Goal: Task Accomplishment & Management: Complete application form

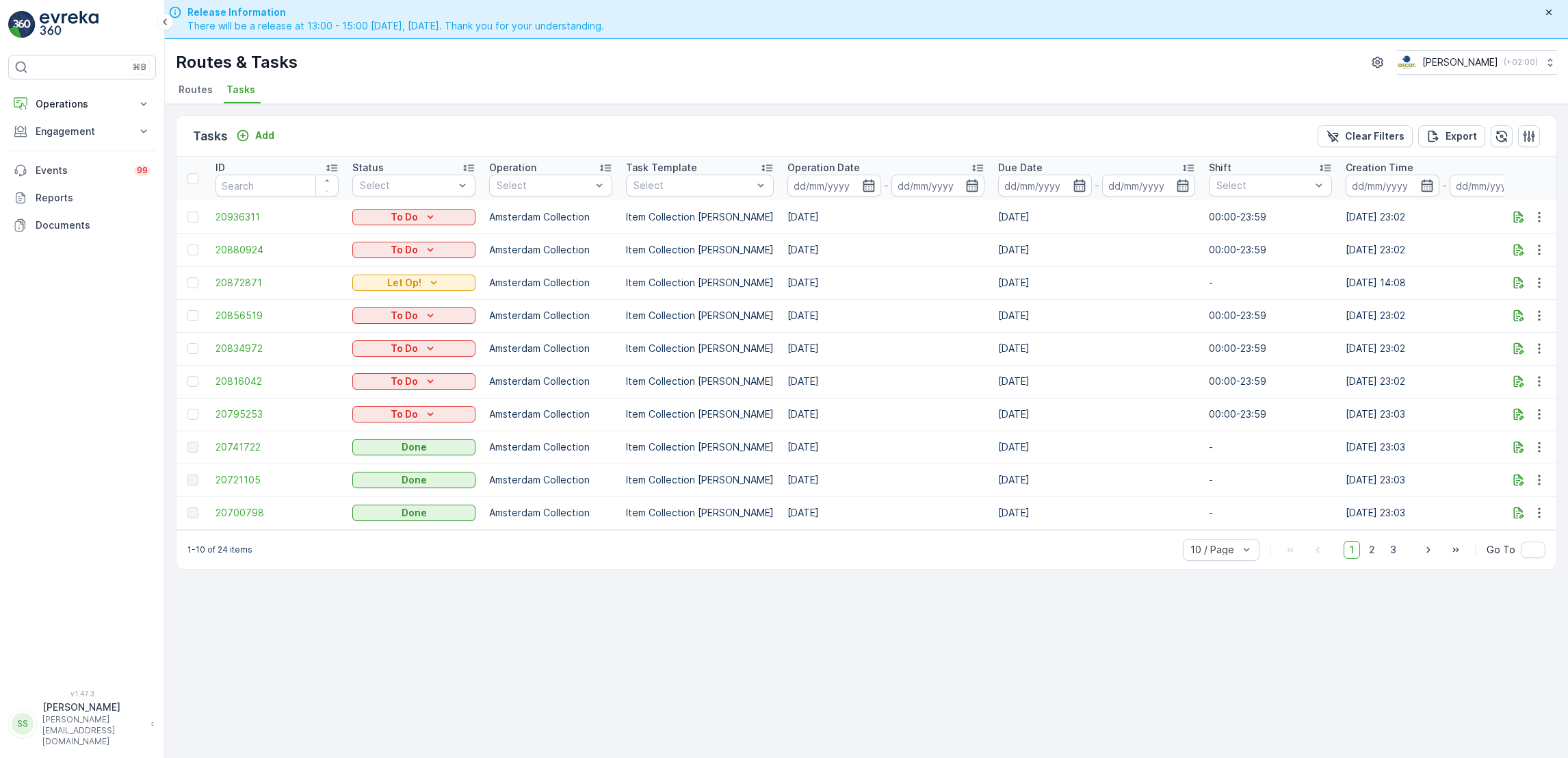
scroll to position [0, 719]
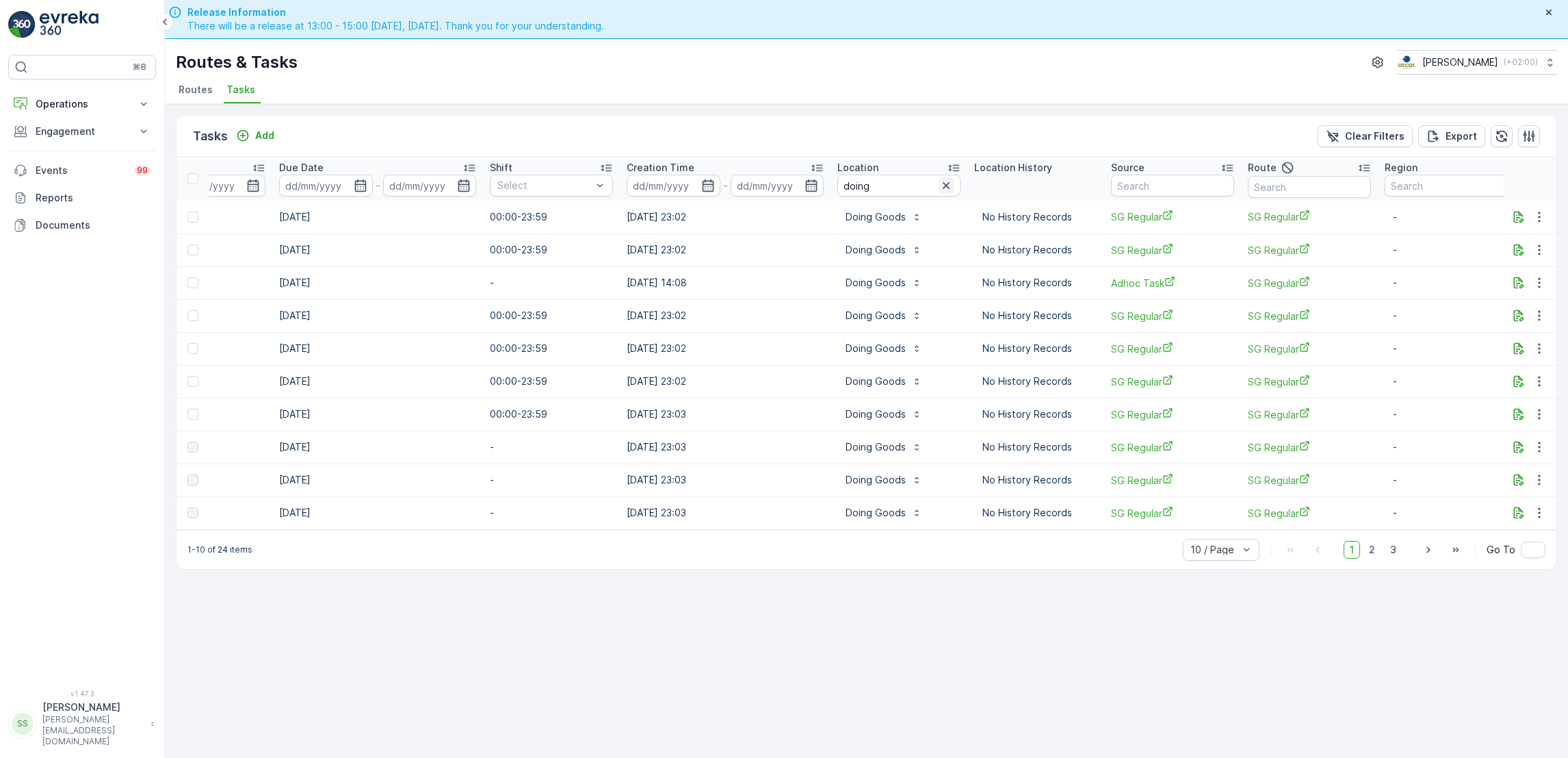
click at [943, 186] on icon "button" at bounding box center [946, 186] width 7 height 7
type input "delibird"
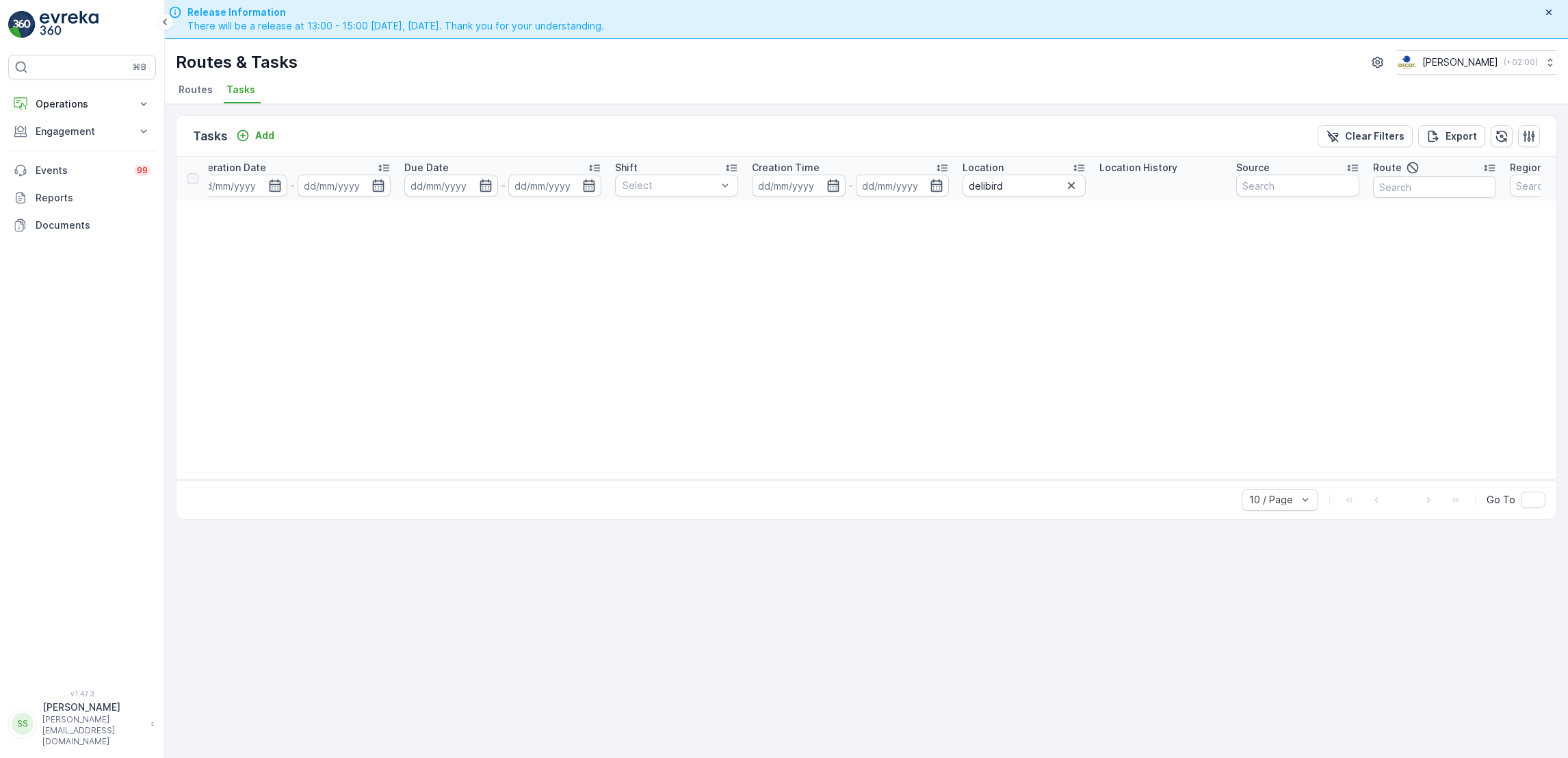
scroll to position [0, 570]
click at [1050, 188] on input "delibird" at bounding box center [1023, 185] width 123 height 22
type input "deli"
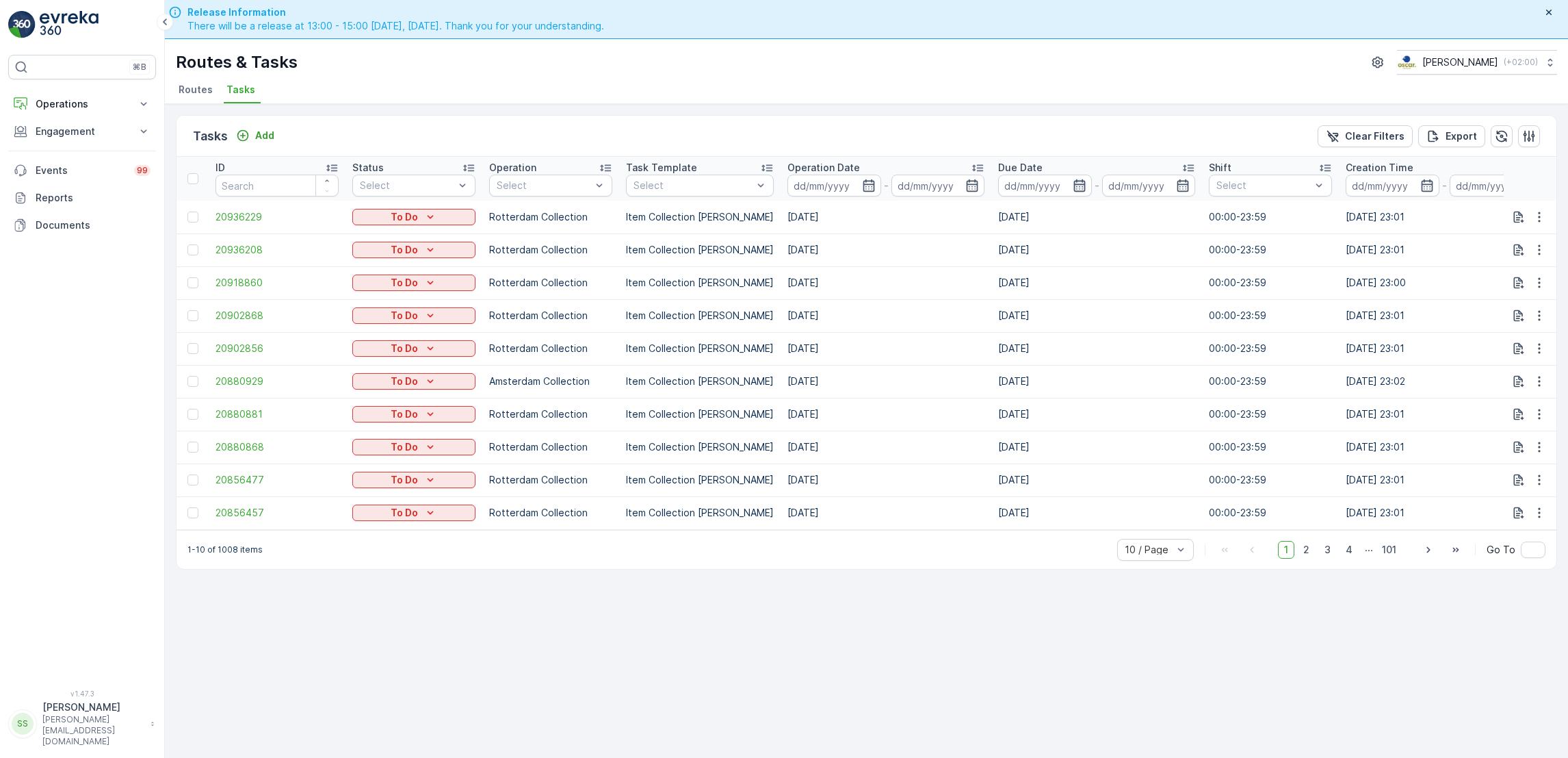
click at [1072, 182] on icon "button" at bounding box center [1078, 185] width 14 height 14
click at [861, 182] on icon "button" at bounding box center [868, 185] width 14 height 14
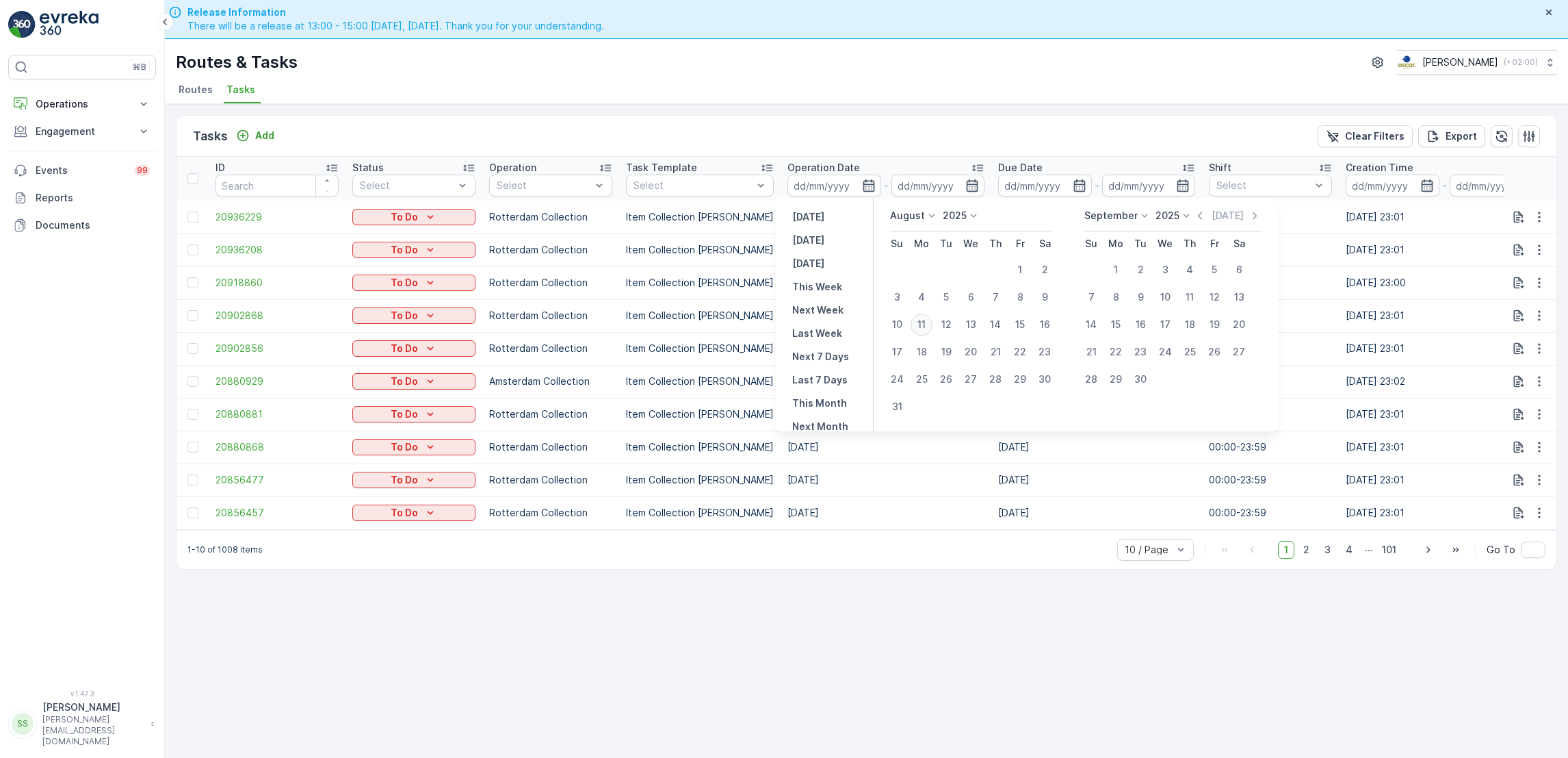
click at [926, 327] on div "11" at bounding box center [922, 325] width 22 height 22
type input "[DATE]"
click at [926, 327] on div "11" at bounding box center [922, 325] width 22 height 22
type input "[DATE]"
click at [926, 327] on div "11" at bounding box center [922, 325] width 22 height 22
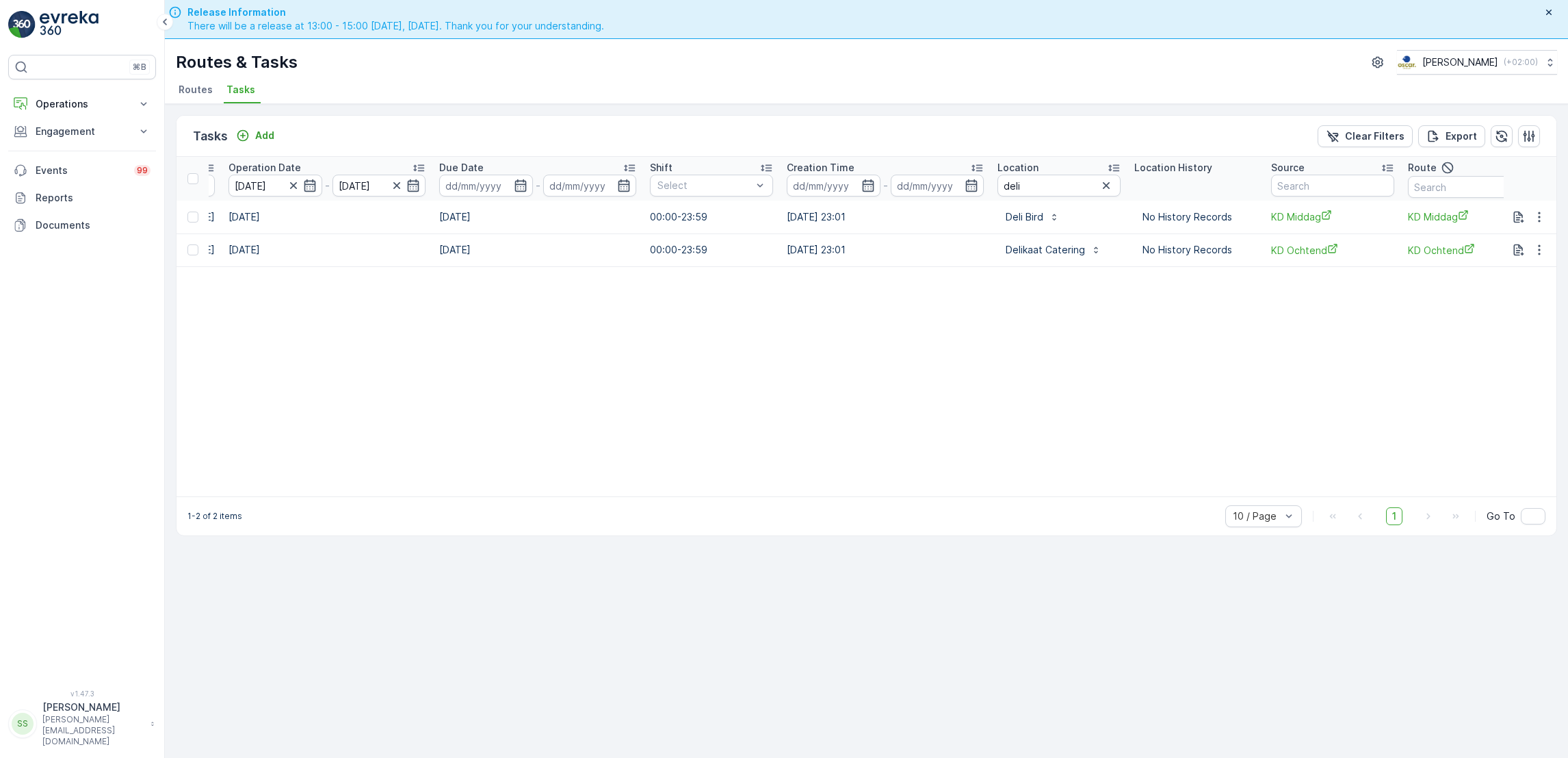
scroll to position [0, 719]
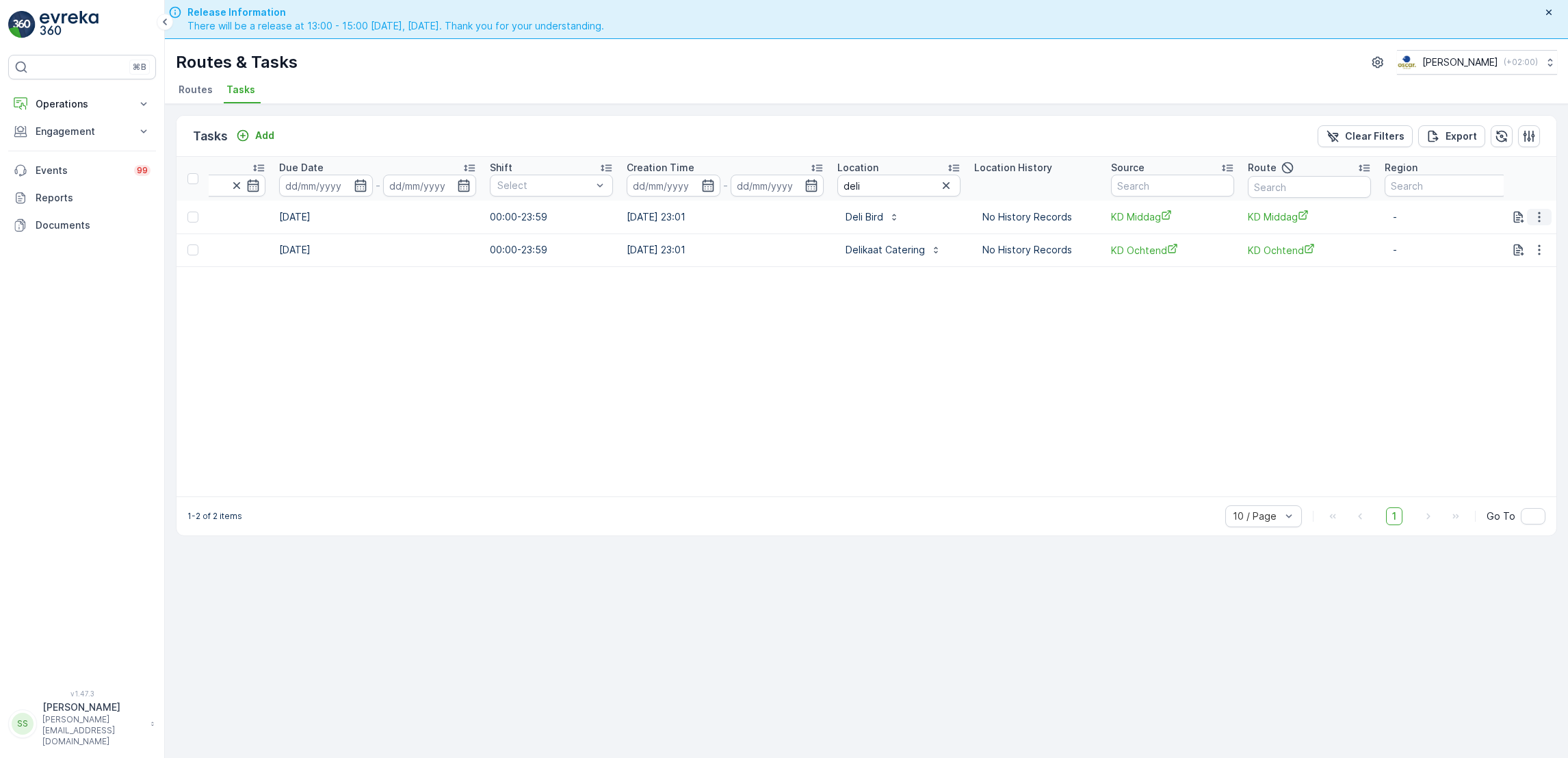
click at [1540, 218] on icon "button" at bounding box center [1539, 216] width 14 height 14
click at [1027, 369] on table "ID Status Select Operation Select Task Template Select Operation Date 11.08.202…" at bounding box center [512, 327] width 2110 height 339
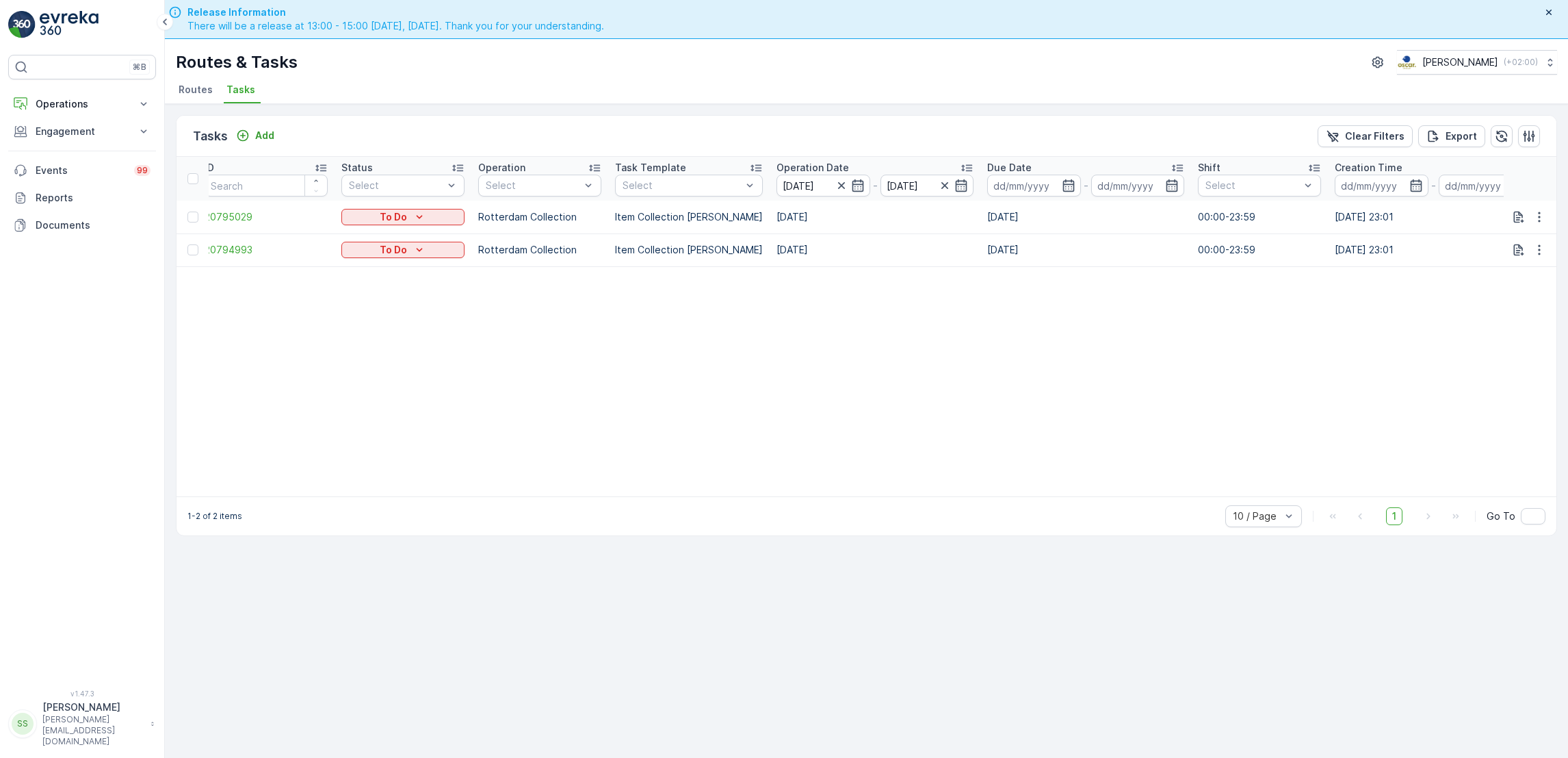
scroll to position [0, 0]
click at [245, 129] on icon "Add" at bounding box center [242, 135] width 14 height 14
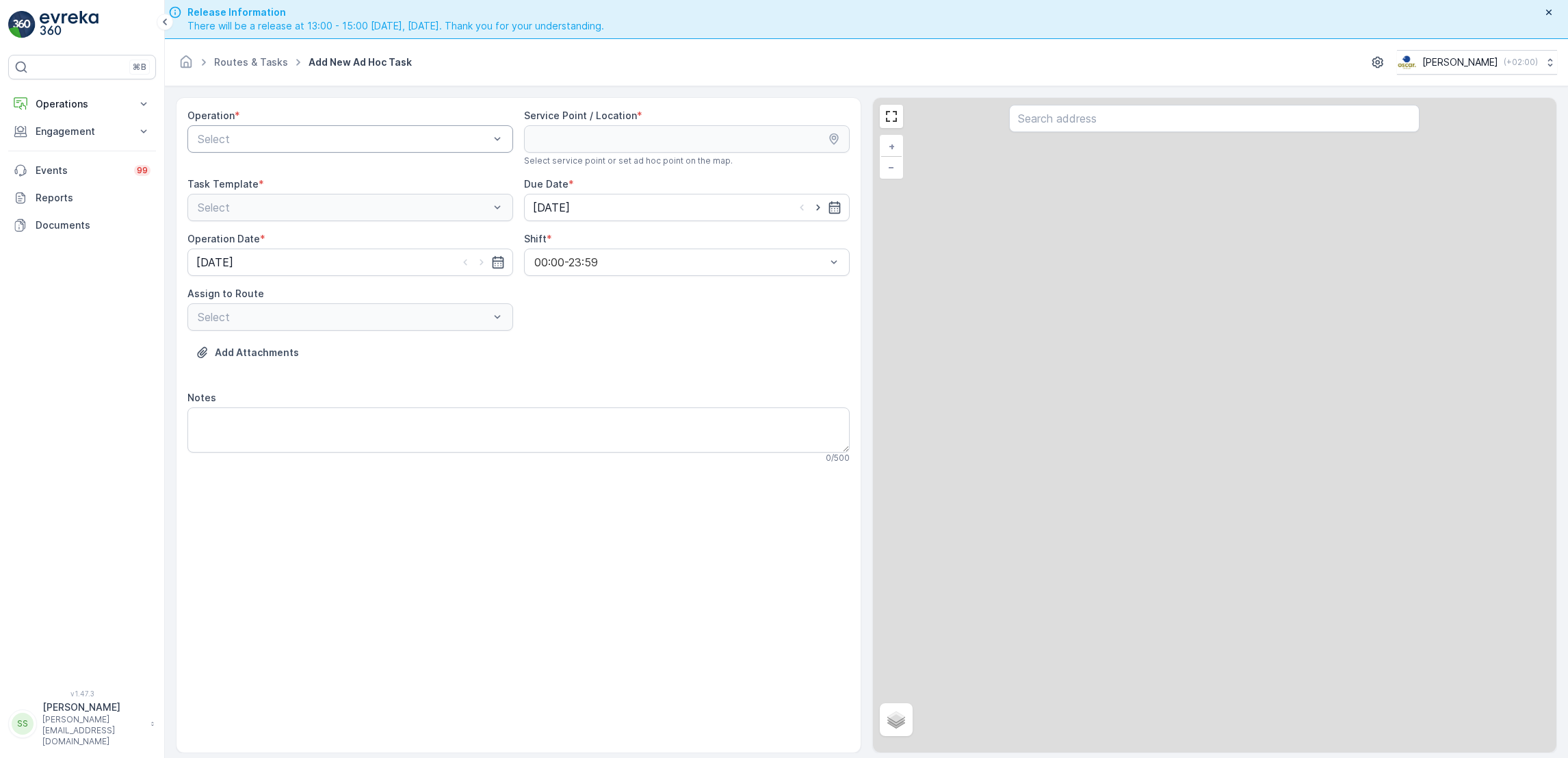
click at [408, 136] on div at bounding box center [343, 140] width 294 height 13
drag, startPoint x: 346, startPoint y: 174, endPoint x: 346, endPoint y: 217, distance: 43.0
click at [346, 217] on div "Amsterdam Collection Den Haag Collection Rotterdam Collection Utrecht Collection" at bounding box center [350, 207] width 325 height 99
click at [346, 221] on div "Rotterdam Collection" at bounding box center [350, 219] width 309 height 13
click at [380, 209] on div "Select" at bounding box center [350, 207] width 325 height 27
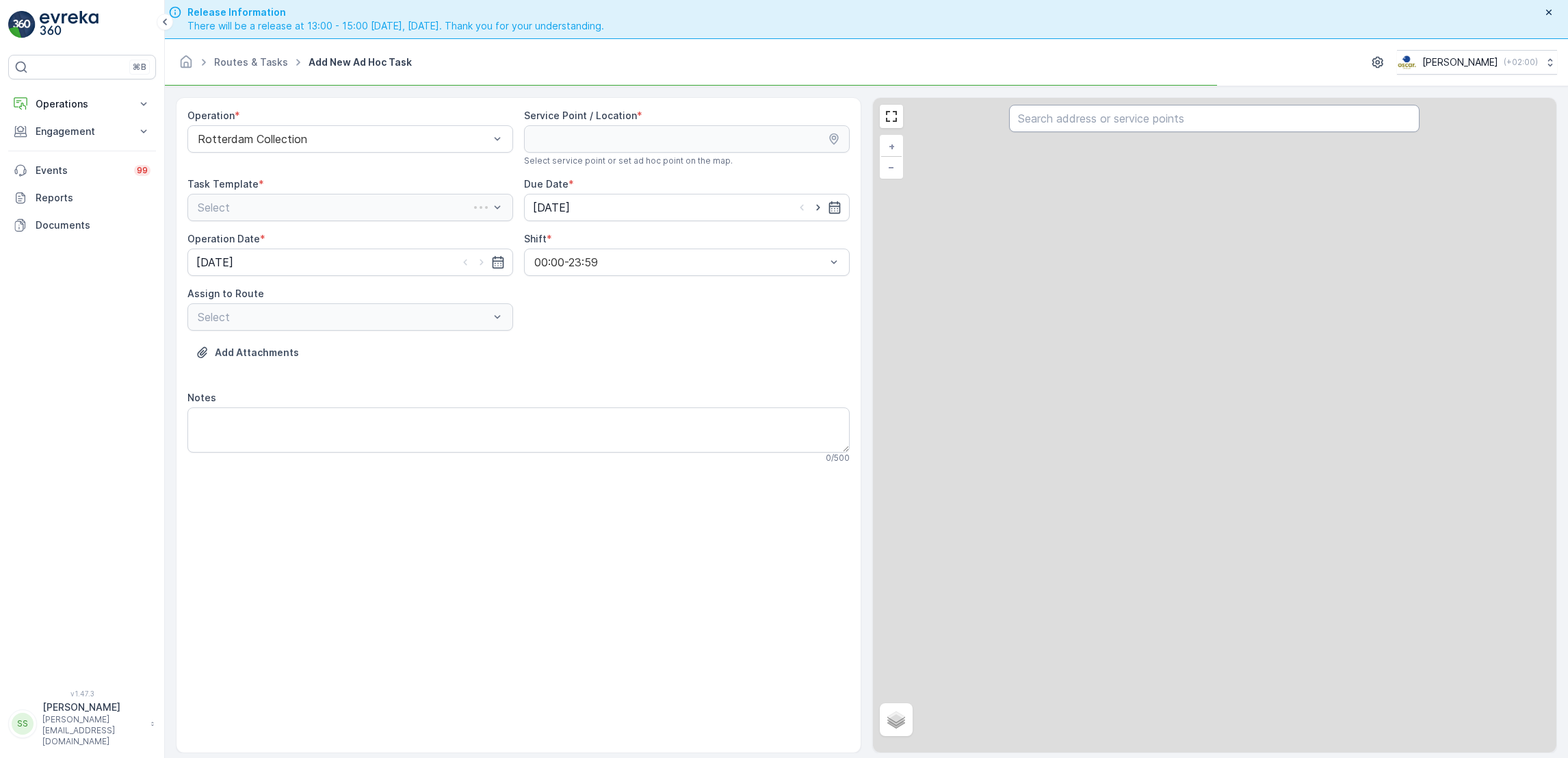
click at [1084, 122] on input "text" at bounding box center [1214, 119] width 410 height 27
type input "deli"
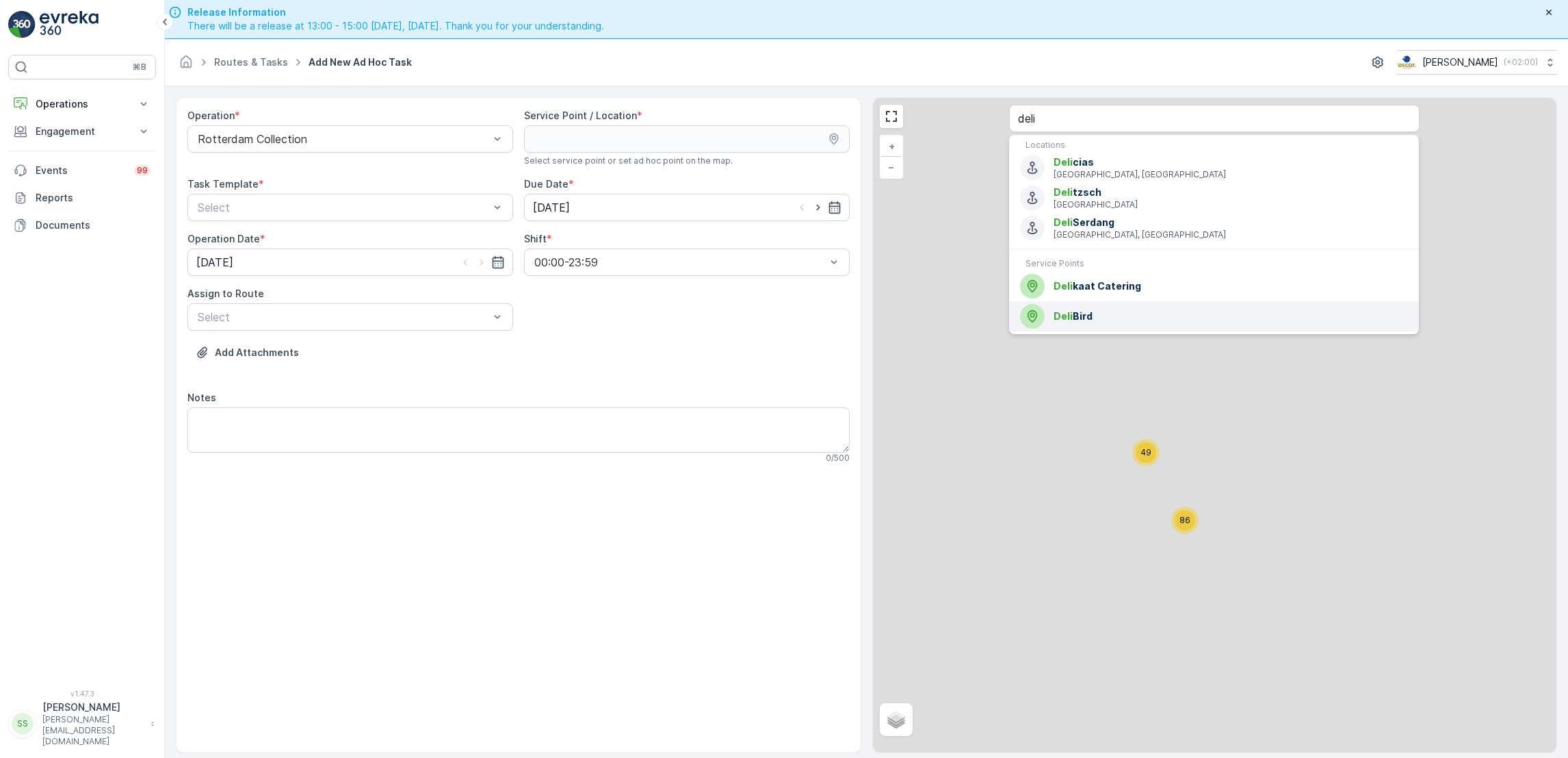
click at [1089, 317] on span "Deli Bird" at bounding box center [1230, 316] width 355 height 14
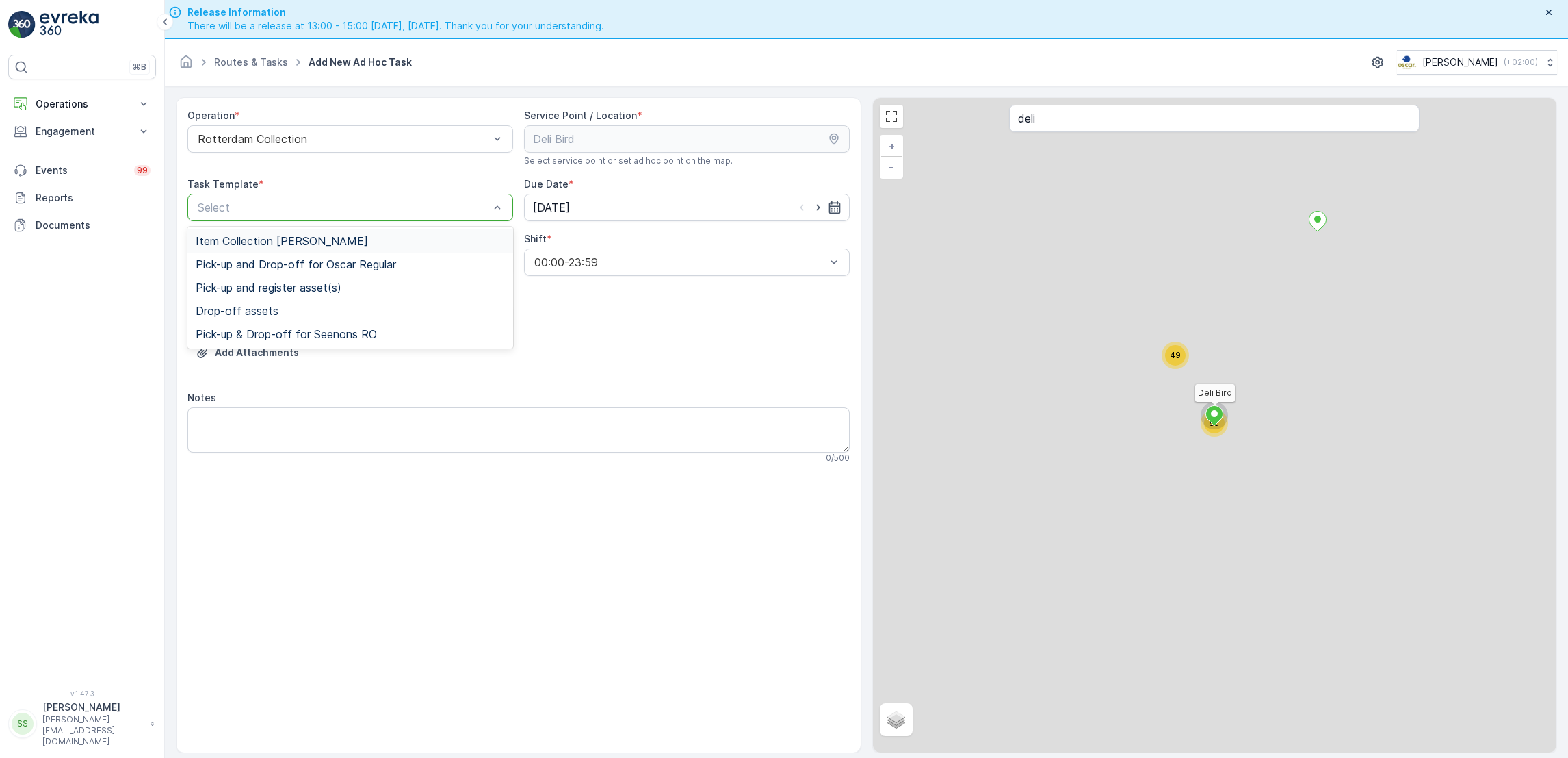
click at [461, 217] on div "Select" at bounding box center [350, 207] width 325 height 27
click at [400, 240] on div "Item Collection [PERSON_NAME]" at bounding box center [350, 241] width 309 height 13
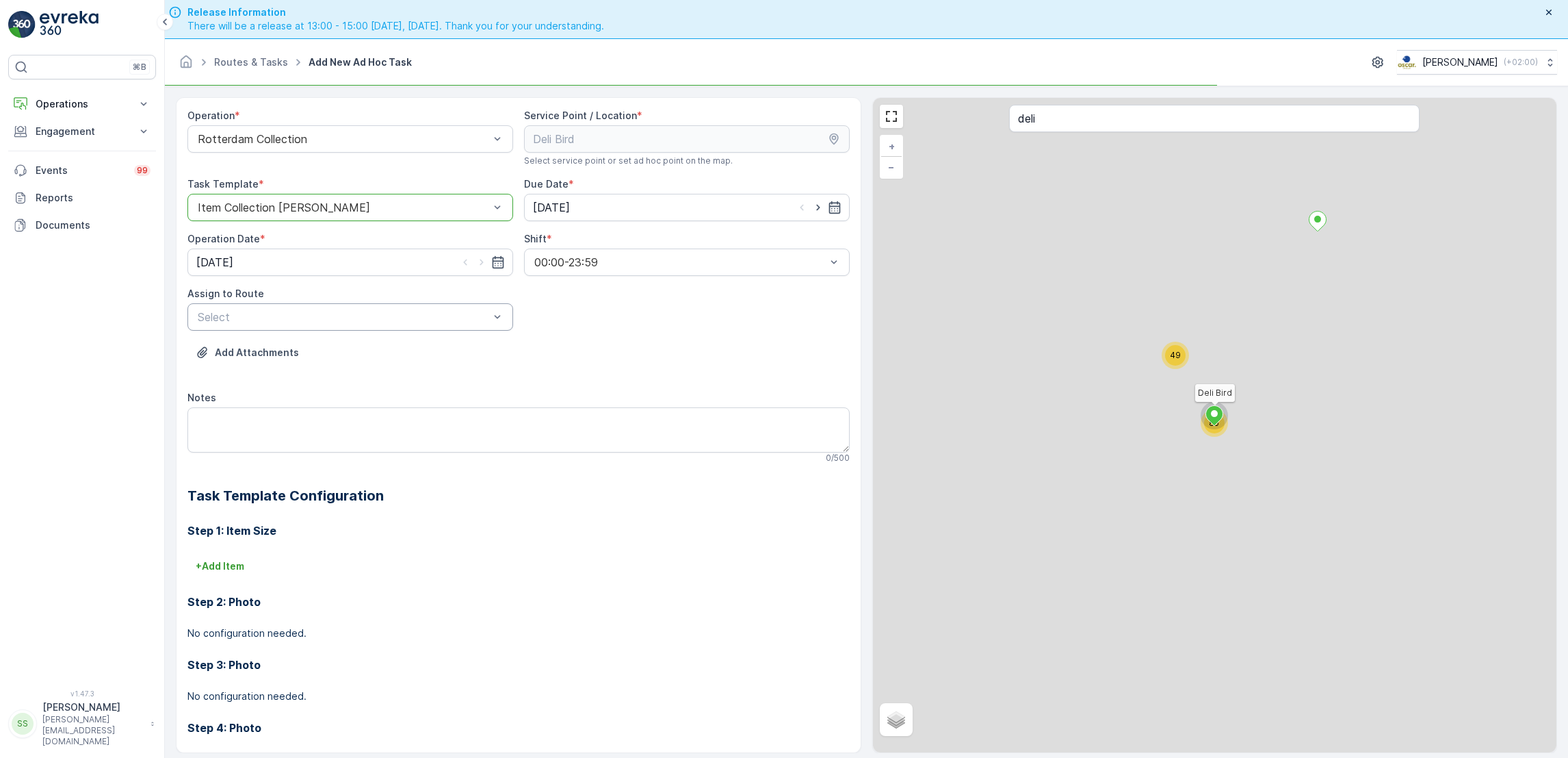
click at [432, 323] on div at bounding box center [343, 317] width 294 height 13
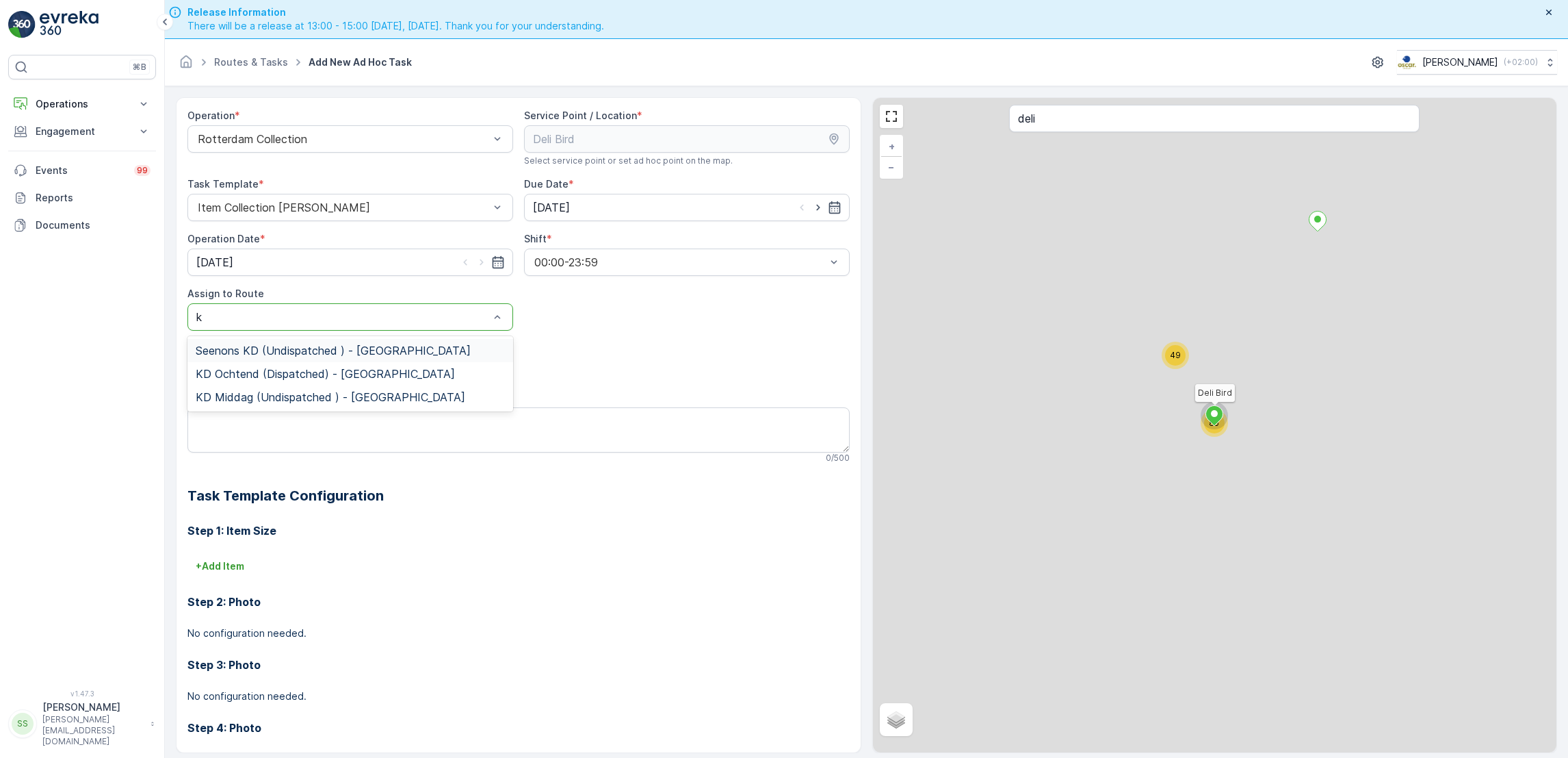
type input "kd"
click at [381, 397] on span "KD Middag (Undispatched ) - Rotterdam" at bounding box center [331, 397] width 270 height 13
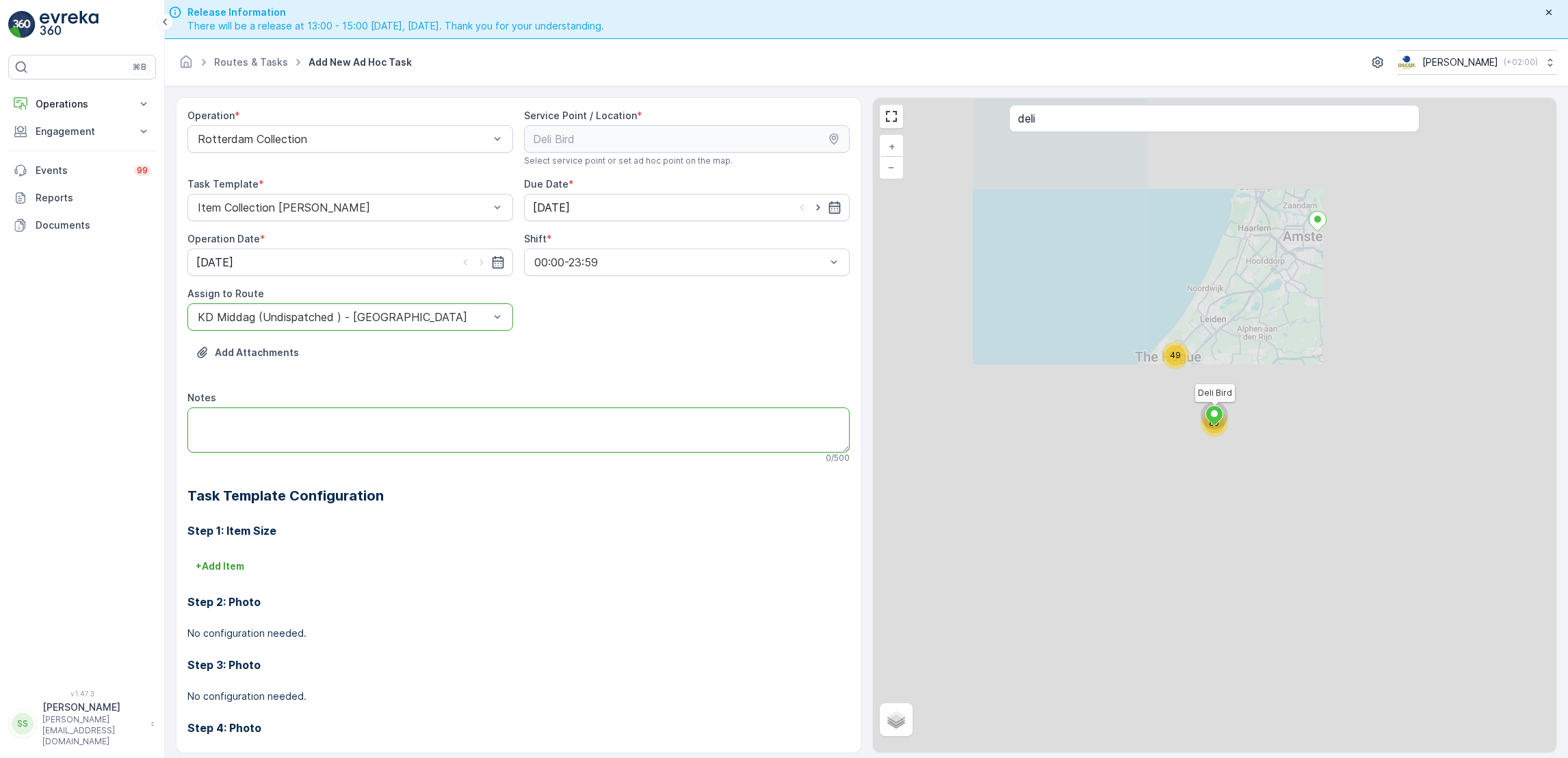
click at [358, 426] on textarea "Notes" at bounding box center [519, 430] width 662 height 46
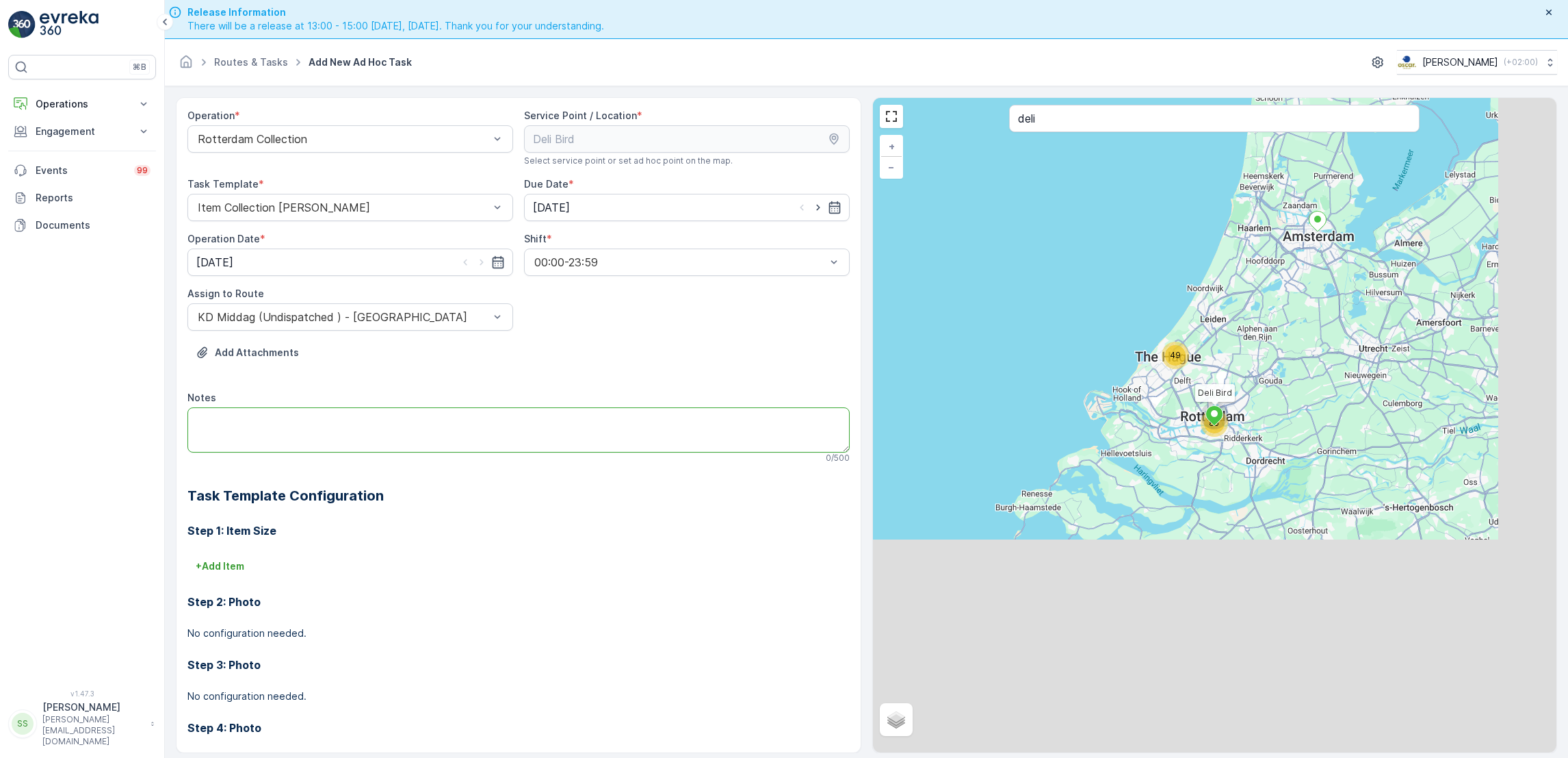
click at [507, 423] on textarea "Notes" at bounding box center [519, 430] width 662 height 46
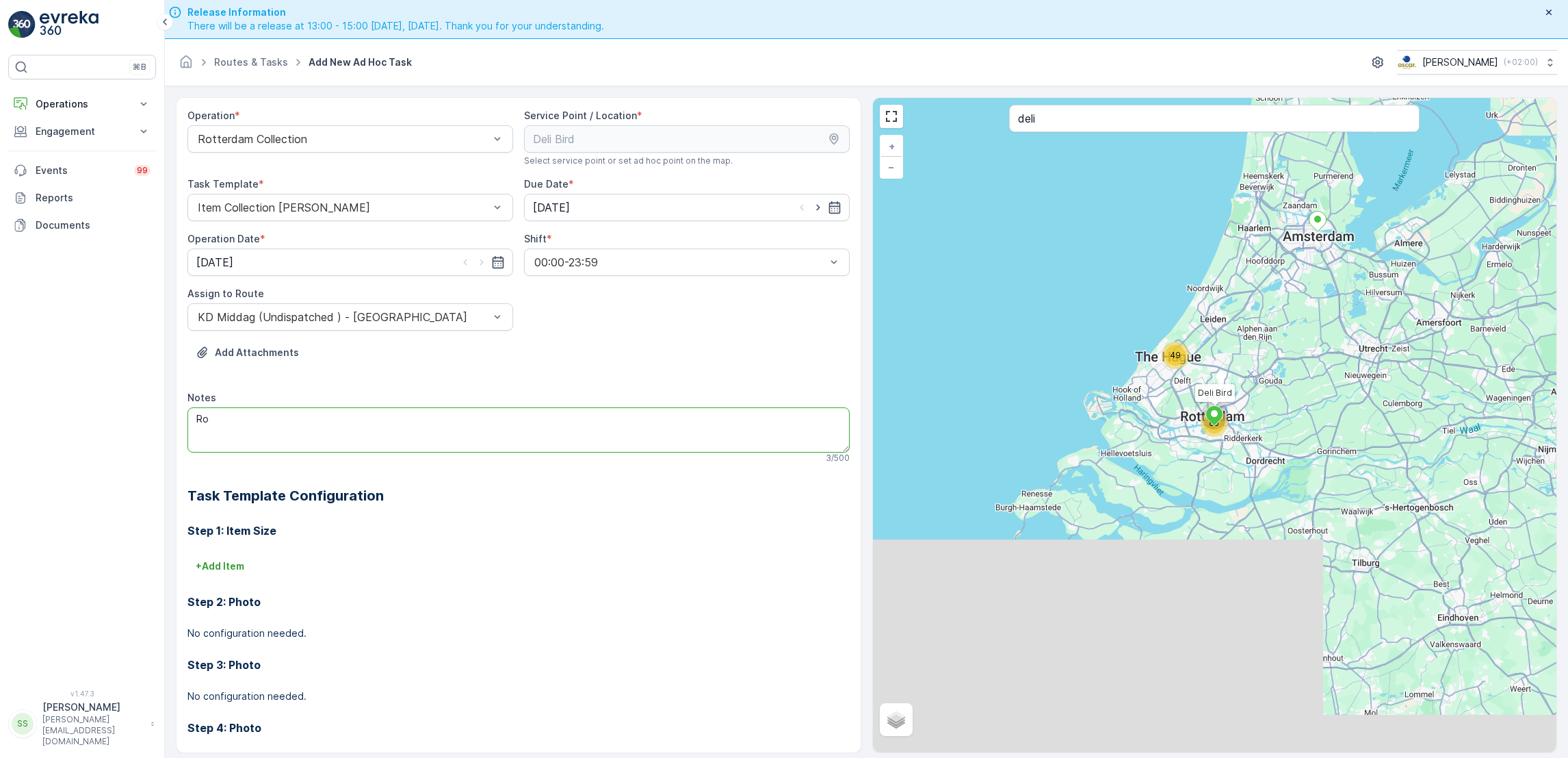
type textarea "R"
type textarea "D"
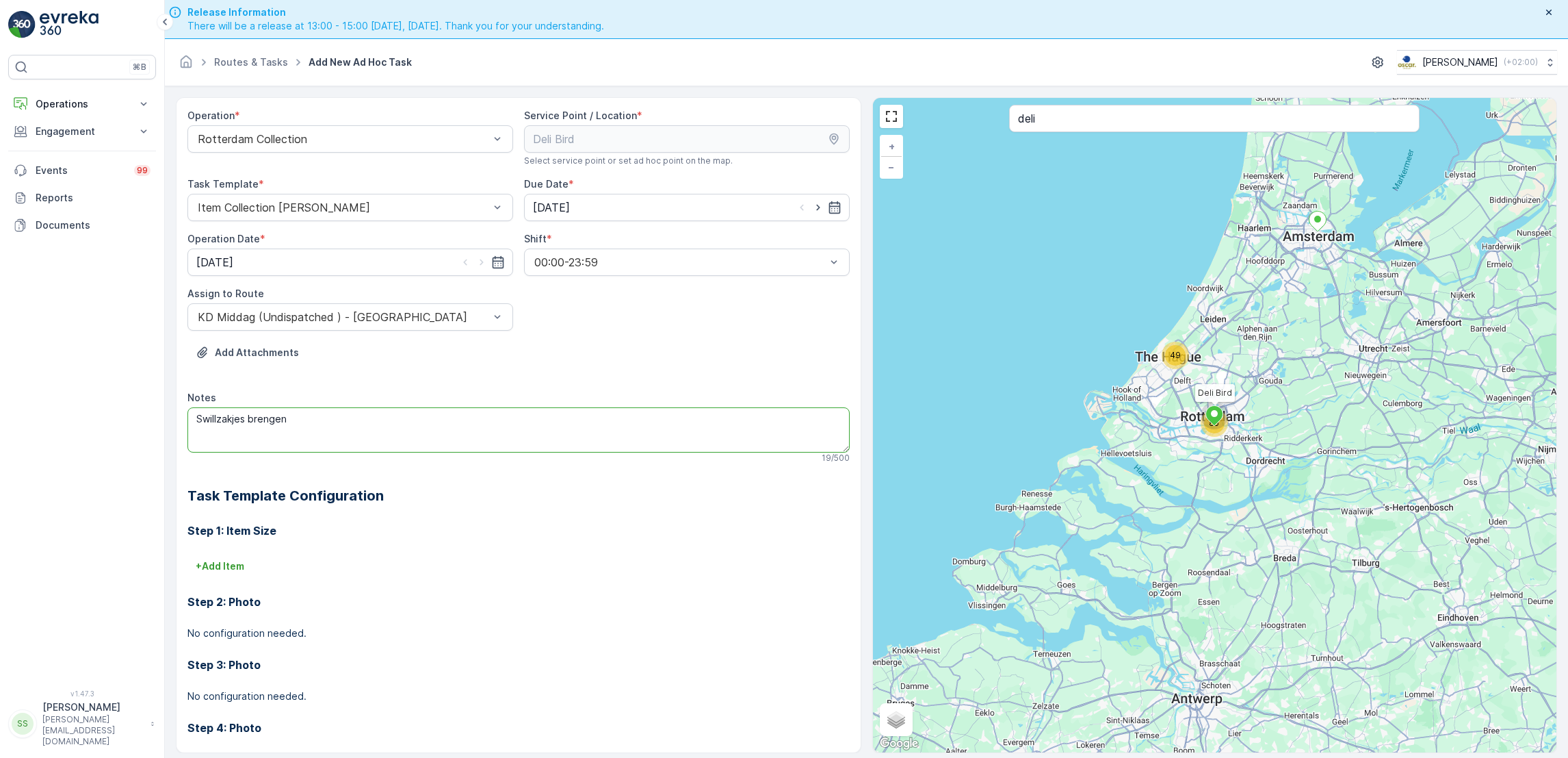
type textarea "Swillzakjes brengen"
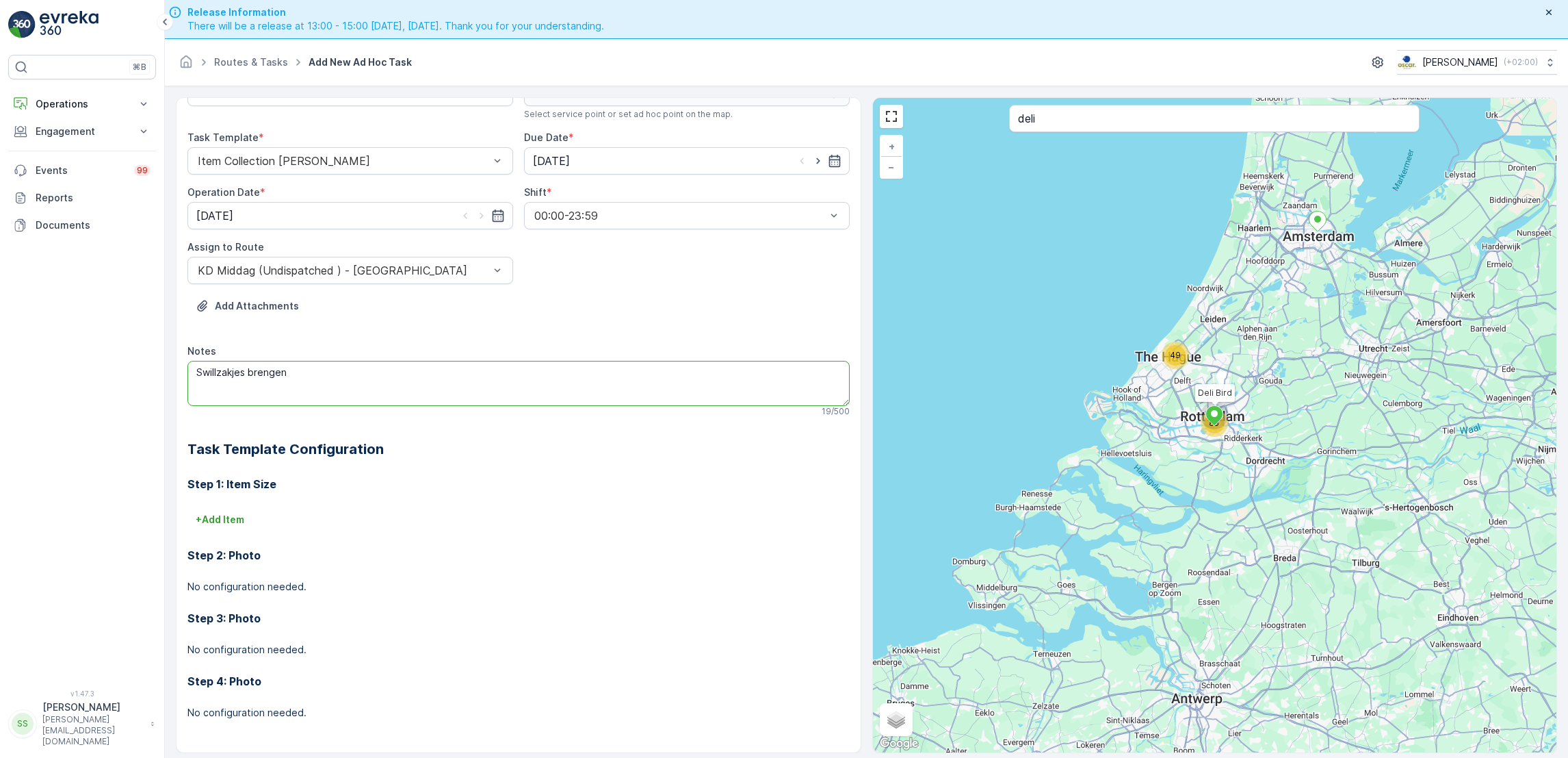
scroll to position [39, 0]
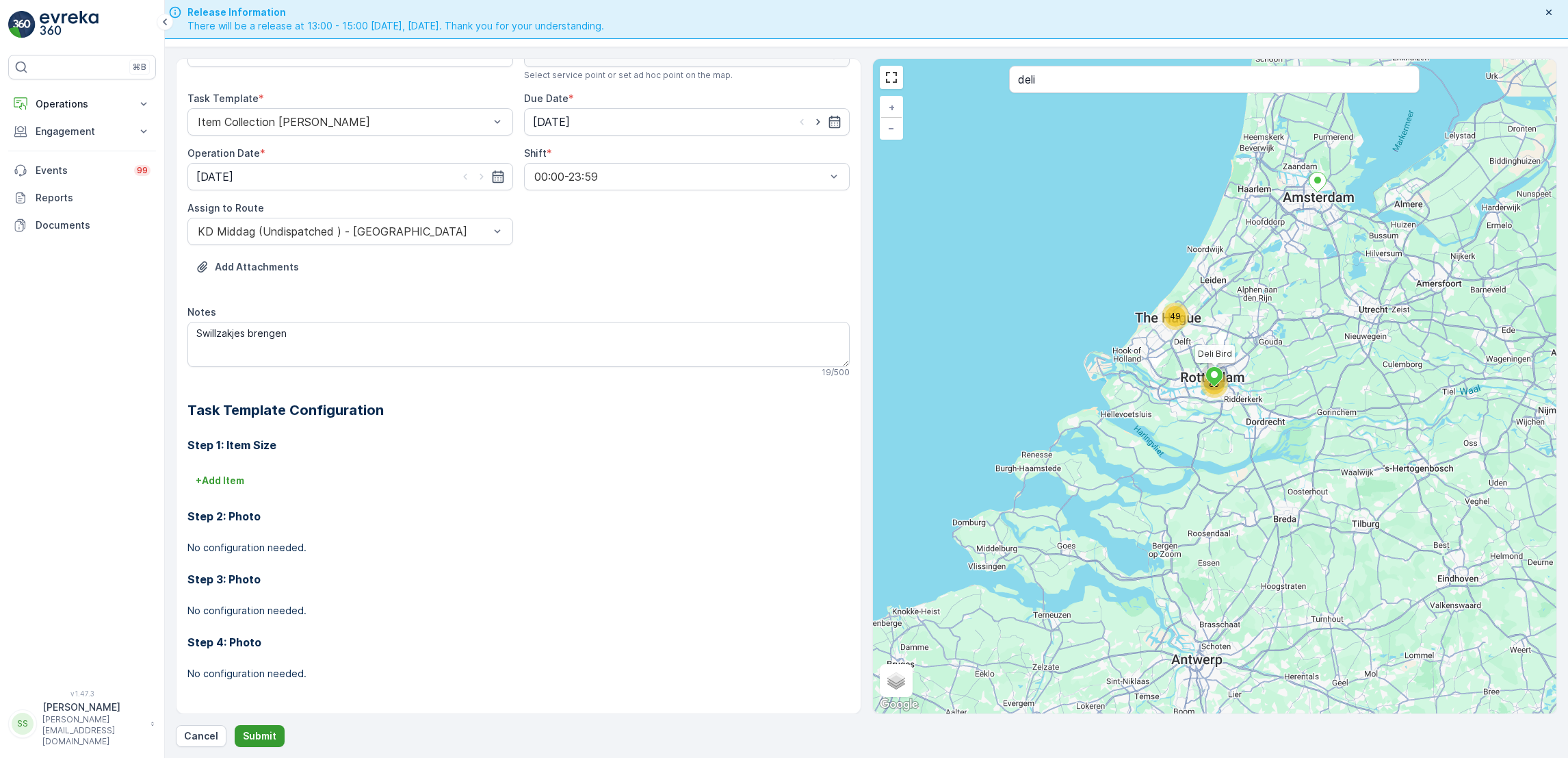
click at [270, 735] on p "Submit" at bounding box center [259, 735] width 34 height 14
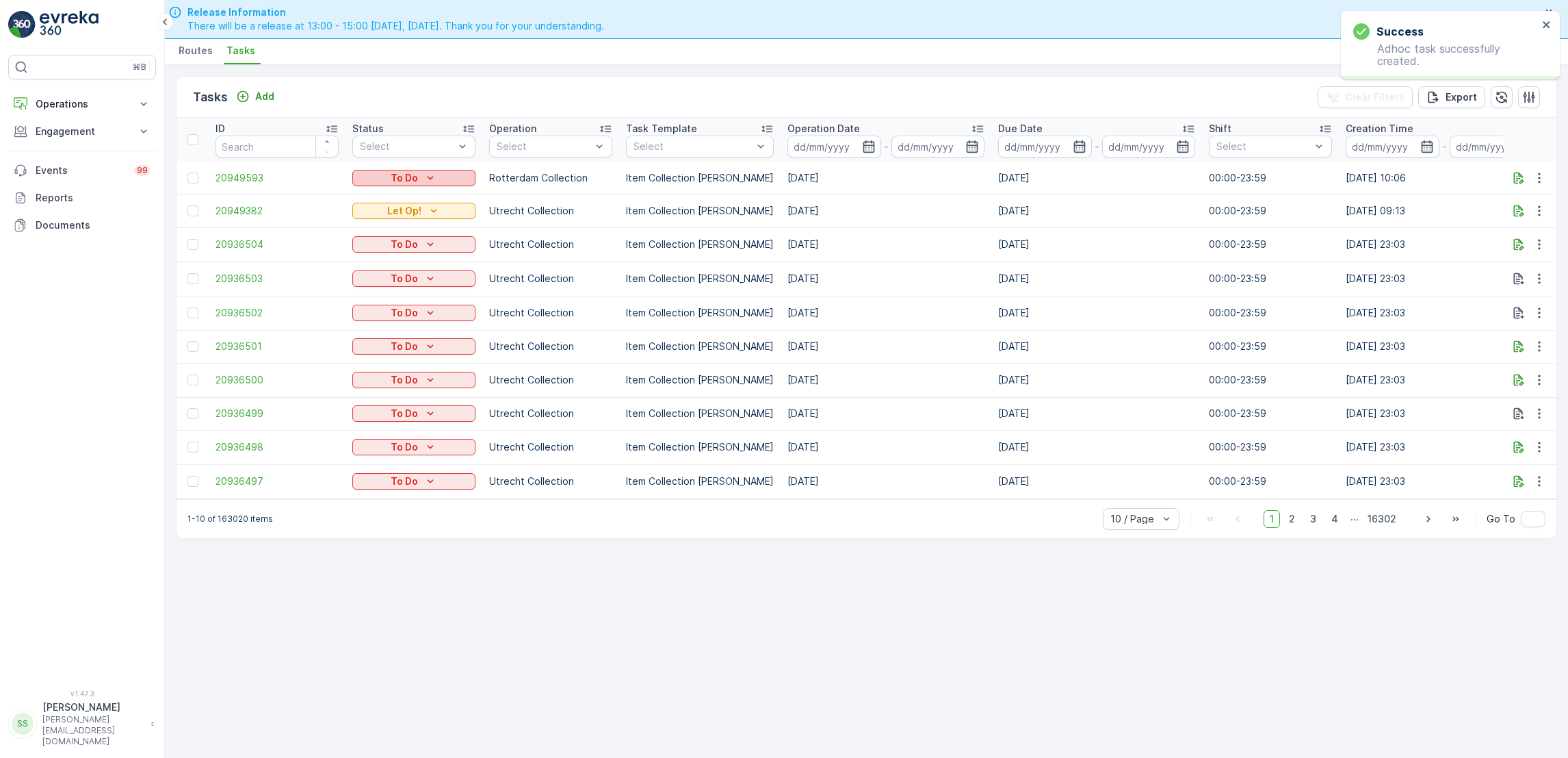
click at [418, 182] on div "To Do" at bounding box center [413, 178] width 112 height 14
click at [377, 198] on span "Let Op!" at bounding box center [377, 197] width 35 height 14
click at [232, 45] on span "Tasks" at bounding box center [241, 50] width 29 height 14
click at [92, 129] on p "Engagement" at bounding box center [82, 131] width 93 height 14
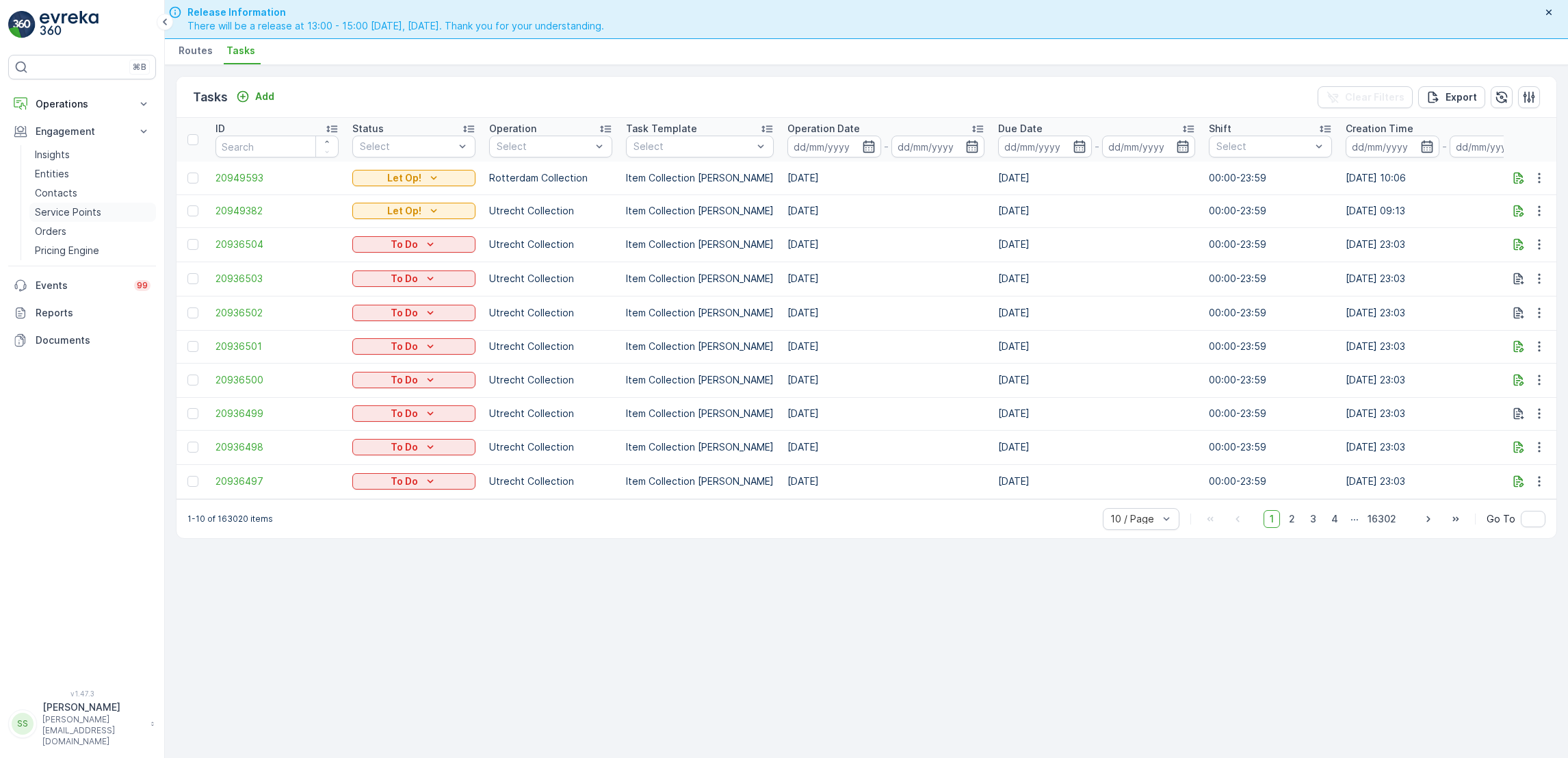
click at [93, 213] on p "Service Points" at bounding box center [67, 212] width 67 height 14
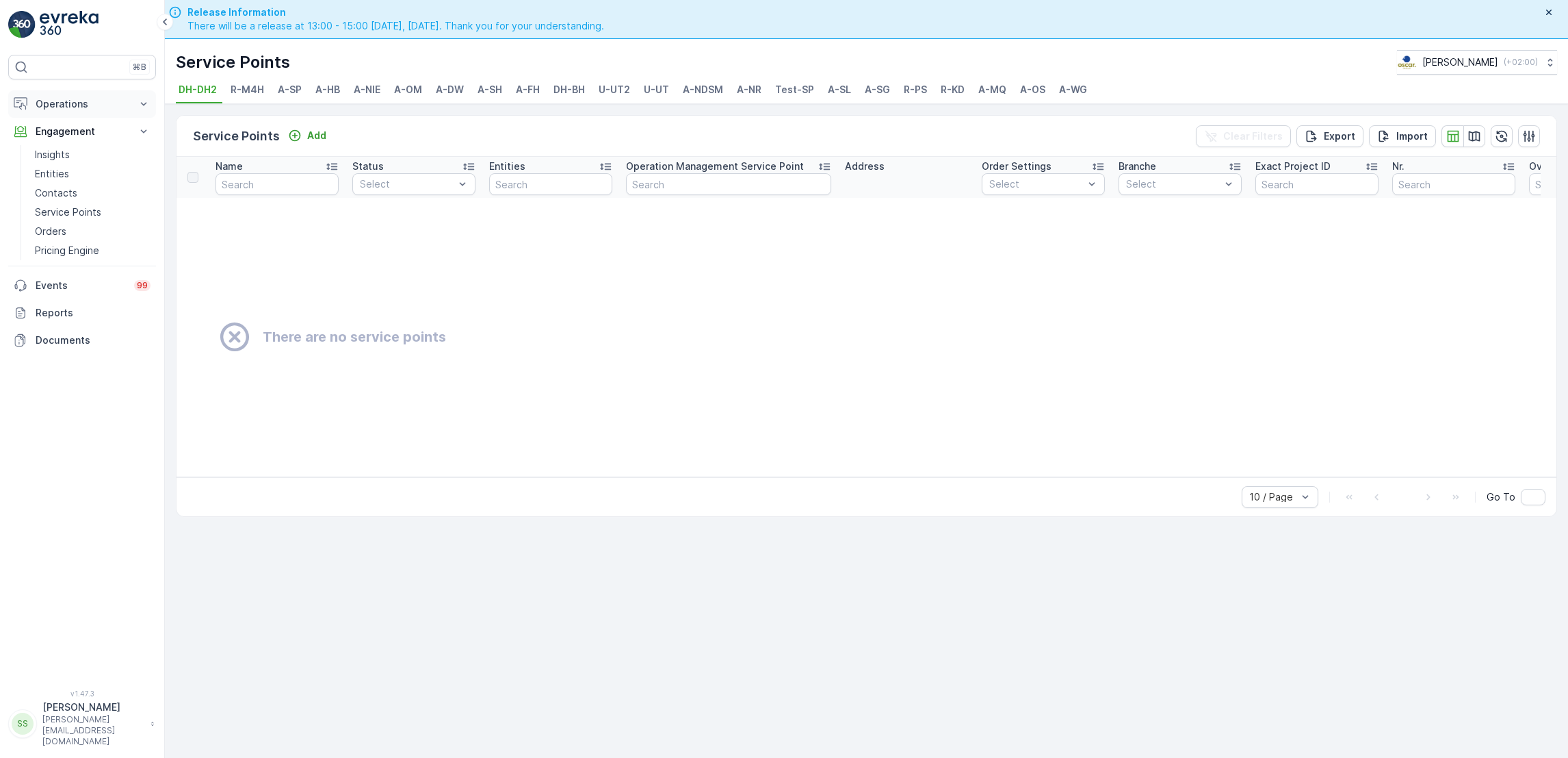
click at [55, 107] on p "Operations" at bounding box center [82, 104] width 93 height 14
click at [68, 161] on p "Routes & Tasks" at bounding box center [69, 165] width 70 height 14
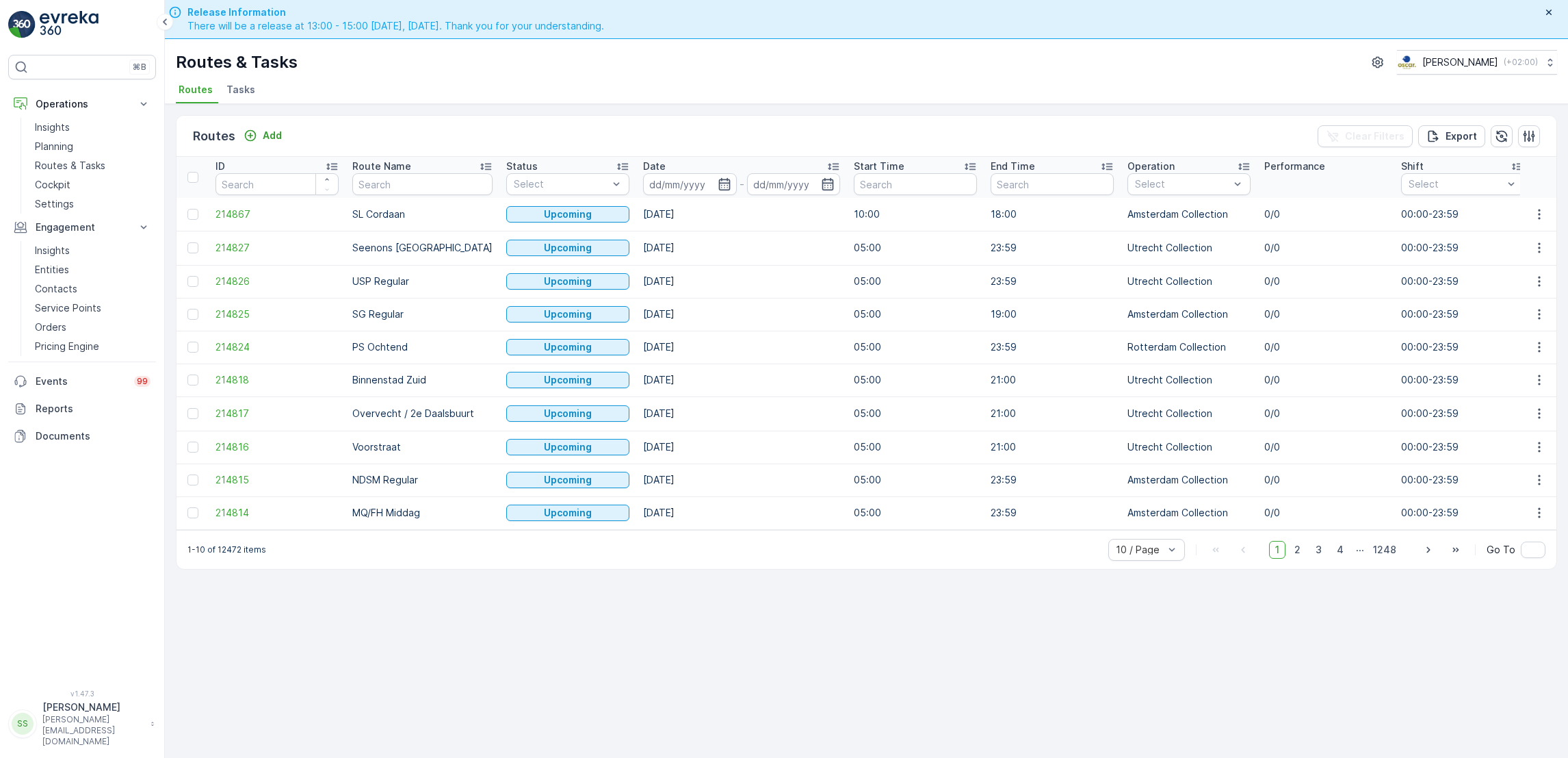
click at [239, 88] on span "Tasks" at bounding box center [241, 89] width 29 height 14
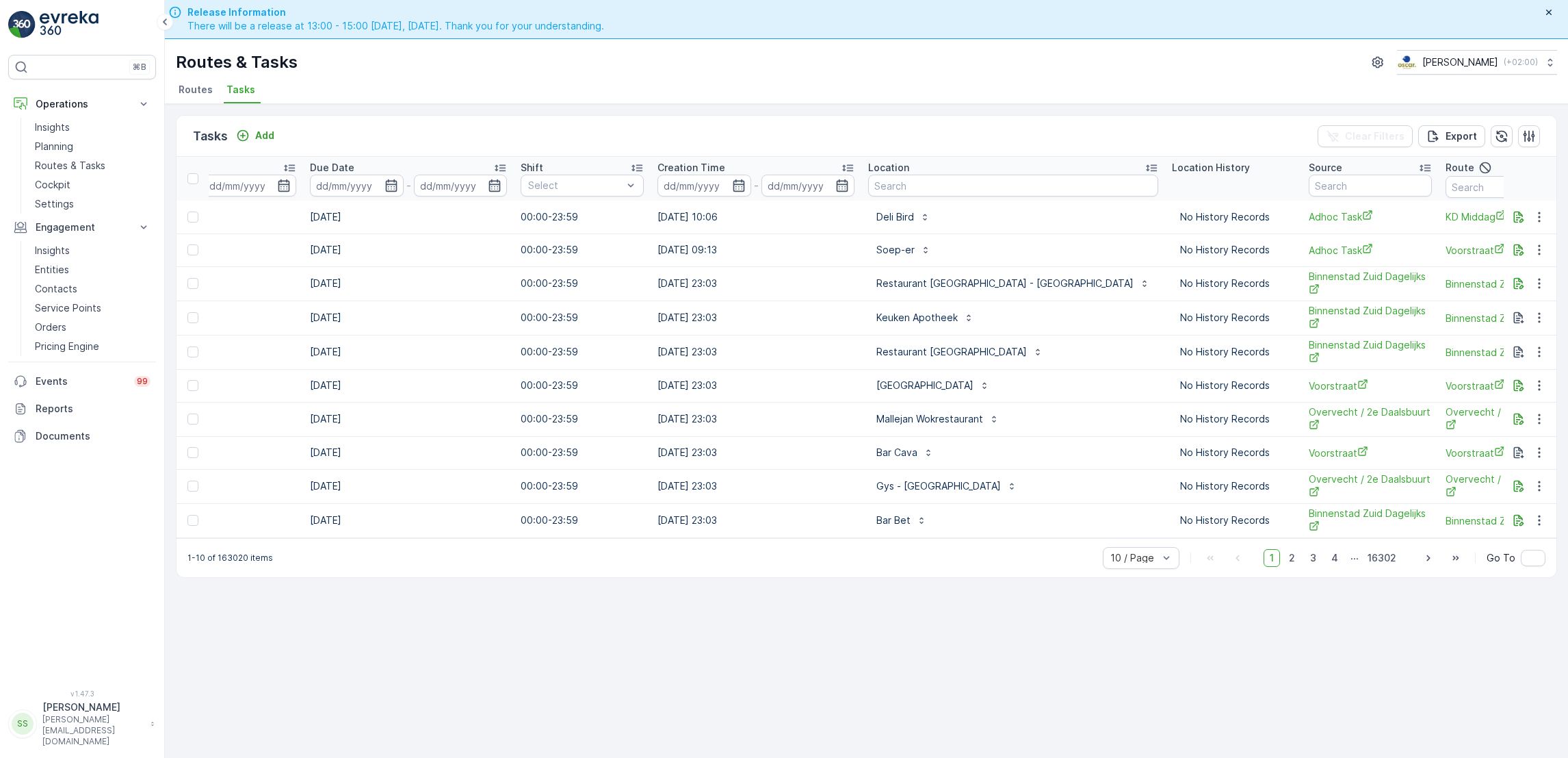
scroll to position [0, 689]
click at [1171, 394] on div "No History Records" at bounding box center [1233, 385] width 123 height 22
click at [920, 192] on input "text" at bounding box center [1012, 185] width 290 height 22
type input "rino"
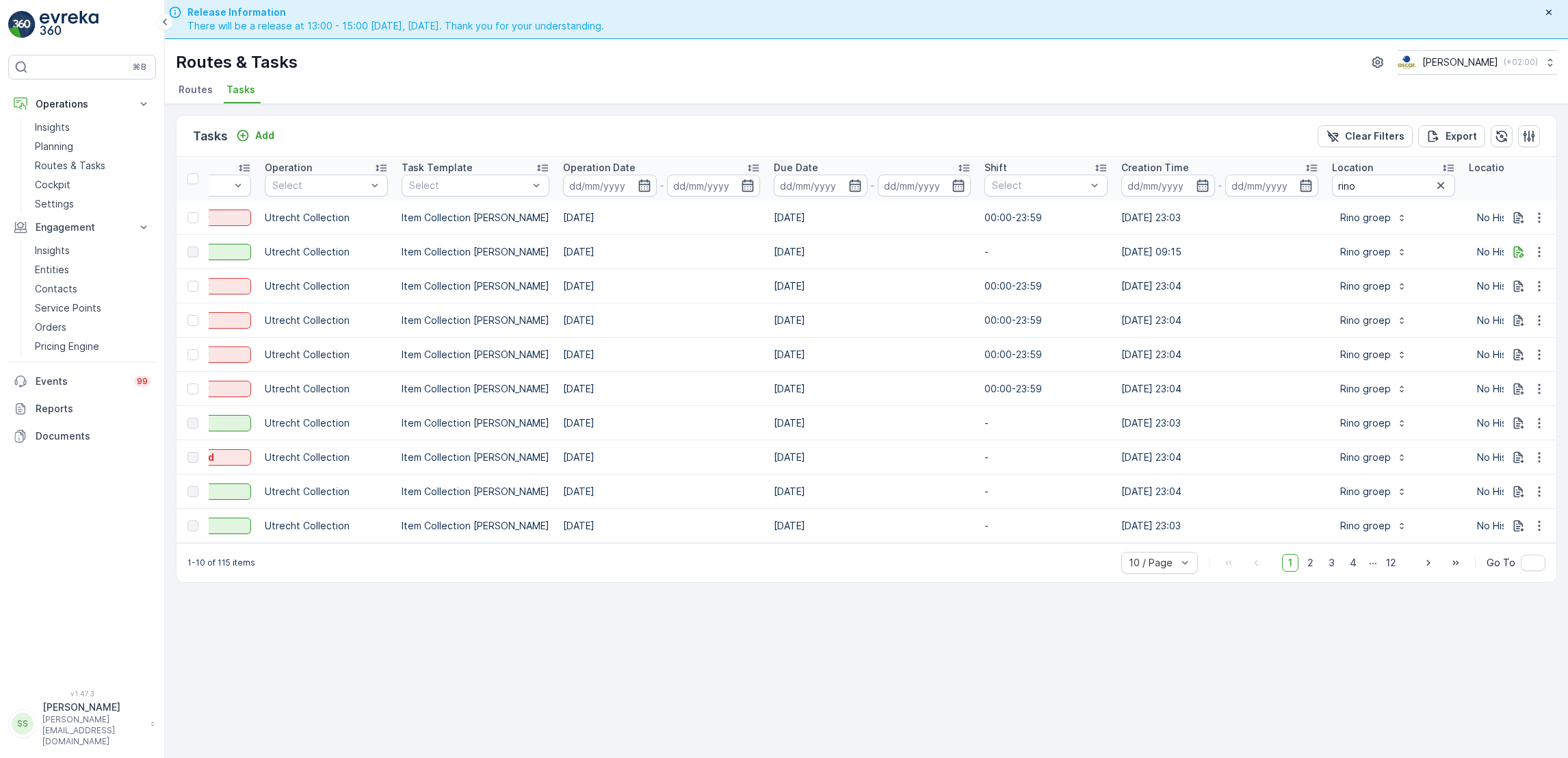
scroll to position [0, 88]
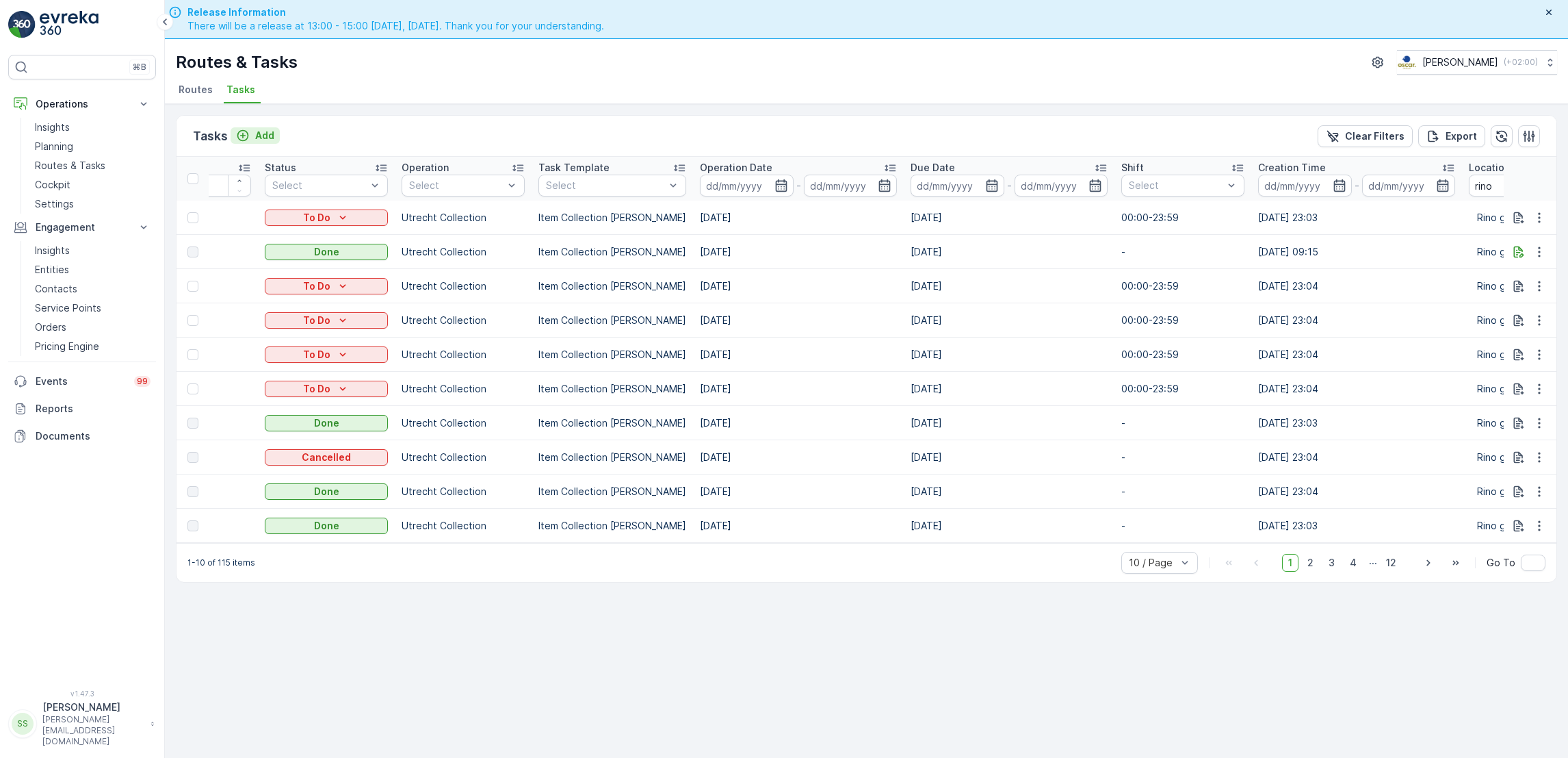
click at [257, 132] on p "Add" at bounding box center [264, 135] width 19 height 14
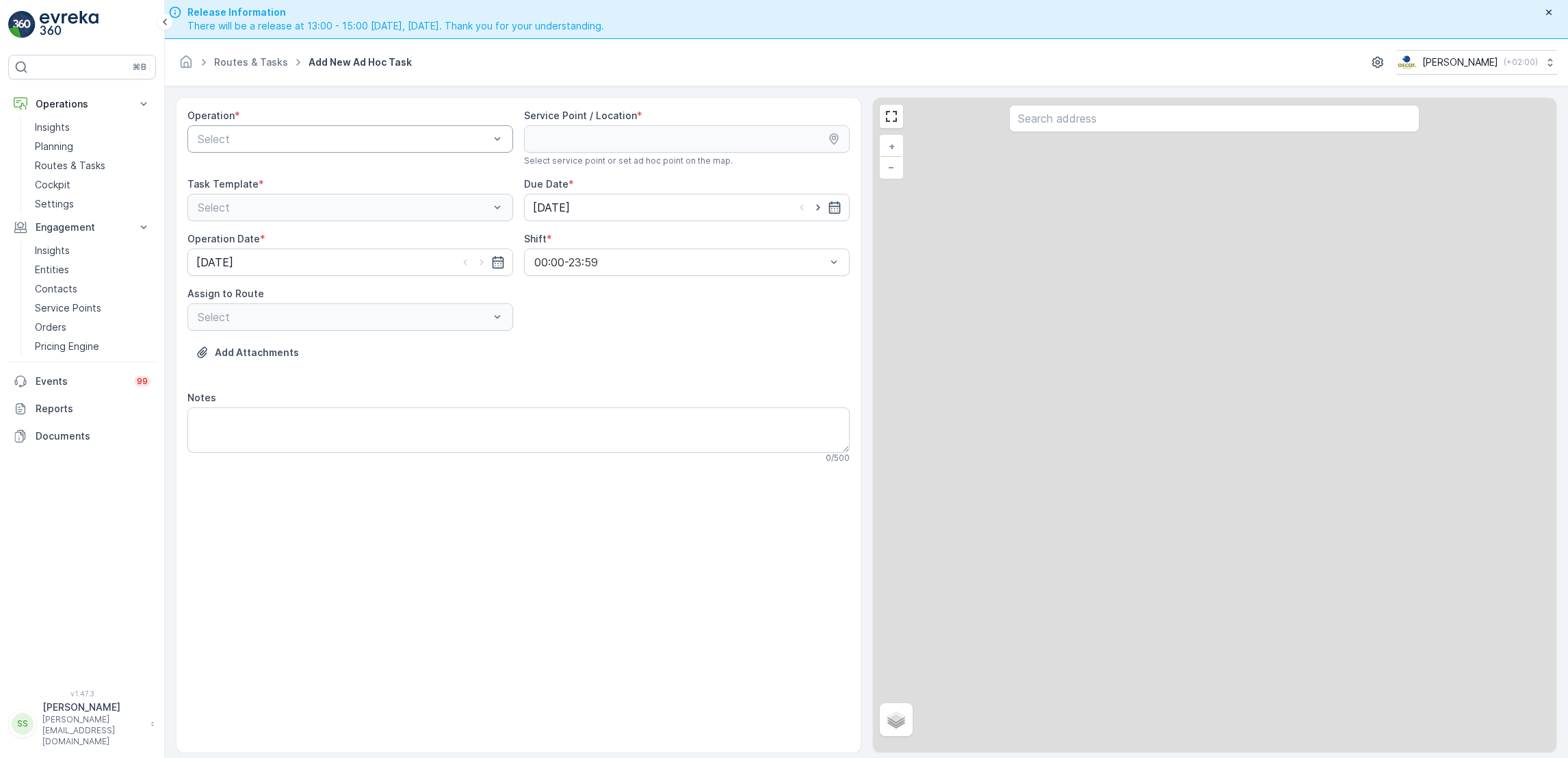
click at [302, 142] on div at bounding box center [343, 140] width 294 height 13
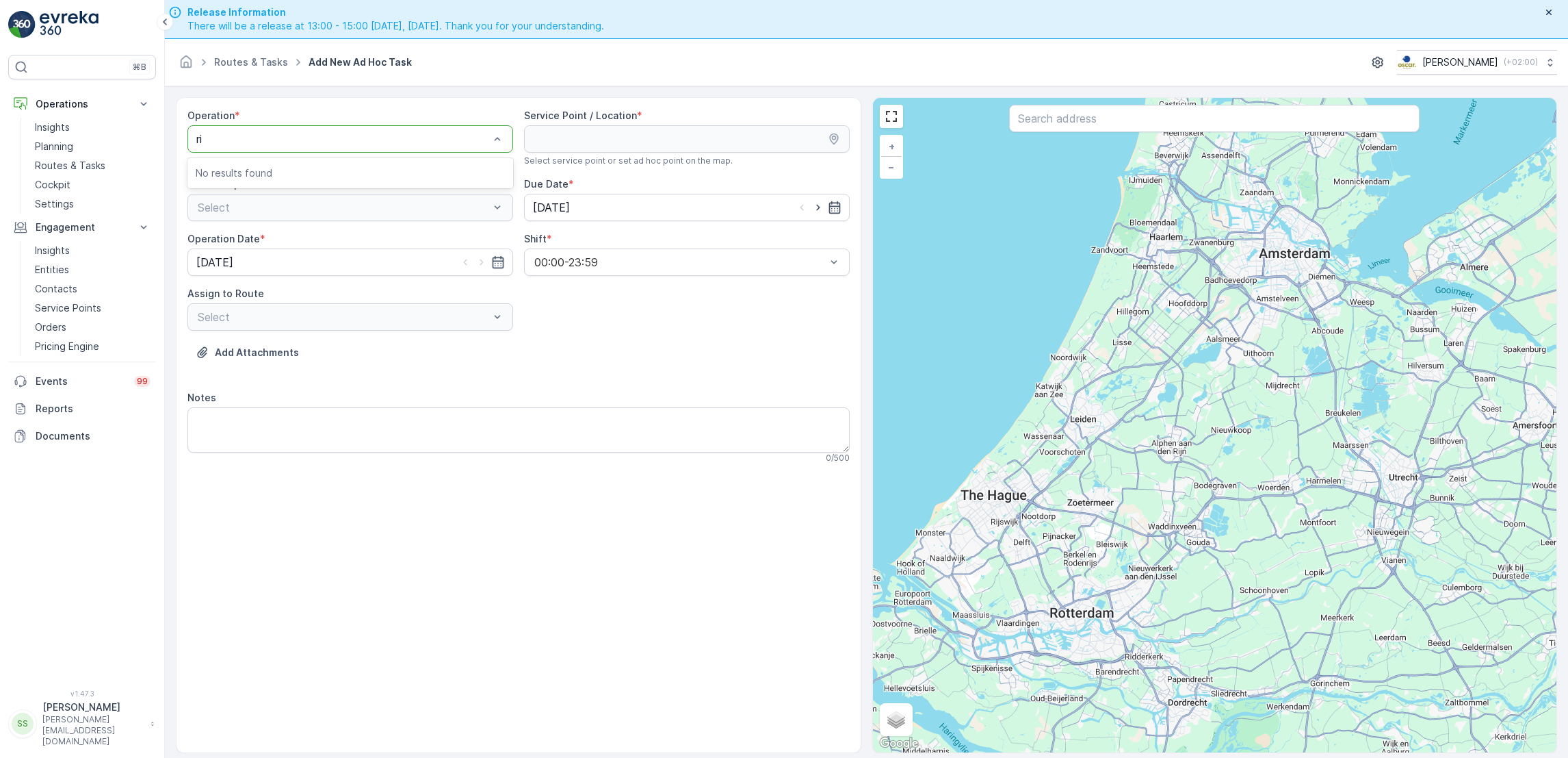
type input "r"
click at [334, 245] on div "Utrecht Collection" at bounding box center [350, 243] width 309 height 13
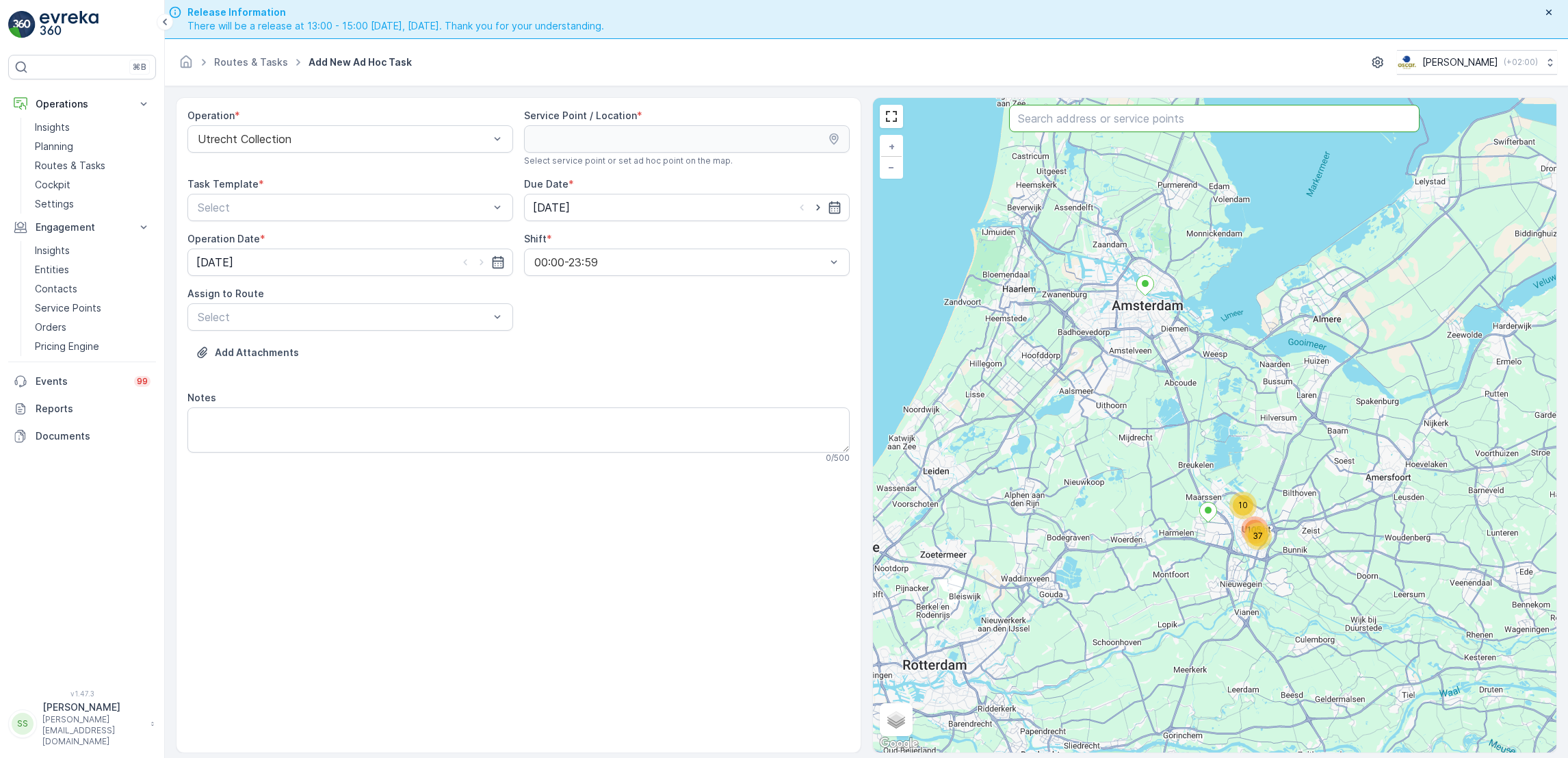
click at [1182, 116] on input "text" at bounding box center [1214, 119] width 410 height 27
type input "rino"
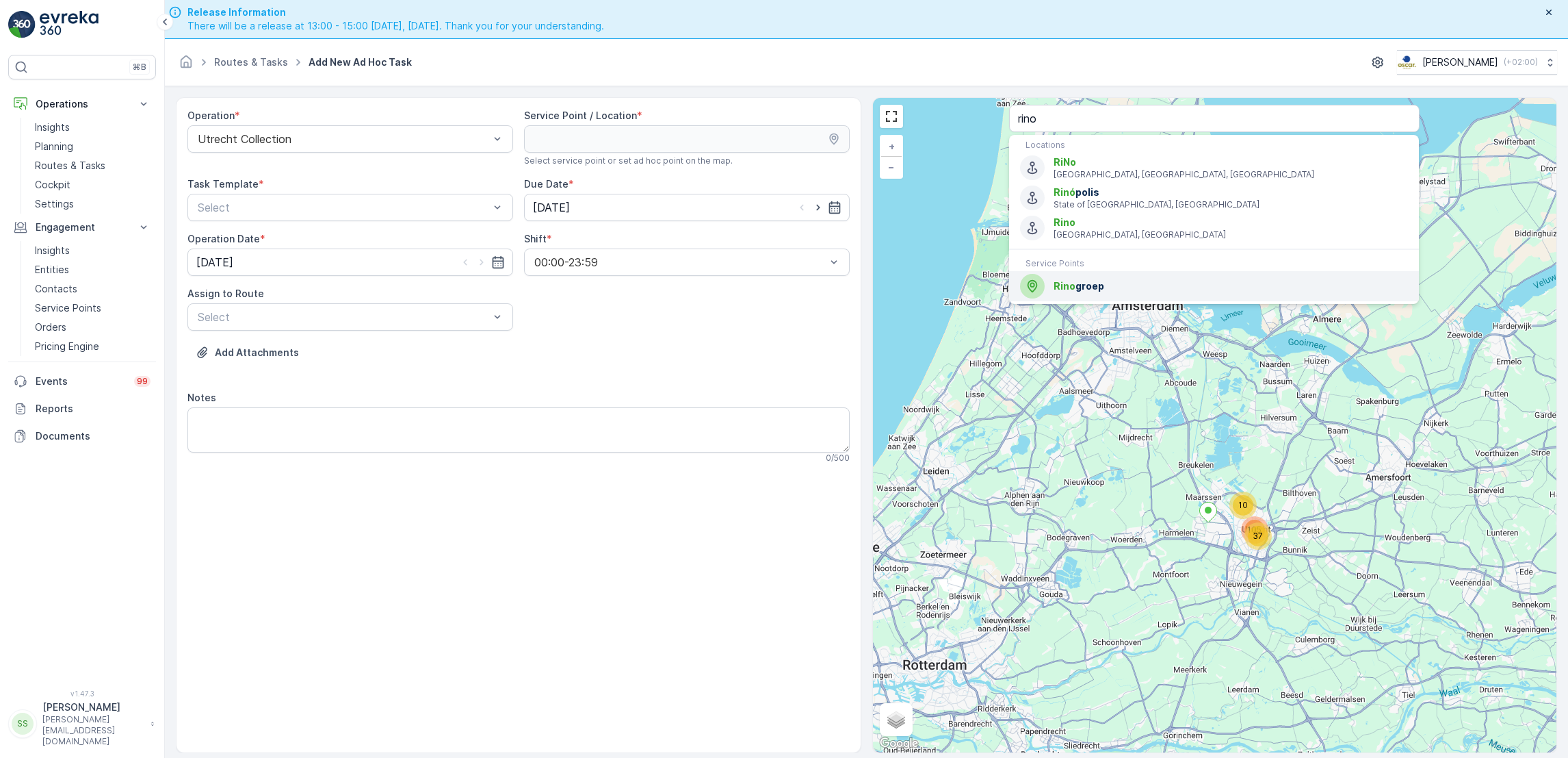
click at [1132, 285] on span "Rino groep" at bounding box center [1230, 286] width 355 height 14
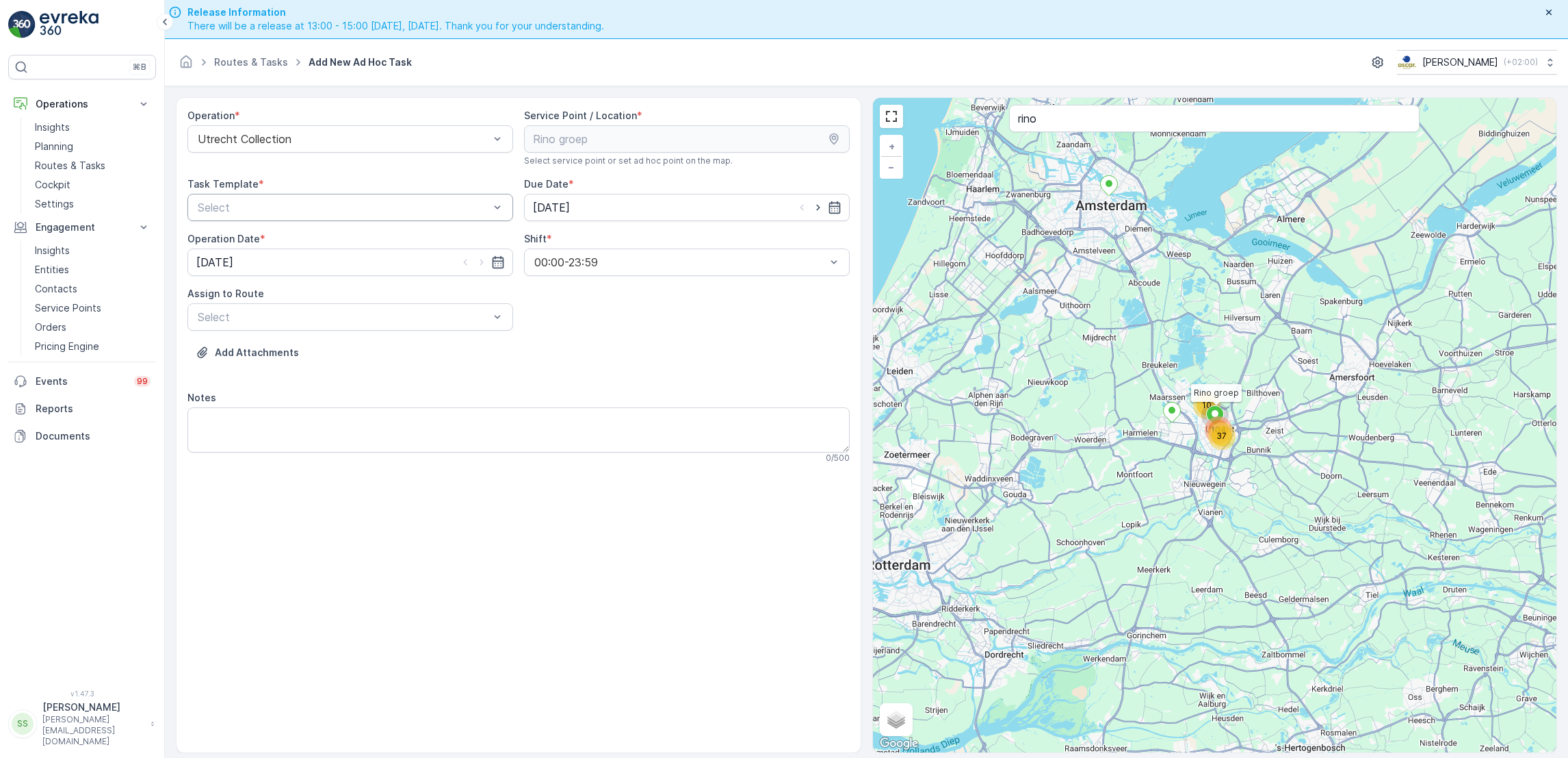
click at [251, 210] on div at bounding box center [343, 208] width 294 height 13
click at [258, 245] on span "Item Collection [PERSON_NAME]" at bounding box center [282, 241] width 172 height 13
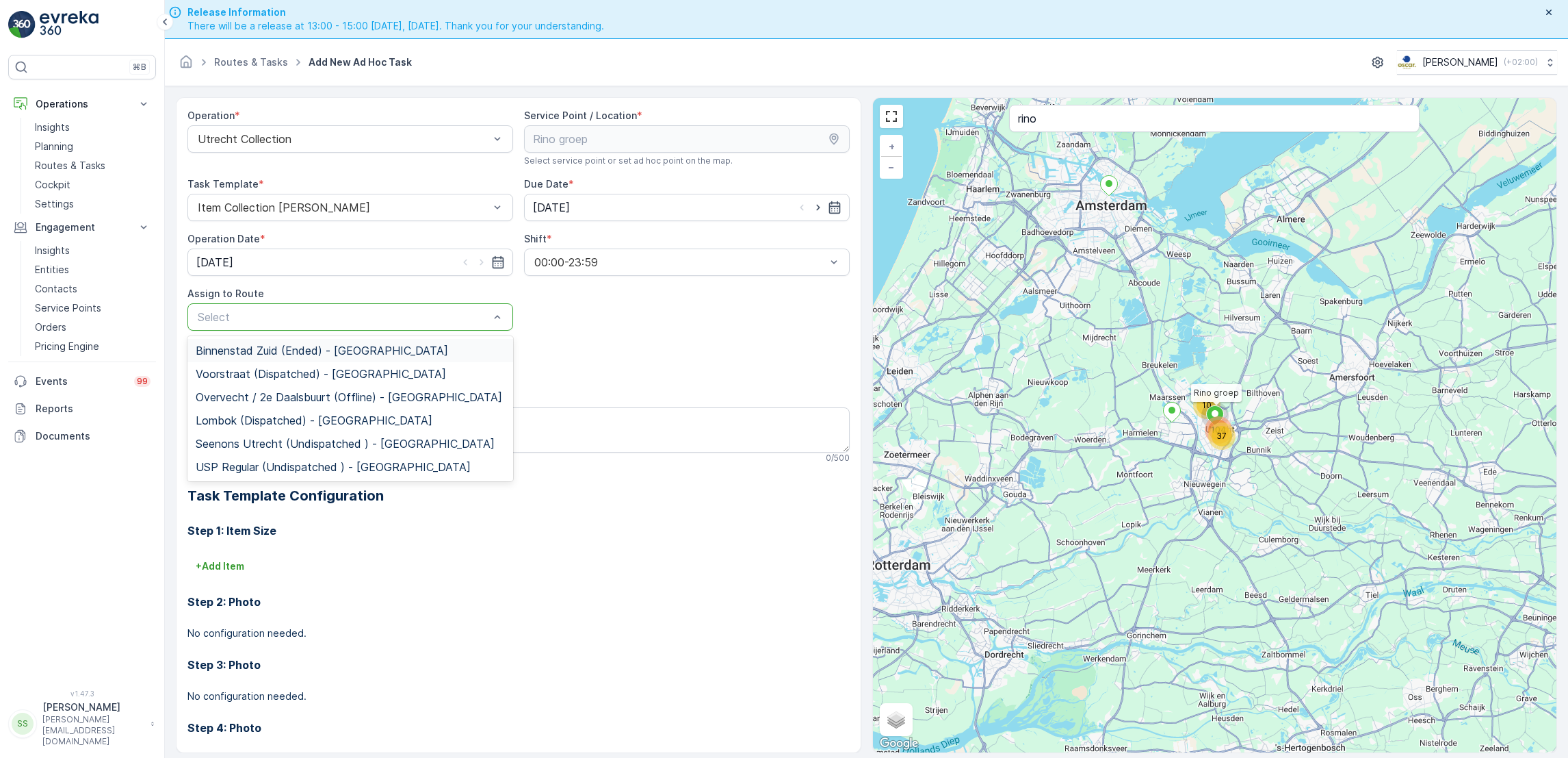
click at [378, 317] on div at bounding box center [343, 317] width 294 height 13
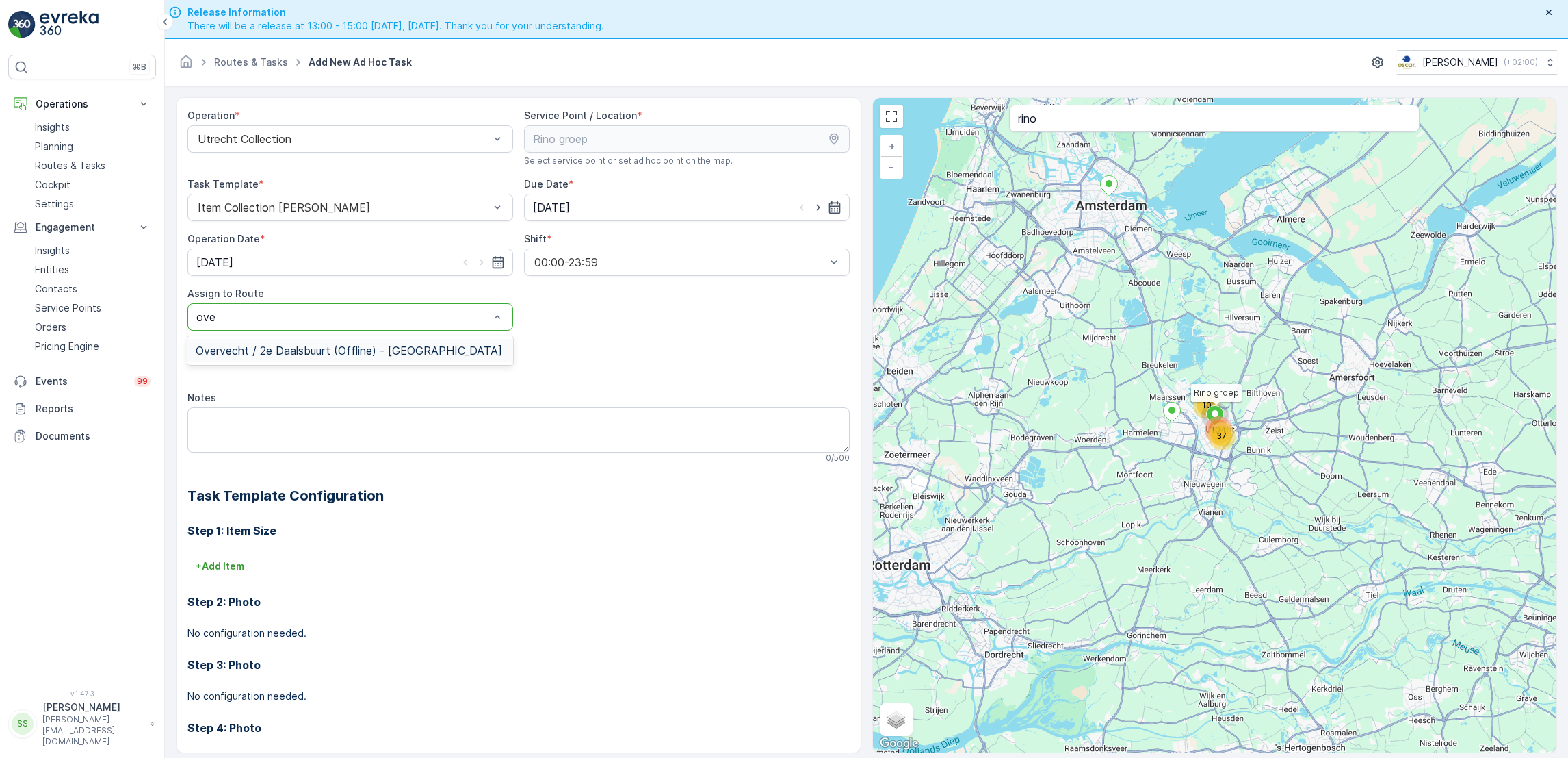
type input "over"
click at [364, 352] on span "Overvecht / 2e Daalsbuurt (Offline) - Utrecht" at bounding box center [349, 350] width 306 height 13
click at [315, 441] on textarea "Notes" at bounding box center [519, 430] width 662 height 46
type textarea "r"
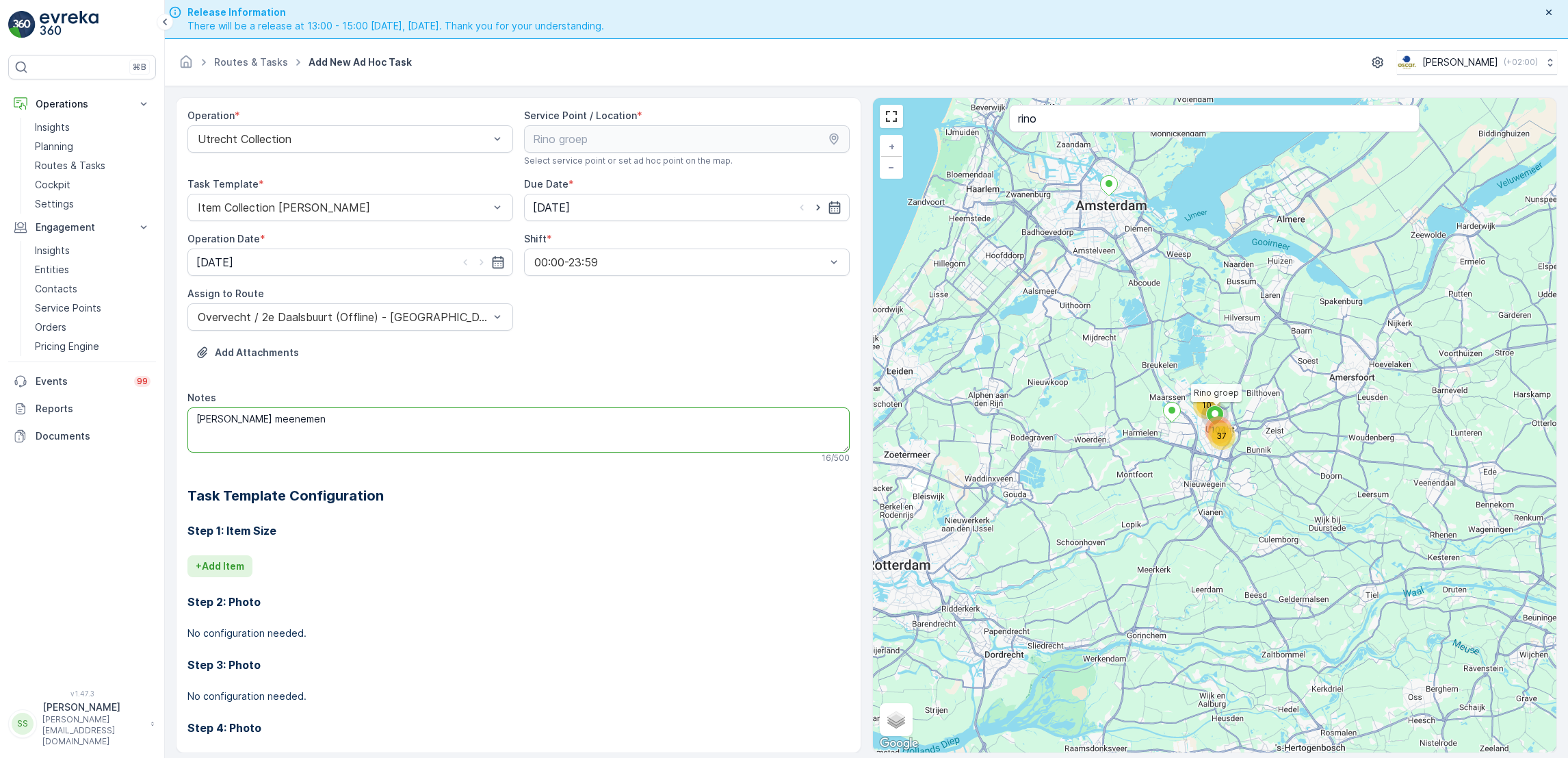
type textarea "Stoelen meenemen"
click at [208, 566] on p "+ Add Item" at bounding box center [220, 566] width 48 height 14
click at [296, 587] on div at bounding box center [459, 586] width 528 height 13
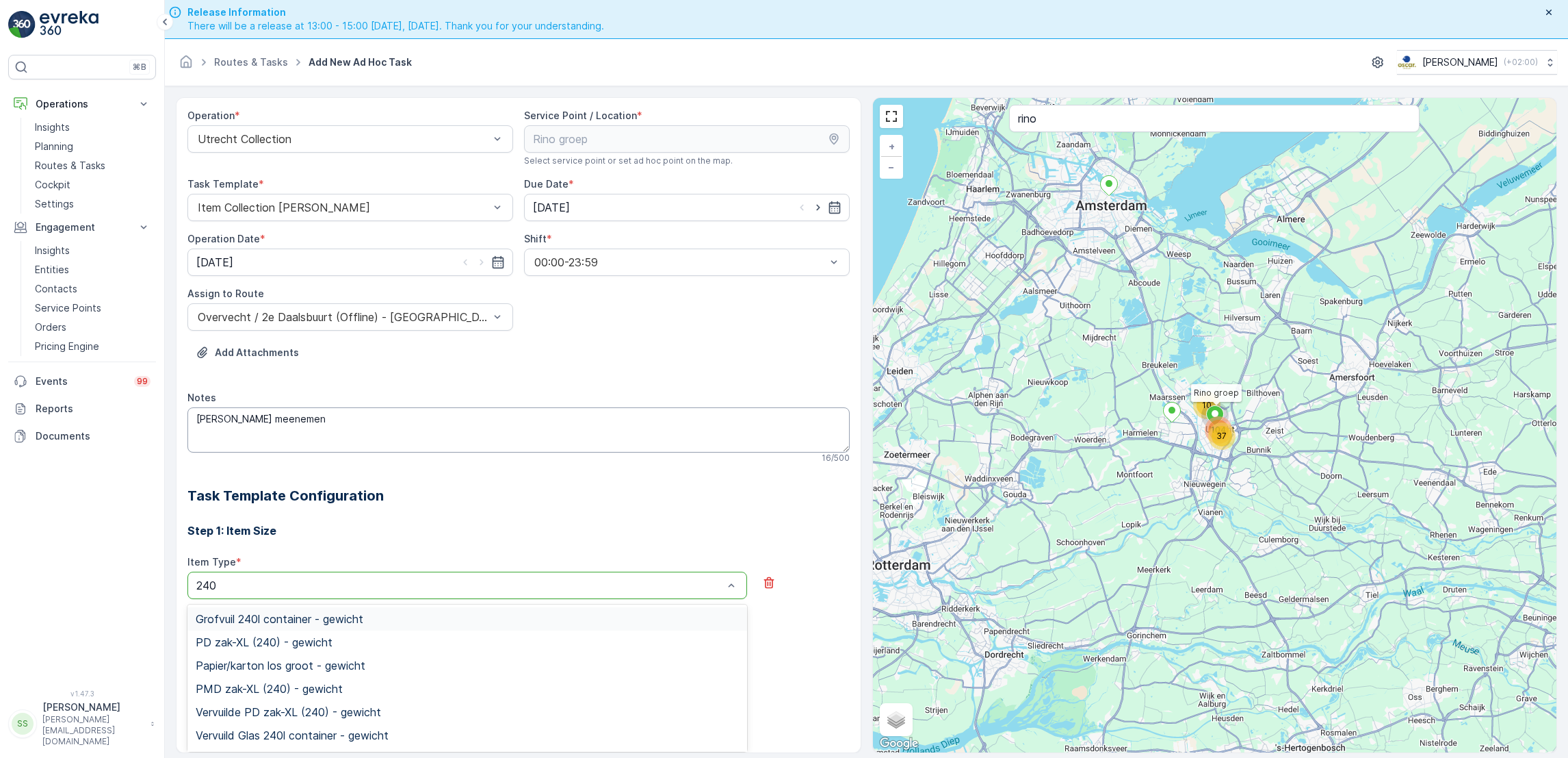
type input "240"
click at [371, 421] on textarea "Stoelen meenemen" at bounding box center [519, 430] width 662 height 46
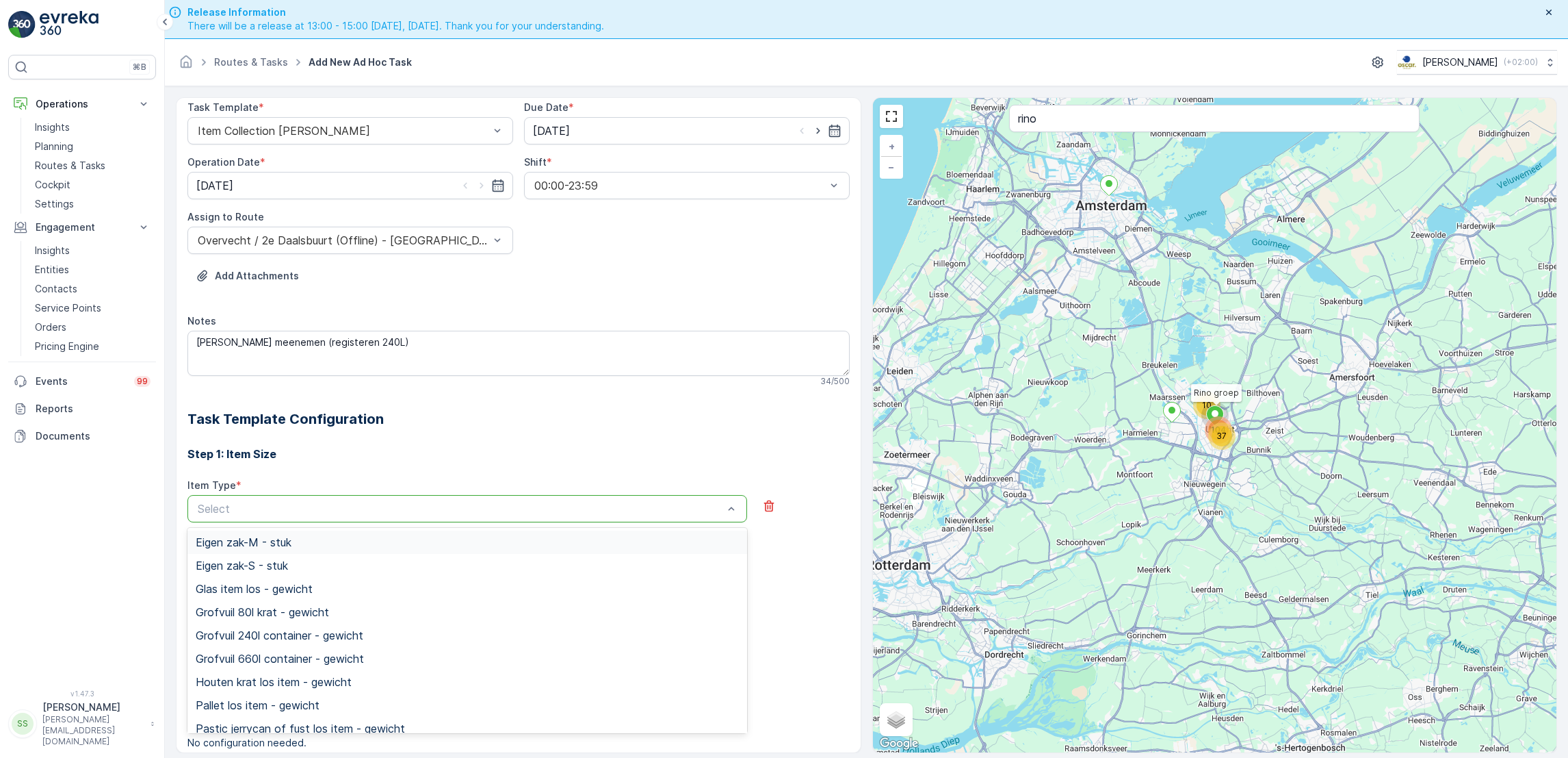
scroll to position [108, 0]
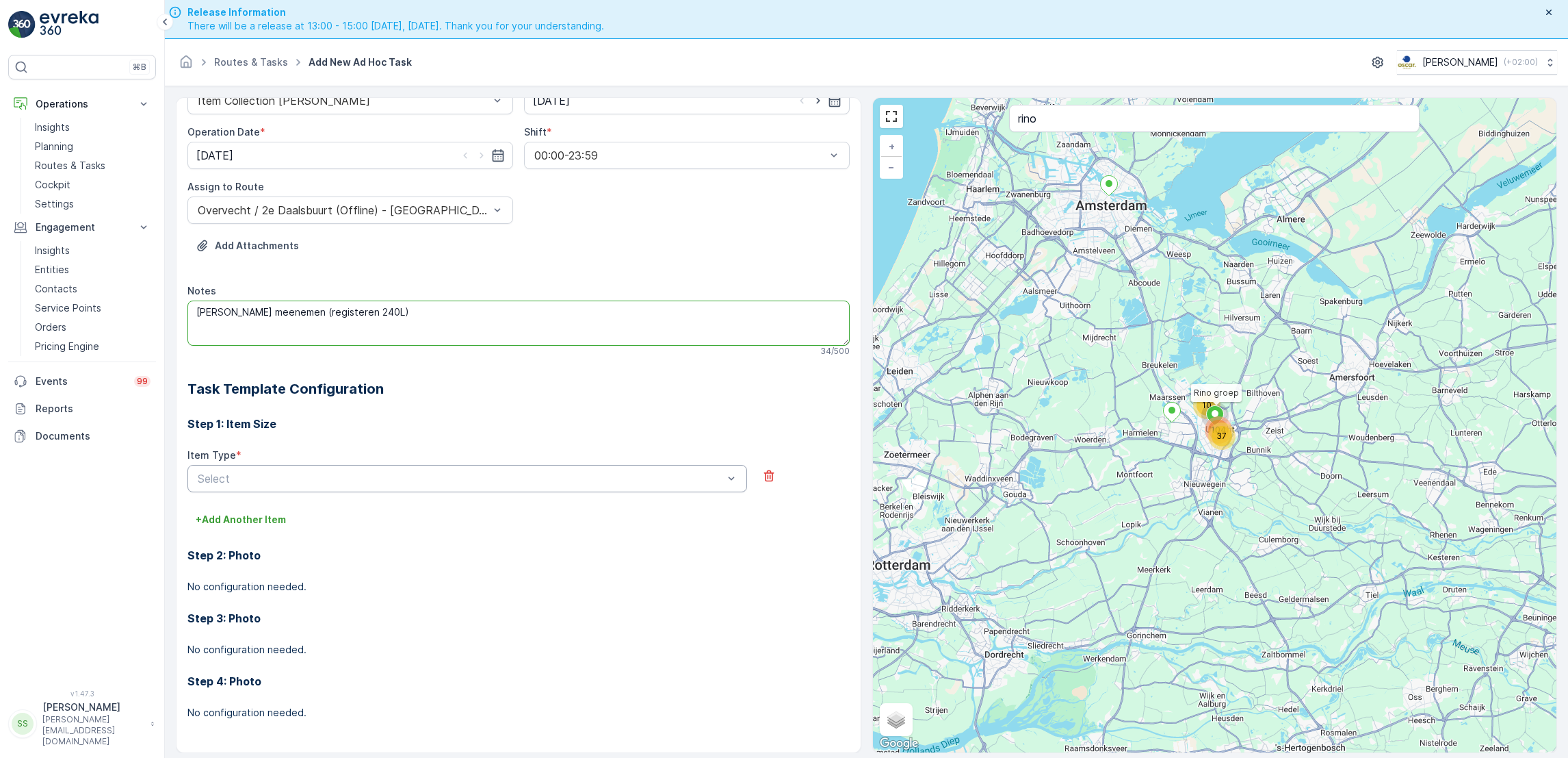
click at [337, 315] on textarea "Stoelen meenemen (registeren 240L)" at bounding box center [519, 323] width 662 height 46
click at [375, 308] on textarea "Stoelen meenemen (registeren 2x240L)" at bounding box center [519, 323] width 662 height 46
type textarea "Stoelen meenemen (registeren 2x240L grof)"
click at [362, 476] on div at bounding box center [459, 479] width 528 height 13
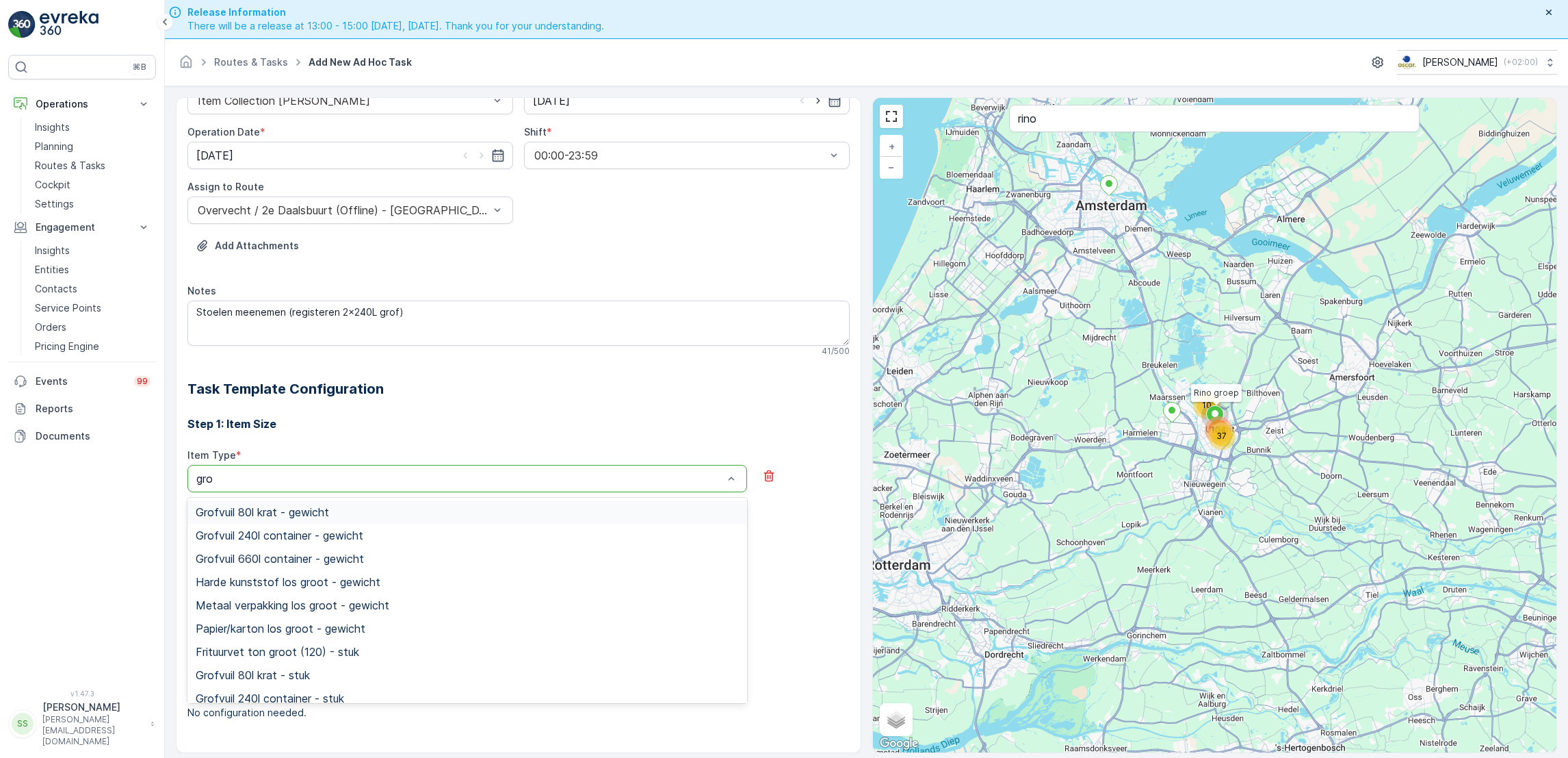
type input "grof"
click at [281, 539] on span "Grofvuil 240l container - gewicht" at bounding box center [280, 535] width 168 height 13
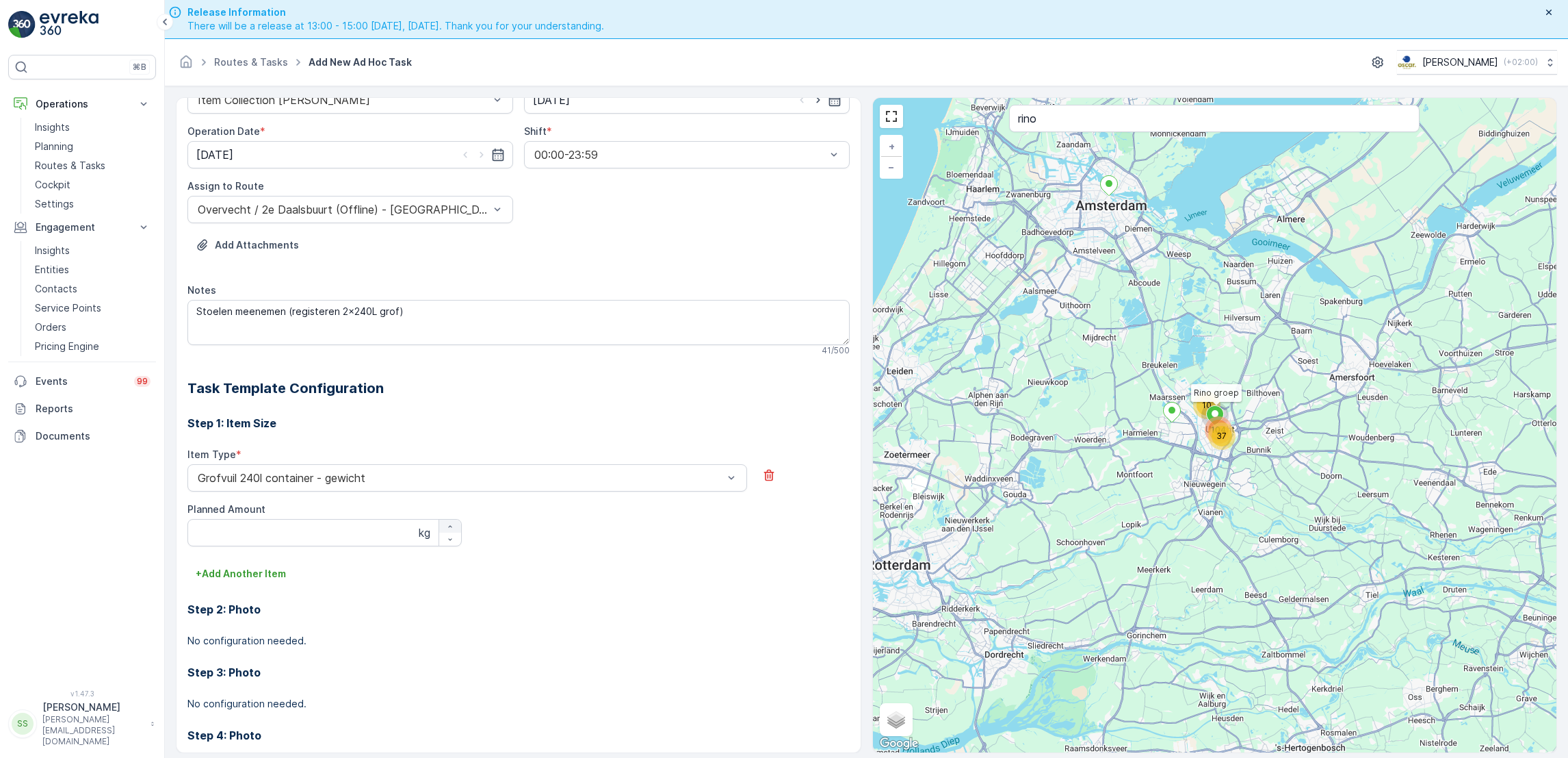
click at [448, 524] on icon "button" at bounding box center [449, 525] width 8 height 8
type Amount "2"
click at [436, 481] on div at bounding box center [459, 478] width 528 height 13
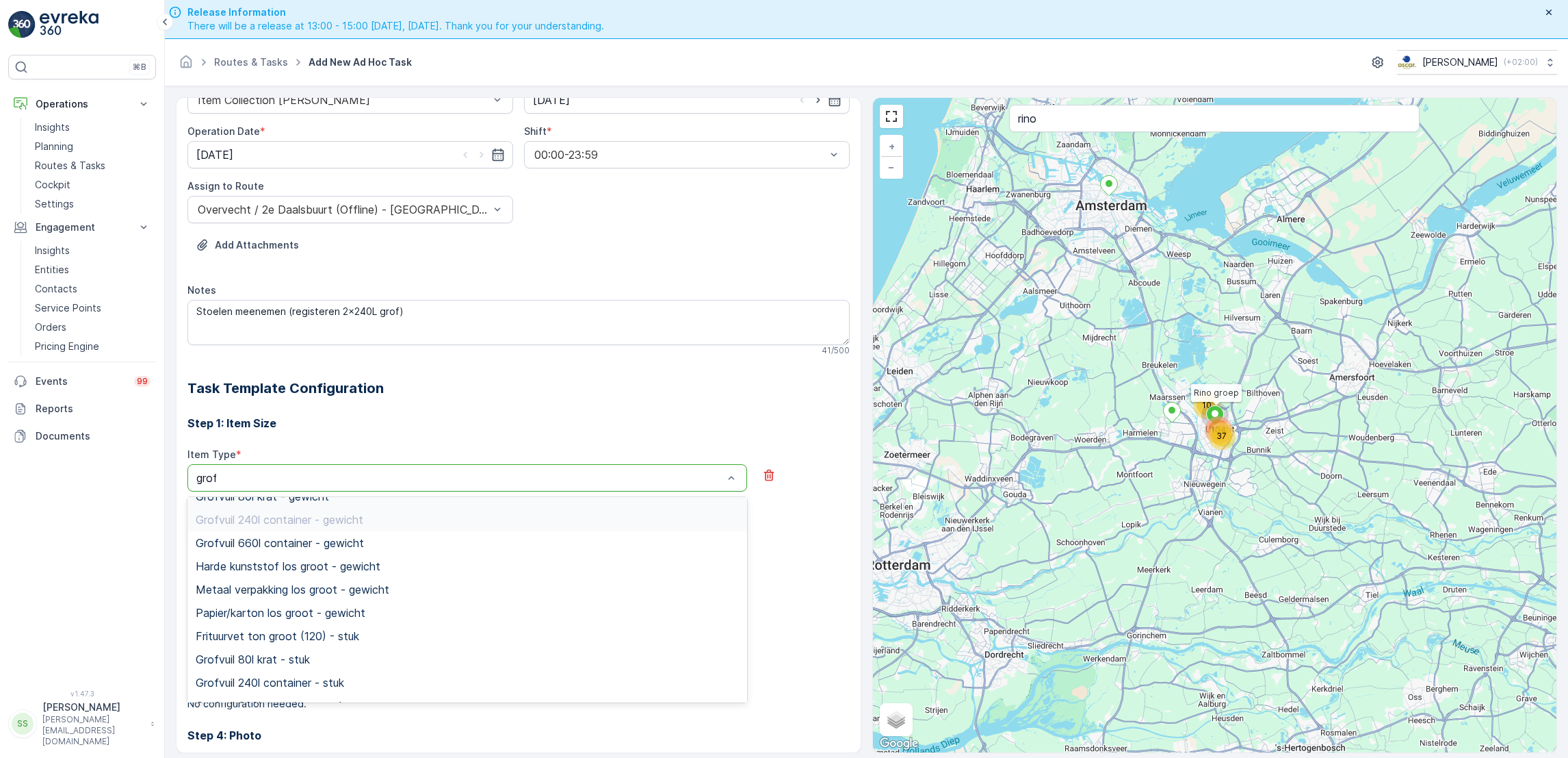
scroll to position [0, 0]
type input "grofvui"
click at [469, 435] on div "Step 1: Item Size Item Type * 6 results available for search term grofvui. Use …" at bounding box center [519, 597] width 662 height 397
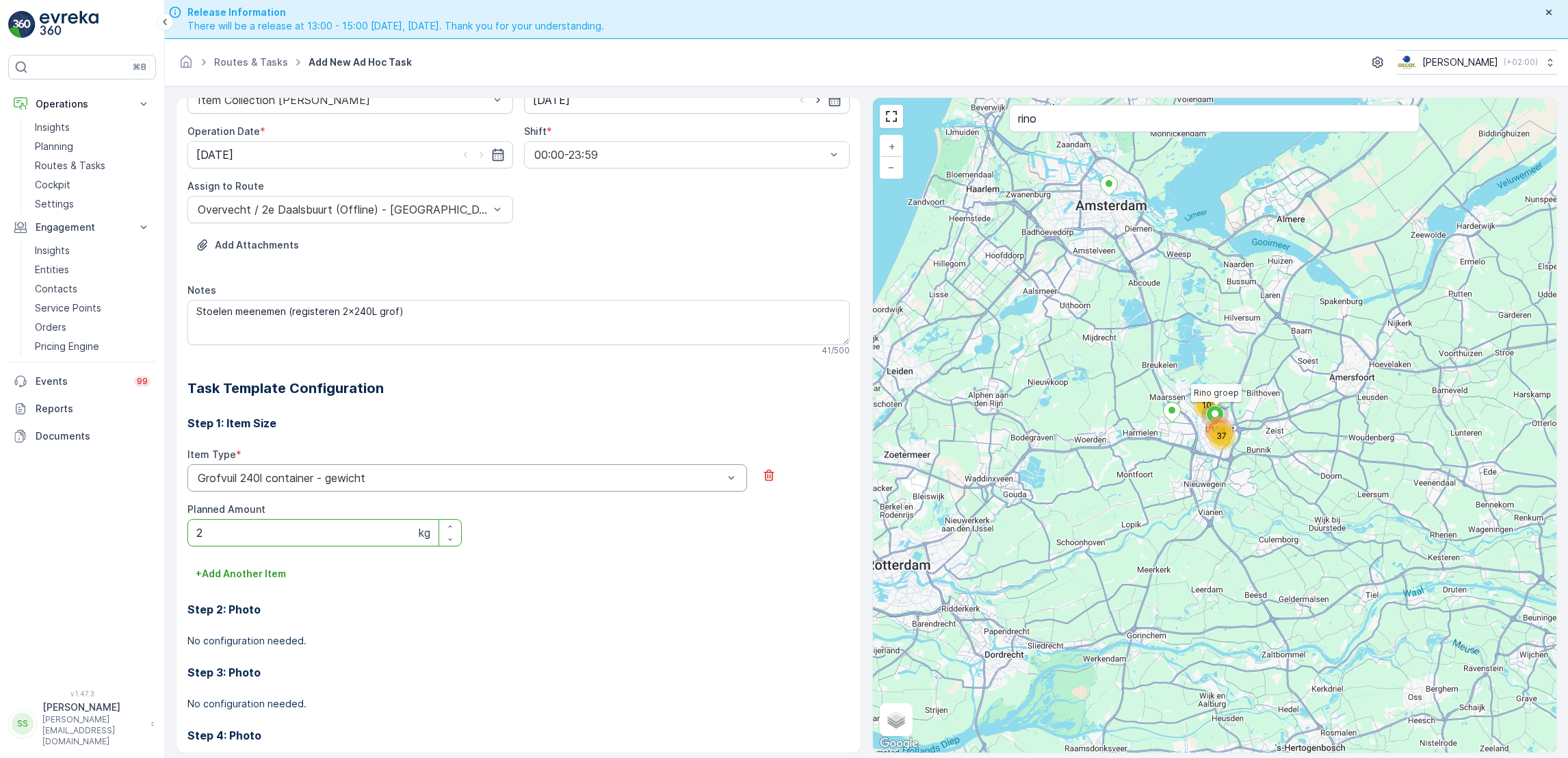
click at [459, 472] on div at bounding box center [459, 478] width 528 height 13
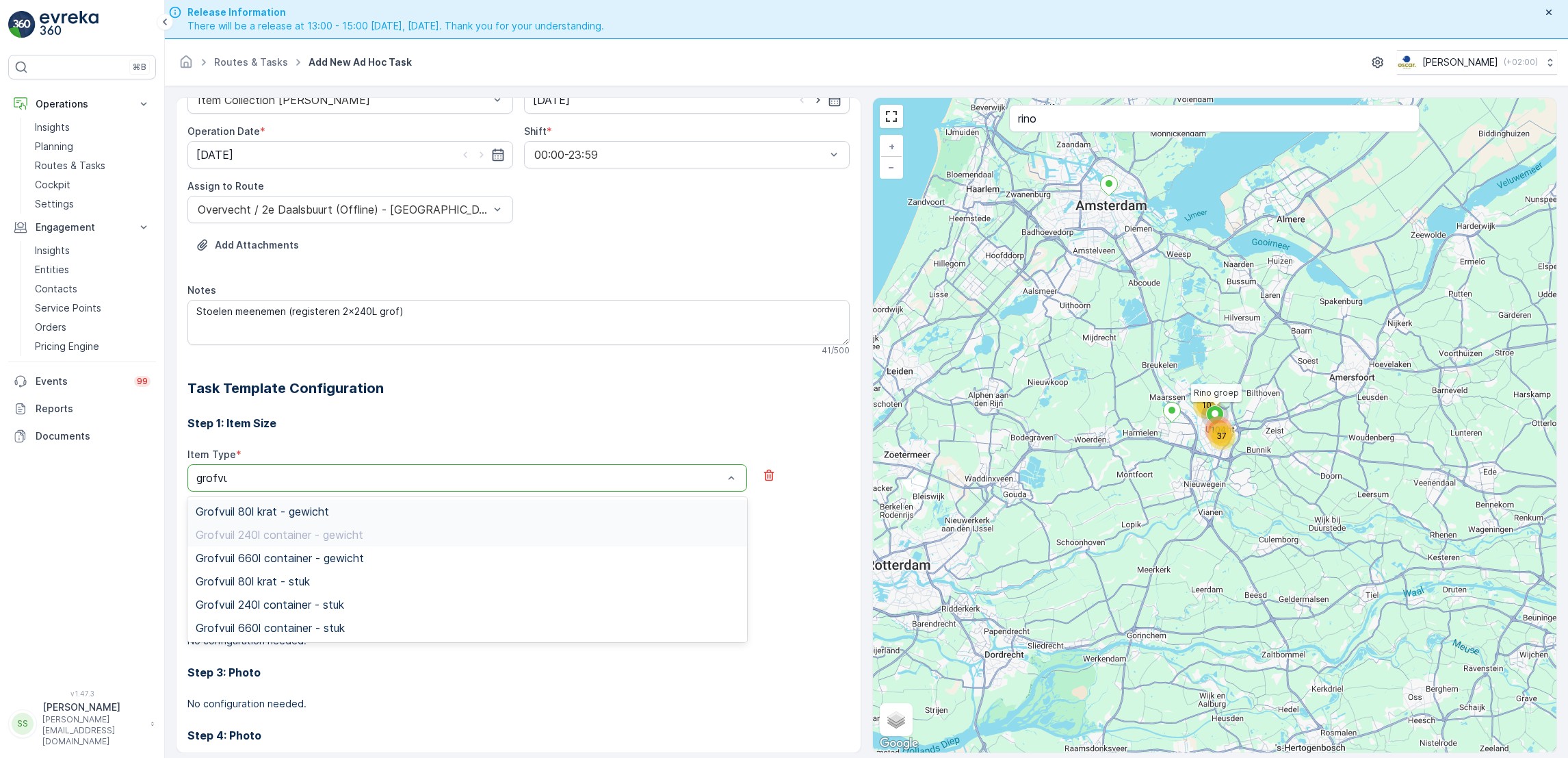
type input "grofvui"
click at [377, 604] on div "Grofvuil 240l container - stuk" at bounding box center [468, 605] width 543 height 13
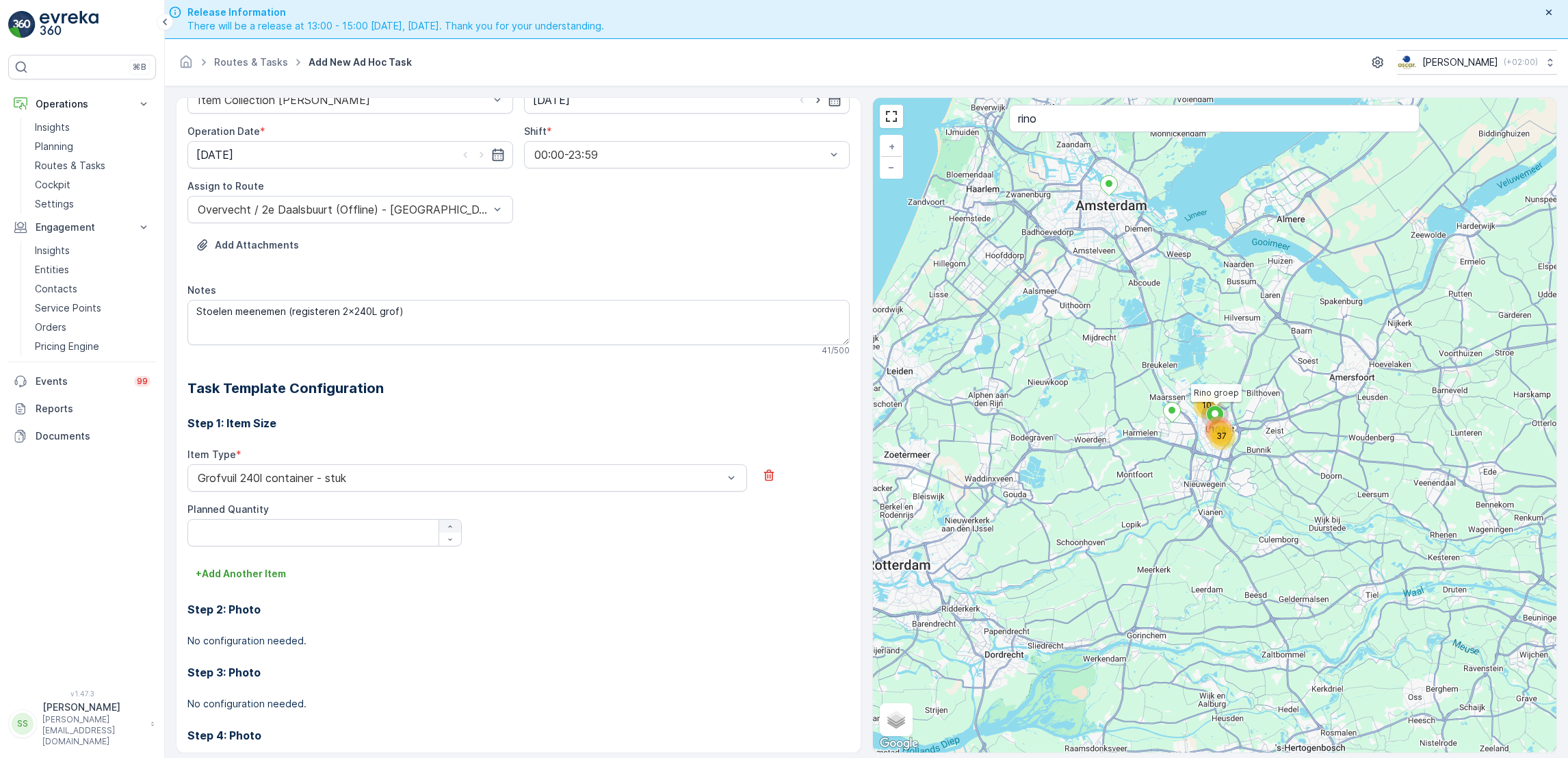
click at [453, 527] on div "button" at bounding box center [450, 525] width 22 height 8
type Quantity "2"
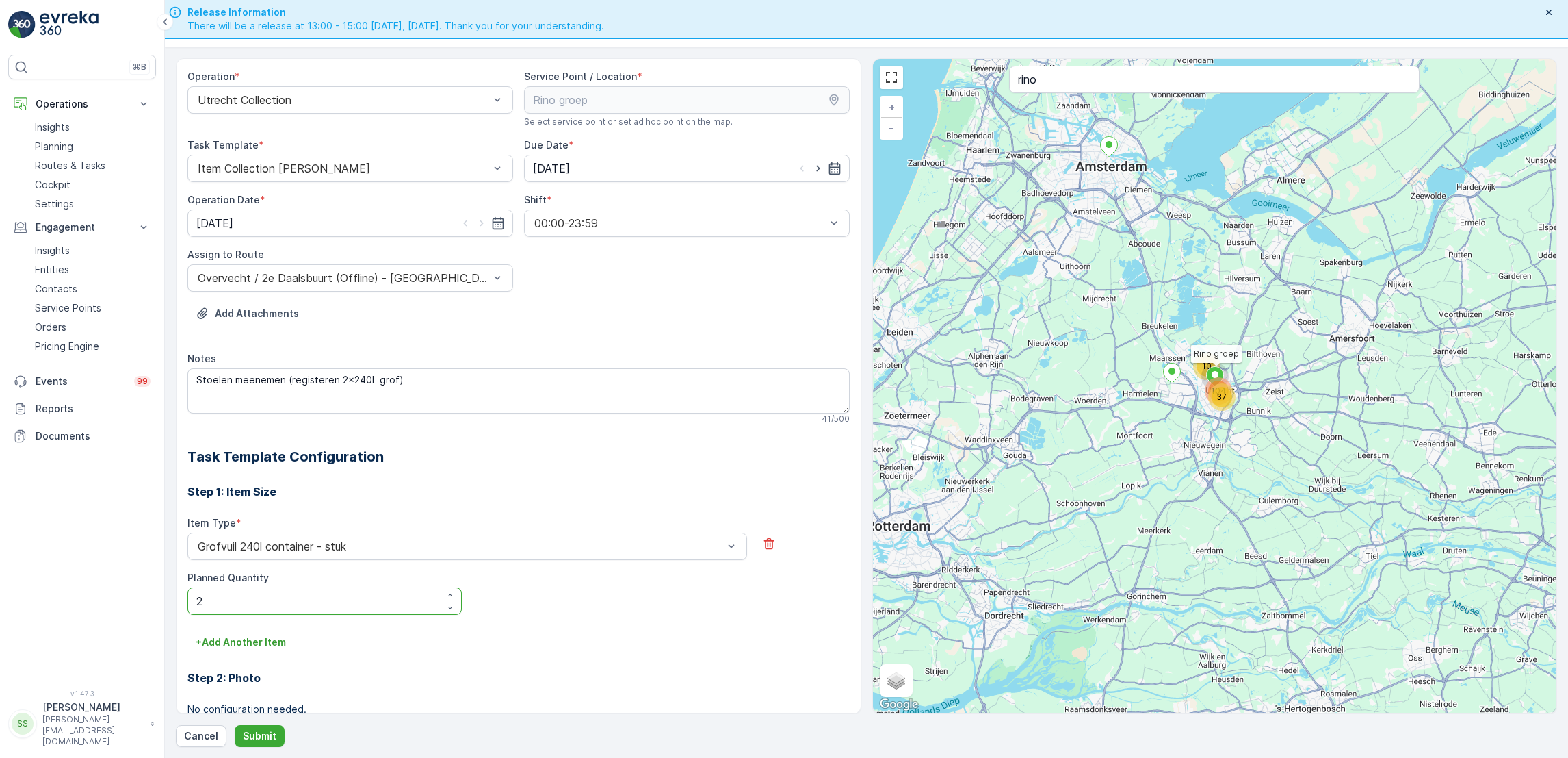
scroll to position [162, 0]
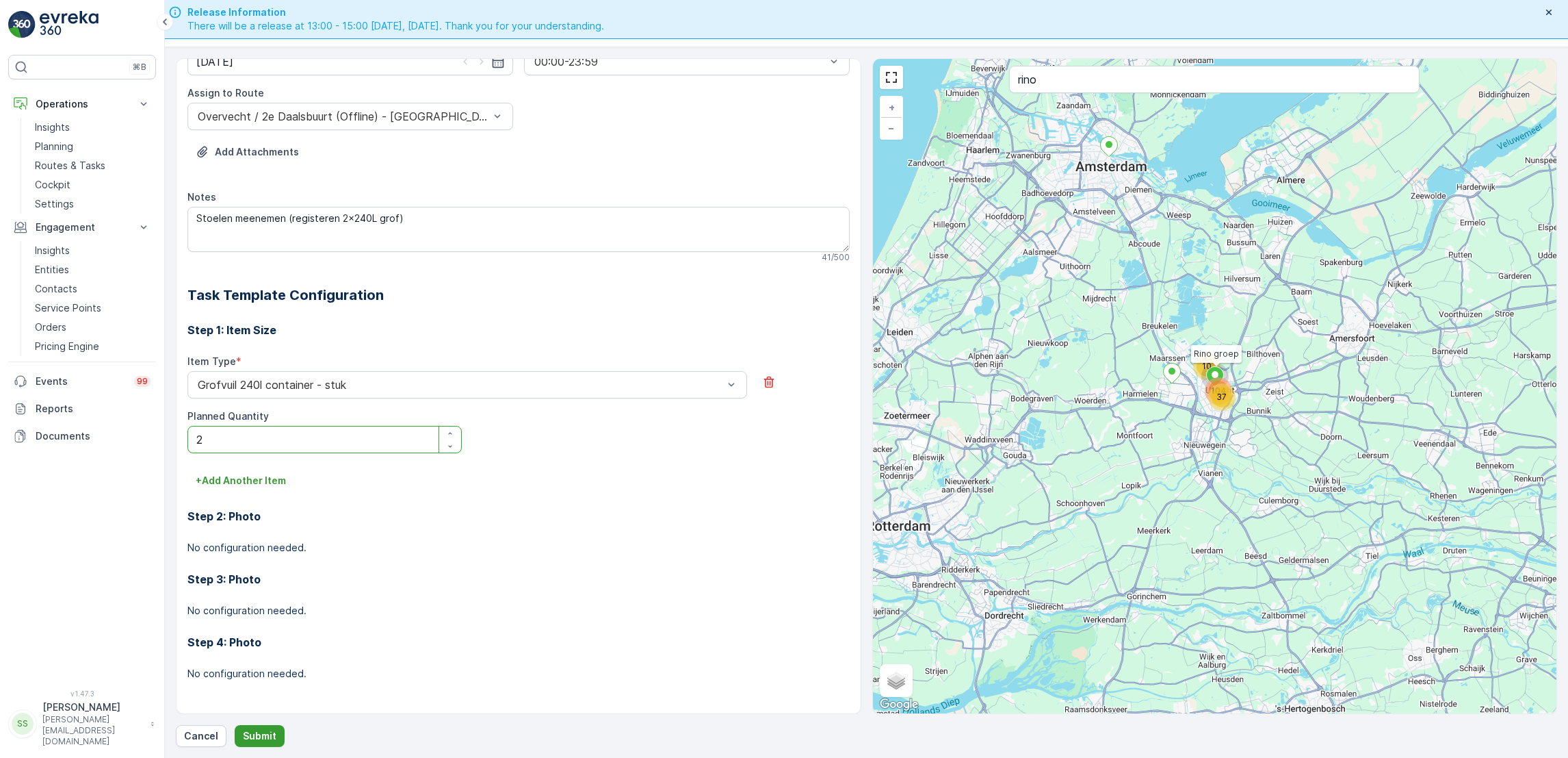
click at [264, 735] on p "Submit" at bounding box center [259, 735] width 34 height 14
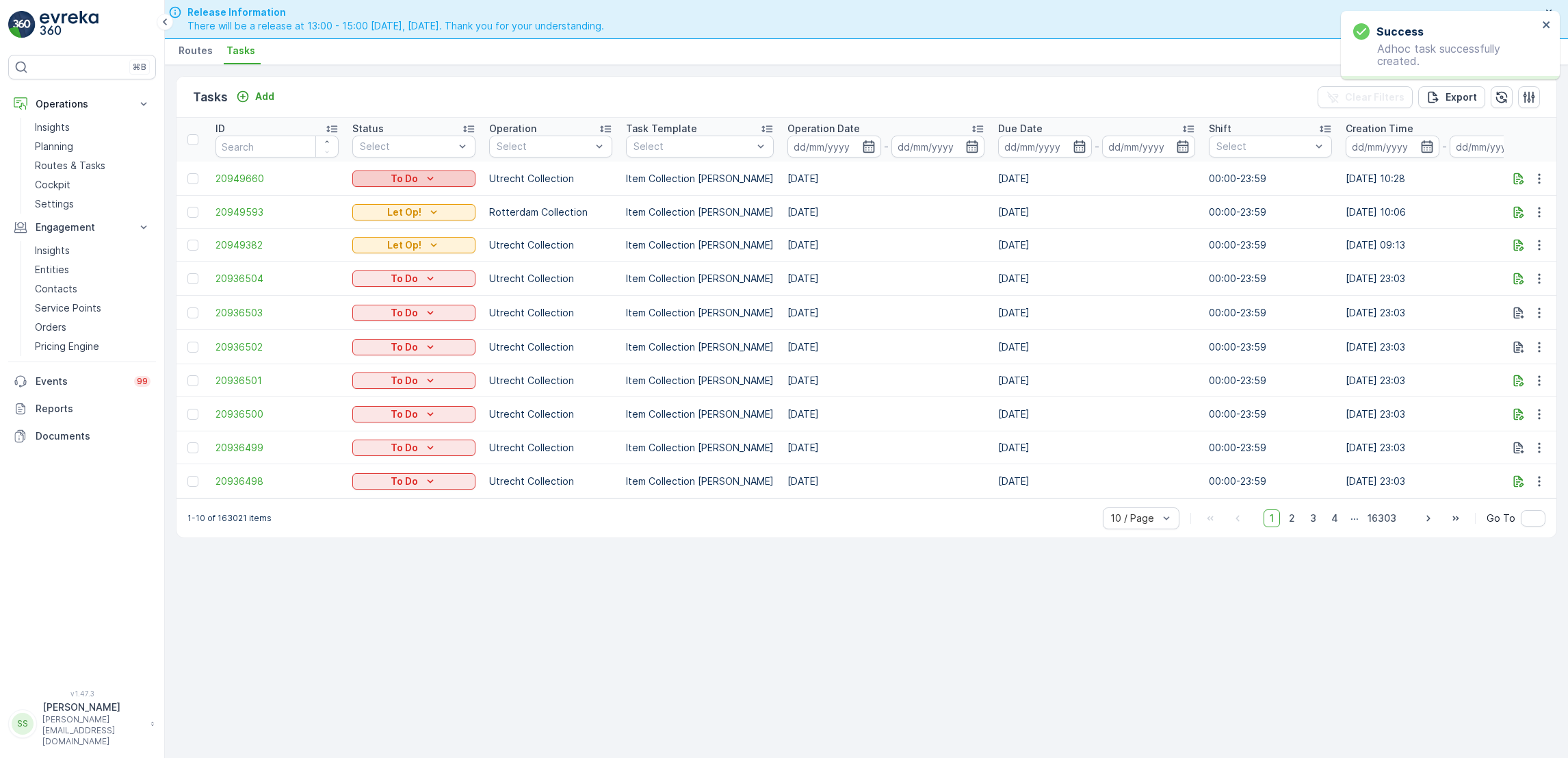
click at [449, 178] on div "To Do" at bounding box center [413, 178] width 112 height 14
click at [391, 231] on span "Let Op!" at bounding box center [377, 235] width 35 height 14
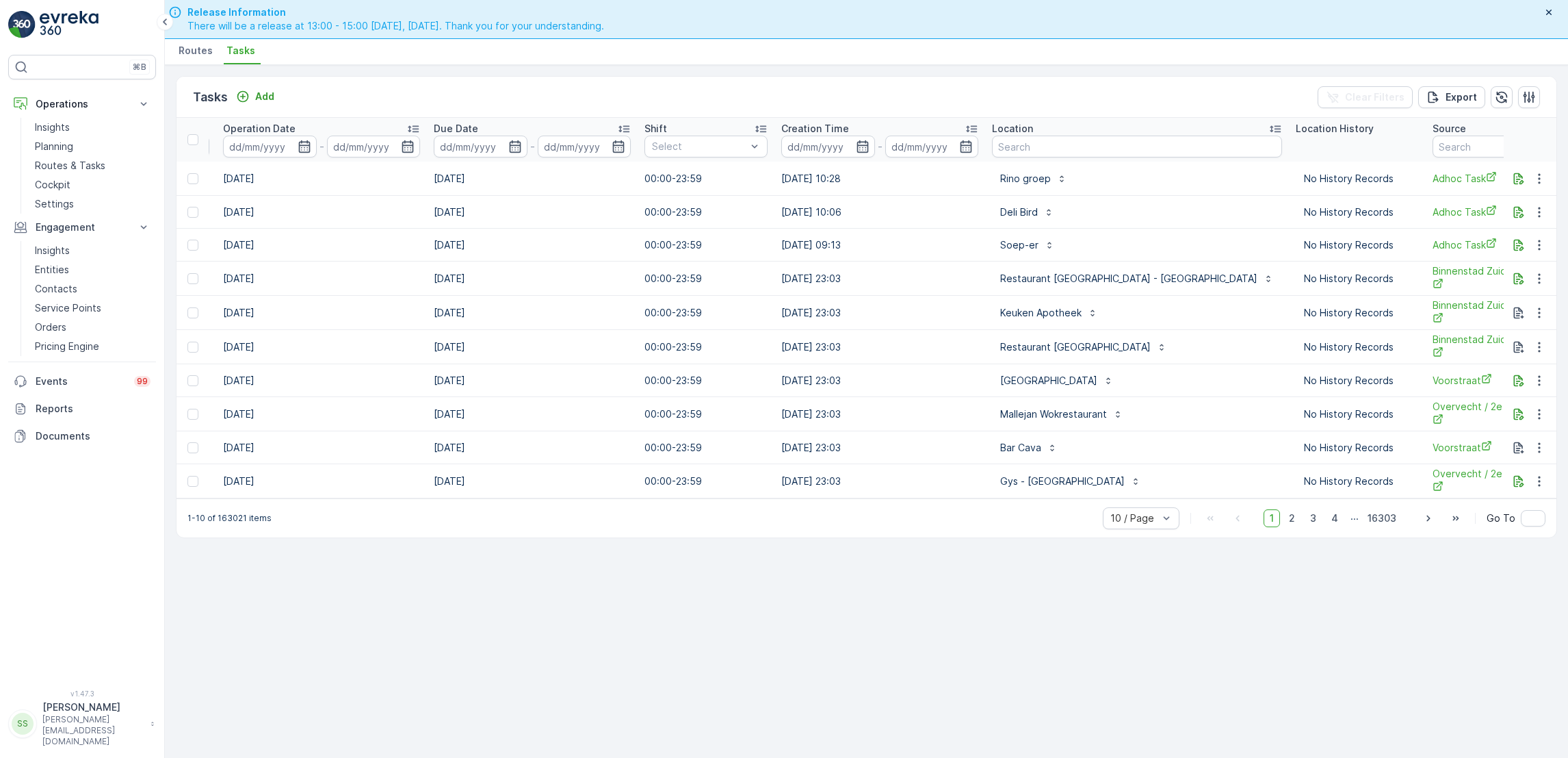
scroll to position [0, 807]
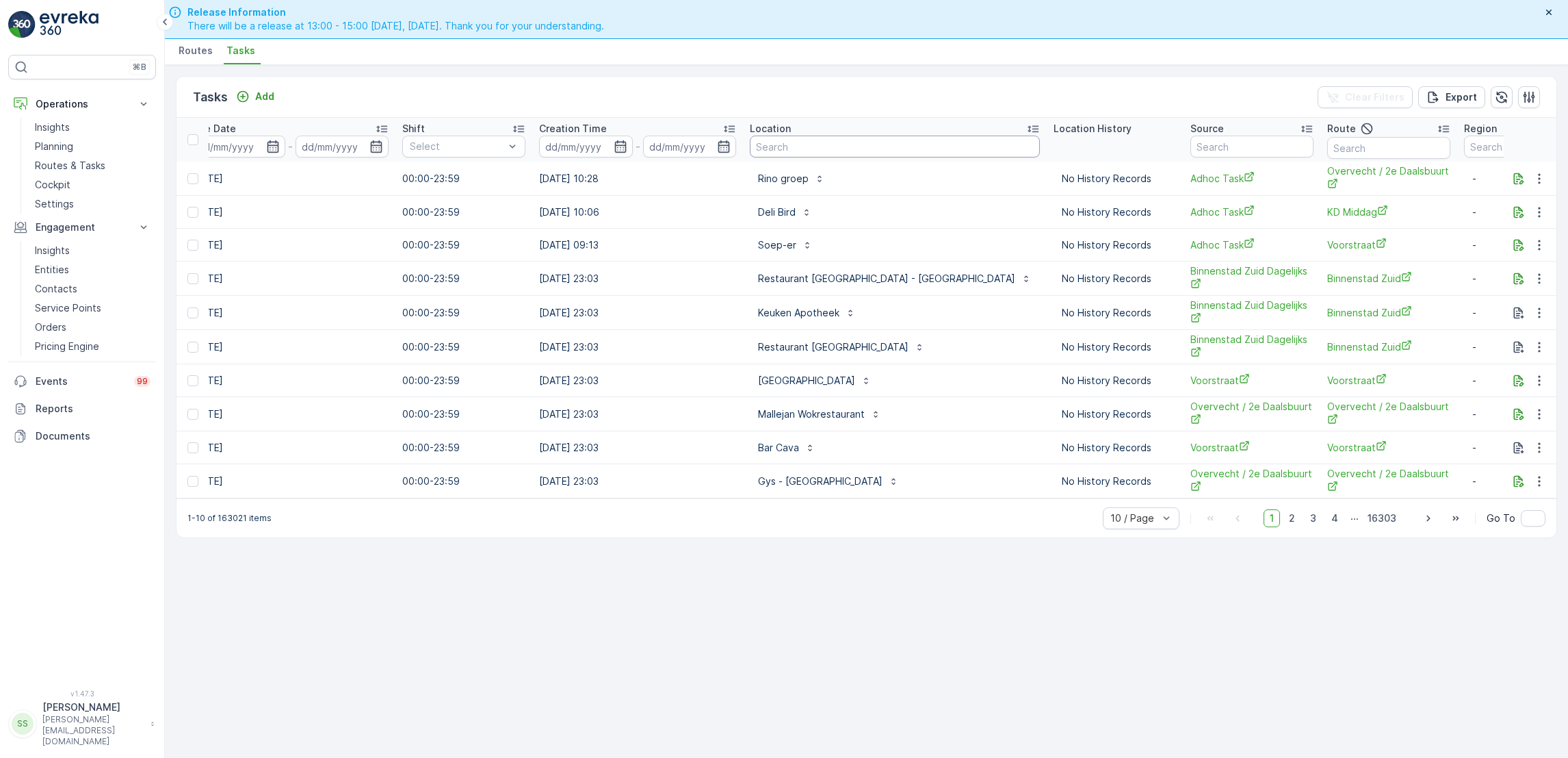
click at [862, 147] on input "text" at bounding box center [894, 147] width 290 height 22
type input "share"
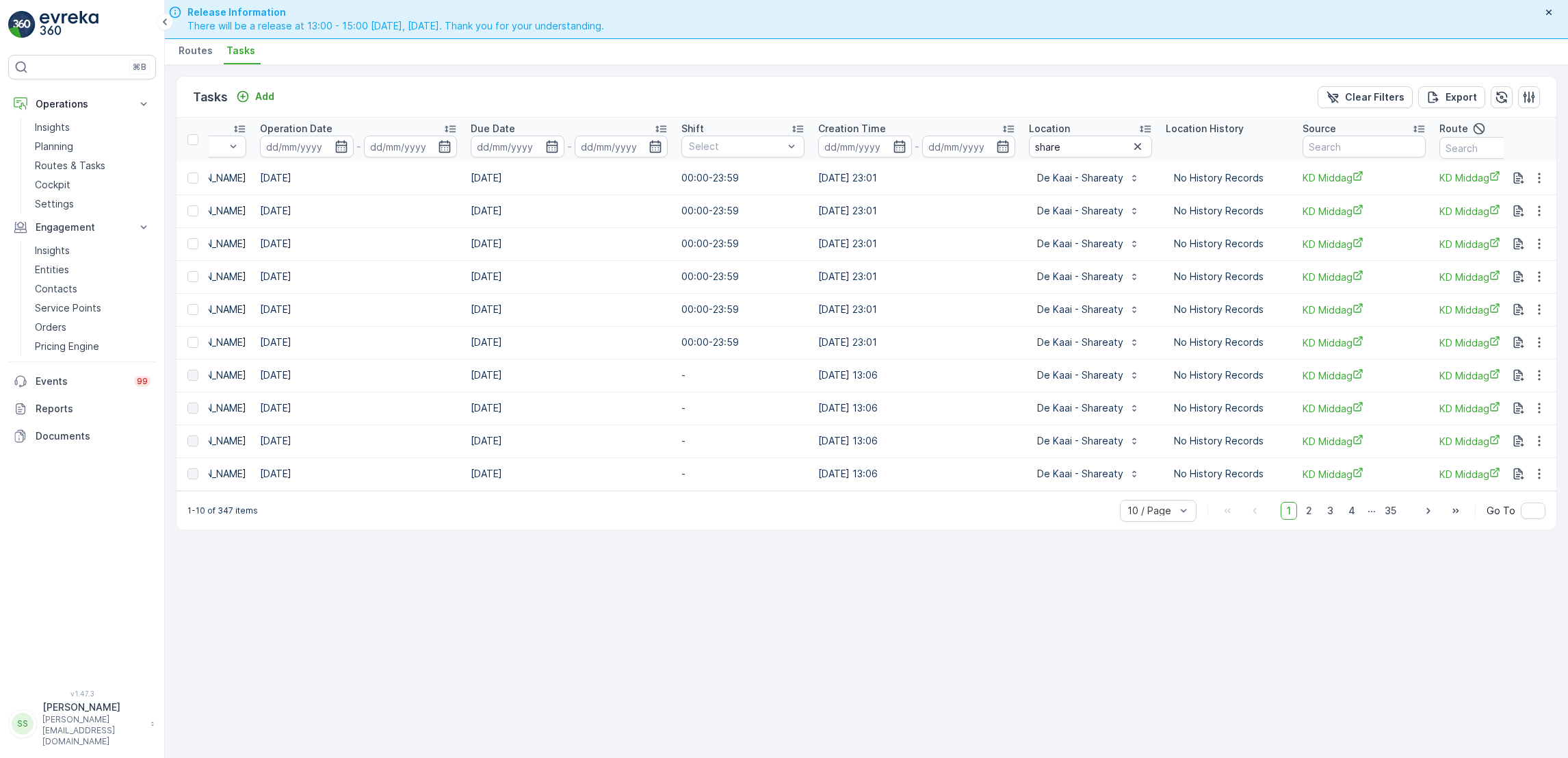
scroll to position [0, 719]
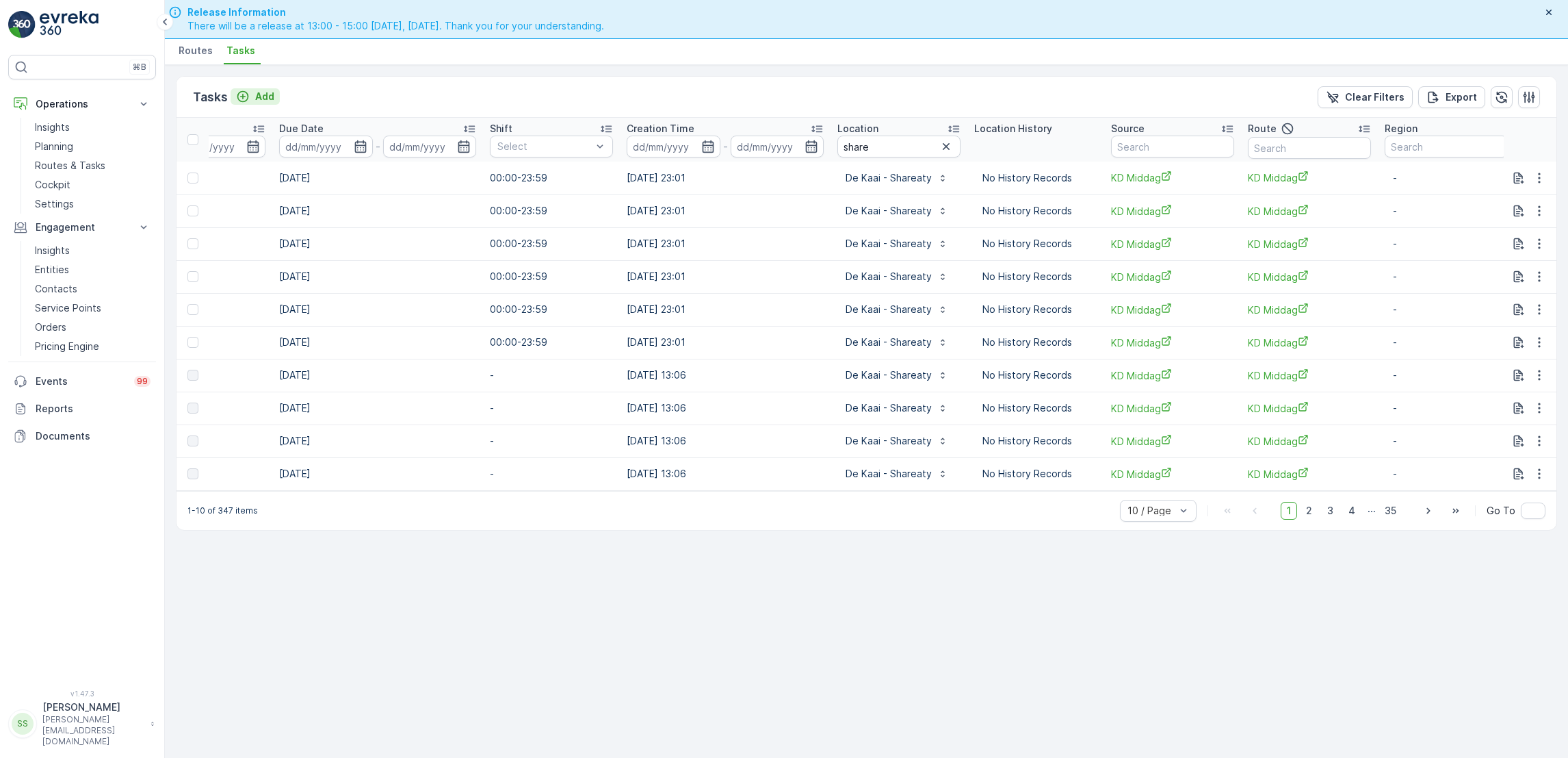
click at [249, 99] on icon "Add" at bounding box center [242, 96] width 14 height 14
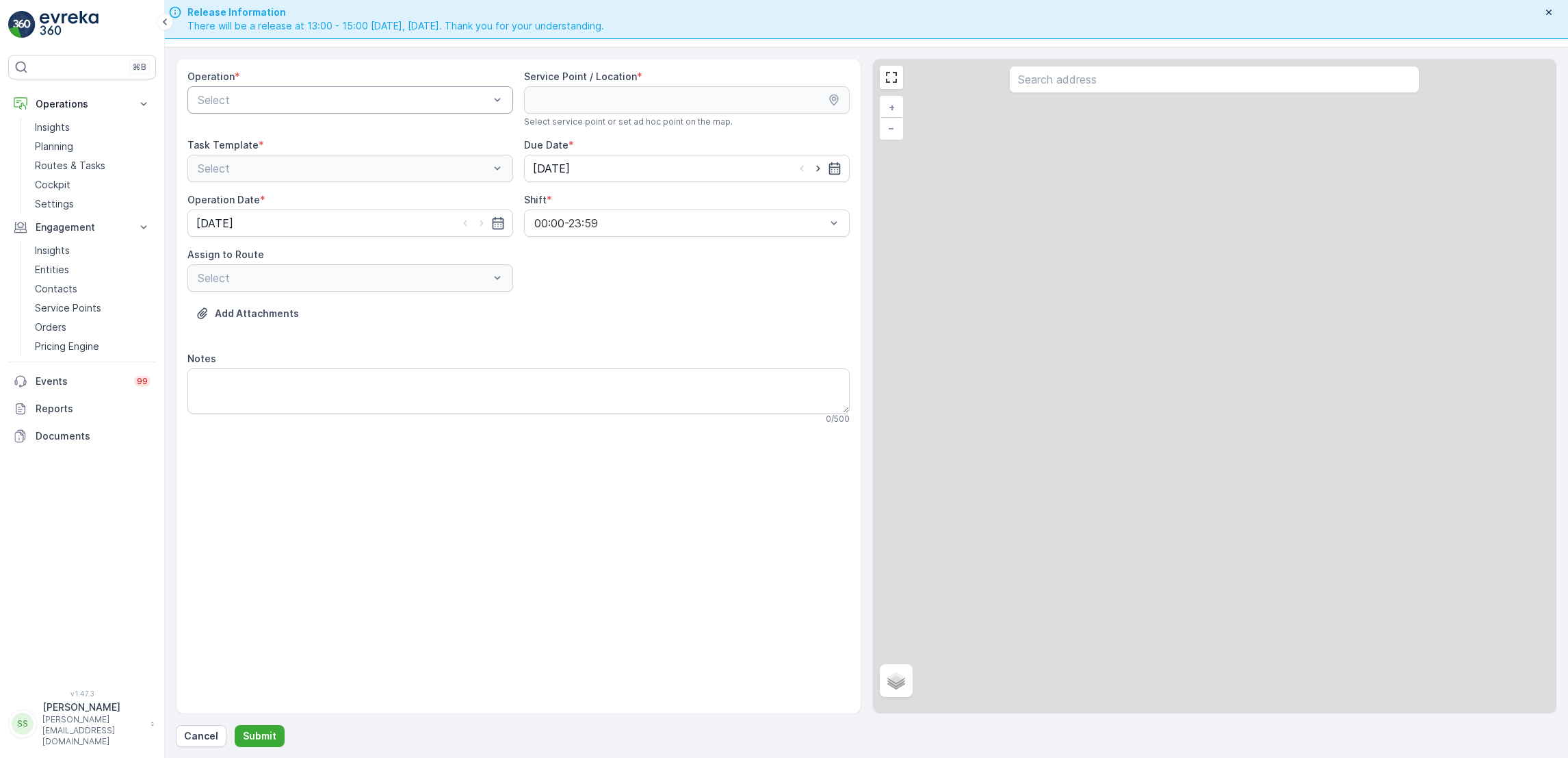
click at [311, 102] on div at bounding box center [343, 100] width 294 height 13
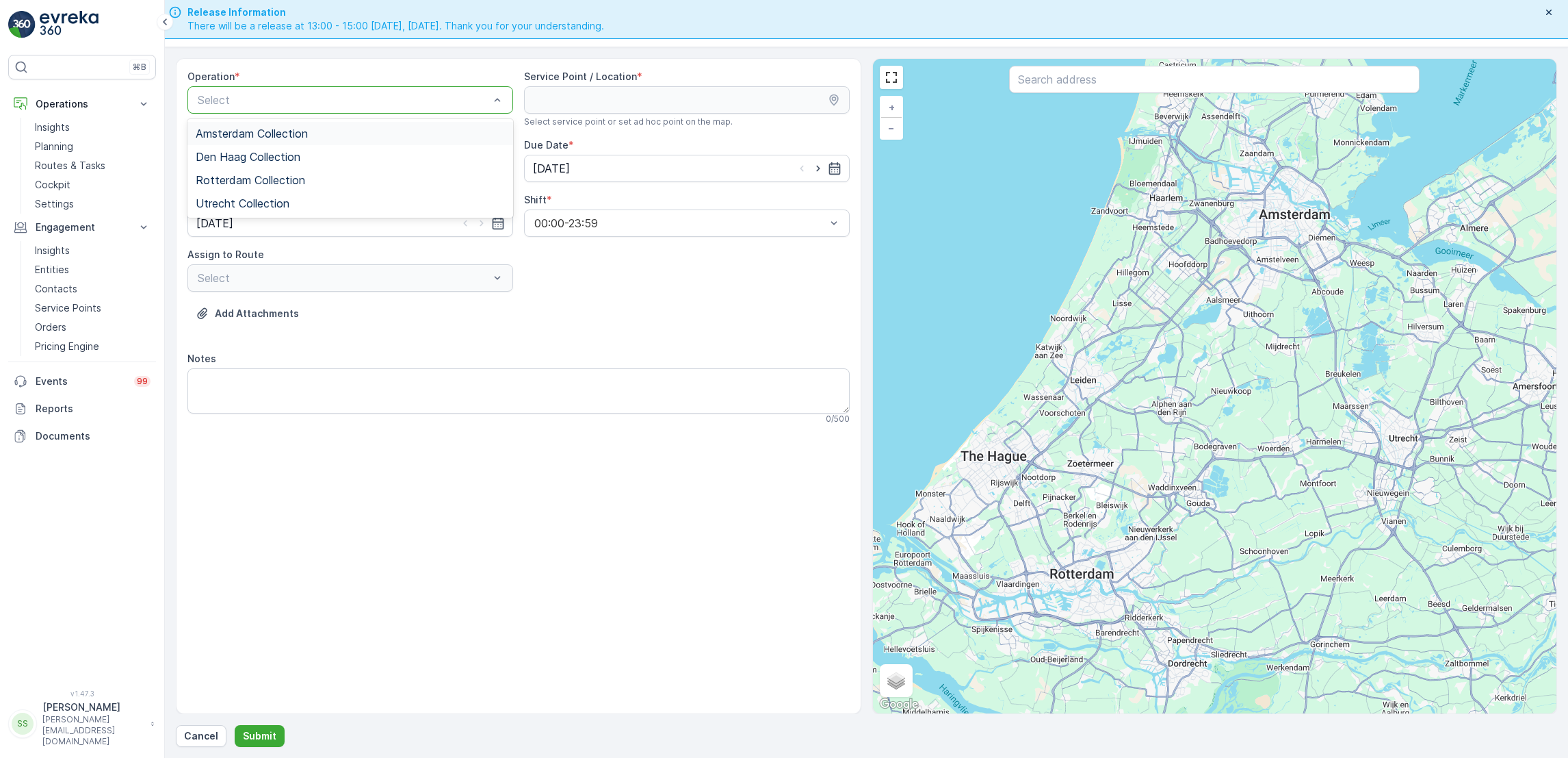
click at [298, 128] on span "Amsterdam Collection" at bounding box center [252, 134] width 112 height 13
click at [448, 171] on div at bounding box center [343, 169] width 294 height 13
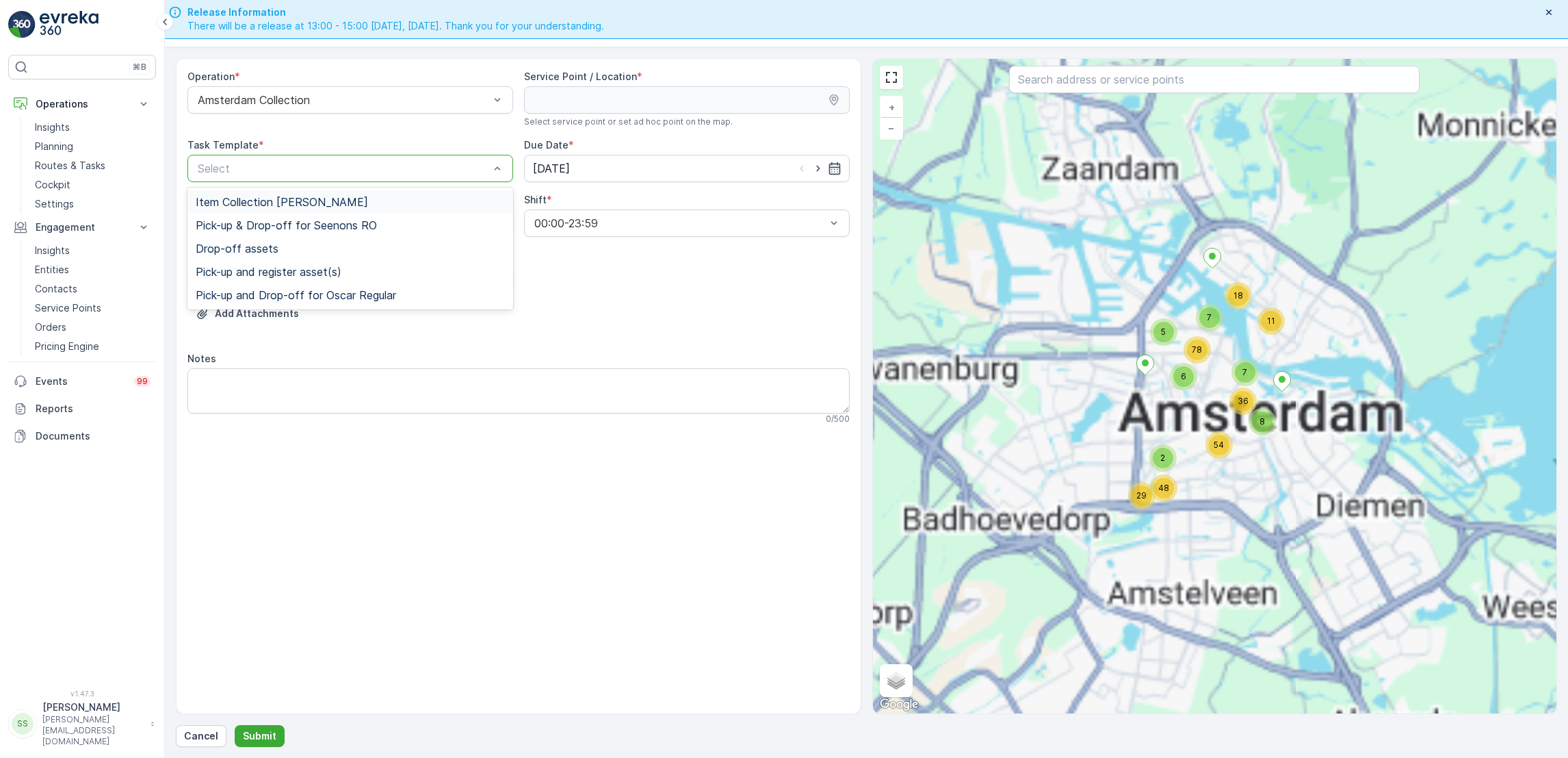
click at [421, 202] on div "Item Collection [PERSON_NAME]" at bounding box center [350, 202] width 309 height 13
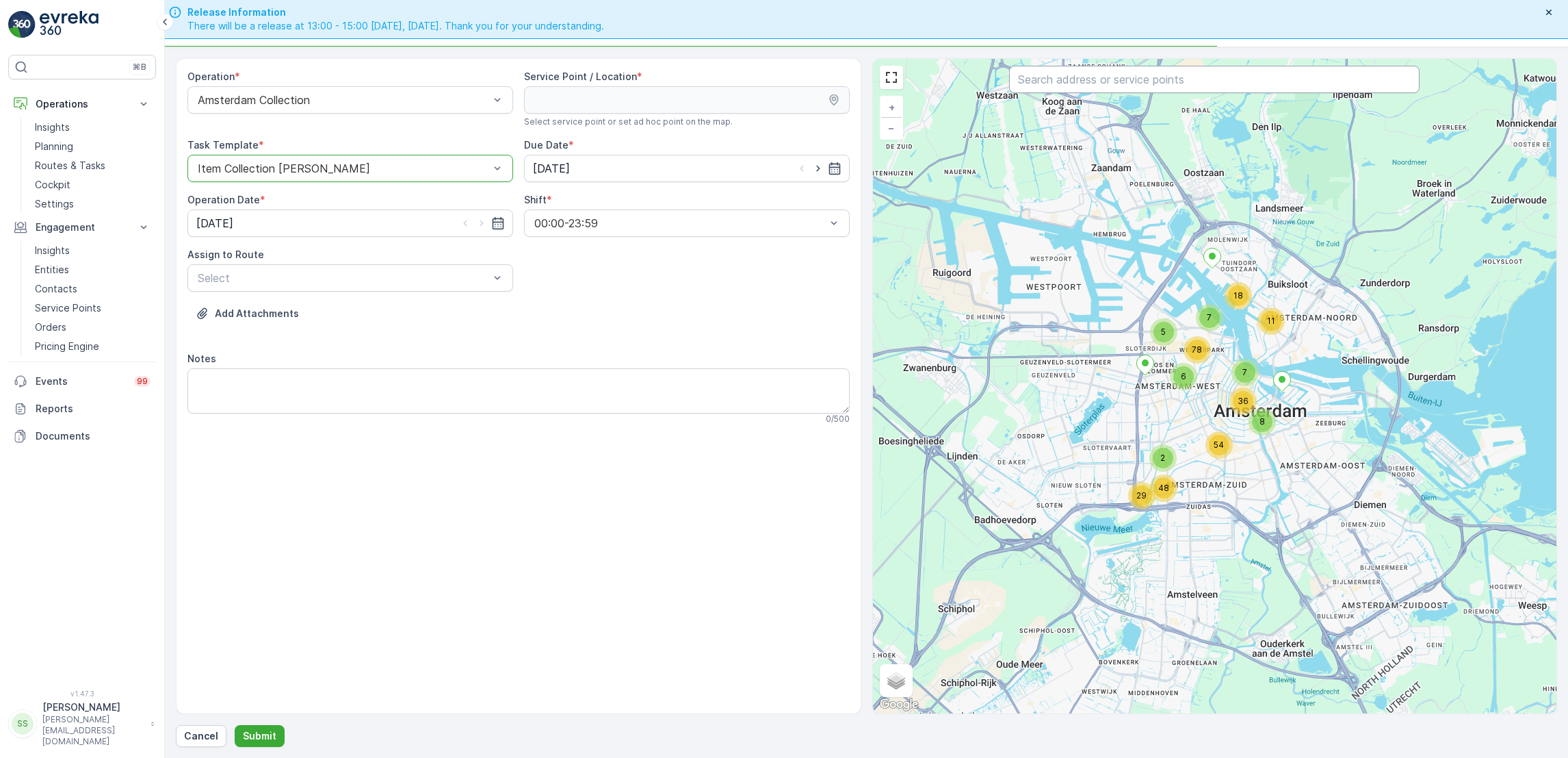
click at [1025, 88] on input "text" at bounding box center [1214, 79] width 410 height 27
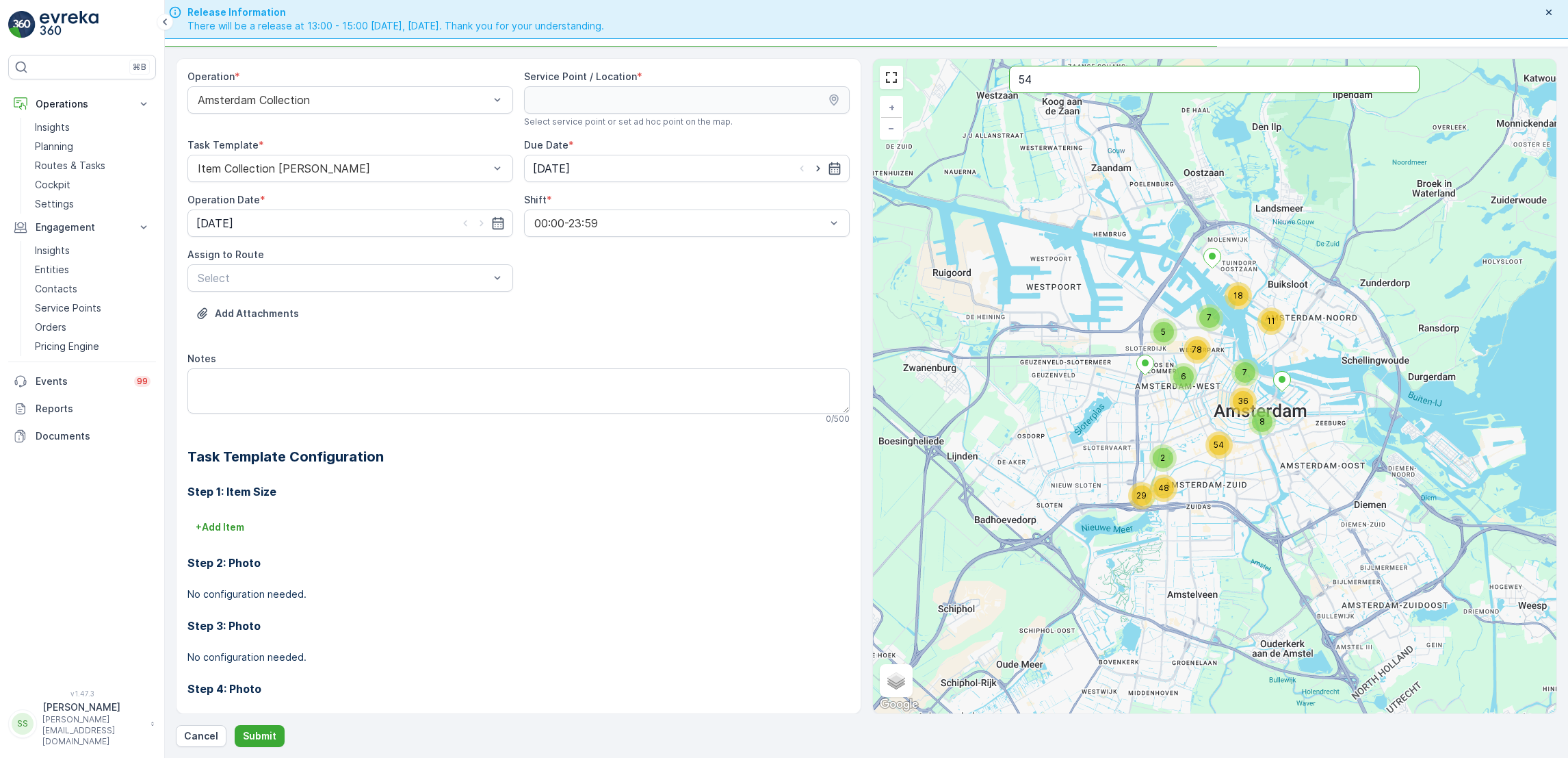
type input "5"
type input "troo"
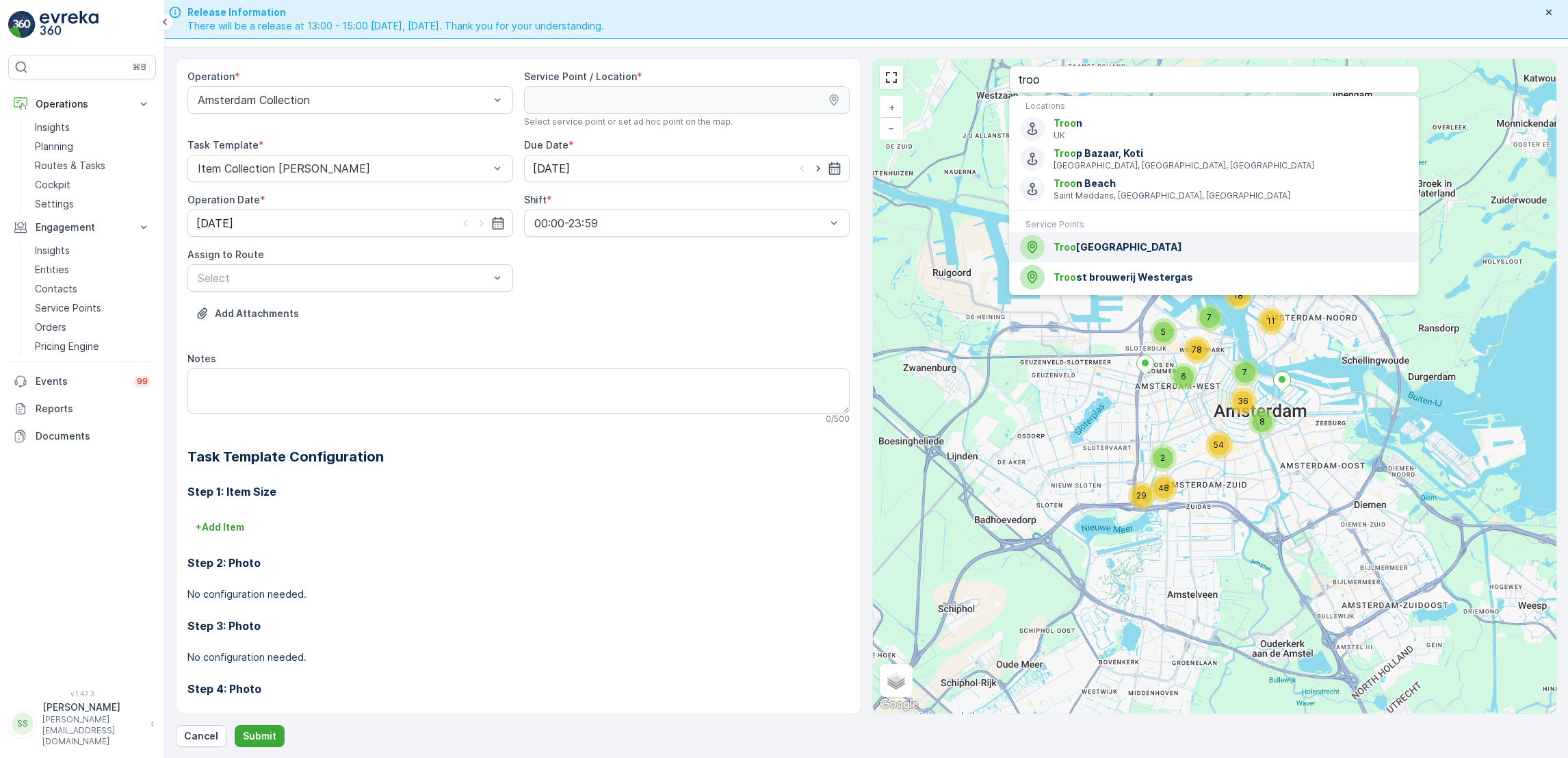
click at [1094, 254] on span "Troo st restaurant Westergas" at bounding box center [1230, 246] width 355 height 14
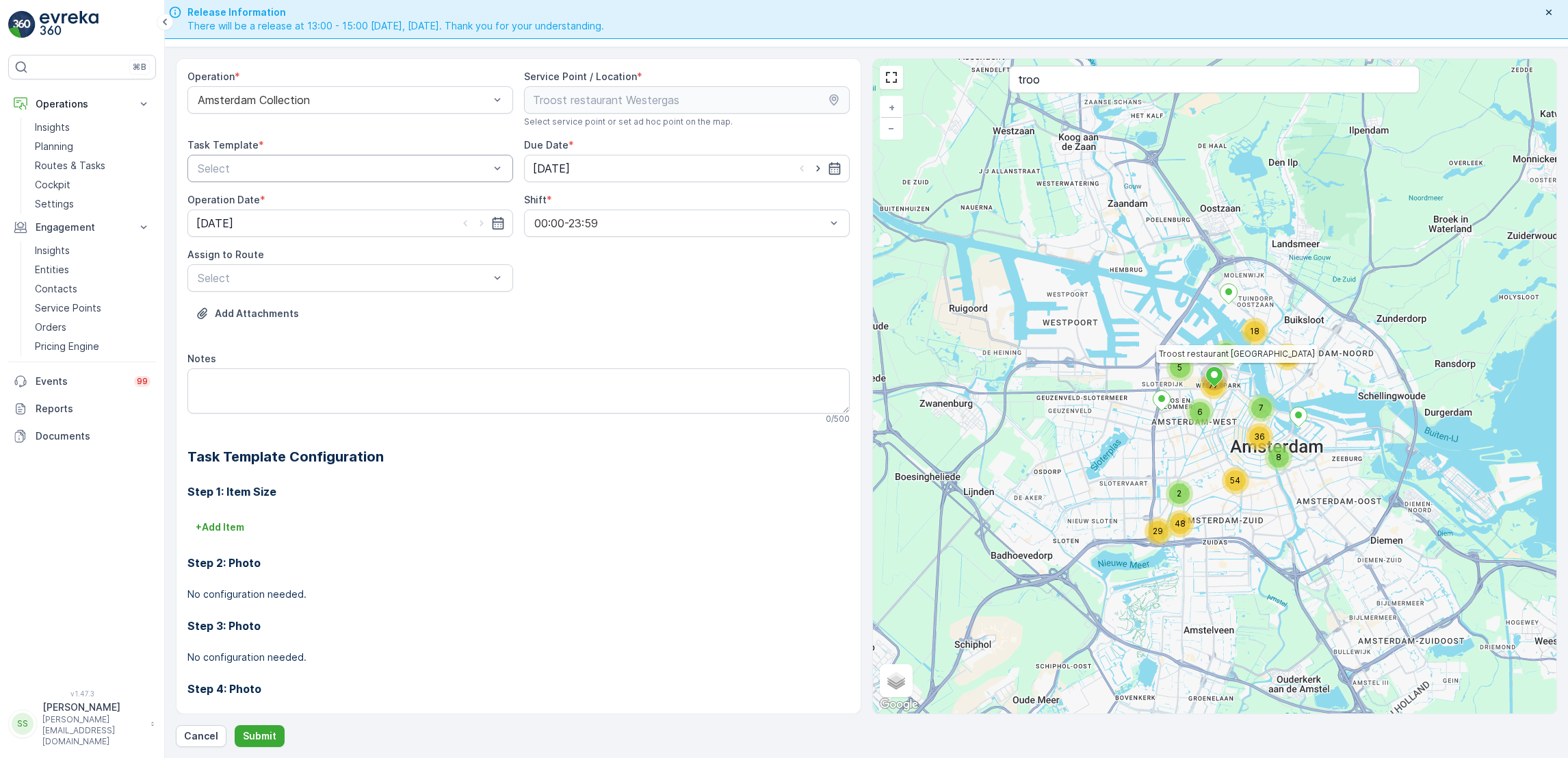
click at [313, 168] on div at bounding box center [343, 169] width 294 height 13
click at [306, 199] on span "Item Collection [PERSON_NAME]" at bounding box center [282, 202] width 172 height 13
click at [471, 280] on div at bounding box center [343, 278] width 294 height 13
type input "wg"
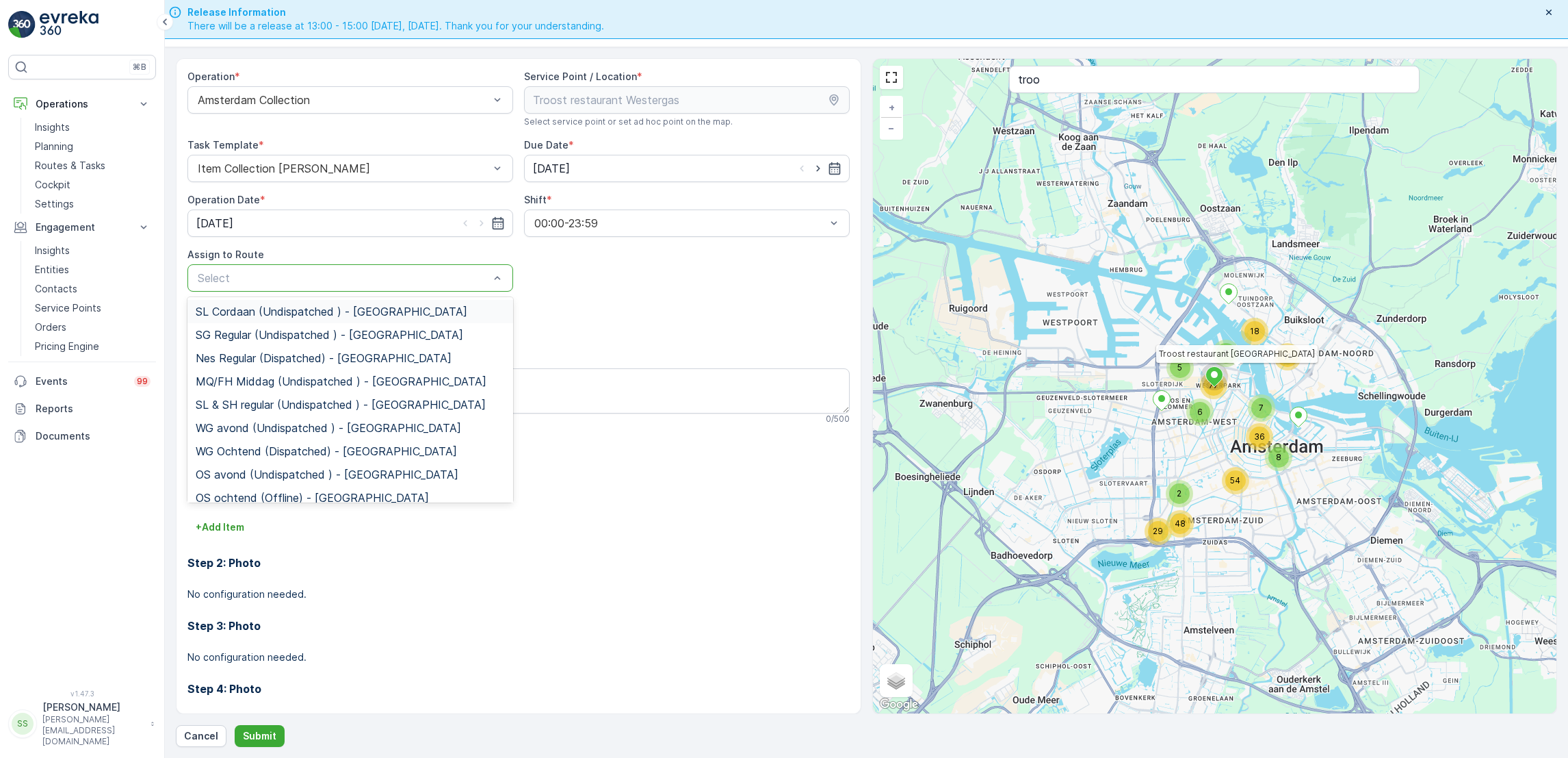
click at [398, 270] on p "Select" at bounding box center [344, 278] width 292 height 16
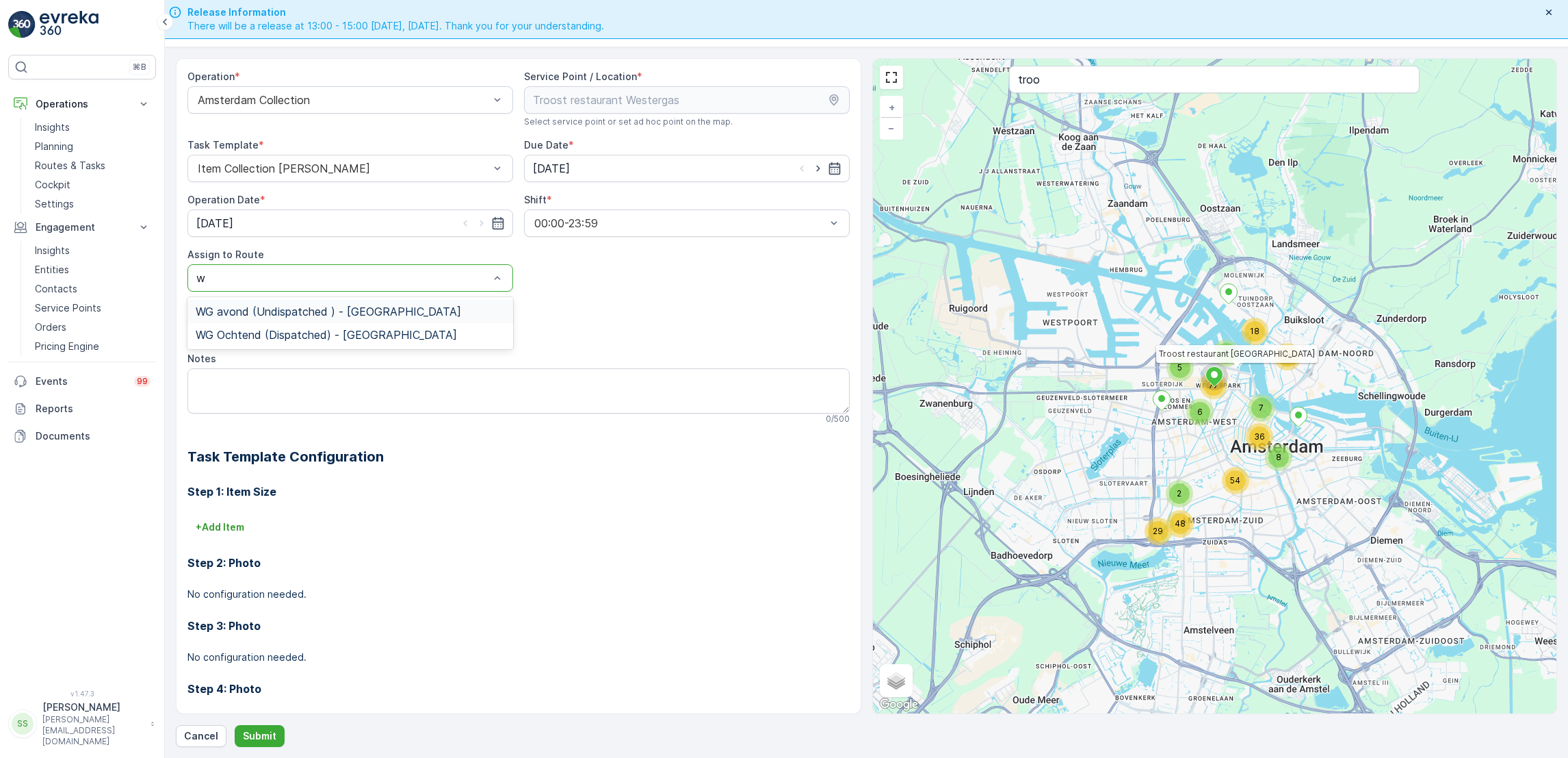
type input "wg"
click at [360, 331] on span "WG Ochtend (Dispatched) - [GEOGRAPHIC_DATA]" at bounding box center [326, 335] width 262 height 13
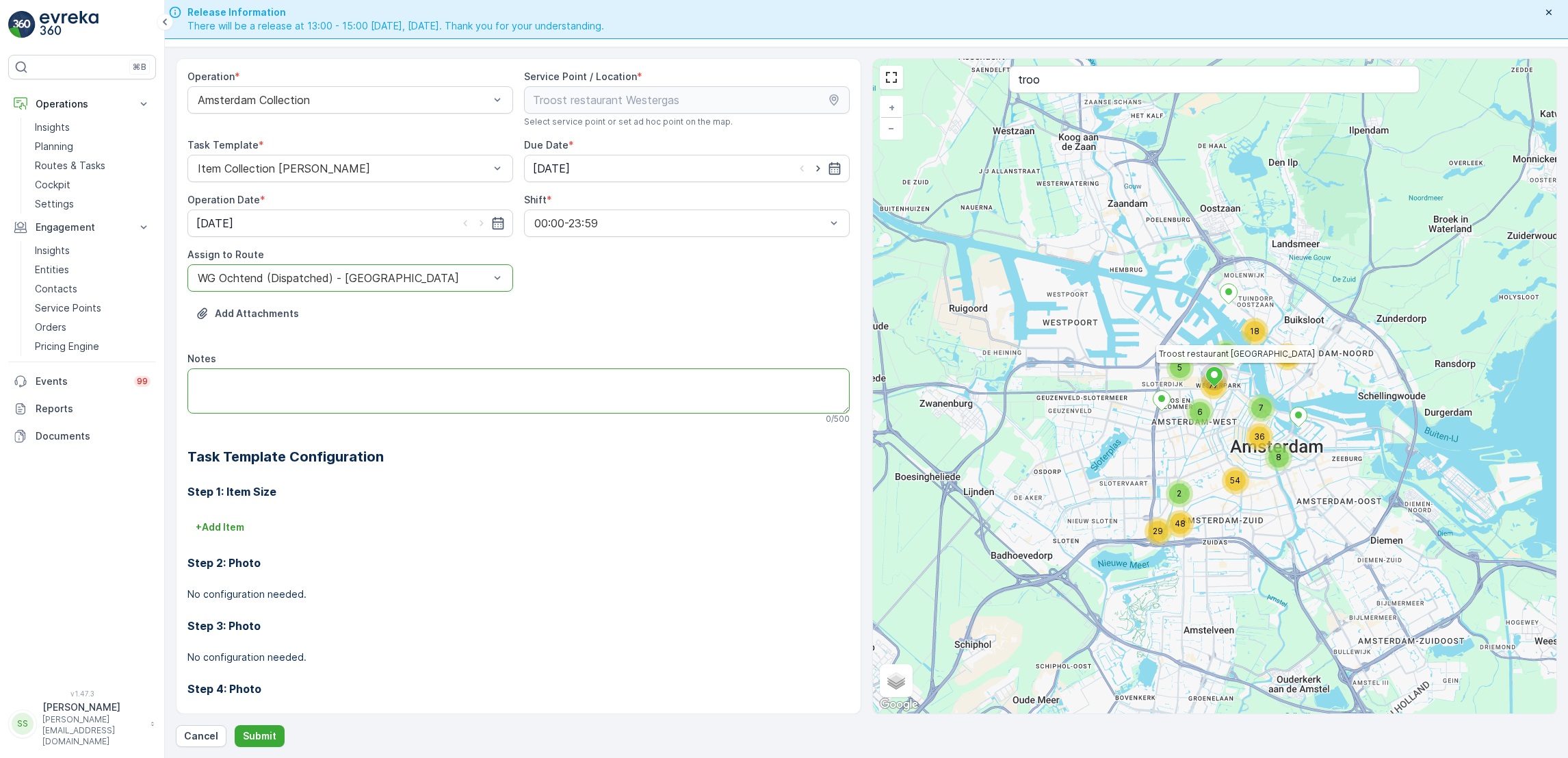
click at [347, 377] on textarea "Notes" at bounding box center [519, 391] width 662 height 46
type textarea "4 rollen 140L rest brengen (belangrijk!!)"
click at [267, 739] on p "Submit" at bounding box center [259, 735] width 34 height 14
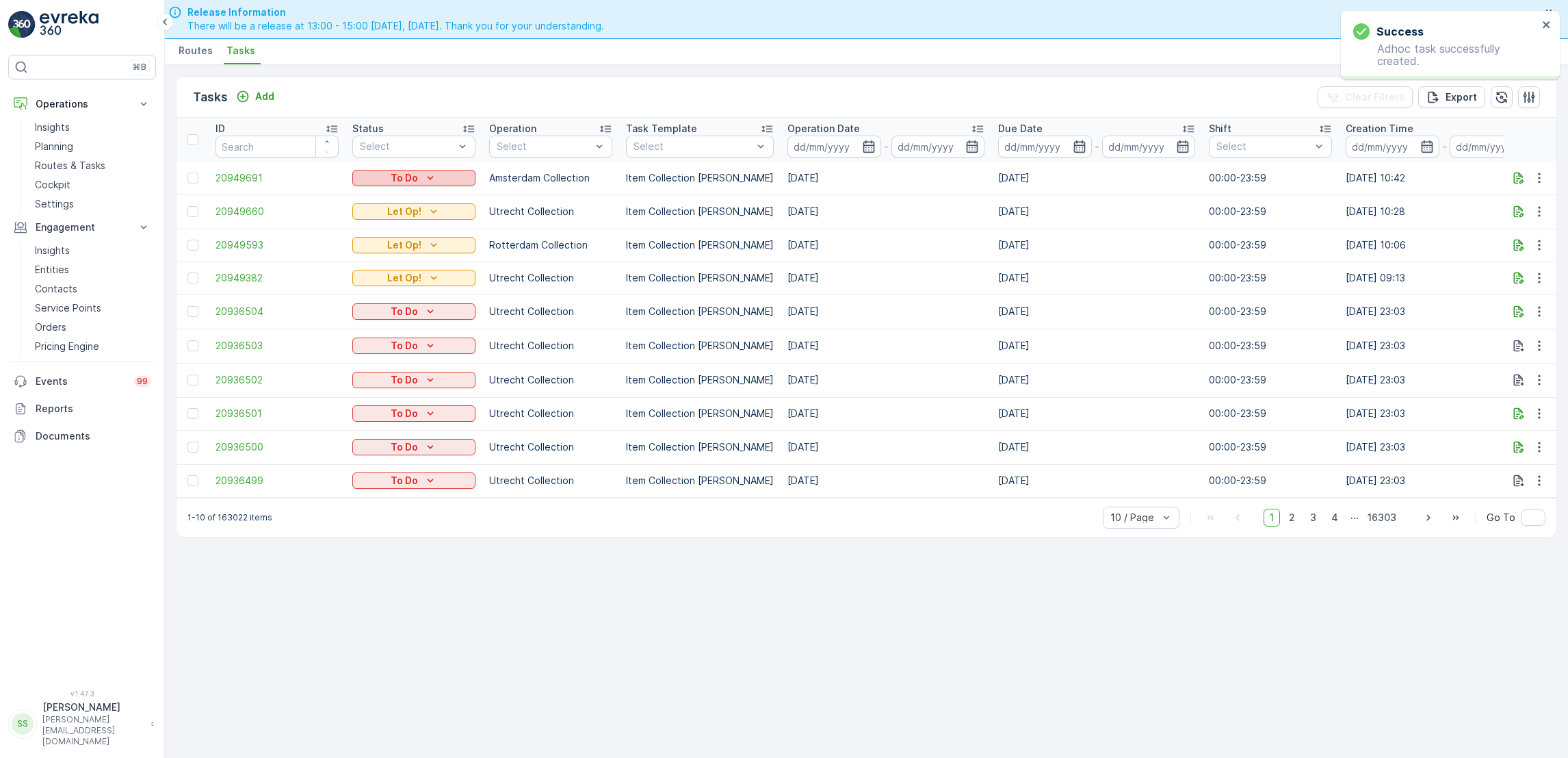
click at [425, 173] on icon "To Do" at bounding box center [429, 178] width 14 height 14
click at [401, 193] on div "Let Op!" at bounding box center [397, 197] width 87 height 19
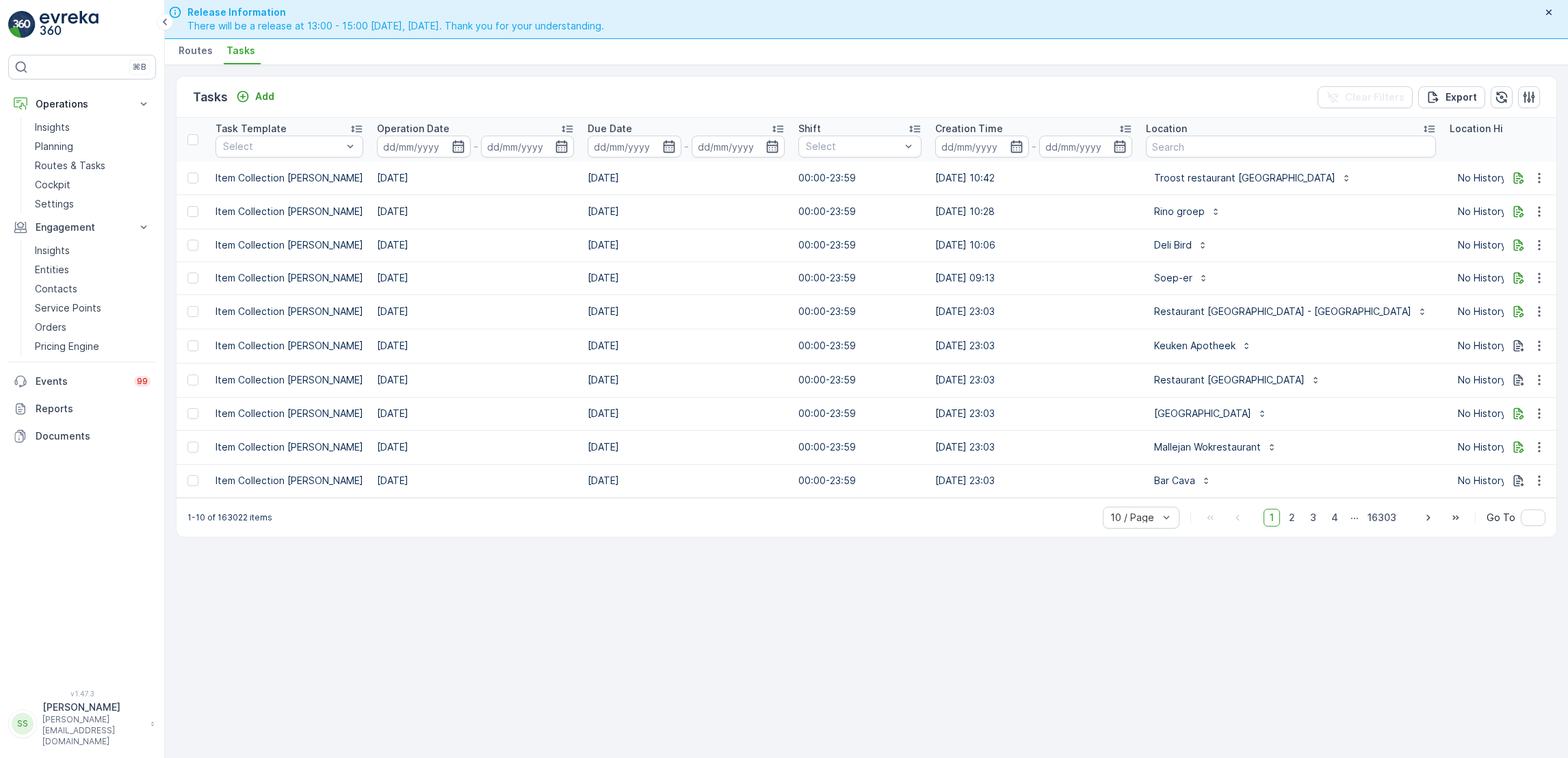
scroll to position [0, 415]
click at [1150, 143] on input "text" at bounding box center [1286, 147] width 290 height 22
type input "troost"
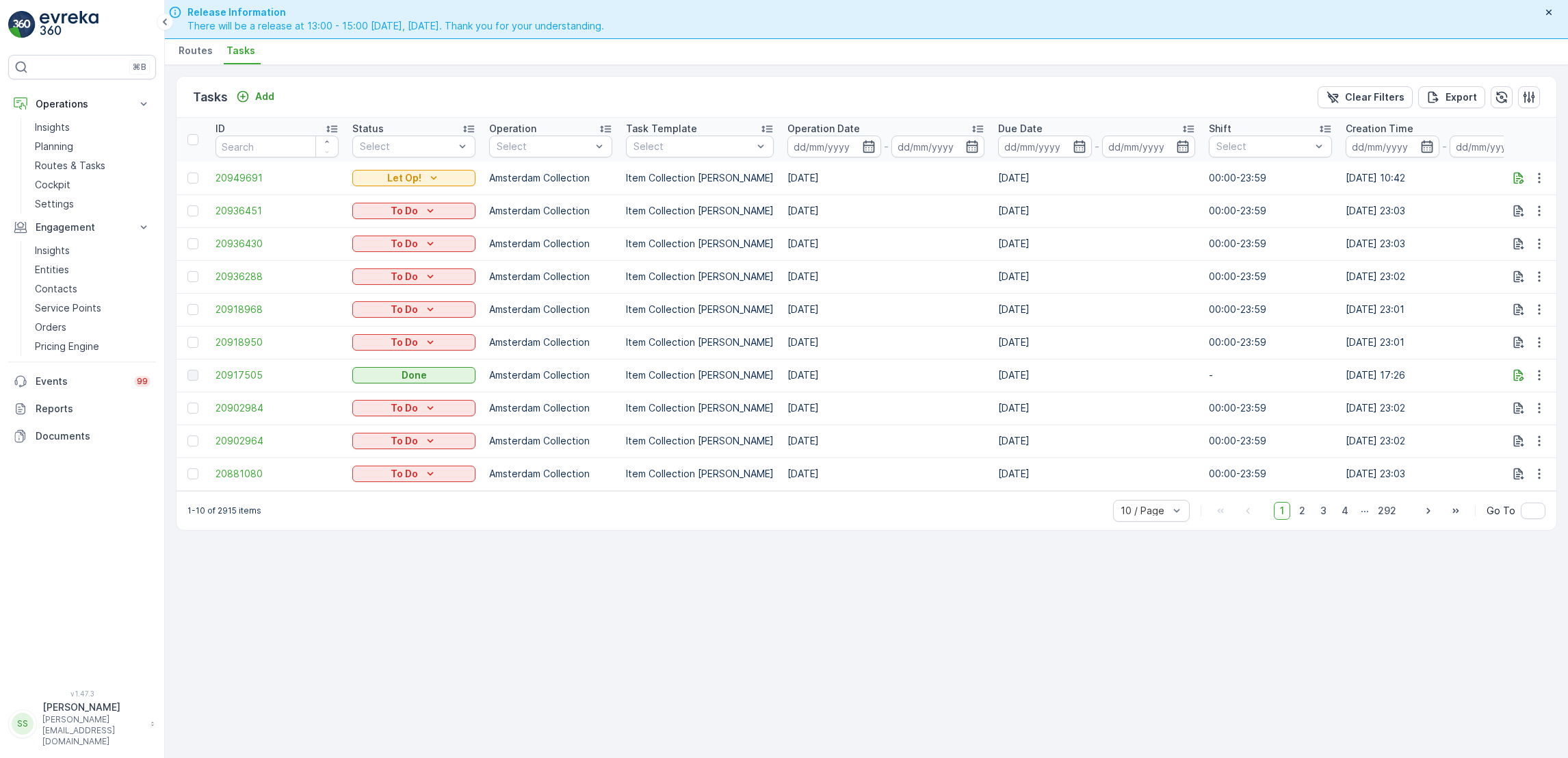
click at [933, 191] on td "[DATE]" at bounding box center [885, 178] width 211 height 33
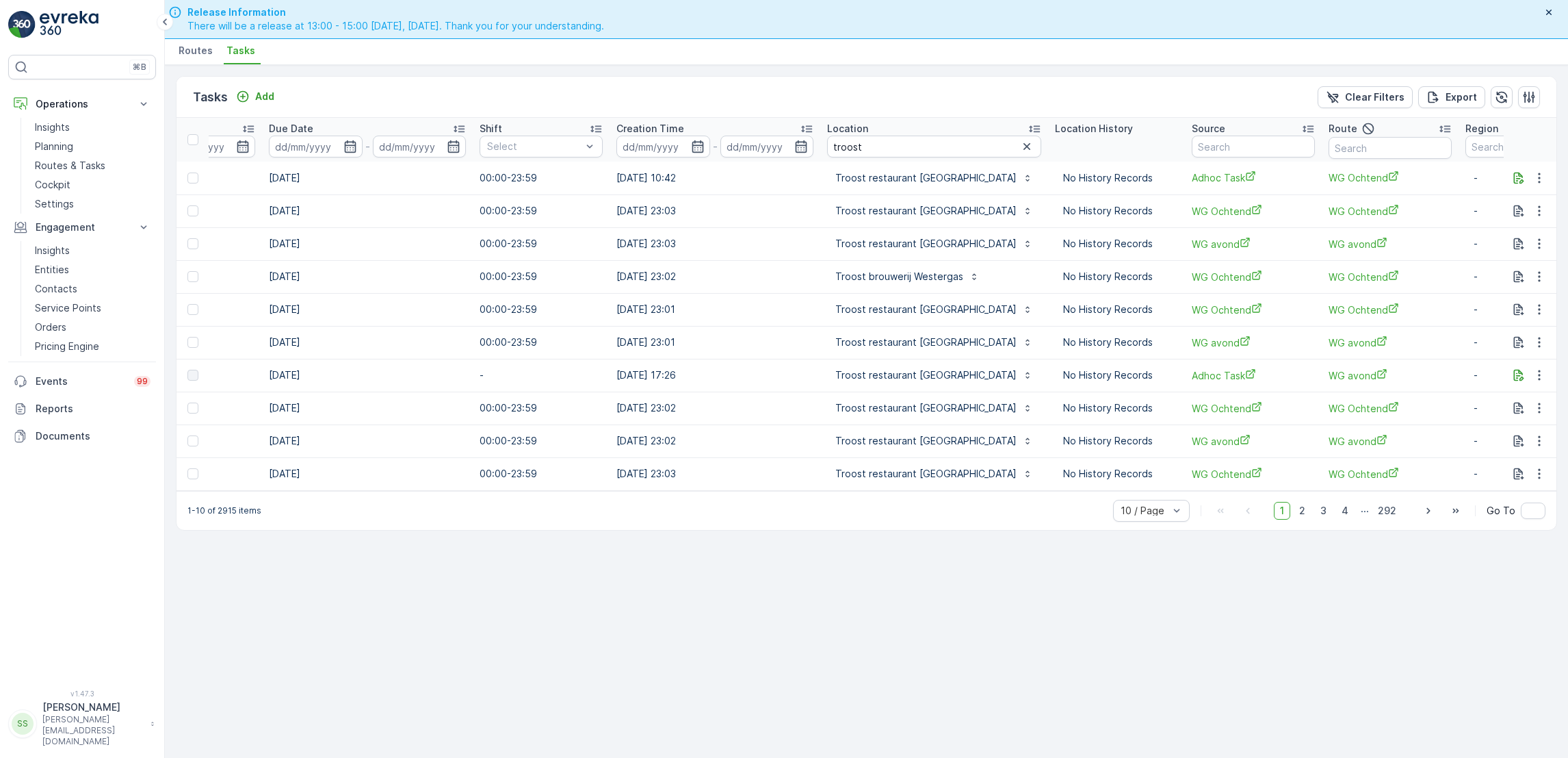
scroll to position [0, 730]
click at [1018, 141] on icon "button" at bounding box center [1025, 146] width 14 height 14
type input "vlaamse"
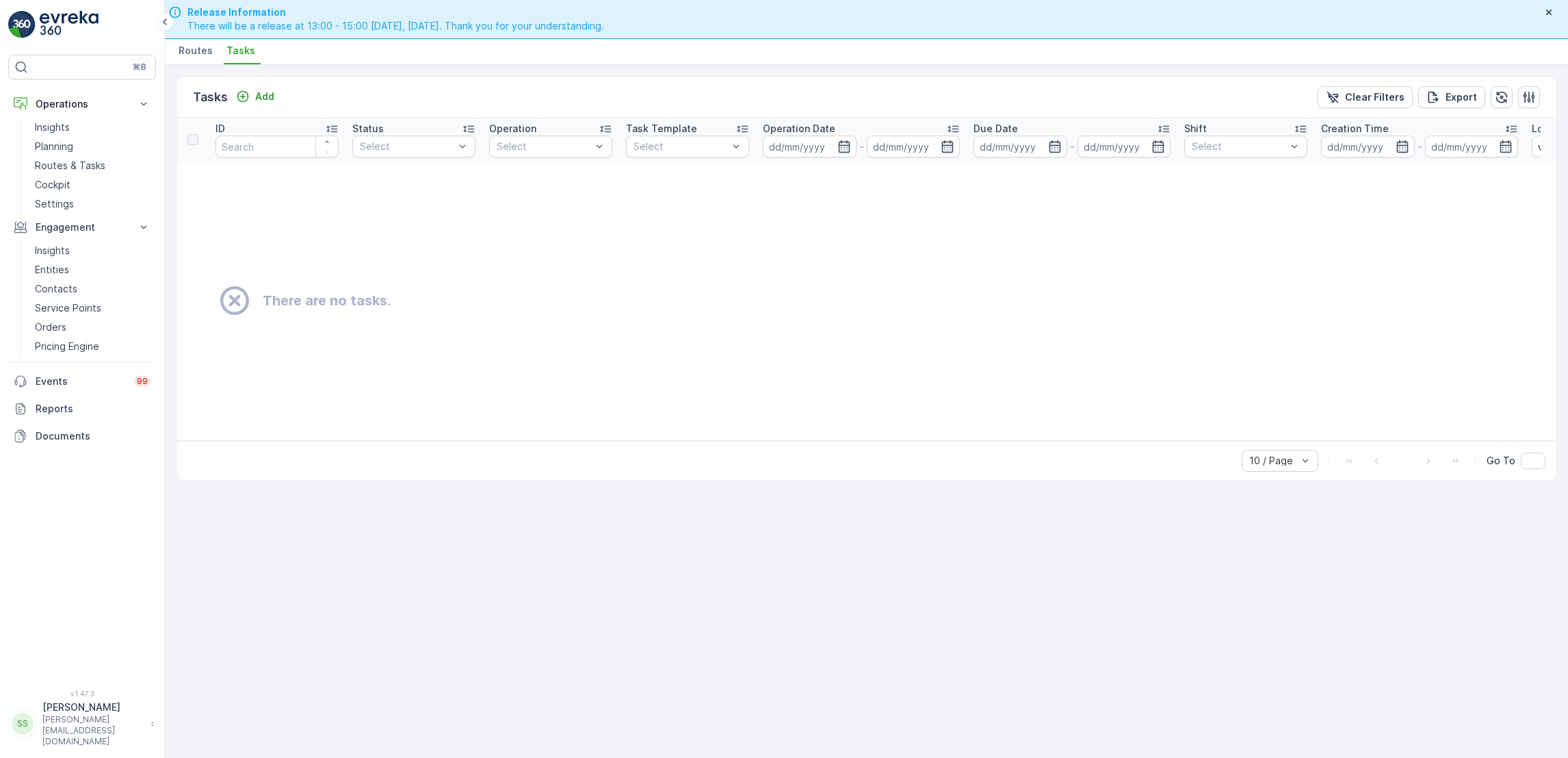
scroll to position [0, 668]
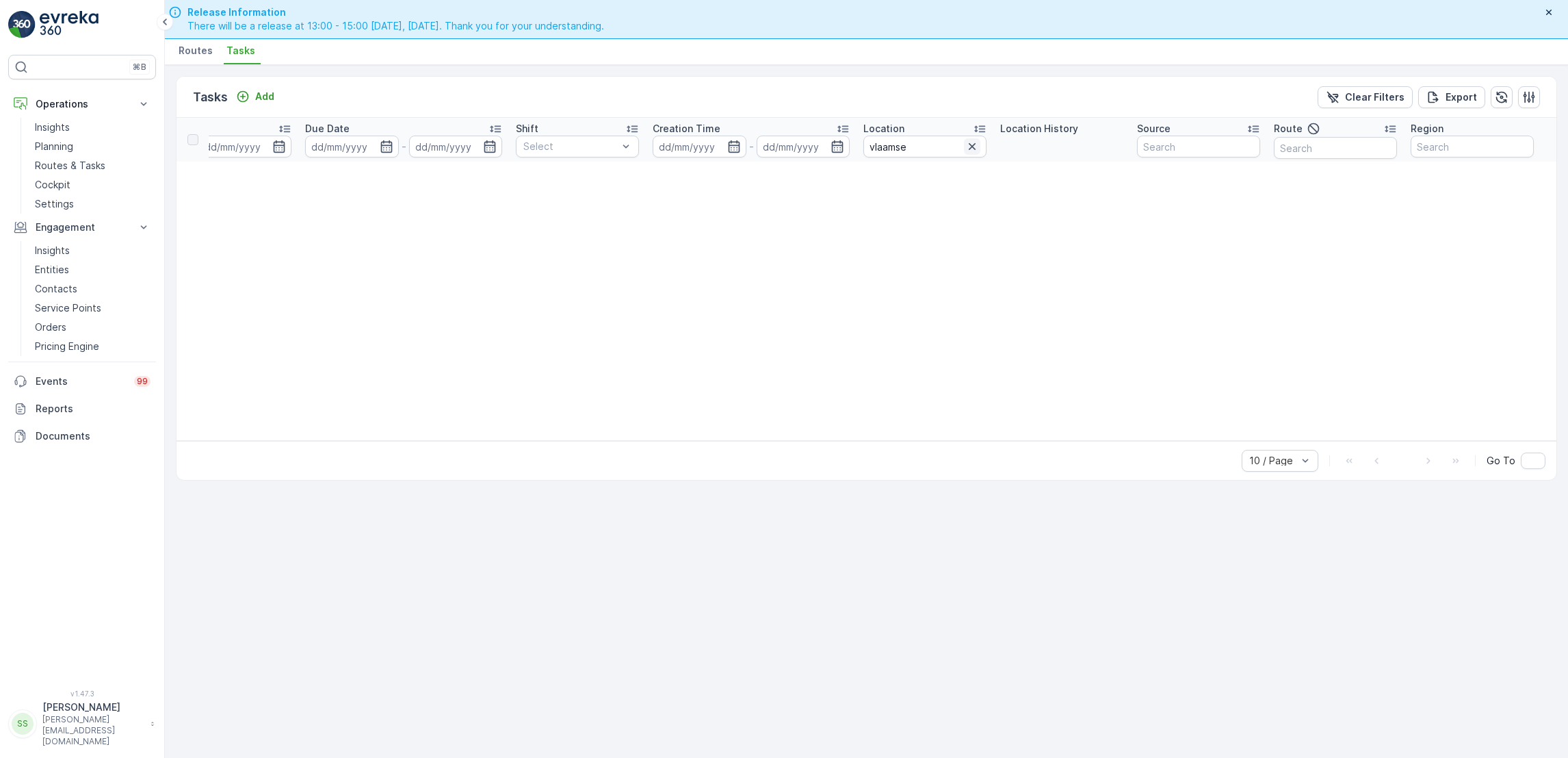
click at [972, 145] on icon "button" at bounding box center [972, 146] width 14 height 14
type input "cultuur"
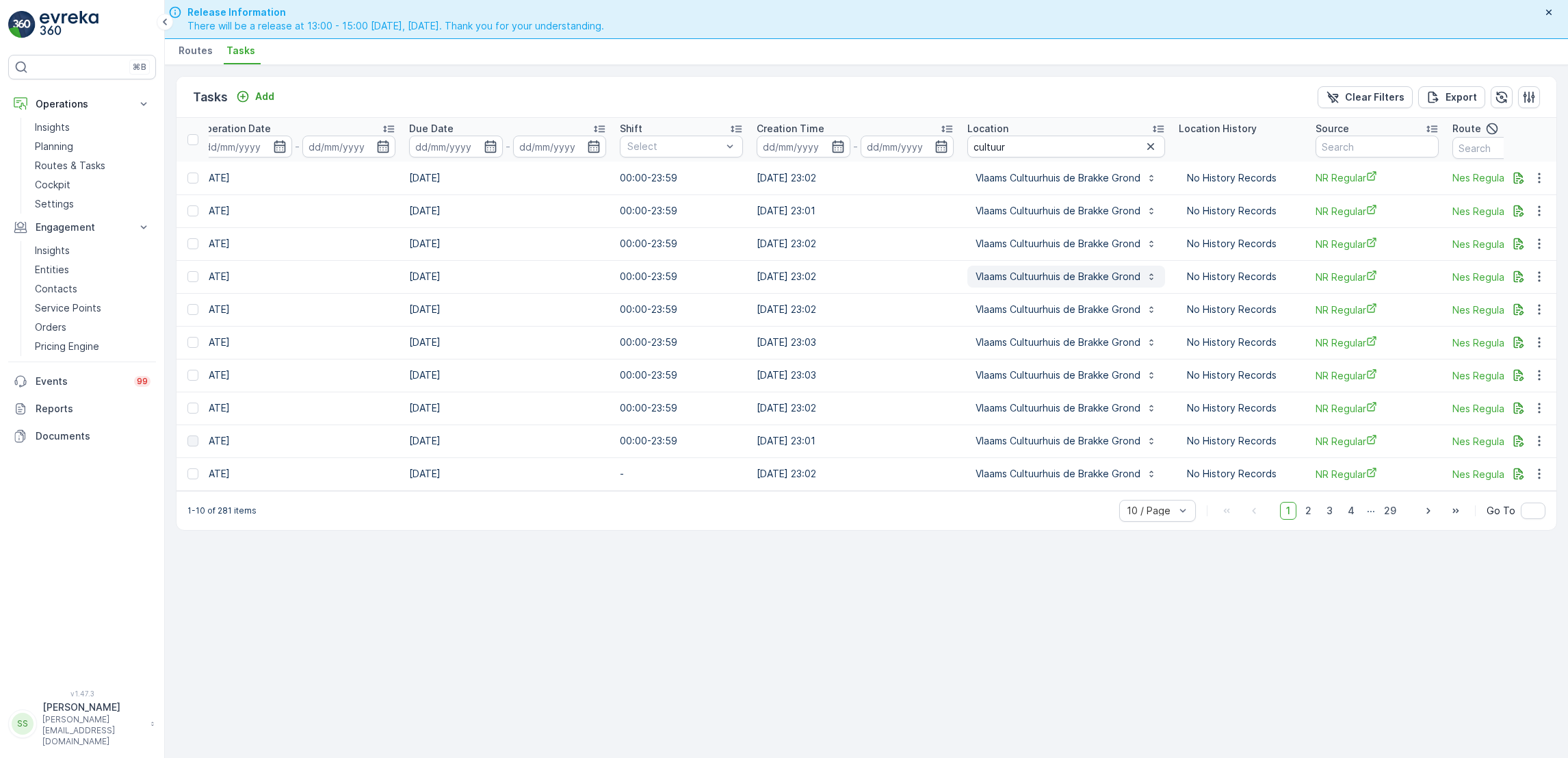
scroll to position [0, 793]
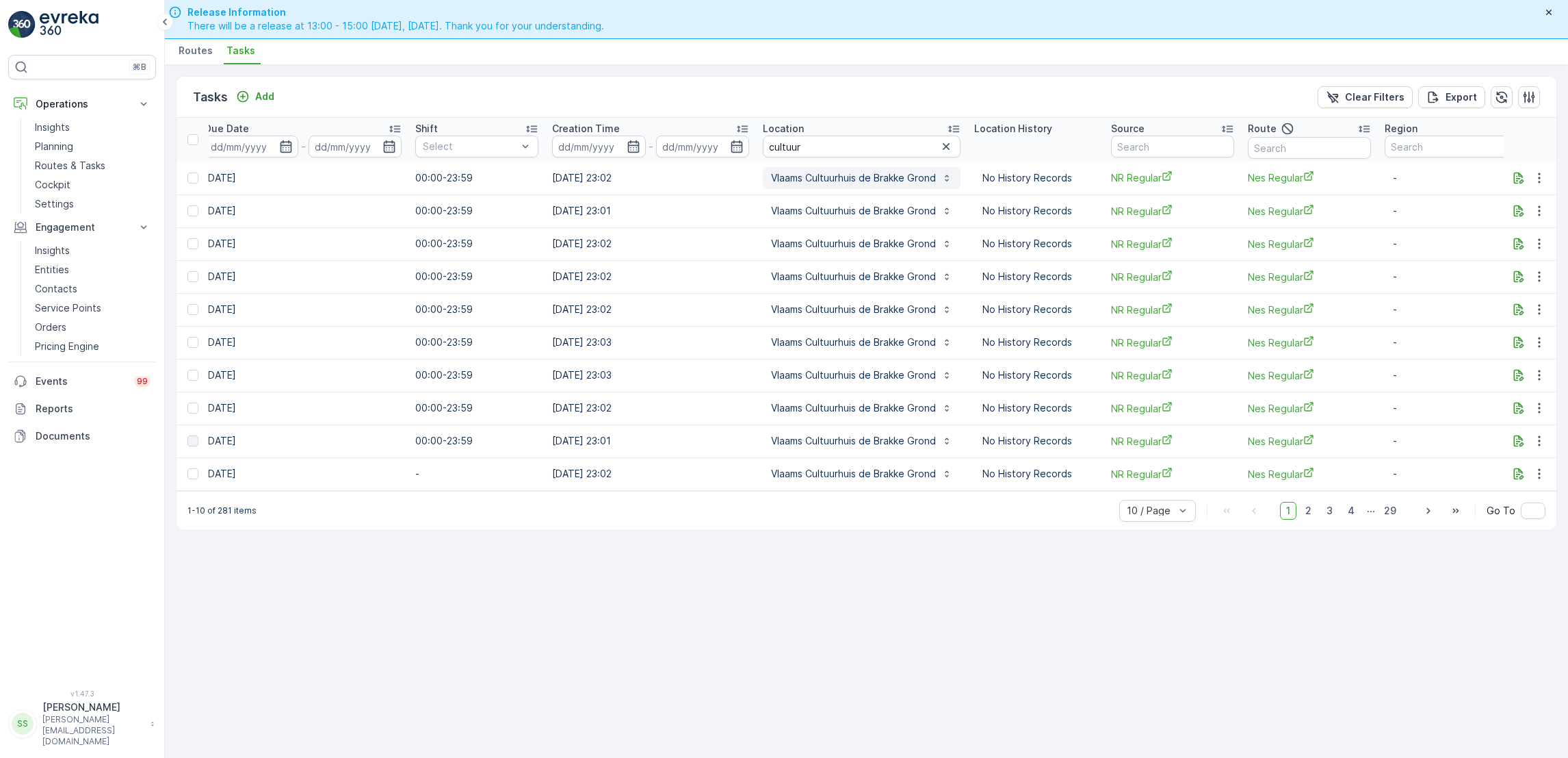
click at [878, 182] on p "Vlaams Cultuurhuis de Brakke Grond" at bounding box center [853, 178] width 165 height 14
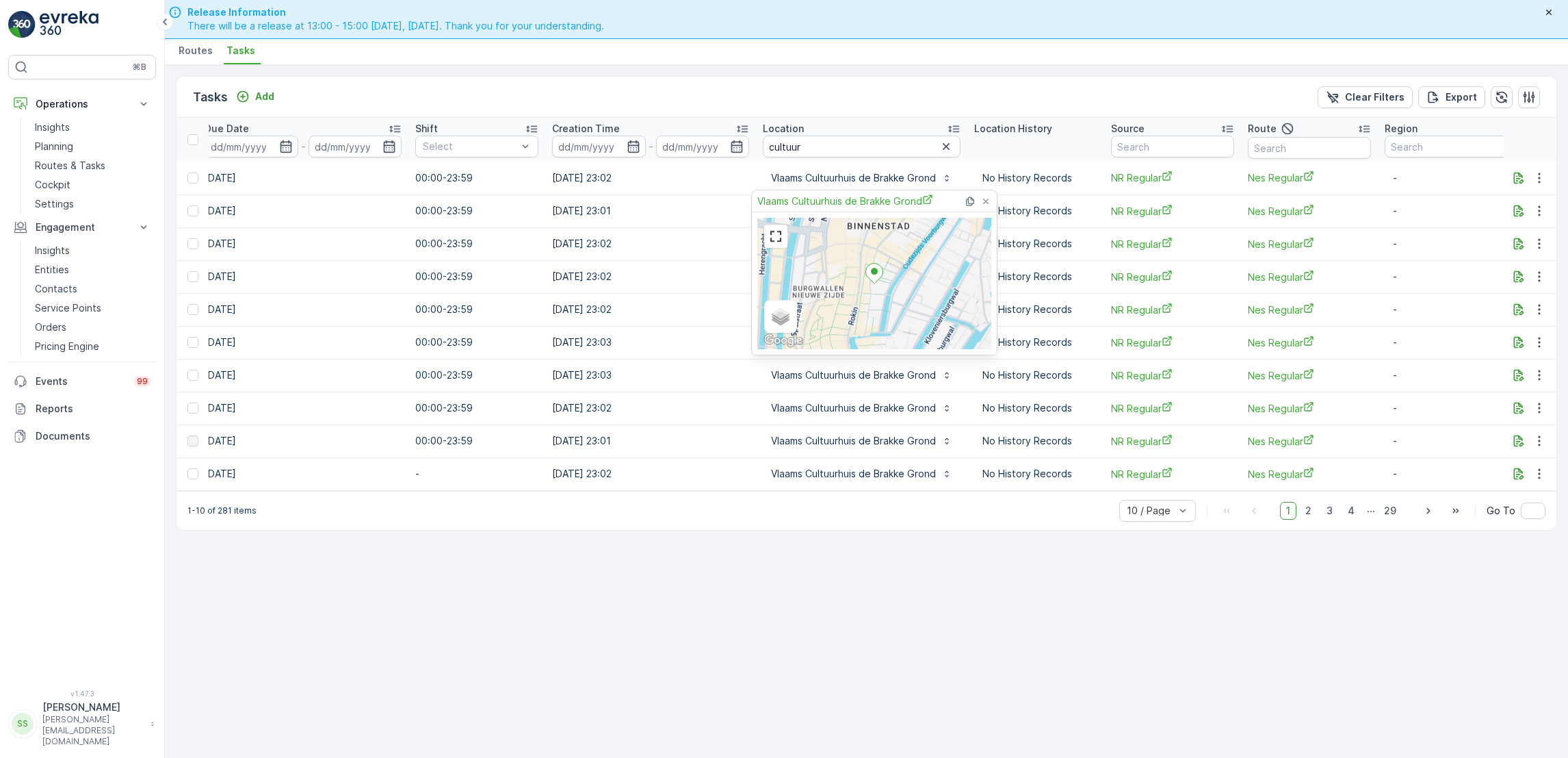
click at [889, 213] on div "Satellite Roadmap Terrain Hybrid Leaflet Keyboard shortcuts Map Data Map data ©…" at bounding box center [874, 284] width 245 height 142
click at [889, 204] on span "Vlaams Cultuurhuis de Brakke Grond" at bounding box center [845, 201] width 176 height 15
click at [85, 171] on p "Routes & Tasks" at bounding box center [69, 165] width 70 height 14
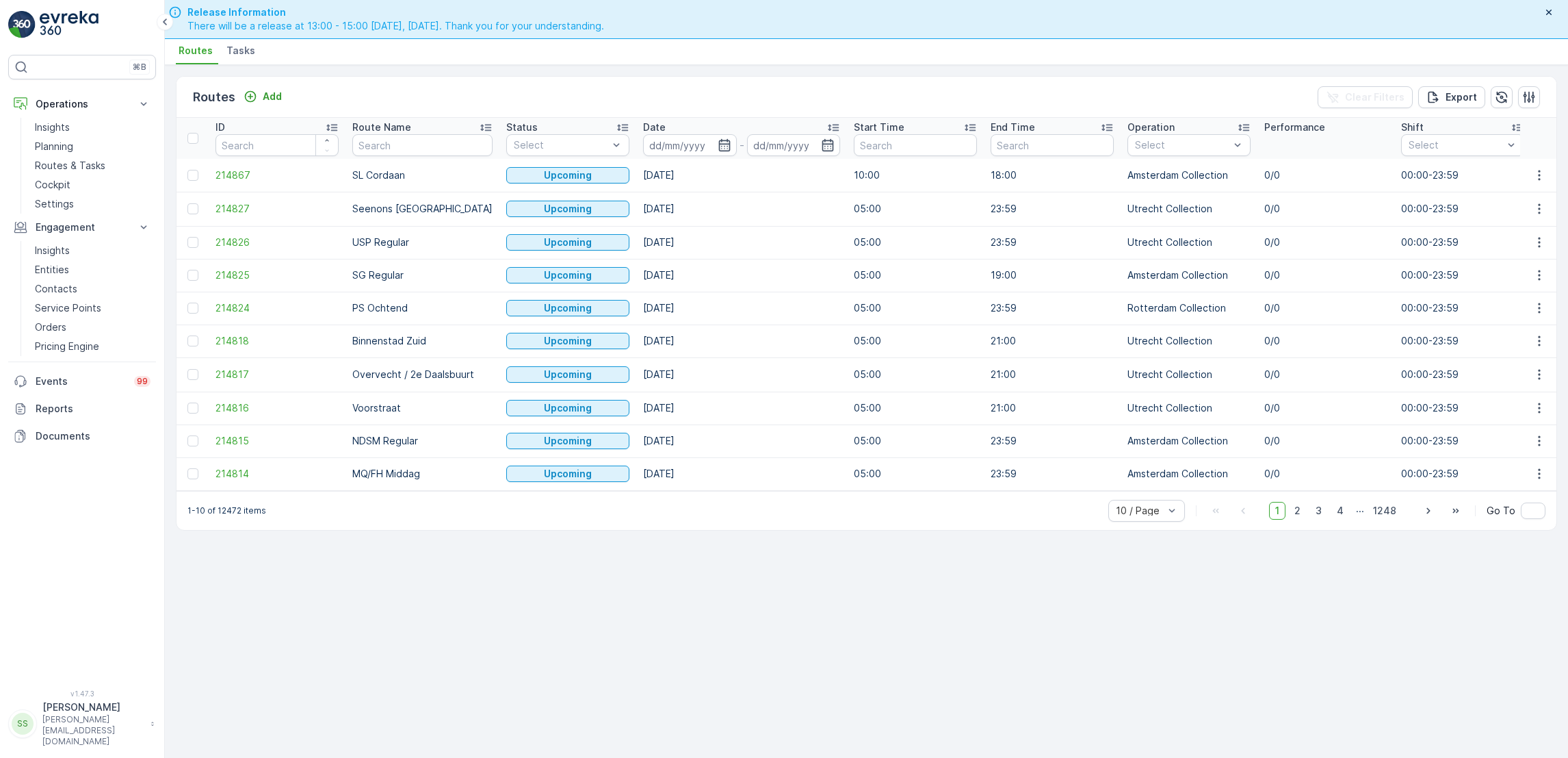
click at [232, 57] on span "Tasks" at bounding box center [241, 50] width 29 height 14
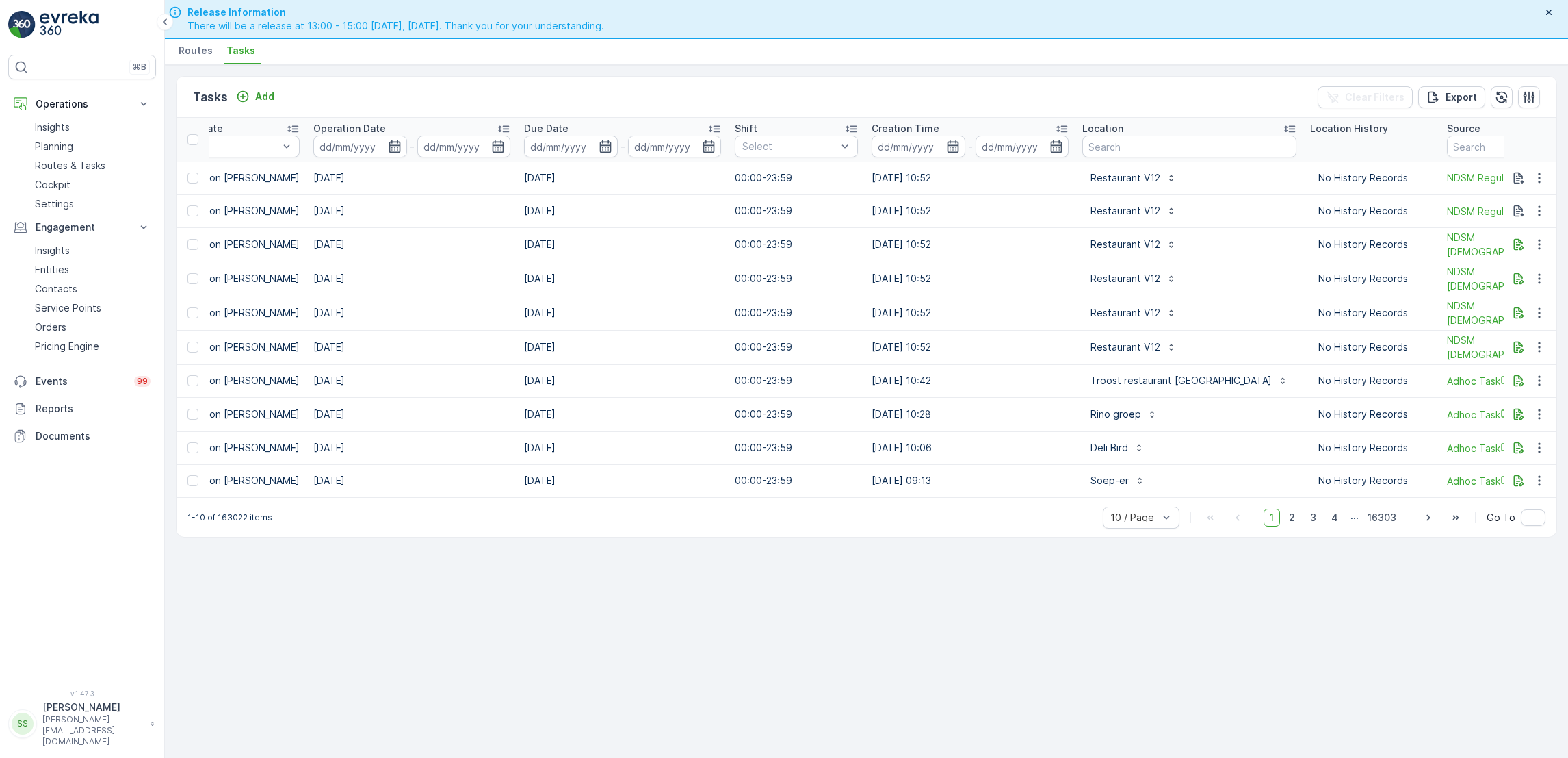
scroll to position [0, 757]
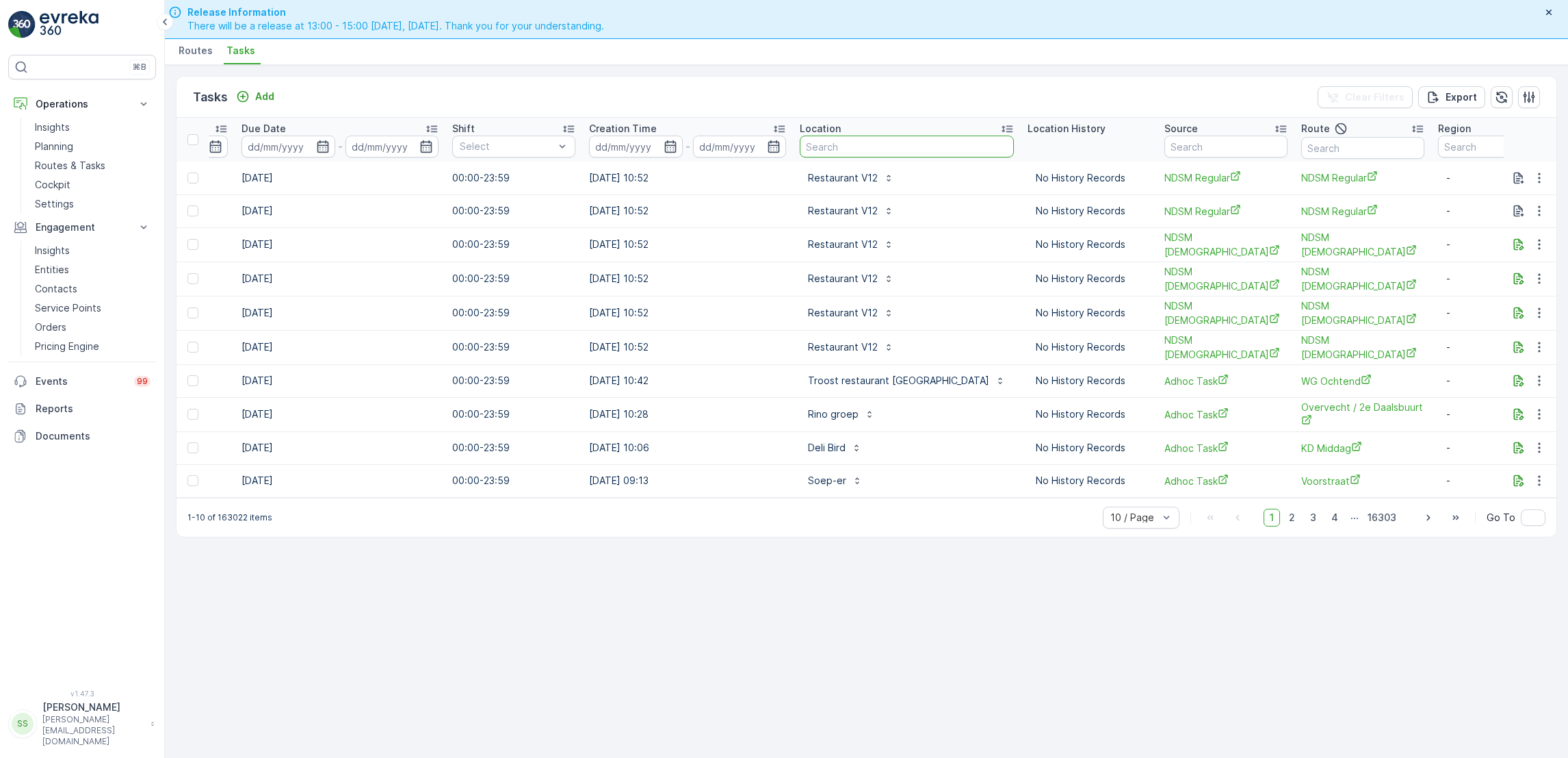
click at [839, 148] on input "text" at bounding box center [906, 147] width 214 height 22
type input "tivoli"
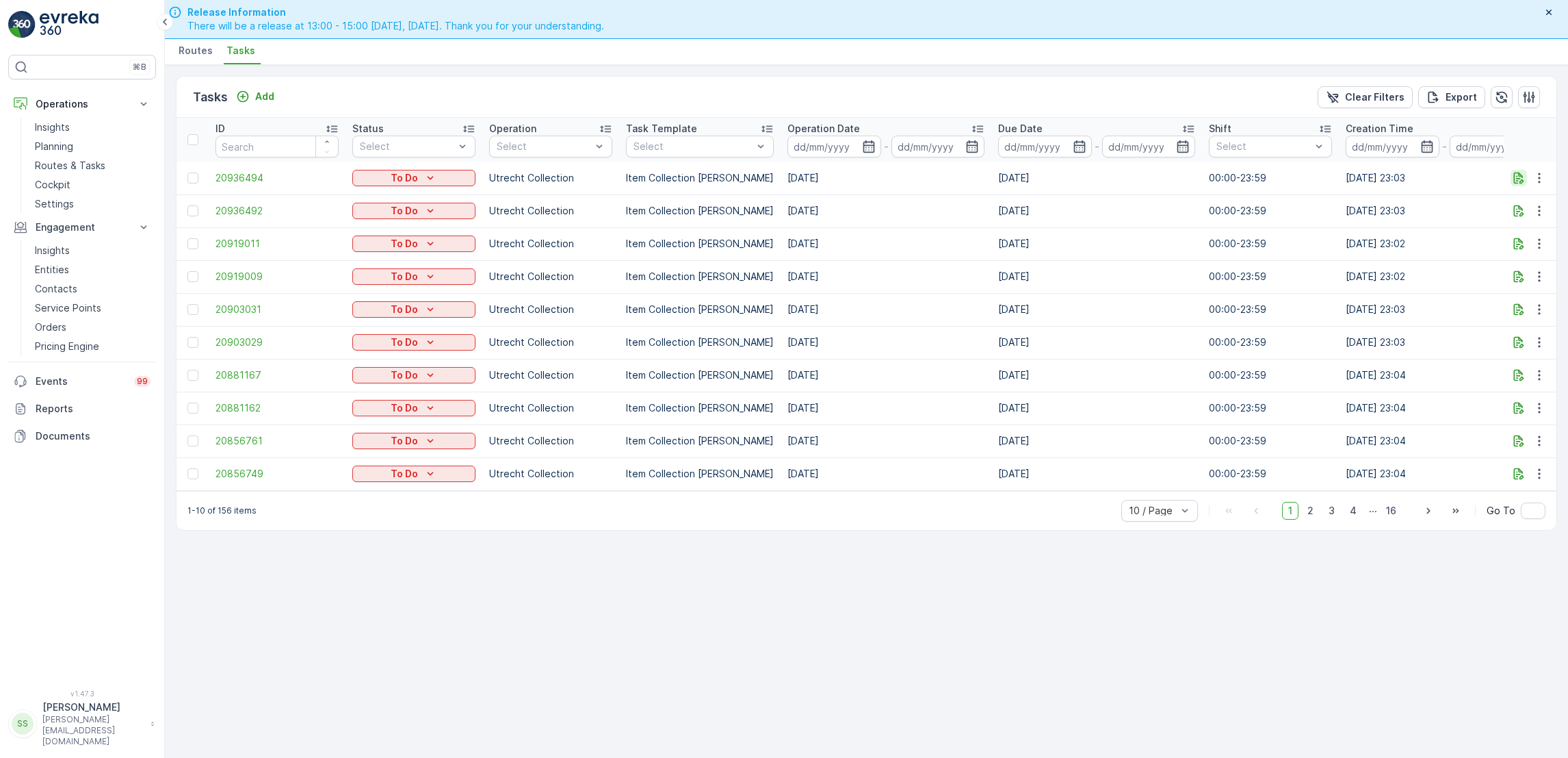
click at [1518, 176] on icon "button" at bounding box center [1518, 178] width 14 height 14
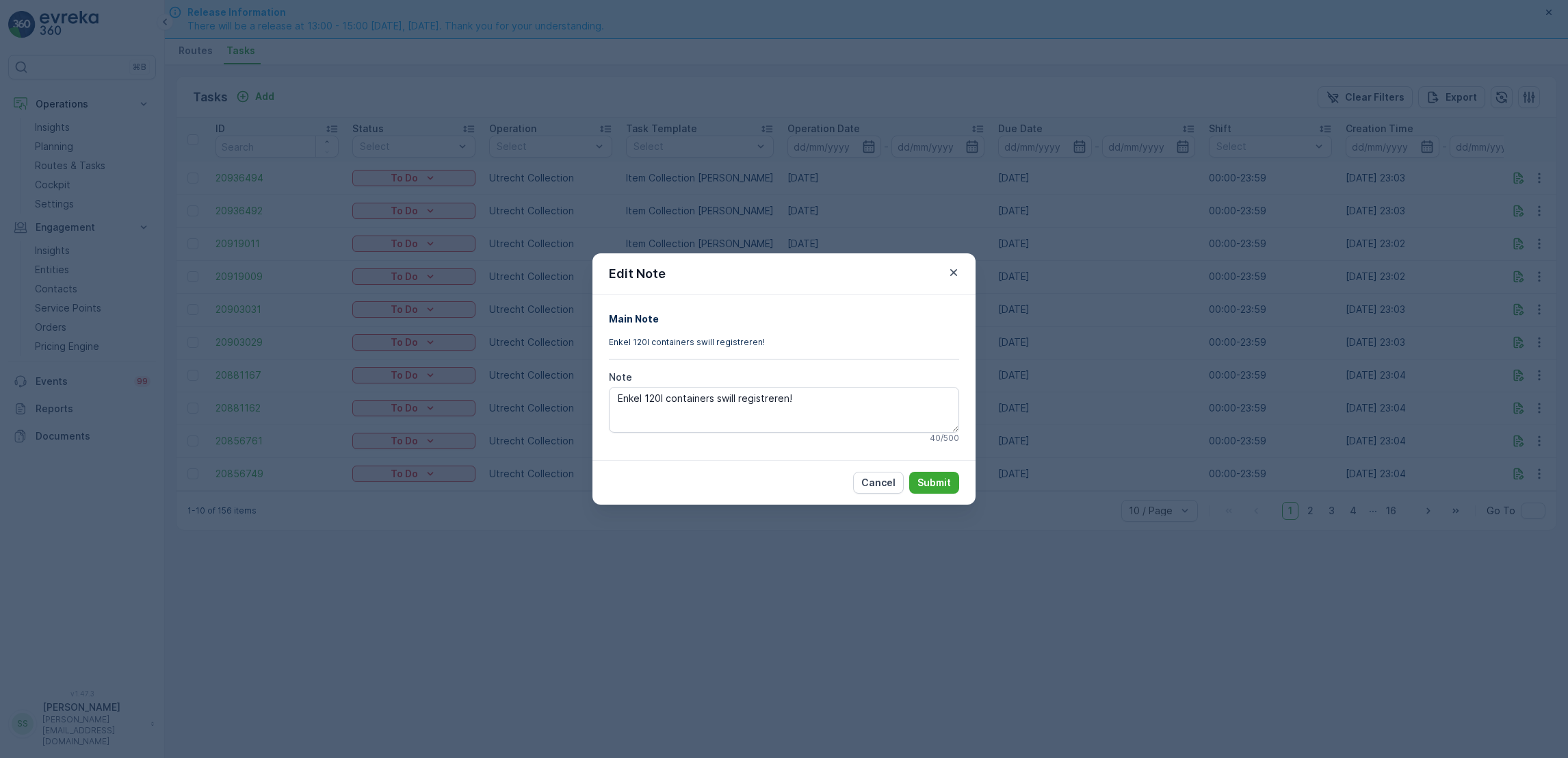
click at [1081, 410] on div "Edit Note Main Note Enkel 120l containers swill registreren! Note Enkel 120l co…" at bounding box center [784, 379] width 1568 height 758
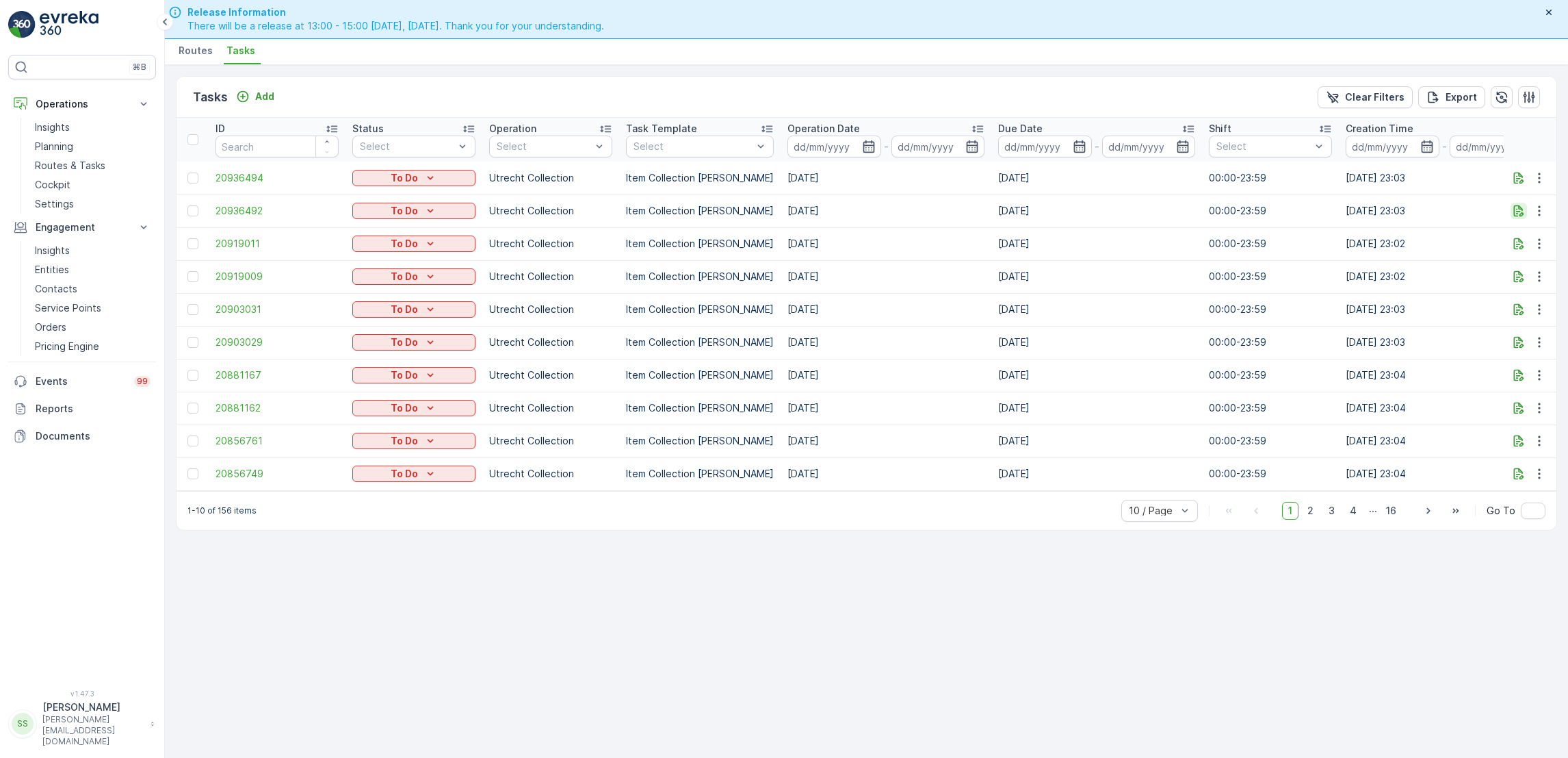
click at [1517, 214] on icon "button" at bounding box center [1518, 211] width 14 height 14
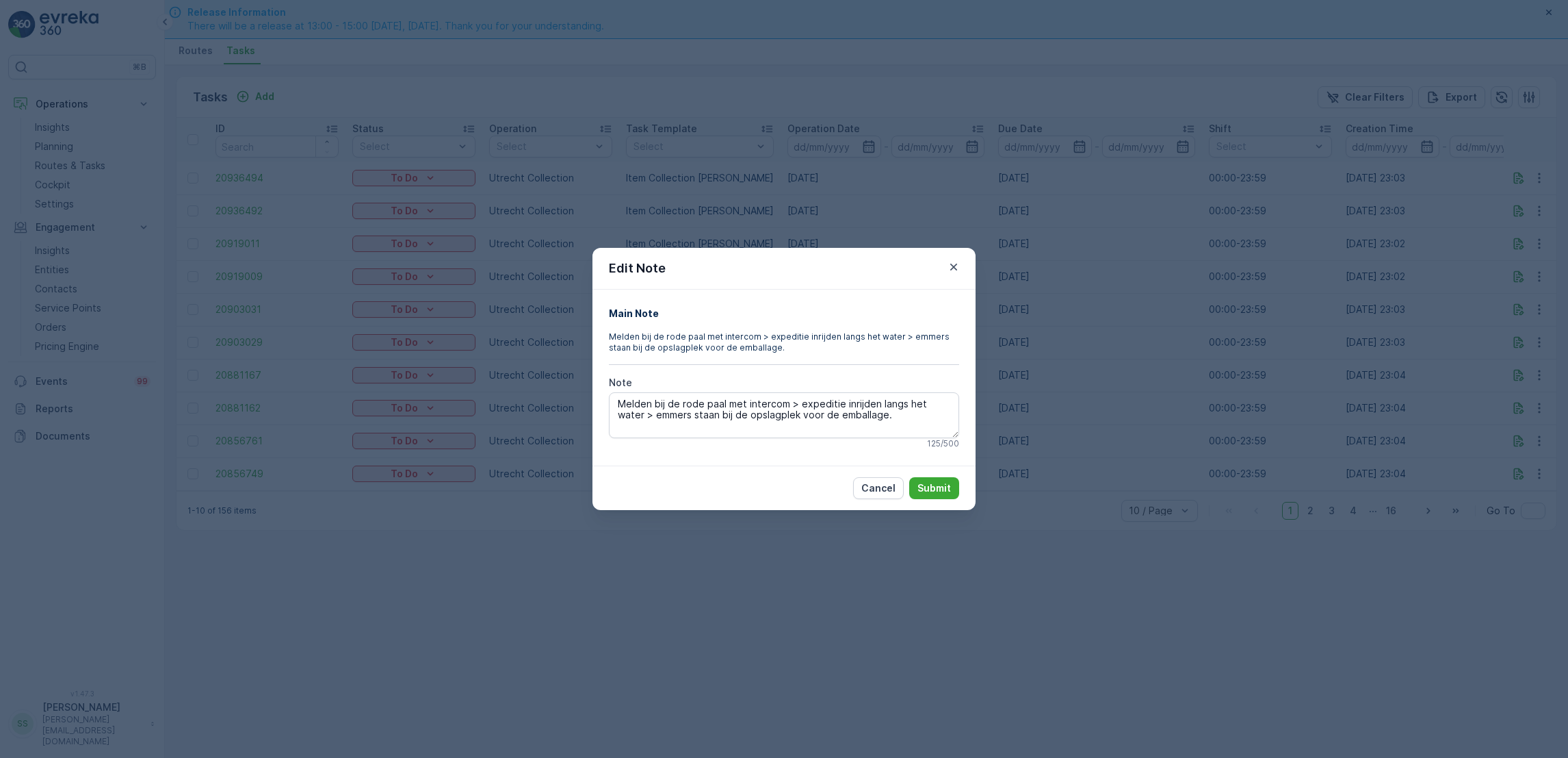
click at [1349, 319] on div "Edit Note Main Note Melden bij de rode paal met intercom > expeditie inrijden l…" at bounding box center [784, 379] width 1568 height 758
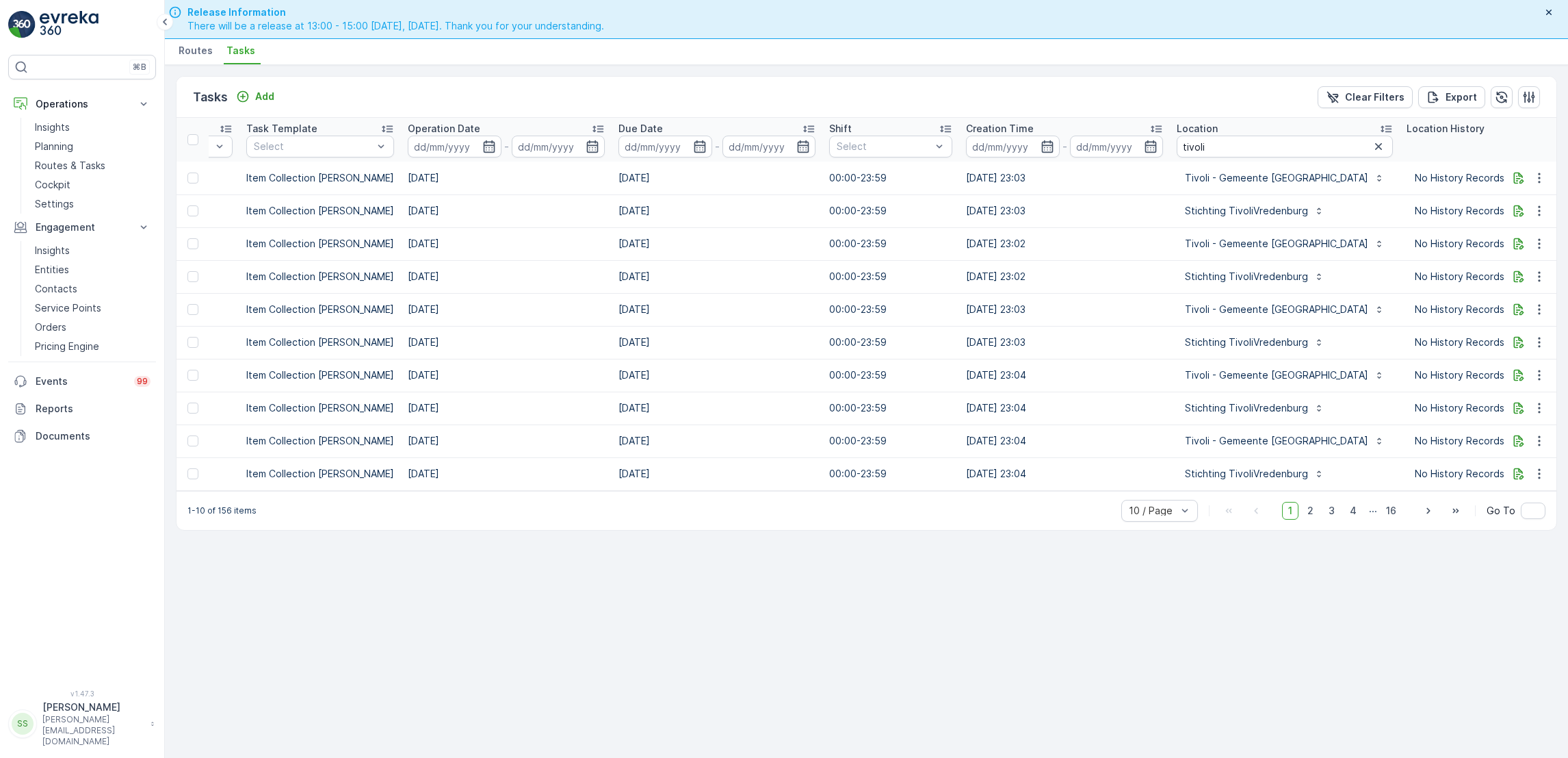
scroll to position [0, 562]
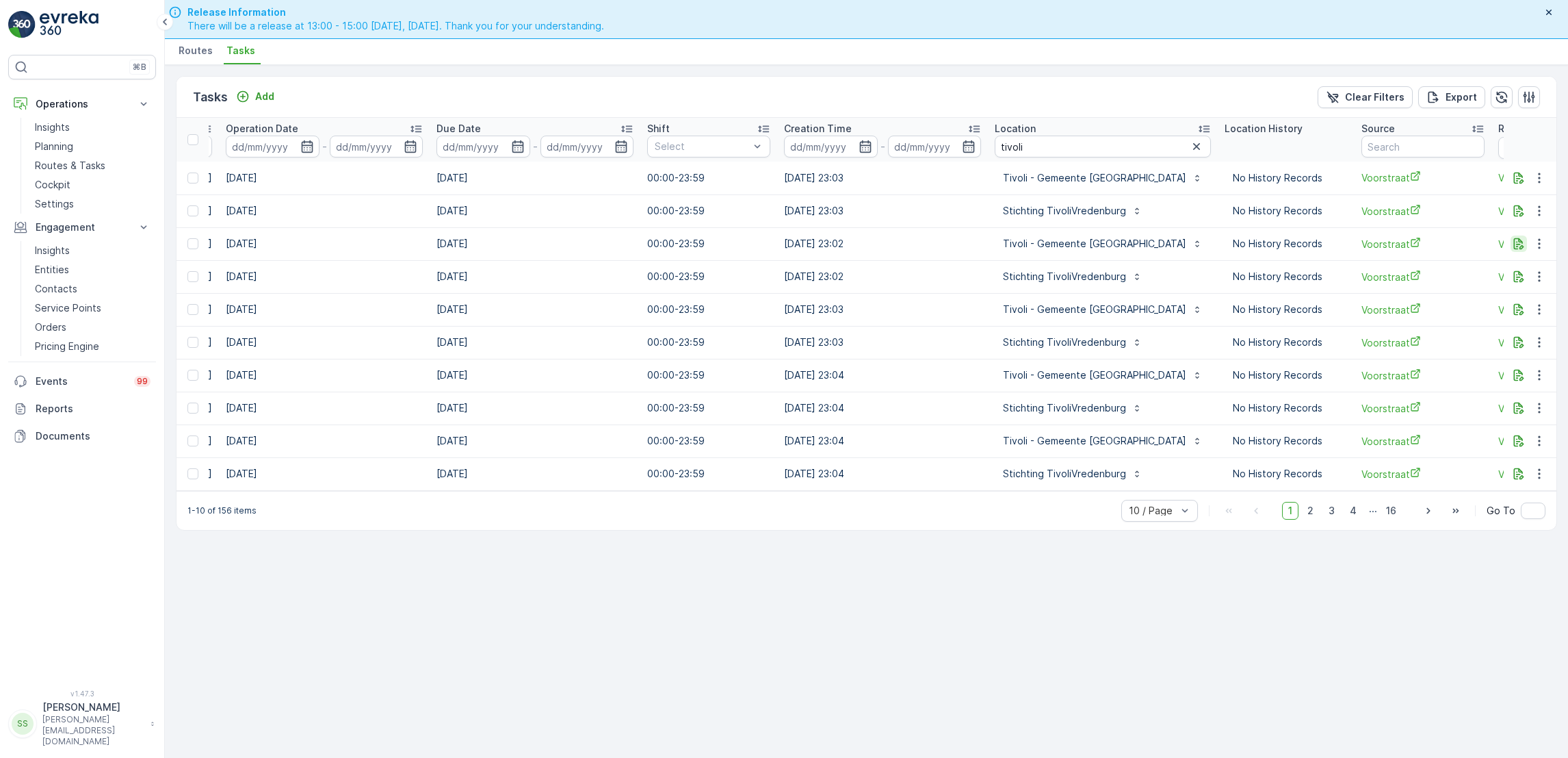
click at [1520, 242] on icon "button" at bounding box center [1518, 244] width 10 height 12
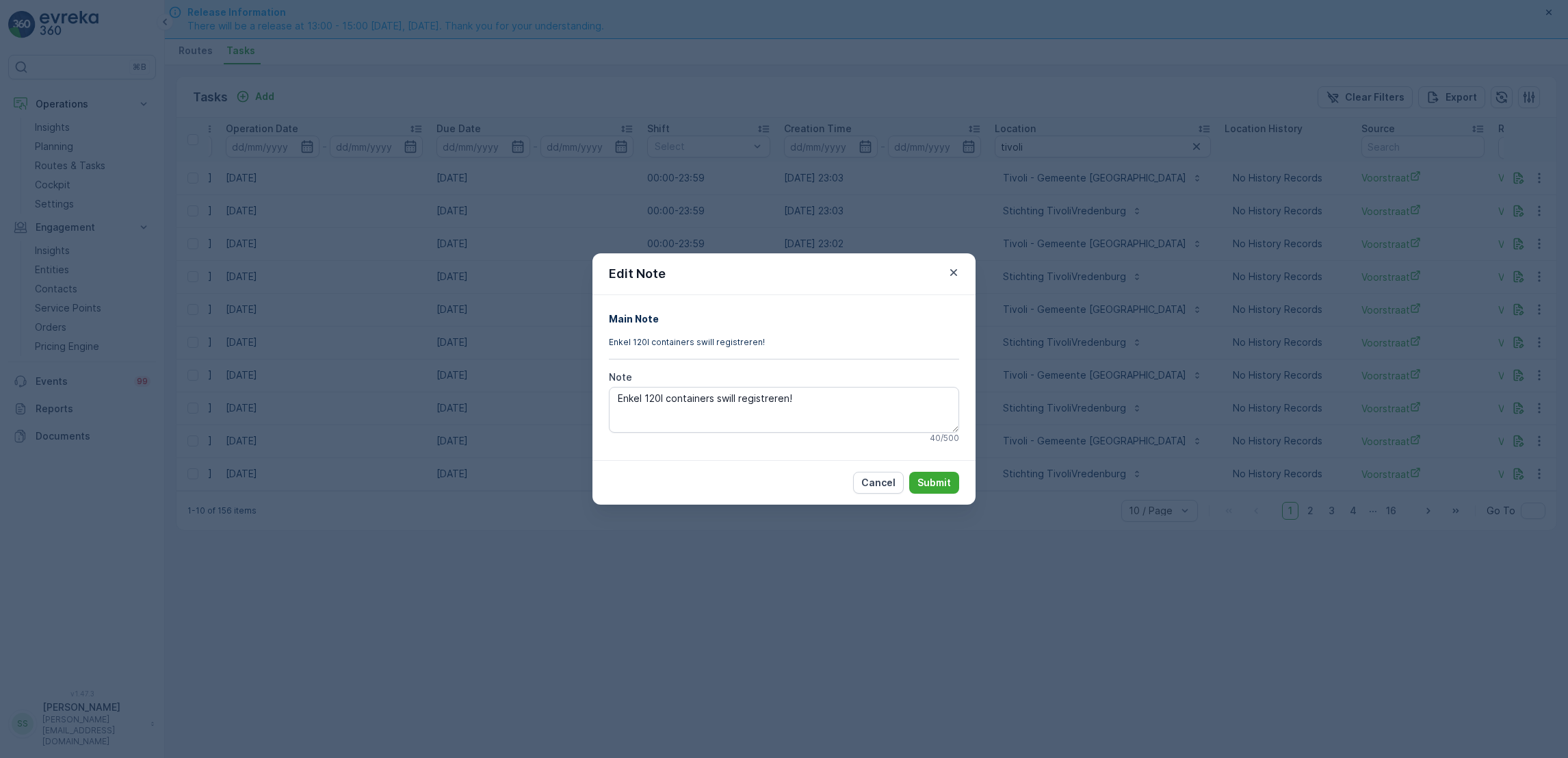
click at [1464, 296] on div "Edit Note Main Note Enkel 120l containers swill registreren! Note Enkel 120l co…" at bounding box center [784, 379] width 1568 height 758
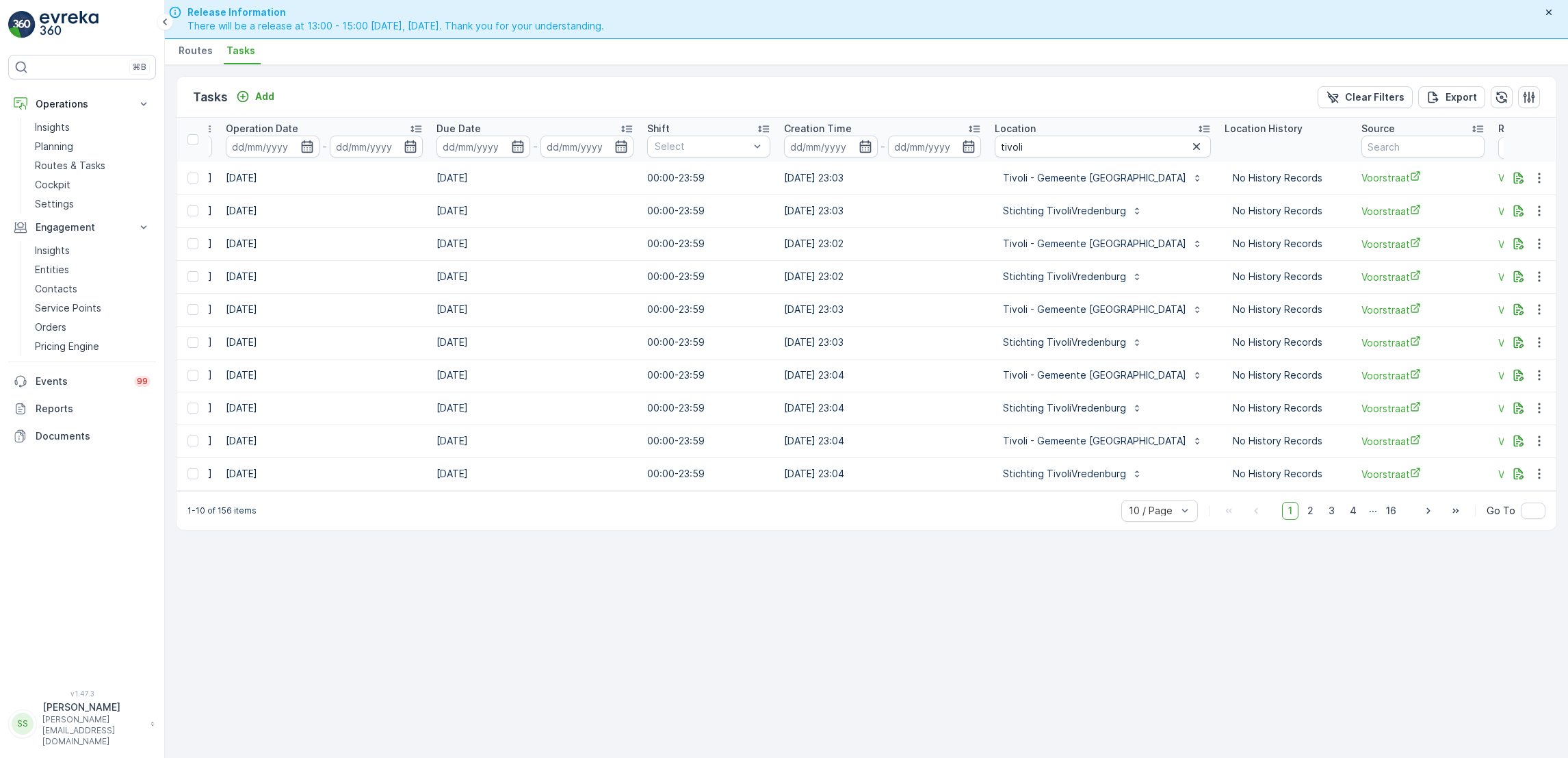
scroll to position [0, 0]
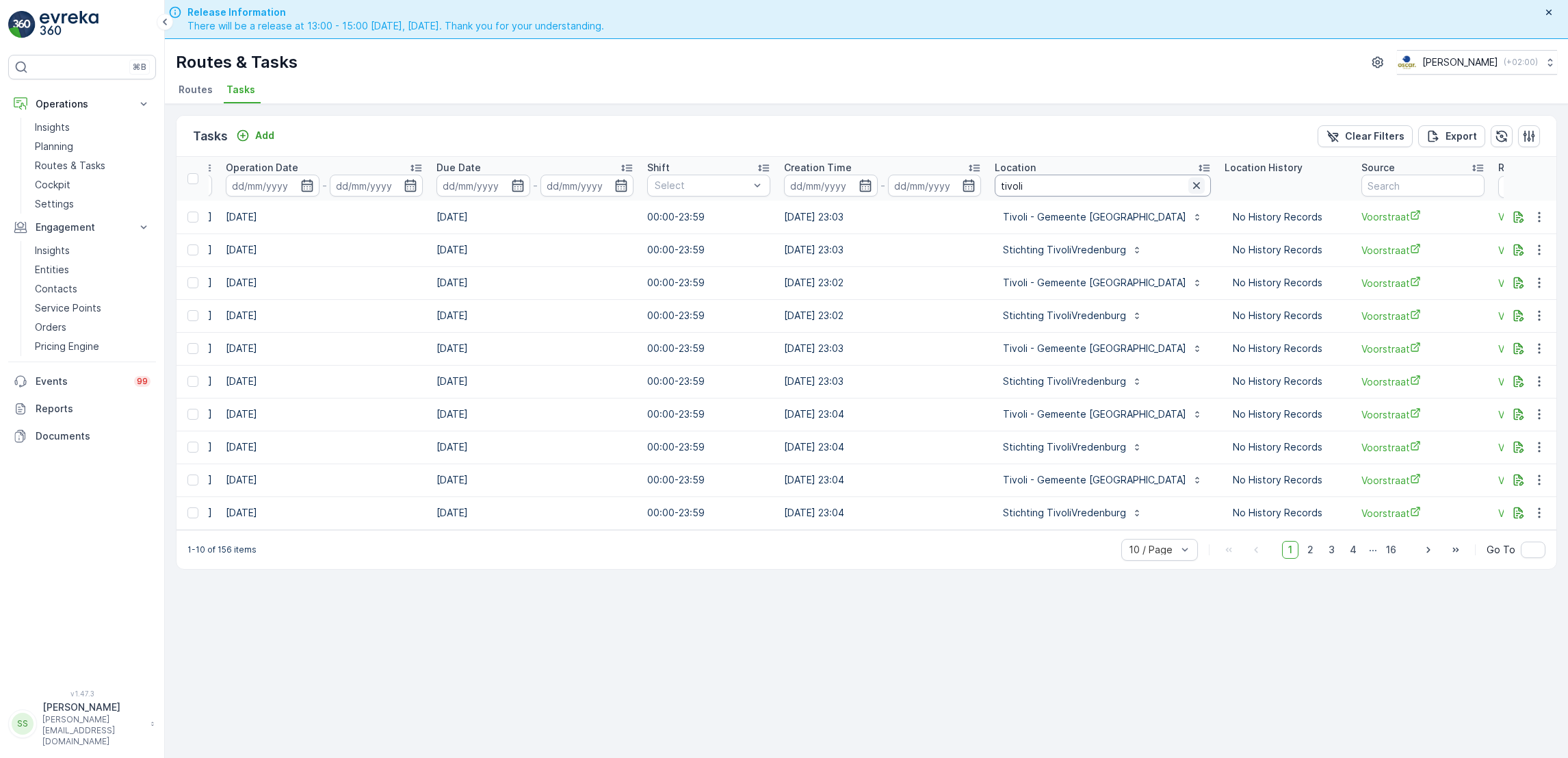
click at [1190, 181] on icon "button" at bounding box center [1196, 185] width 14 height 14
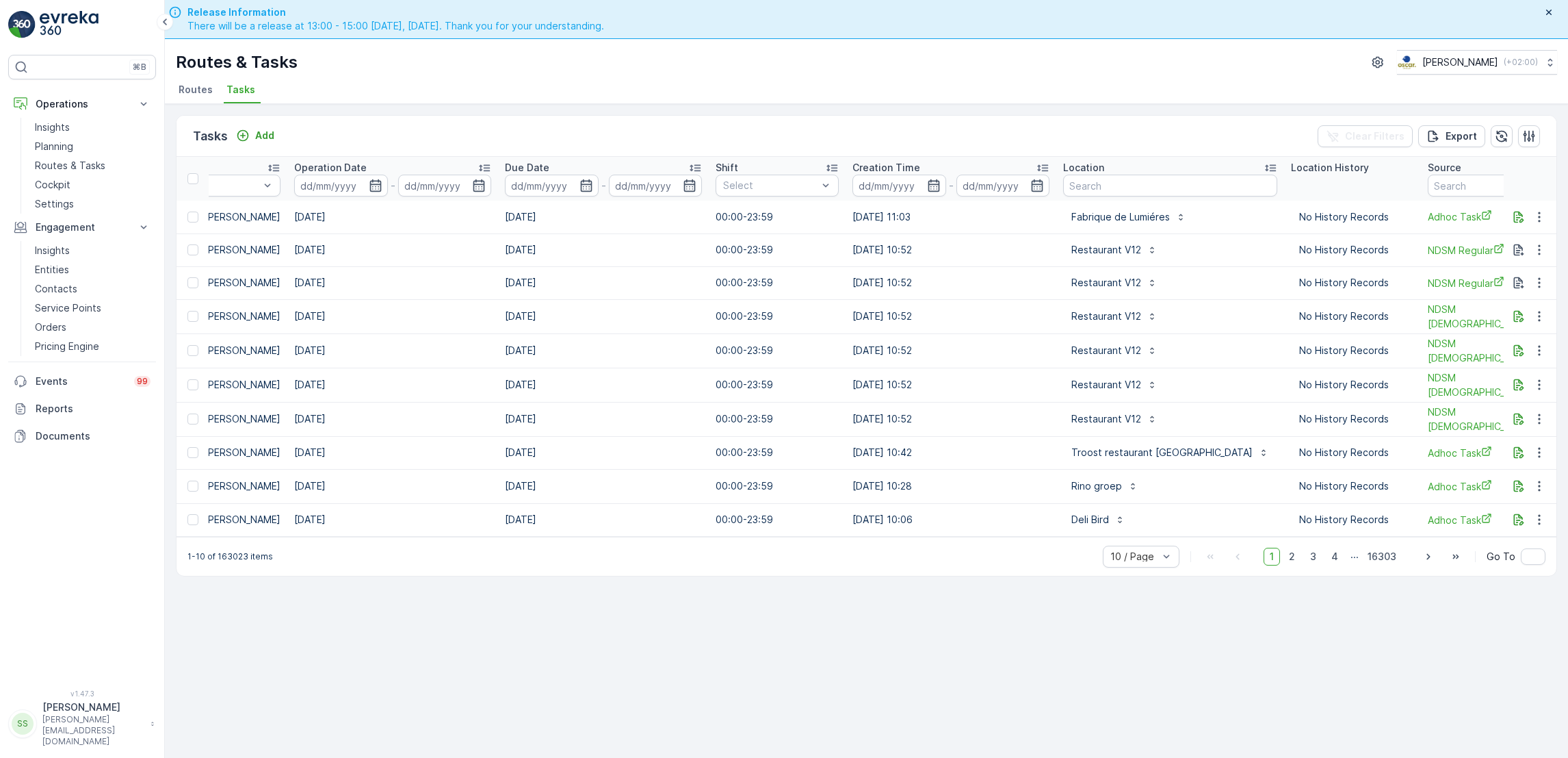
scroll to position [0, 494]
click at [1133, 183] on input "text" at bounding box center [1168, 185] width 214 height 22
type input "[GEOGRAPHIC_DATA]"
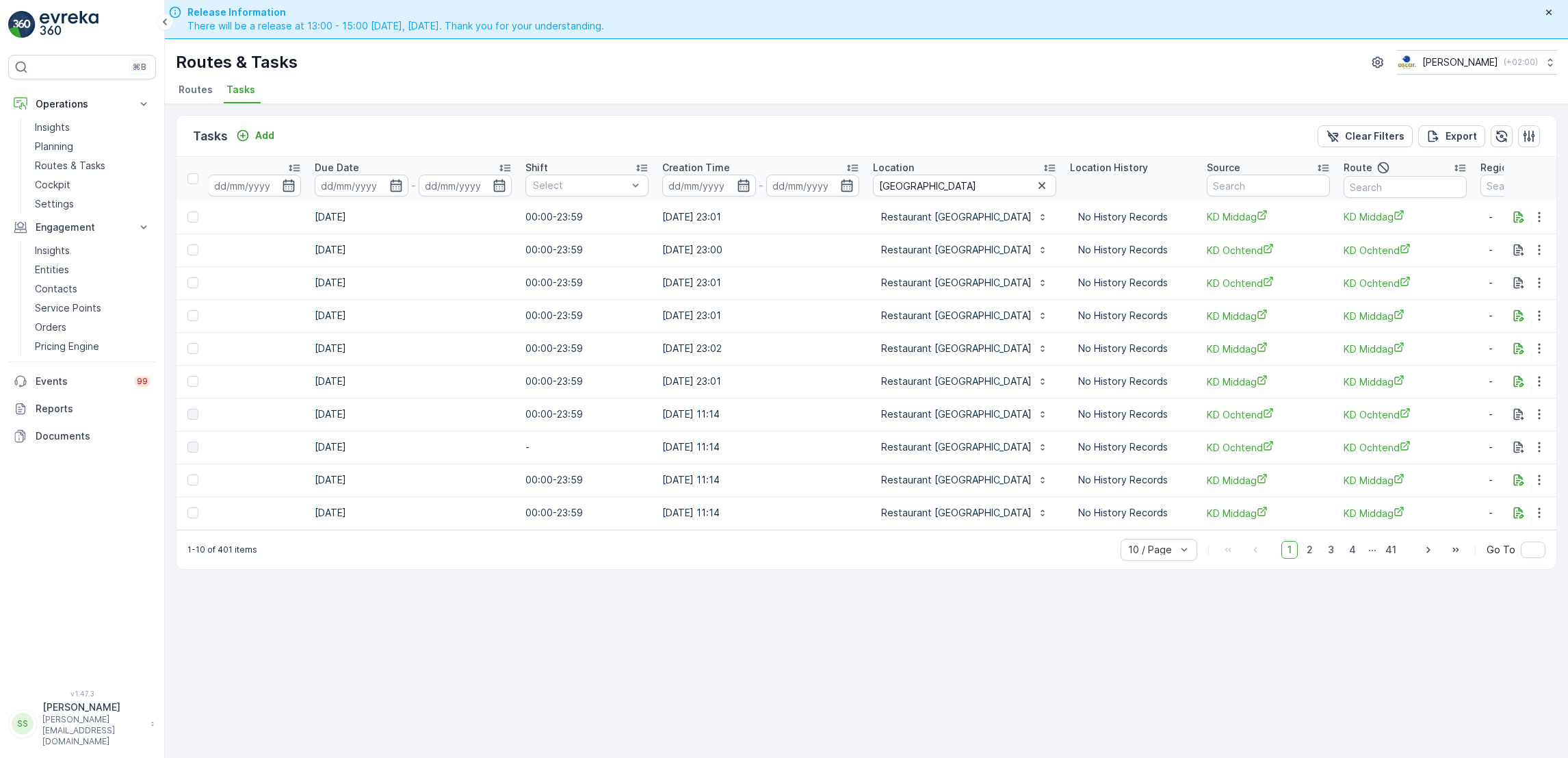
scroll to position [0, 698]
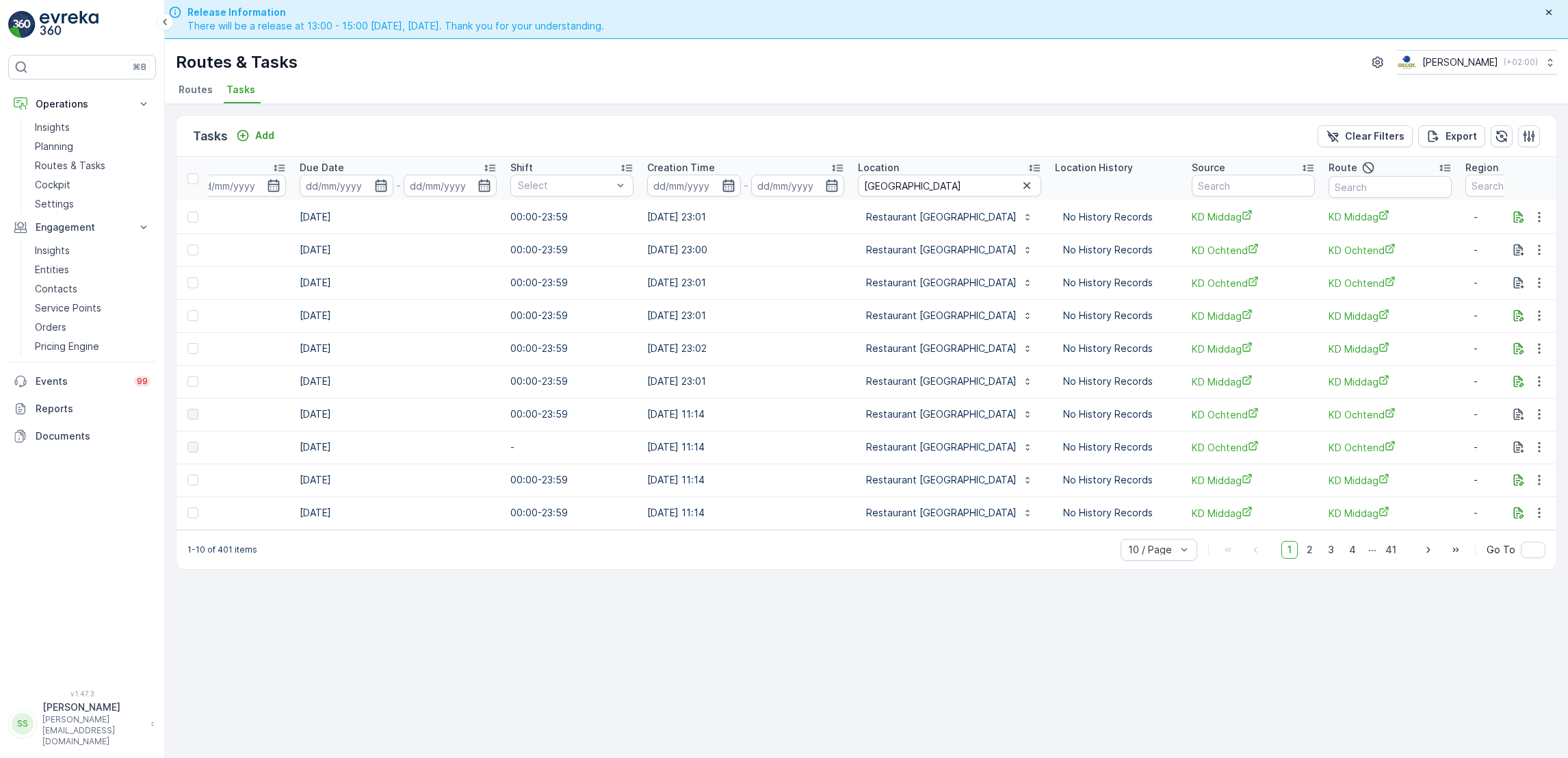
click at [722, 181] on icon "button" at bounding box center [727, 186] width 12 height 13
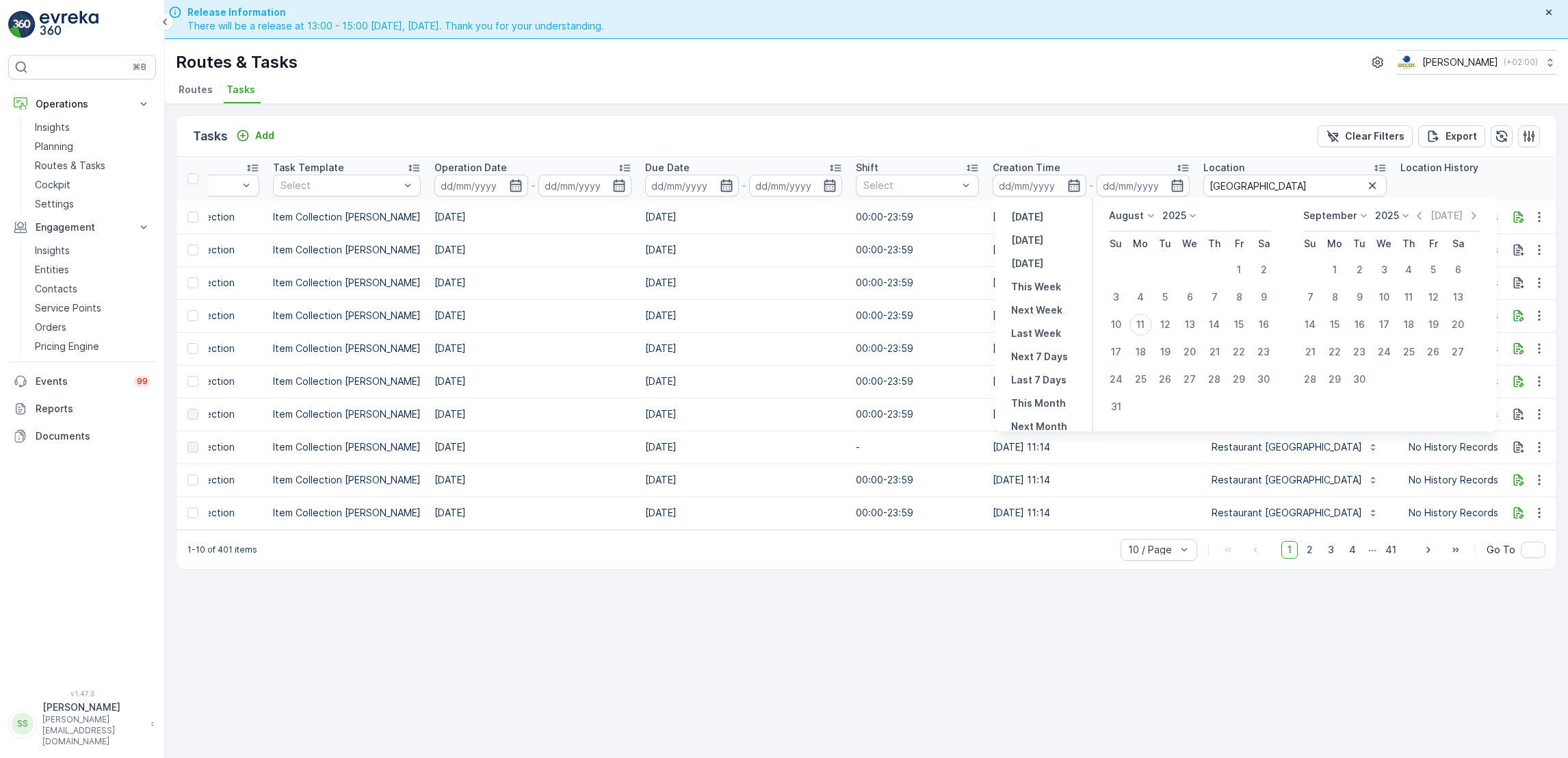
scroll to position [0, 337]
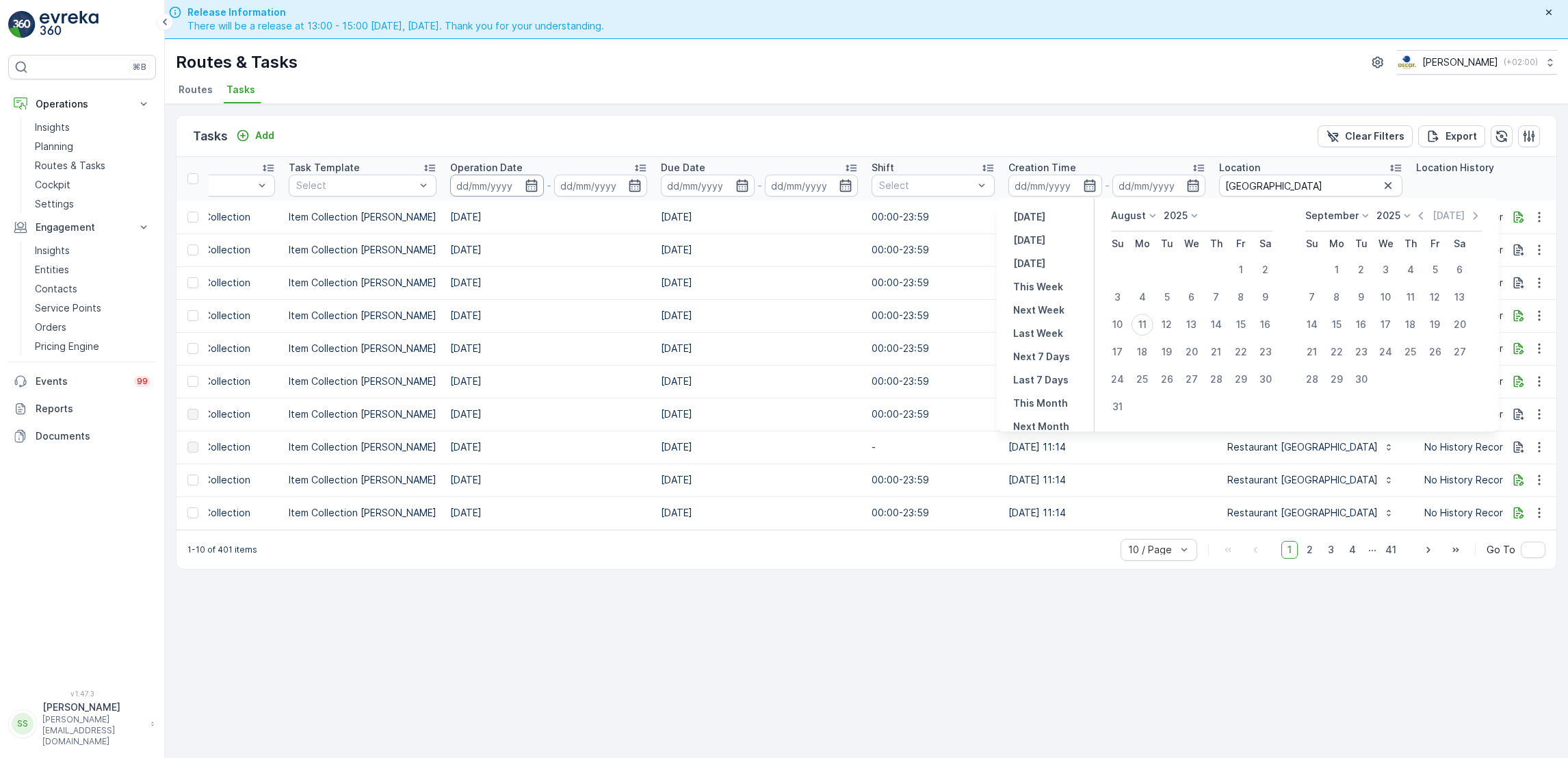
click at [527, 184] on input at bounding box center [497, 185] width 94 height 22
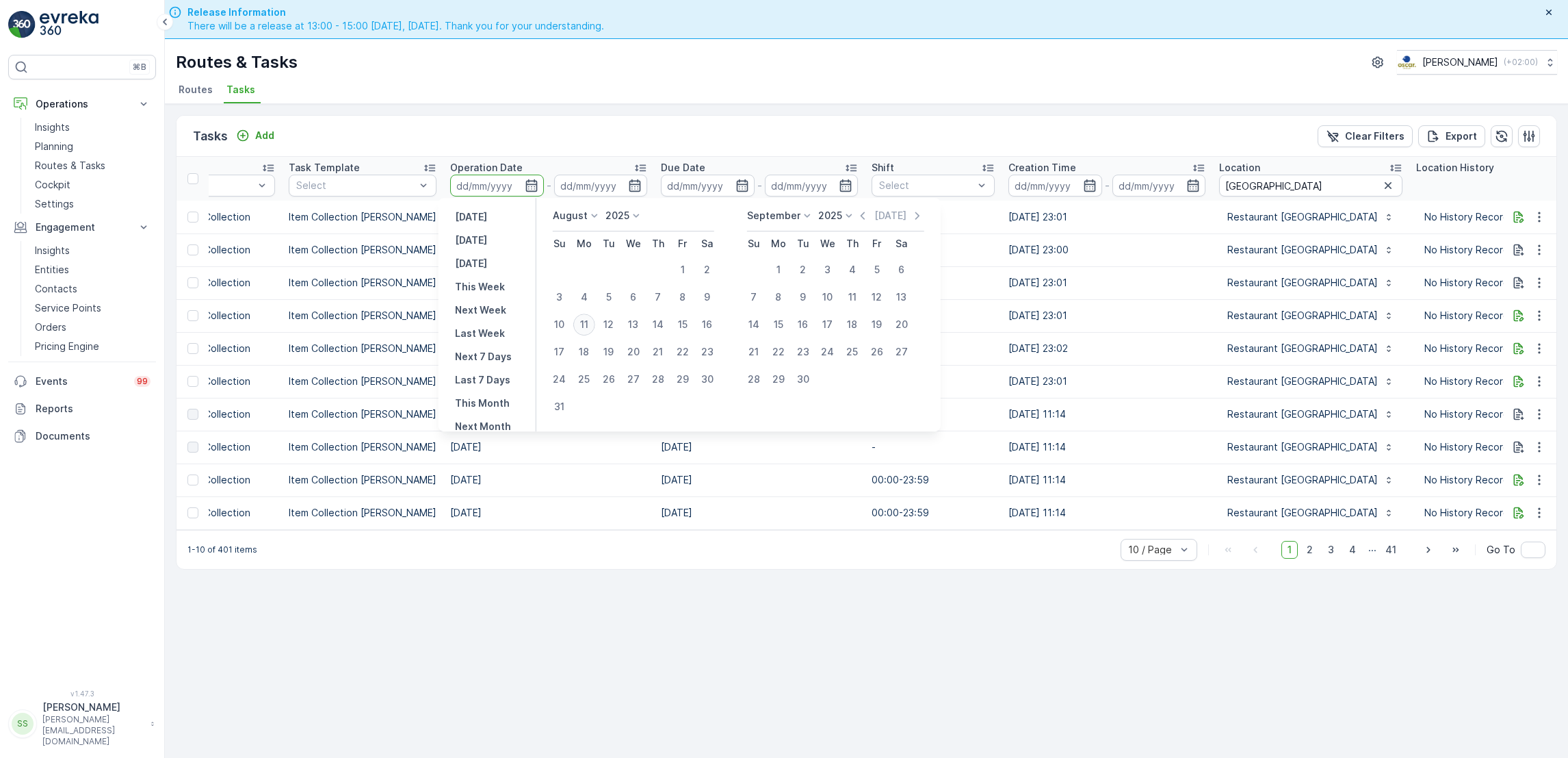
click at [585, 323] on div "11" at bounding box center [584, 325] width 22 height 22
type input "[DATE]"
click at [585, 323] on div "11" at bounding box center [584, 325] width 22 height 22
type input "[DATE]"
click at [585, 323] on td "[DATE]" at bounding box center [548, 316] width 211 height 33
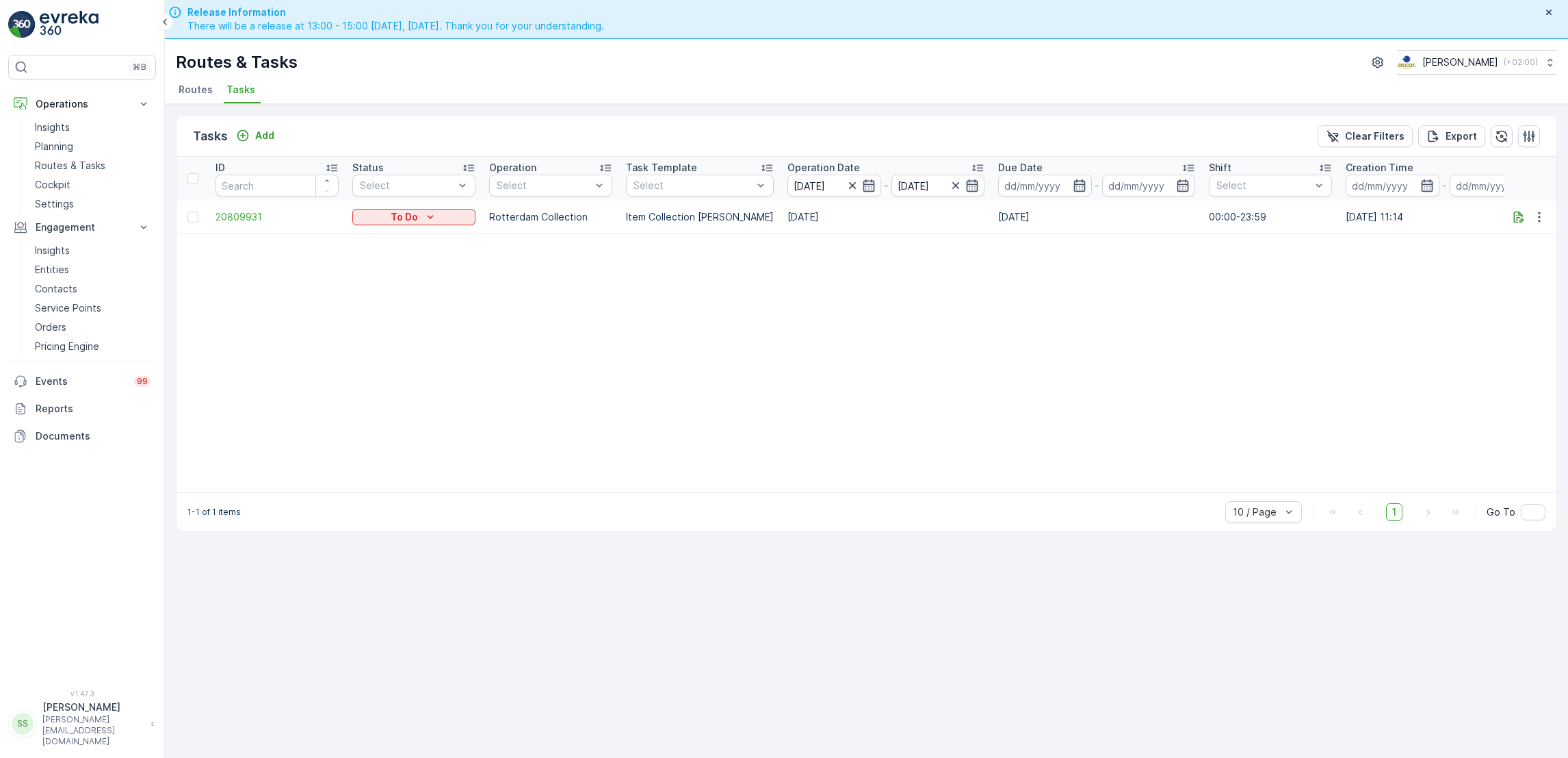
drag, startPoint x: 585, startPoint y: 322, endPoint x: 769, endPoint y: 332, distance: 184.3
click at [769, 332] on table "ID Status Select Operation Select Task Template Select Operation Date 11.08.202…" at bounding box center [1262, 325] width 2171 height 336
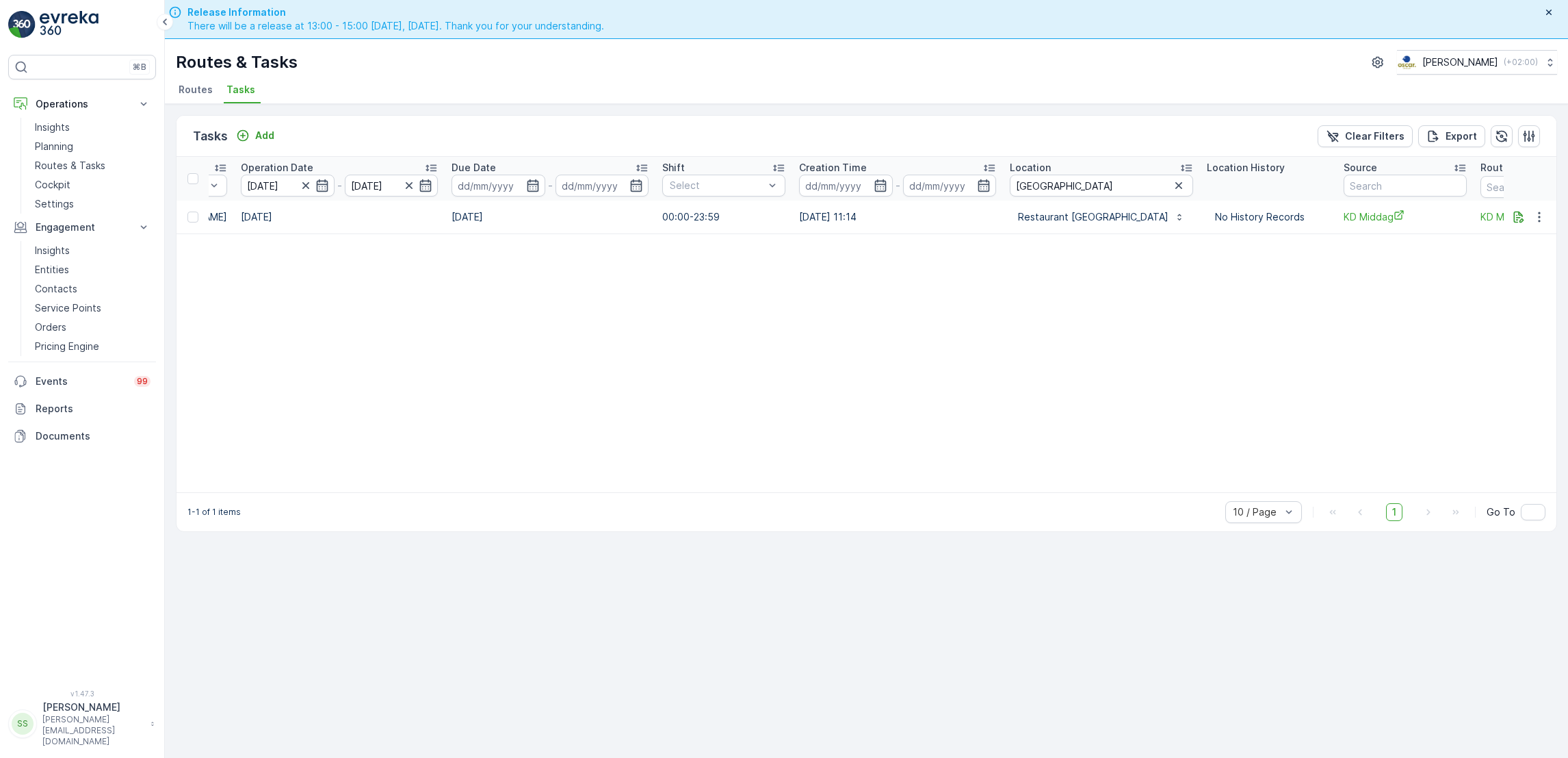
scroll to position [0, 544]
click at [62, 168] on p "Routes & Tasks" at bounding box center [69, 165] width 70 height 14
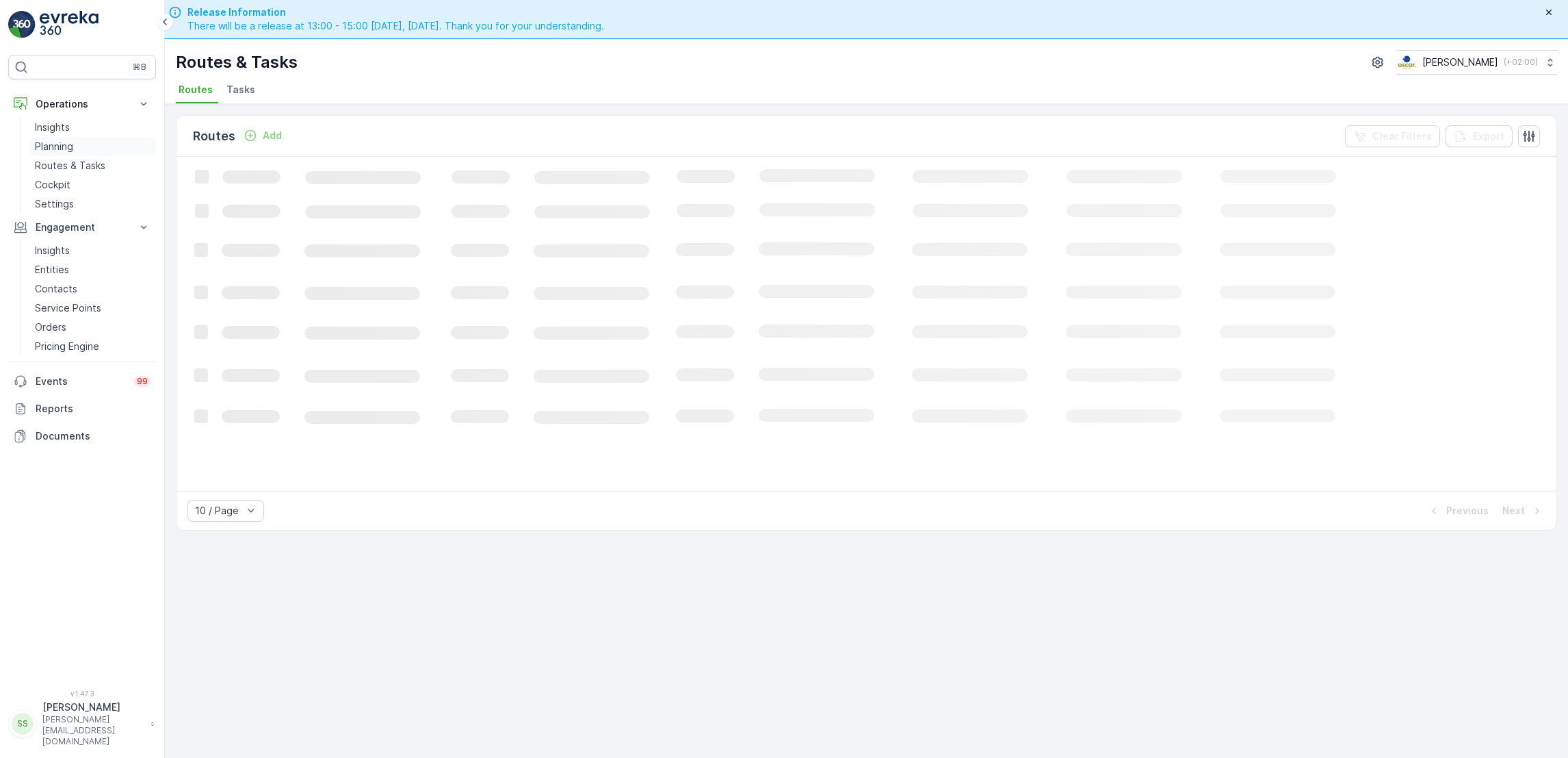
click at [62, 152] on p "Planning" at bounding box center [54, 146] width 38 height 14
click at [264, 78] on div "Planning Oscar Circulair ( +02:00 ) Route Plans Task Plans Service Points Stati…" at bounding box center [866, 71] width 1403 height 65
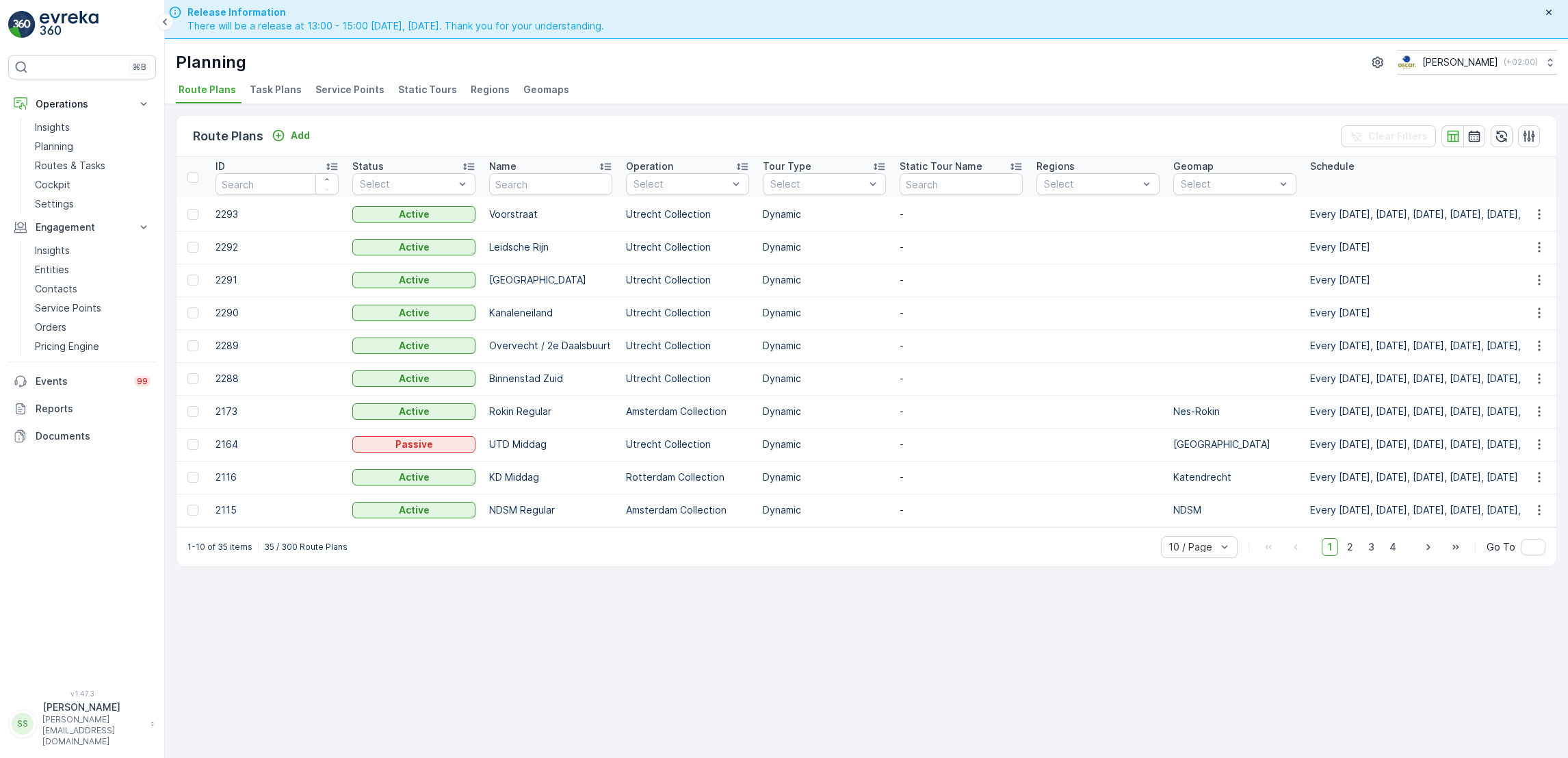
click at [267, 87] on span "Task Plans" at bounding box center [275, 89] width 52 height 14
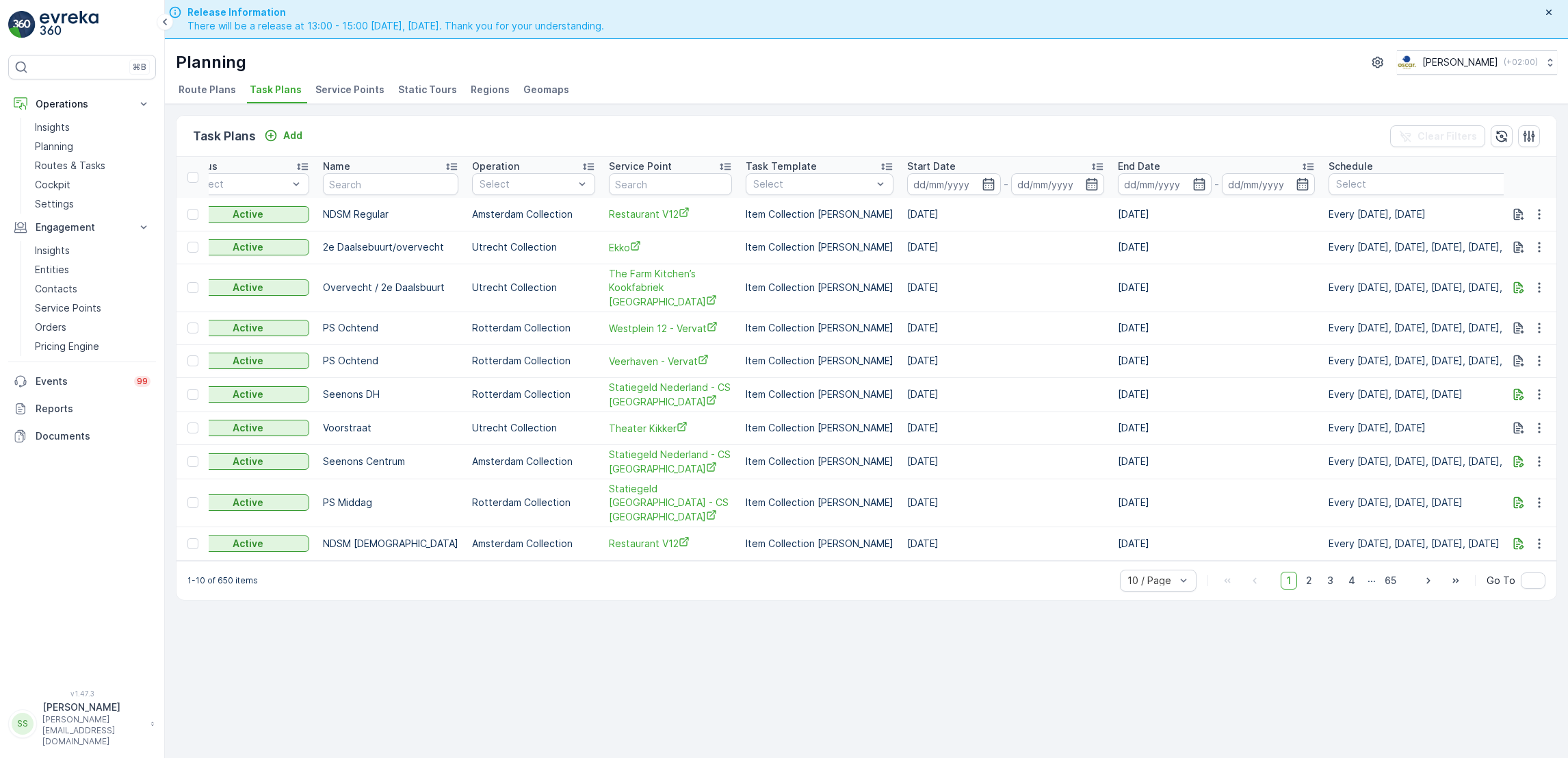
scroll to position [0, 177]
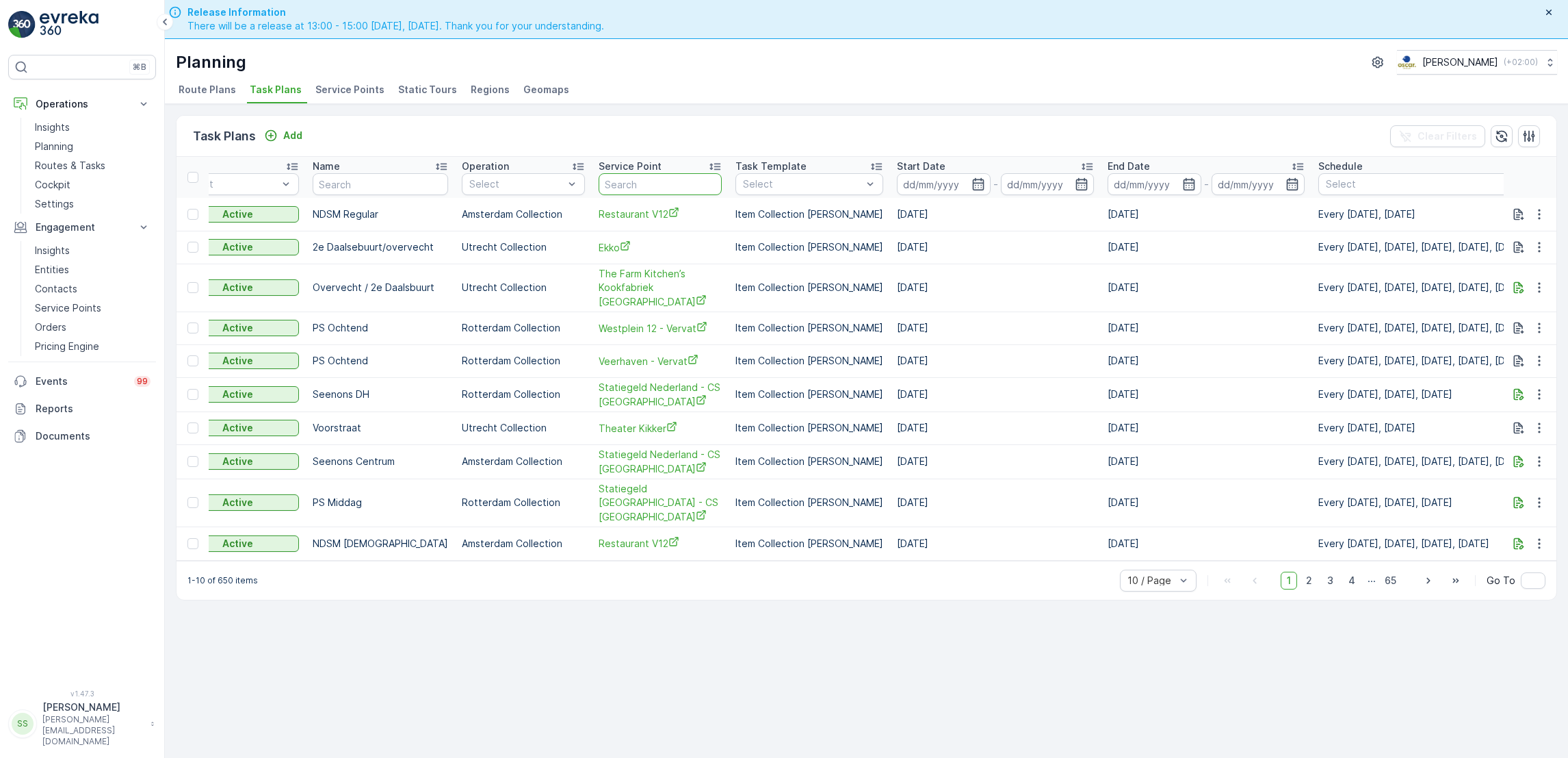
click at [666, 181] on input "text" at bounding box center [660, 184] width 123 height 22
type input "[GEOGRAPHIC_DATA]"
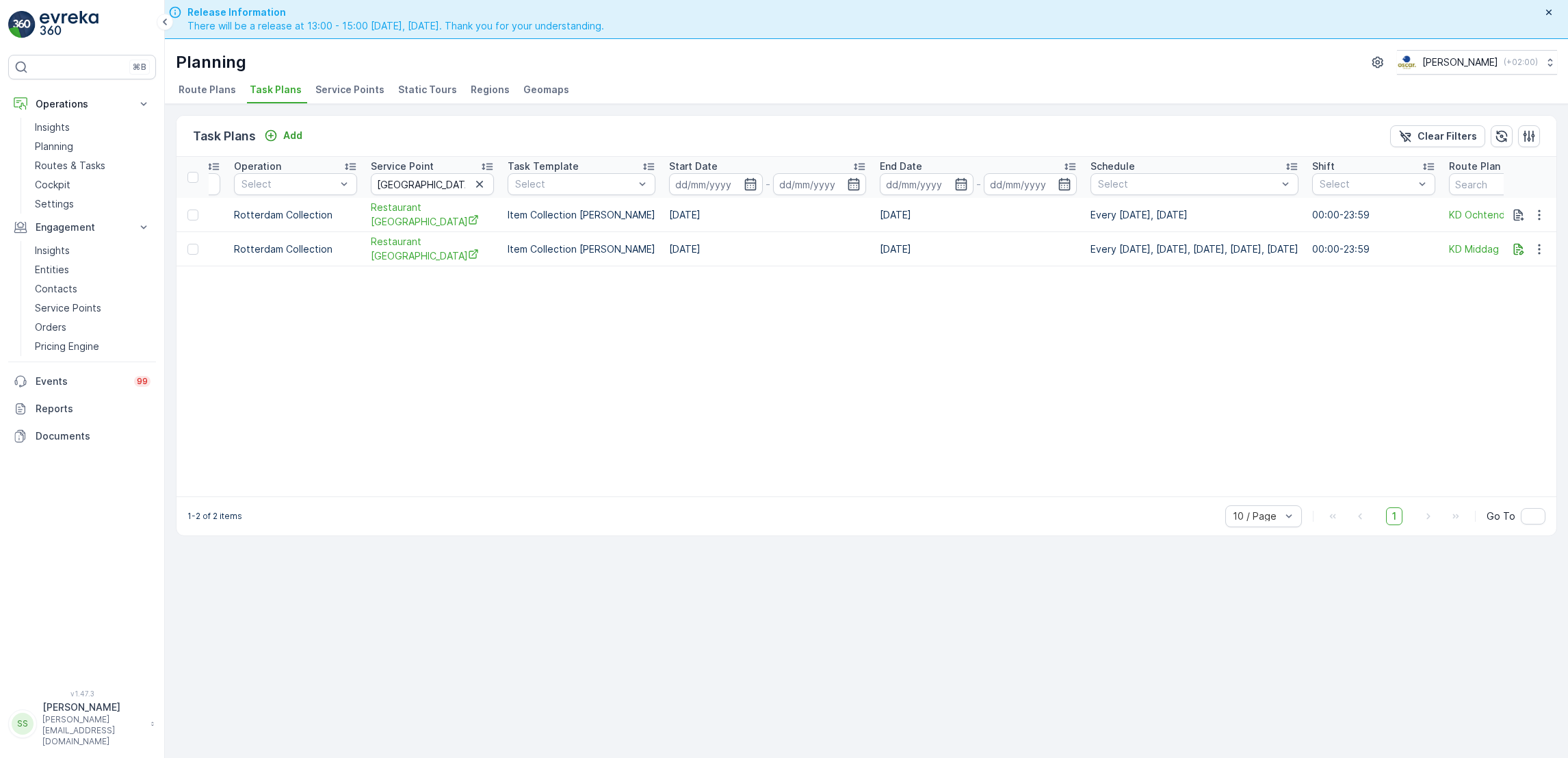
scroll to position [0, 393]
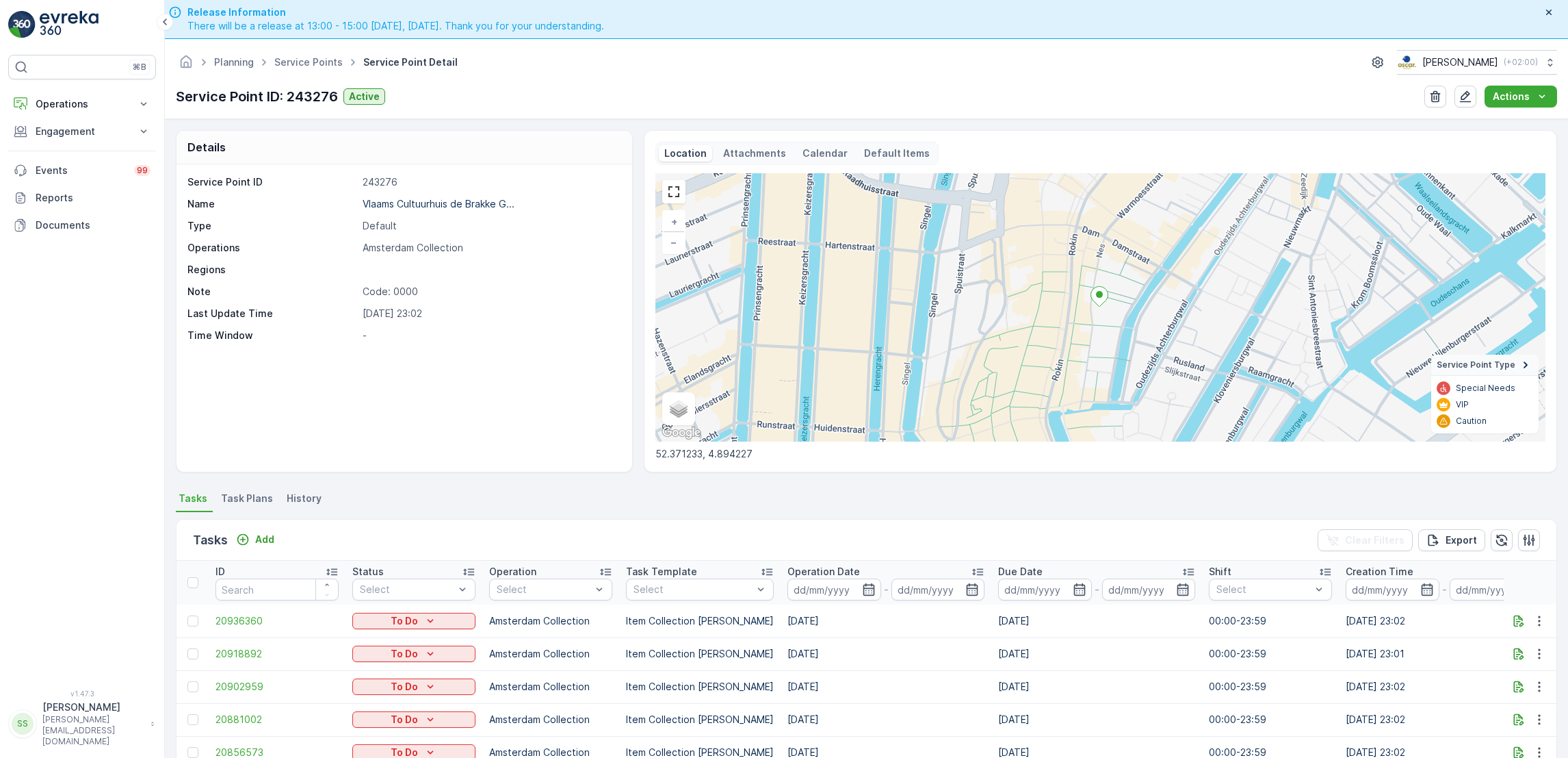
click at [764, 159] on p "Attachments" at bounding box center [754, 153] width 63 height 14
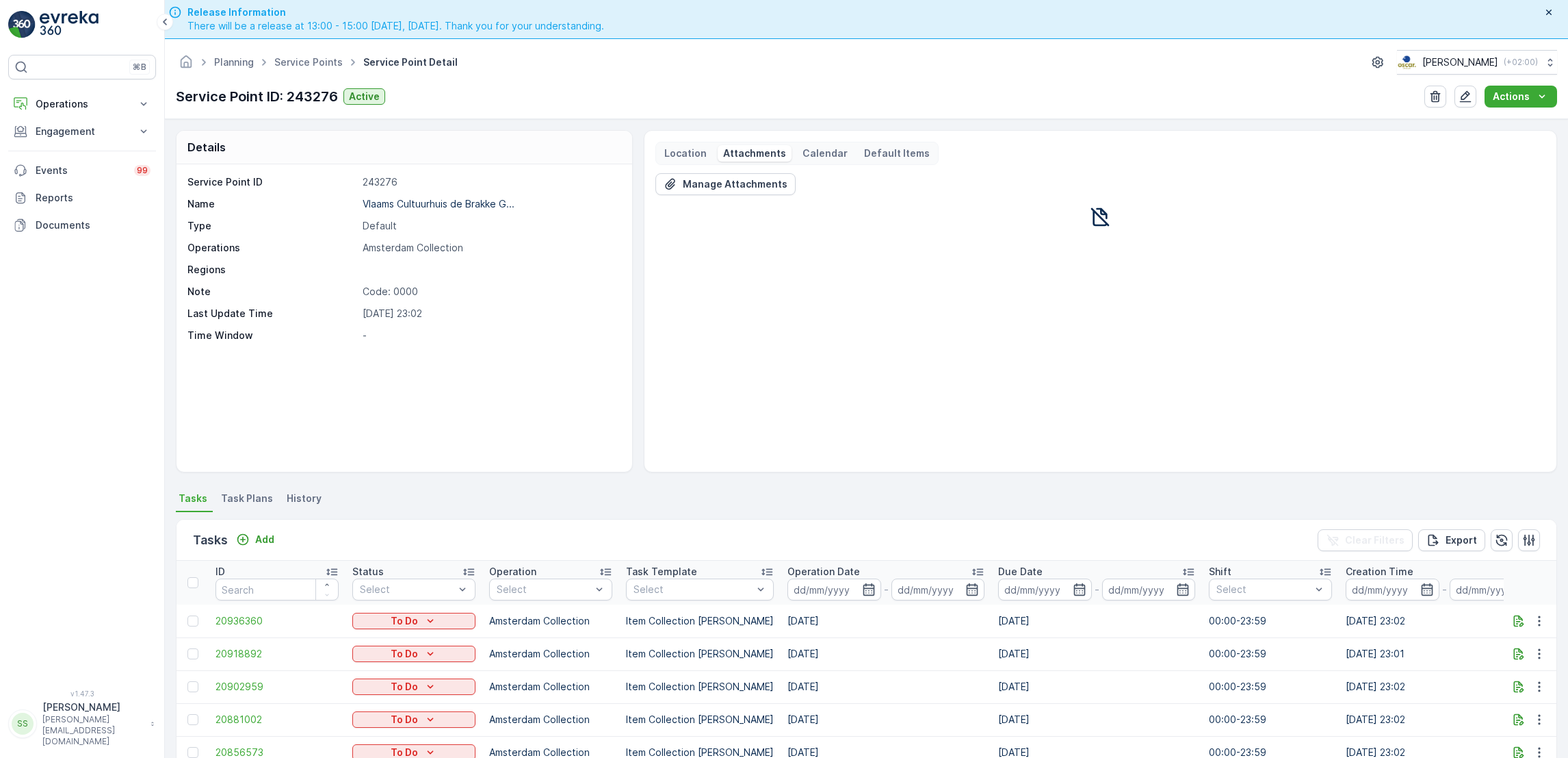
click at [830, 151] on p "Calendar" at bounding box center [825, 153] width 46 height 14
click at [878, 144] on div "Location Attachments Calendar Default Items" at bounding box center [797, 153] width 284 height 24
click at [696, 155] on p "Location" at bounding box center [686, 153] width 43 height 14
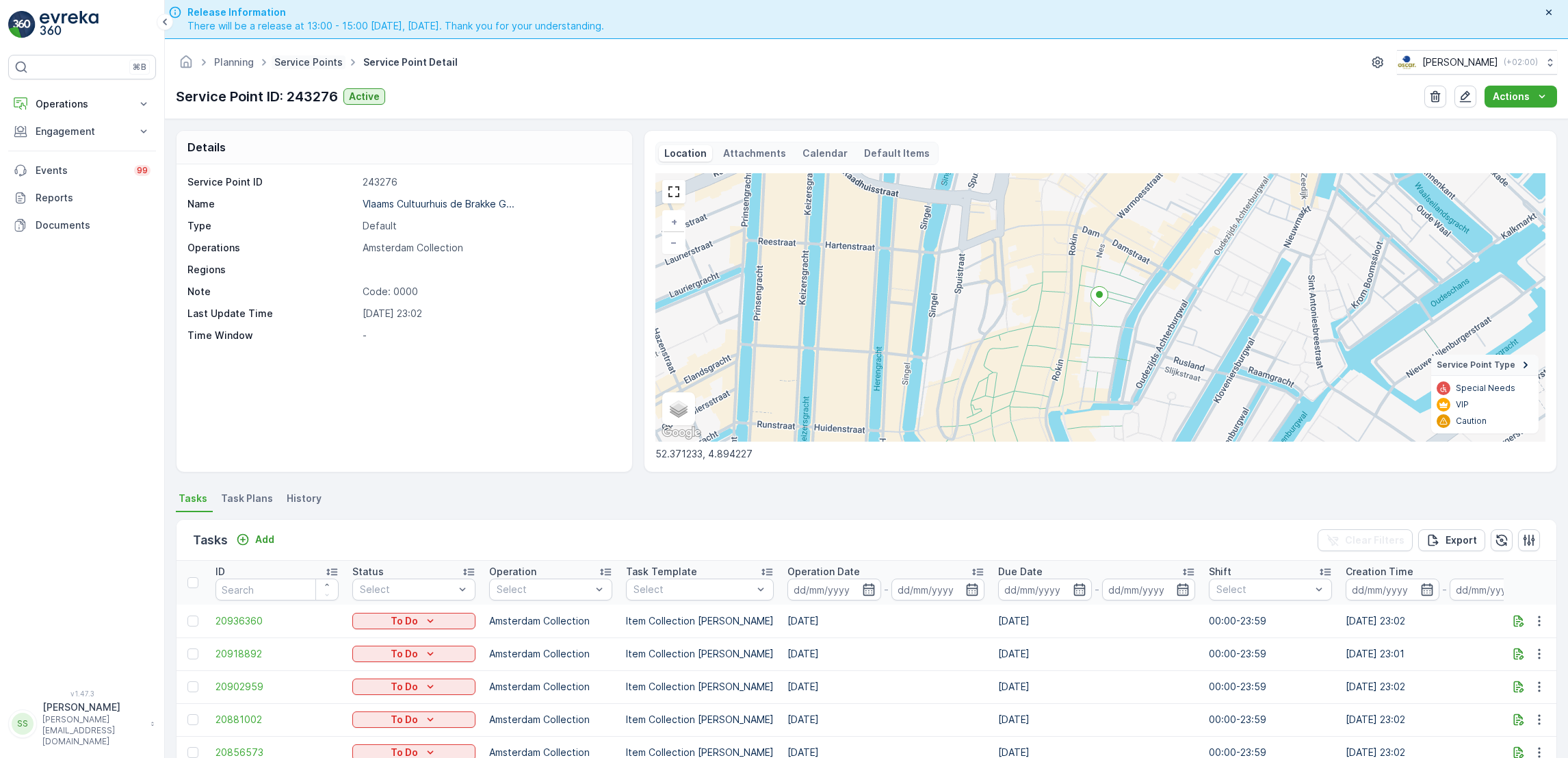
click at [324, 59] on link "Service Points" at bounding box center [308, 62] width 68 height 12
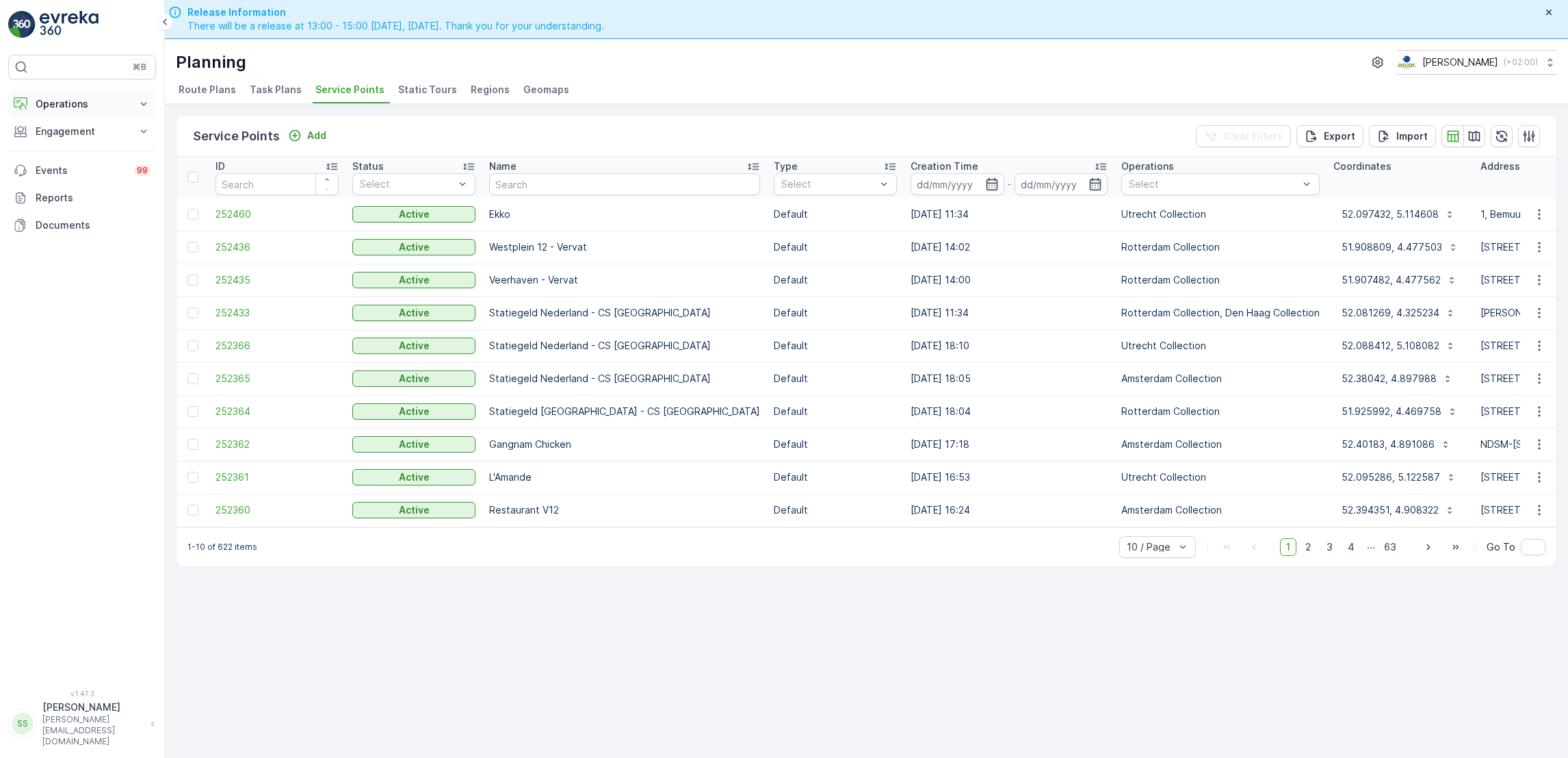
click at [81, 101] on p "Operations" at bounding box center [82, 104] width 93 height 14
click at [105, 180] on link "Cockpit" at bounding box center [92, 184] width 127 height 19
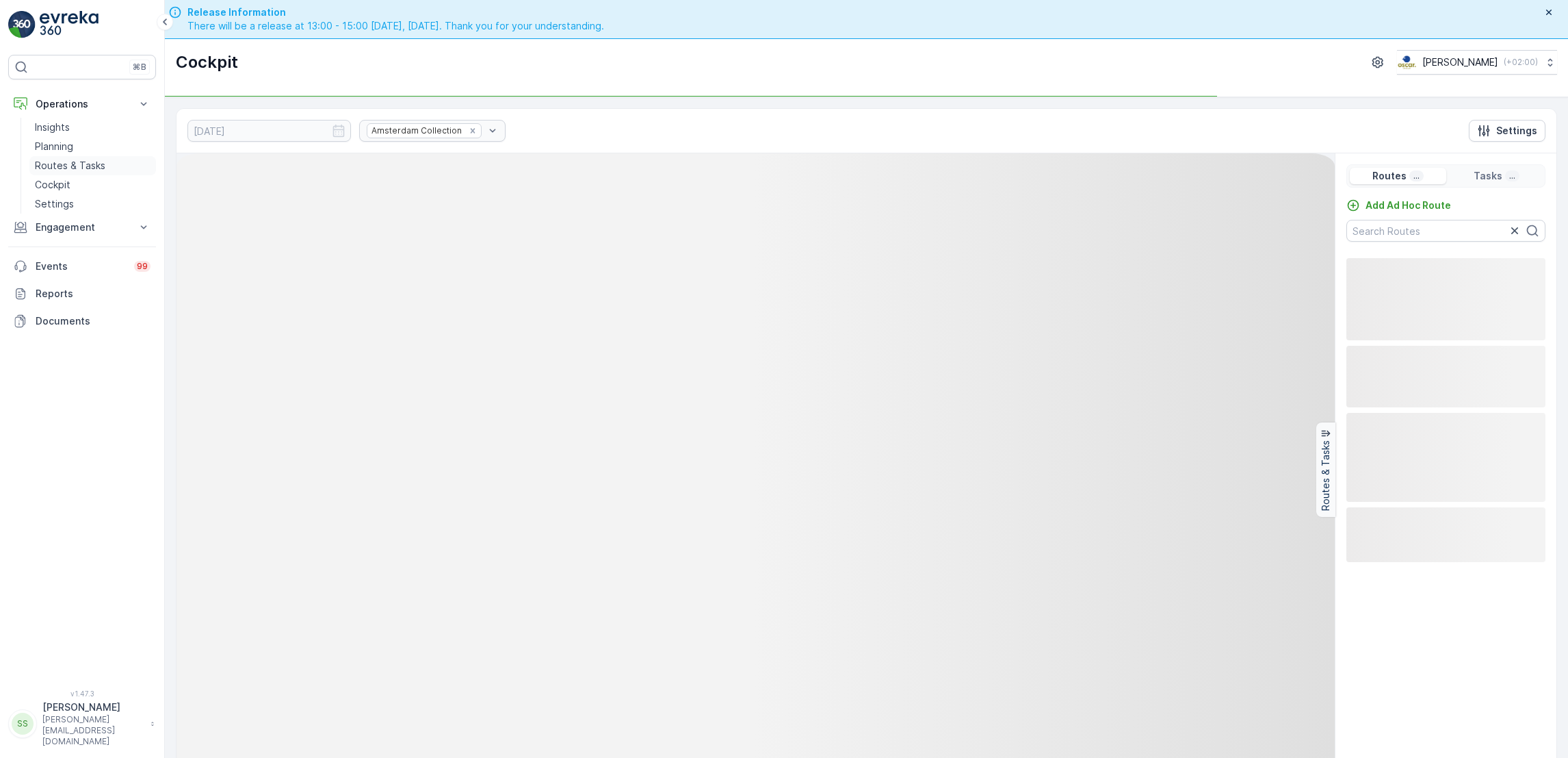
click at [86, 169] on p "Routes & Tasks" at bounding box center [69, 165] width 70 height 14
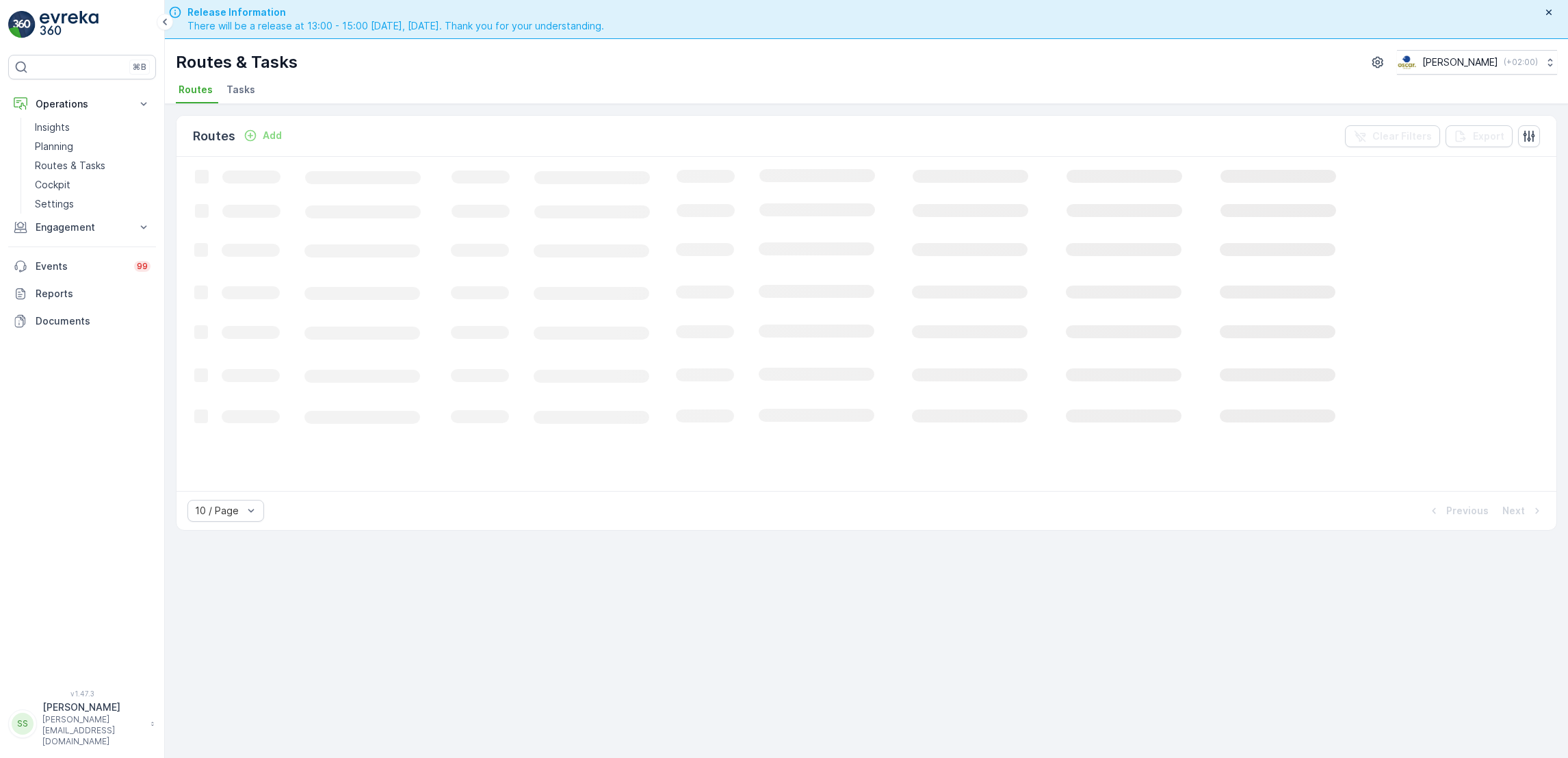
click at [245, 89] on span "Tasks" at bounding box center [241, 89] width 29 height 14
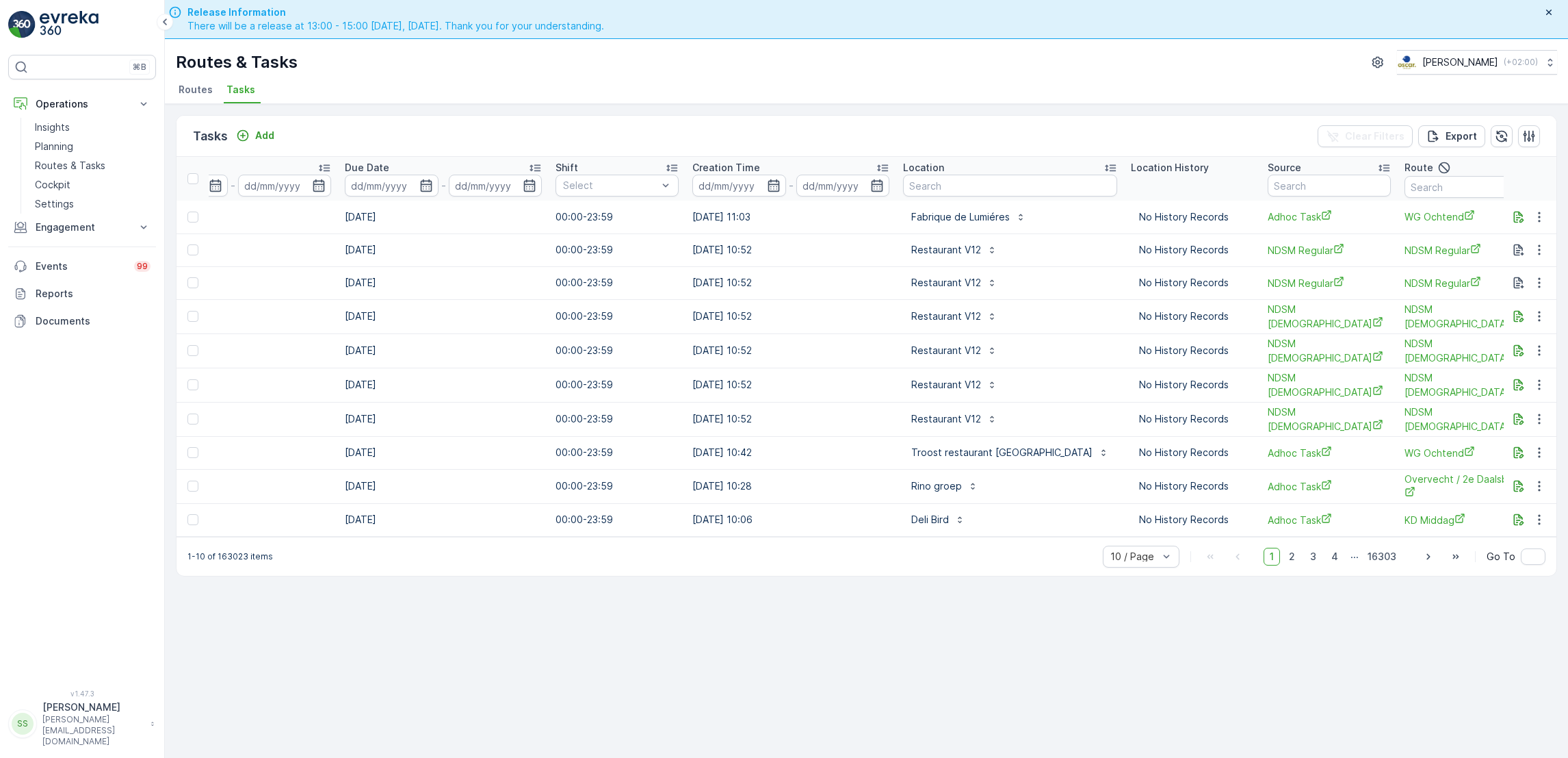
scroll to position [0, 706]
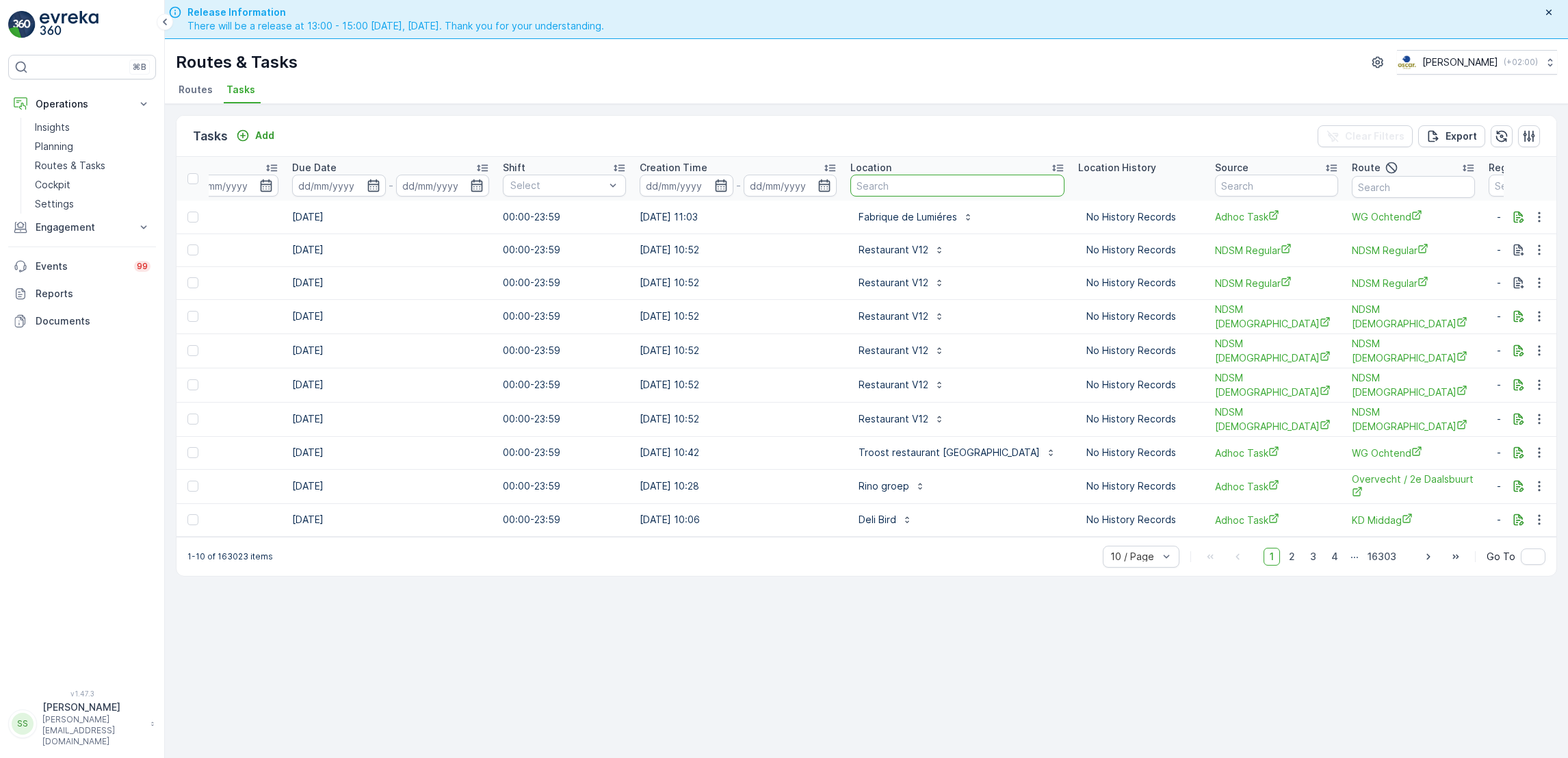
click at [957, 186] on input "text" at bounding box center [957, 185] width 214 height 22
type input "troost"
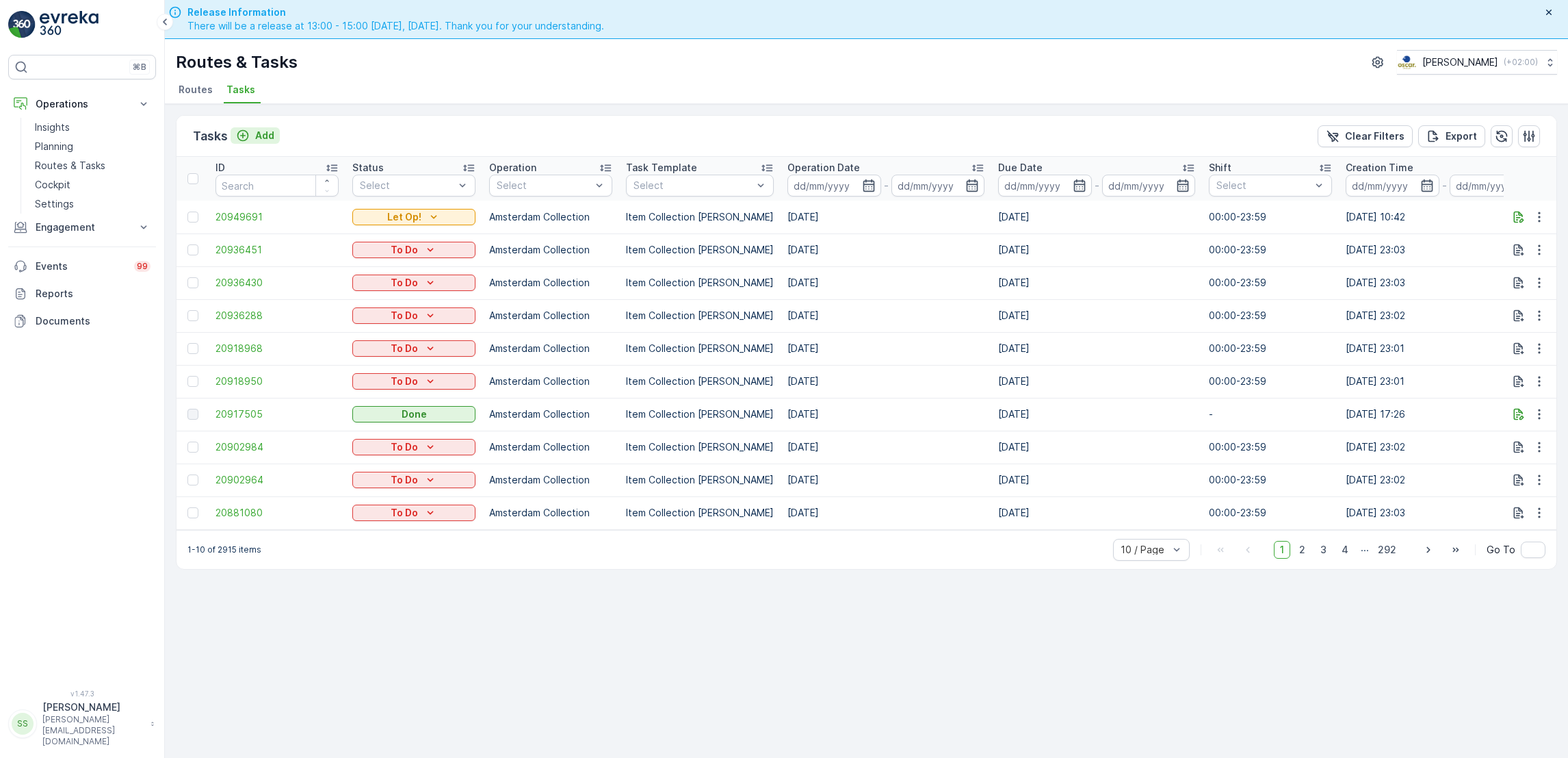
click at [244, 133] on icon "Add" at bounding box center [242, 135] width 14 height 14
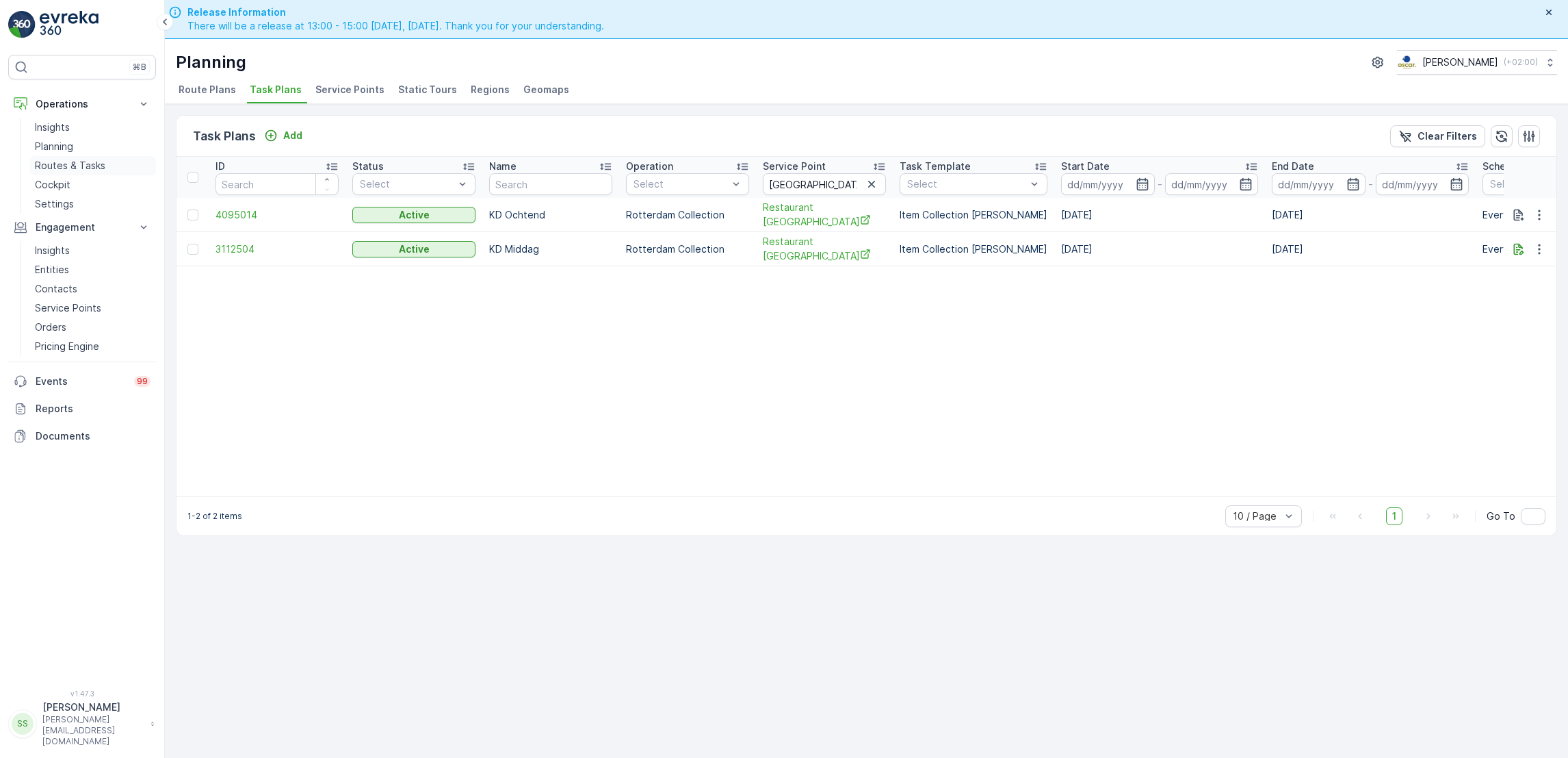
click at [89, 163] on p "Routes & Tasks" at bounding box center [69, 165] width 70 height 14
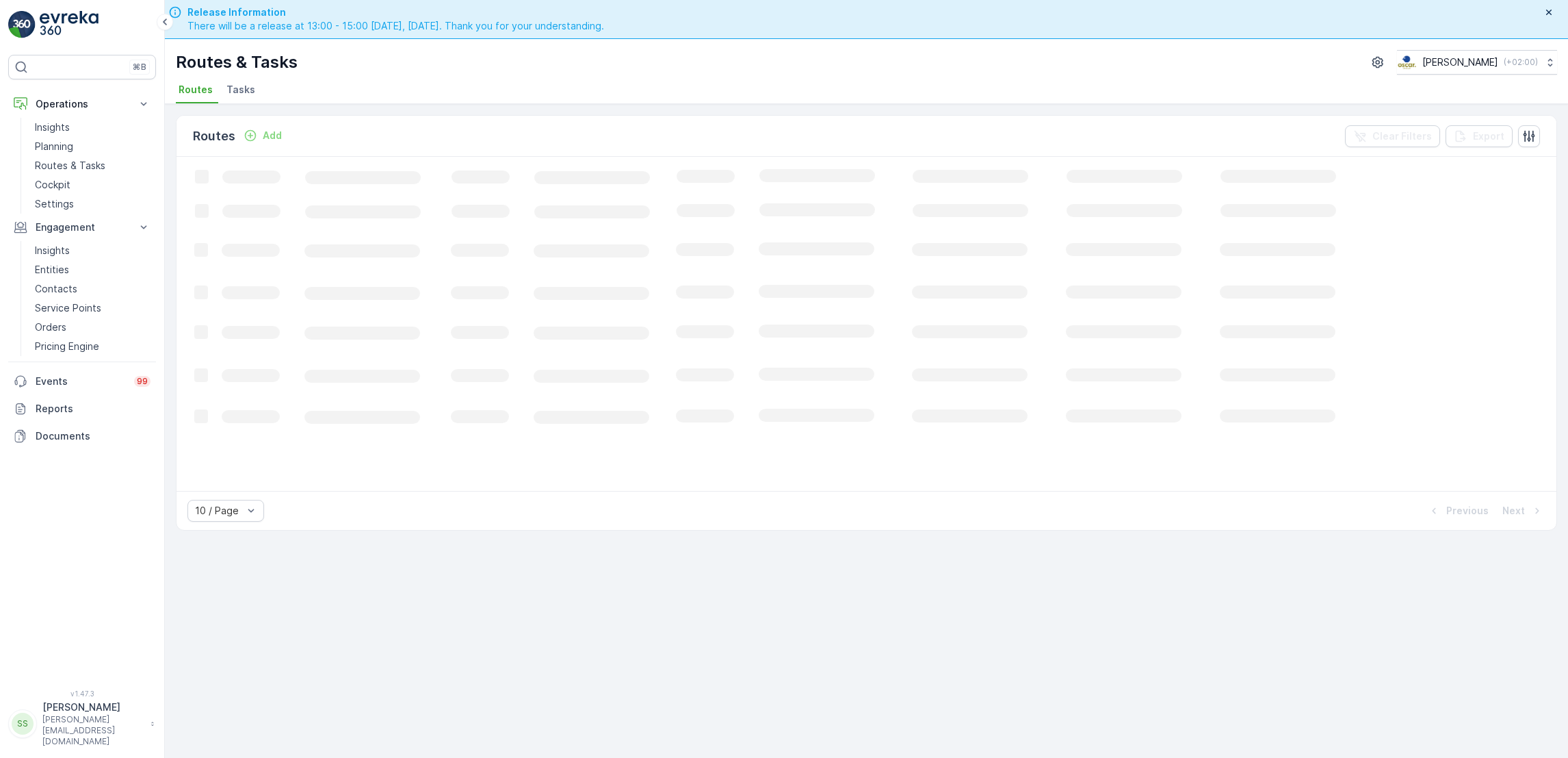
click at [251, 91] on span "Tasks" at bounding box center [241, 89] width 29 height 14
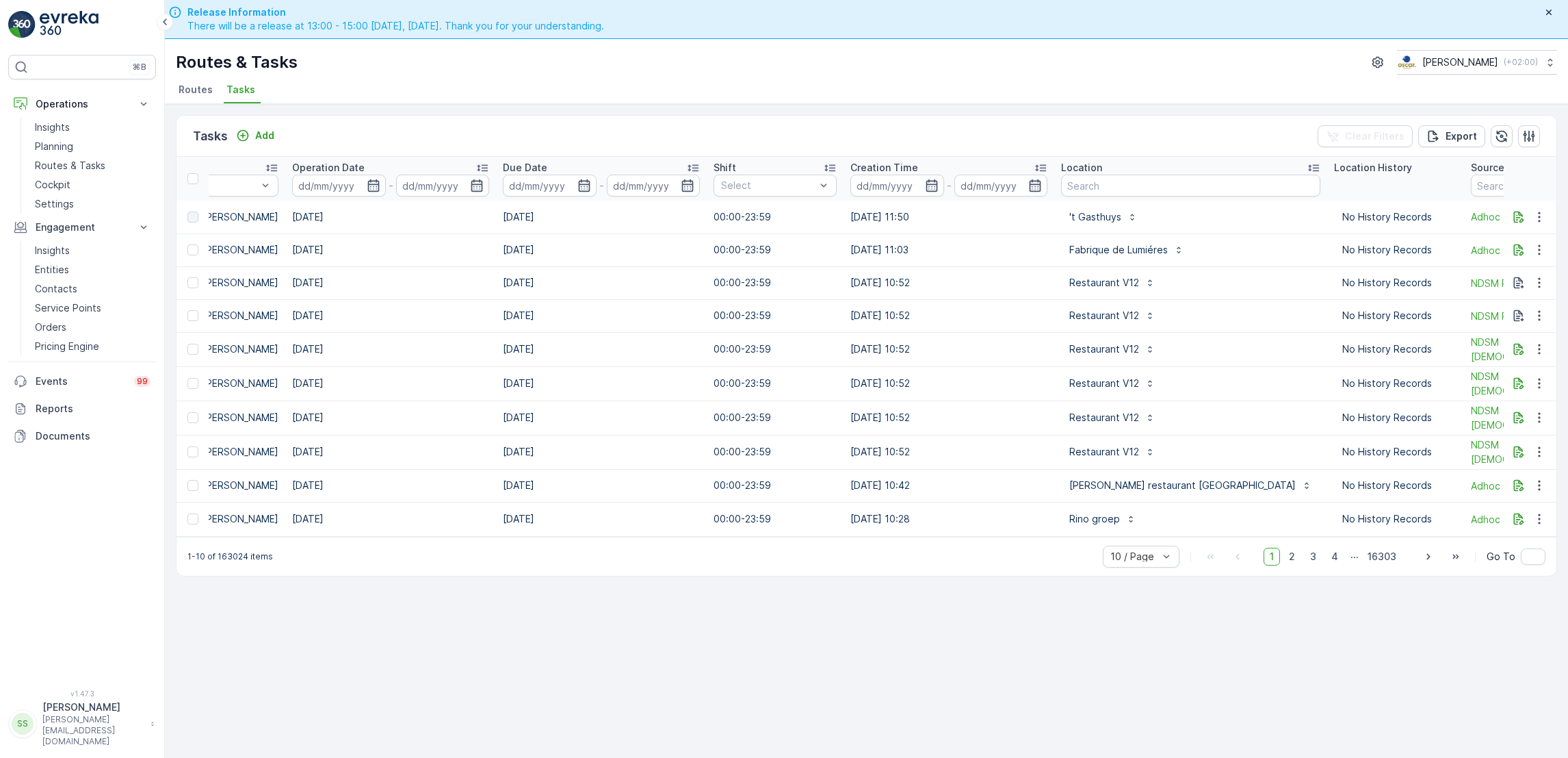
scroll to position [0, 757]
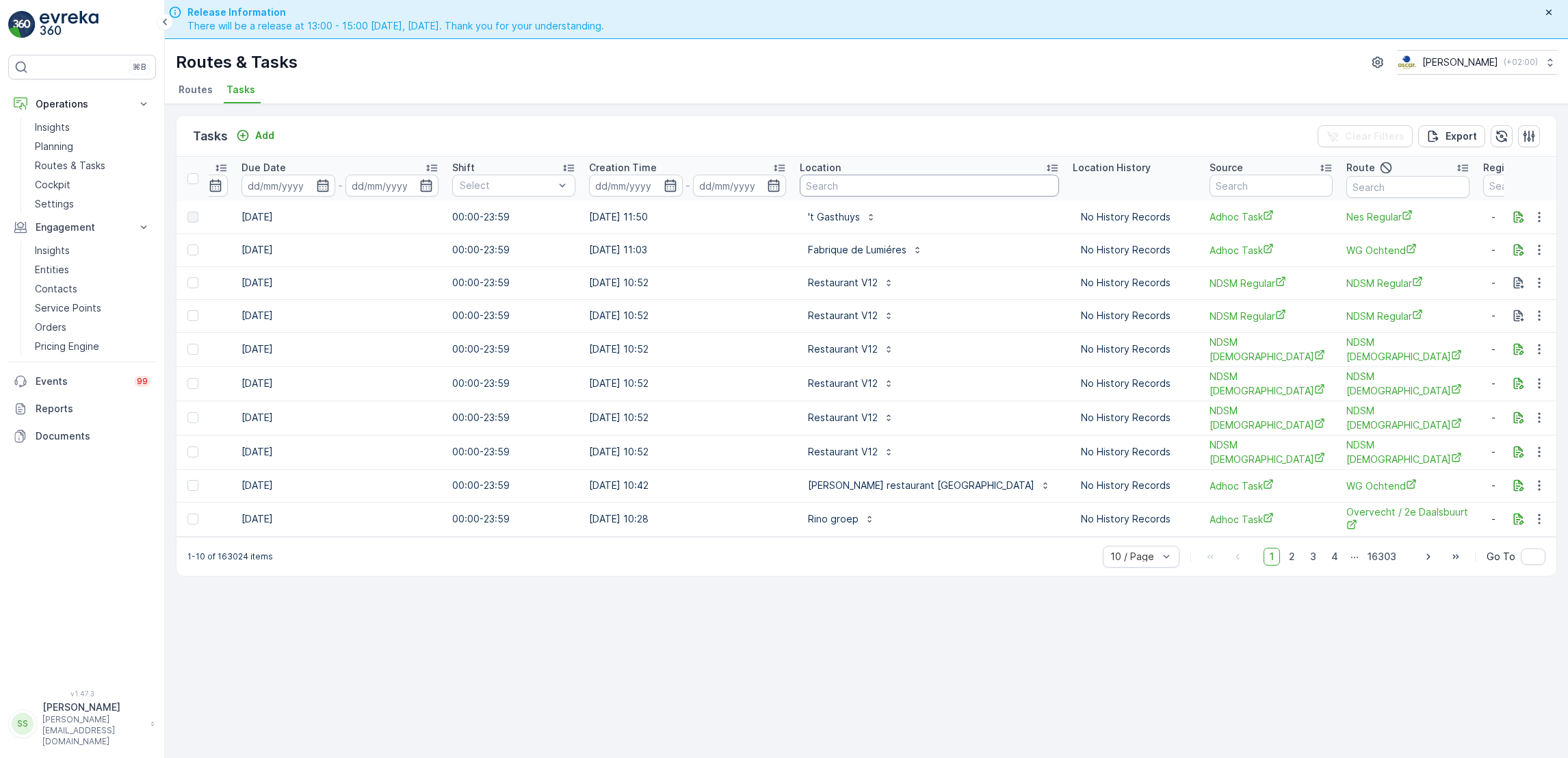
click at [879, 182] on input "text" at bounding box center [929, 185] width 259 height 22
type input "nieuwe"
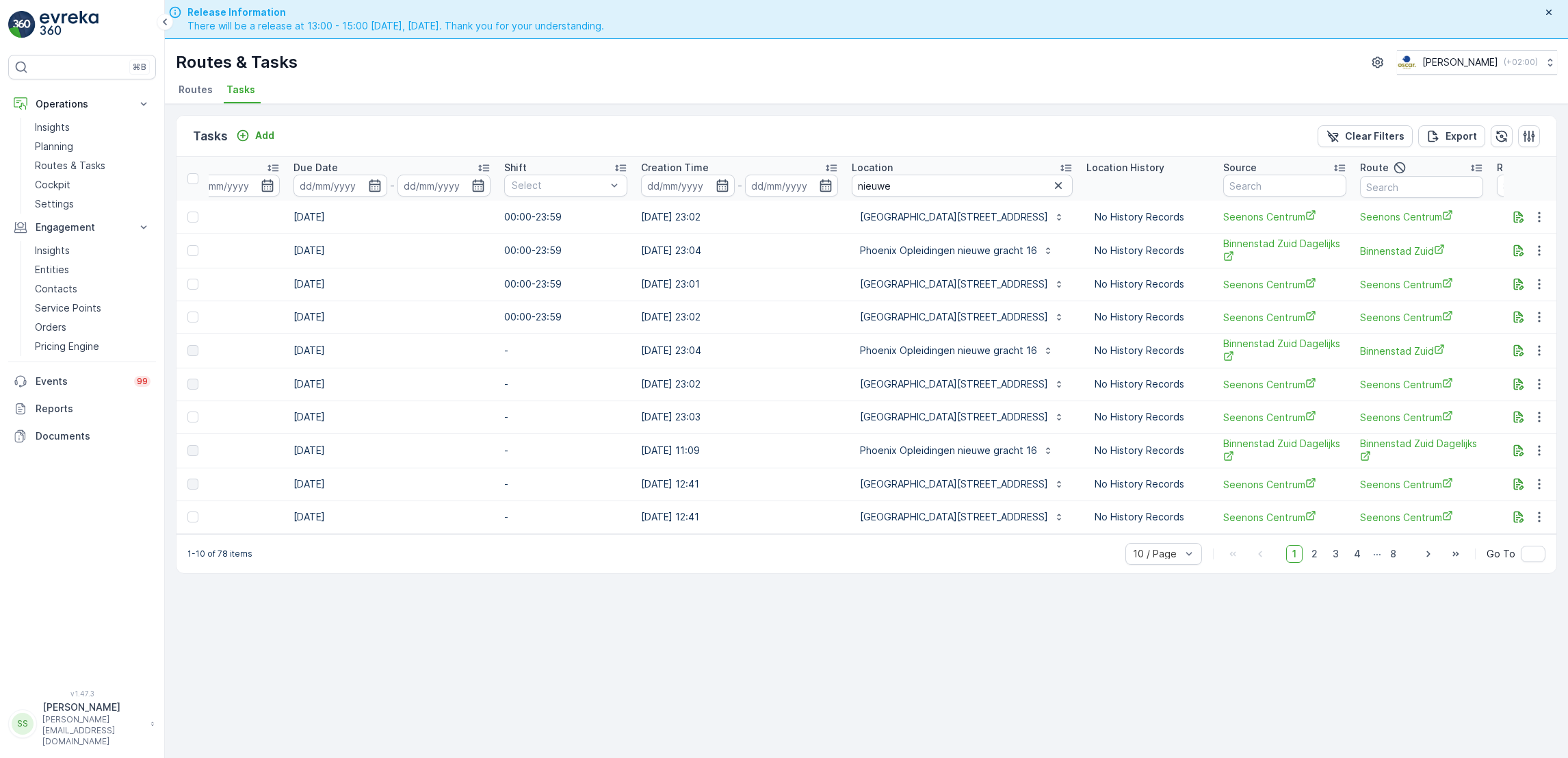
scroll to position [0, 801]
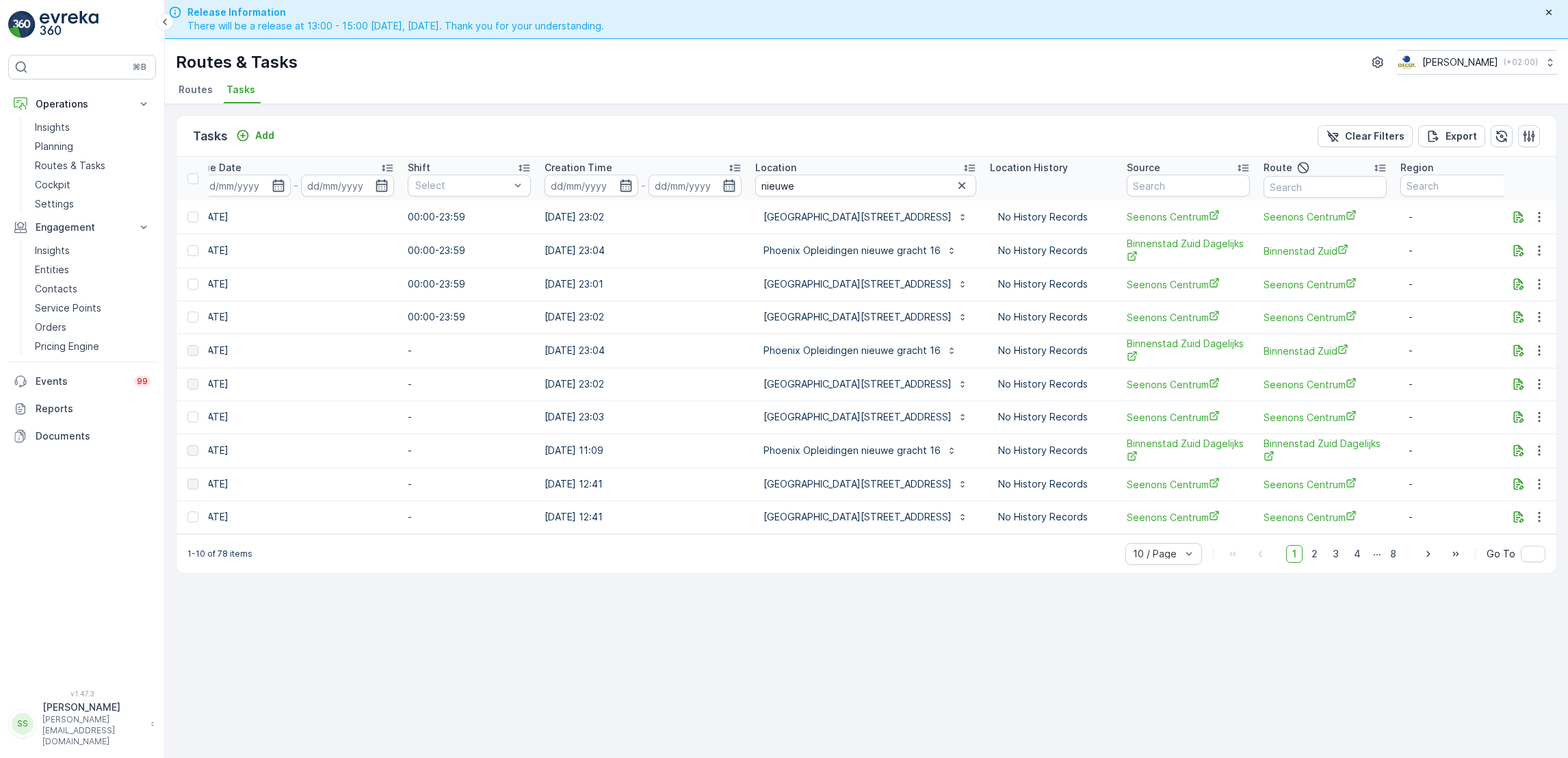
click at [828, 182] on input "nieuwe" at bounding box center [865, 185] width 221 height 22
type input "nieuwe doel"
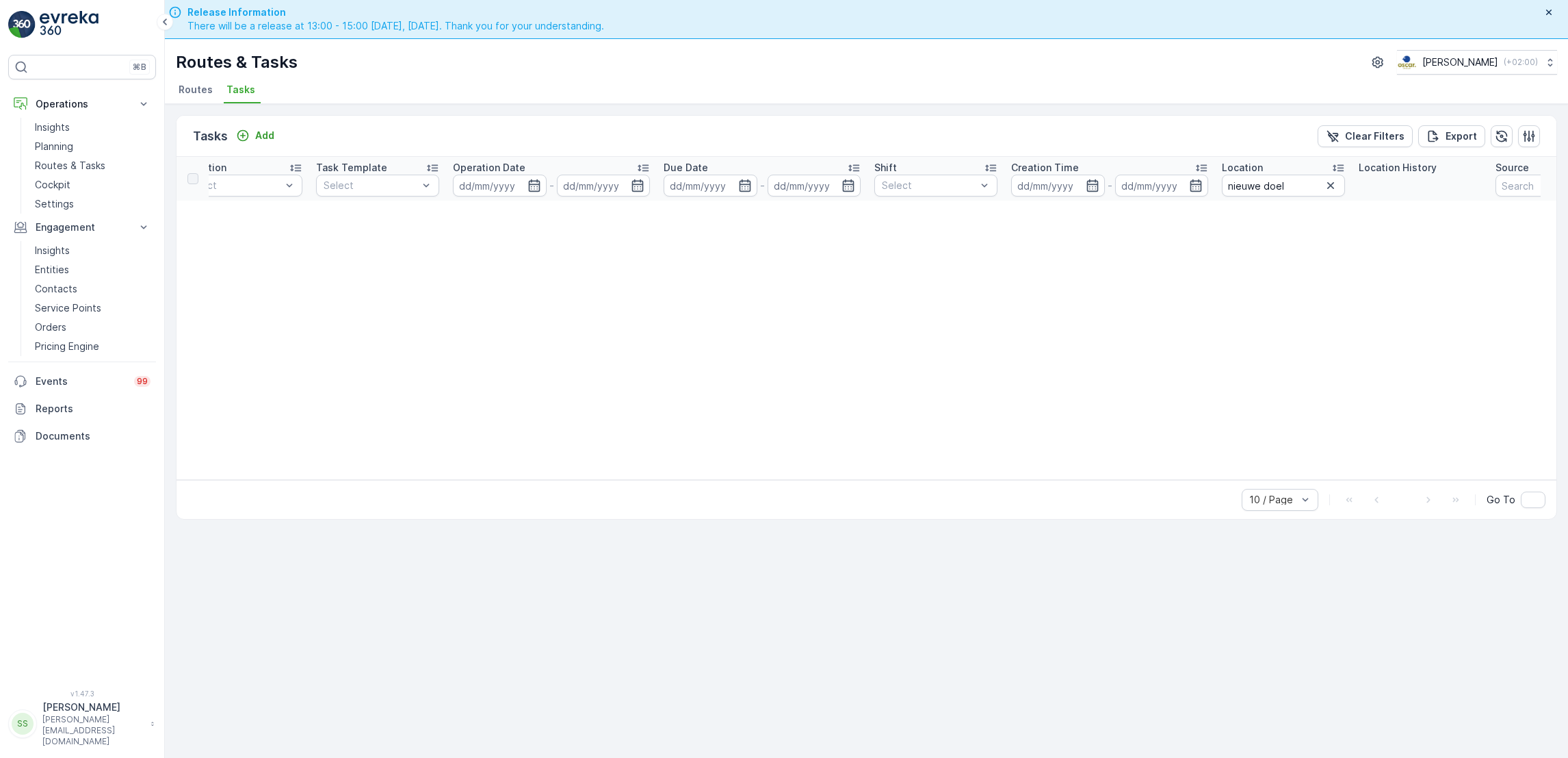
scroll to position [0, 335]
click at [1300, 184] on icon "button" at bounding box center [1305, 185] width 14 height 14
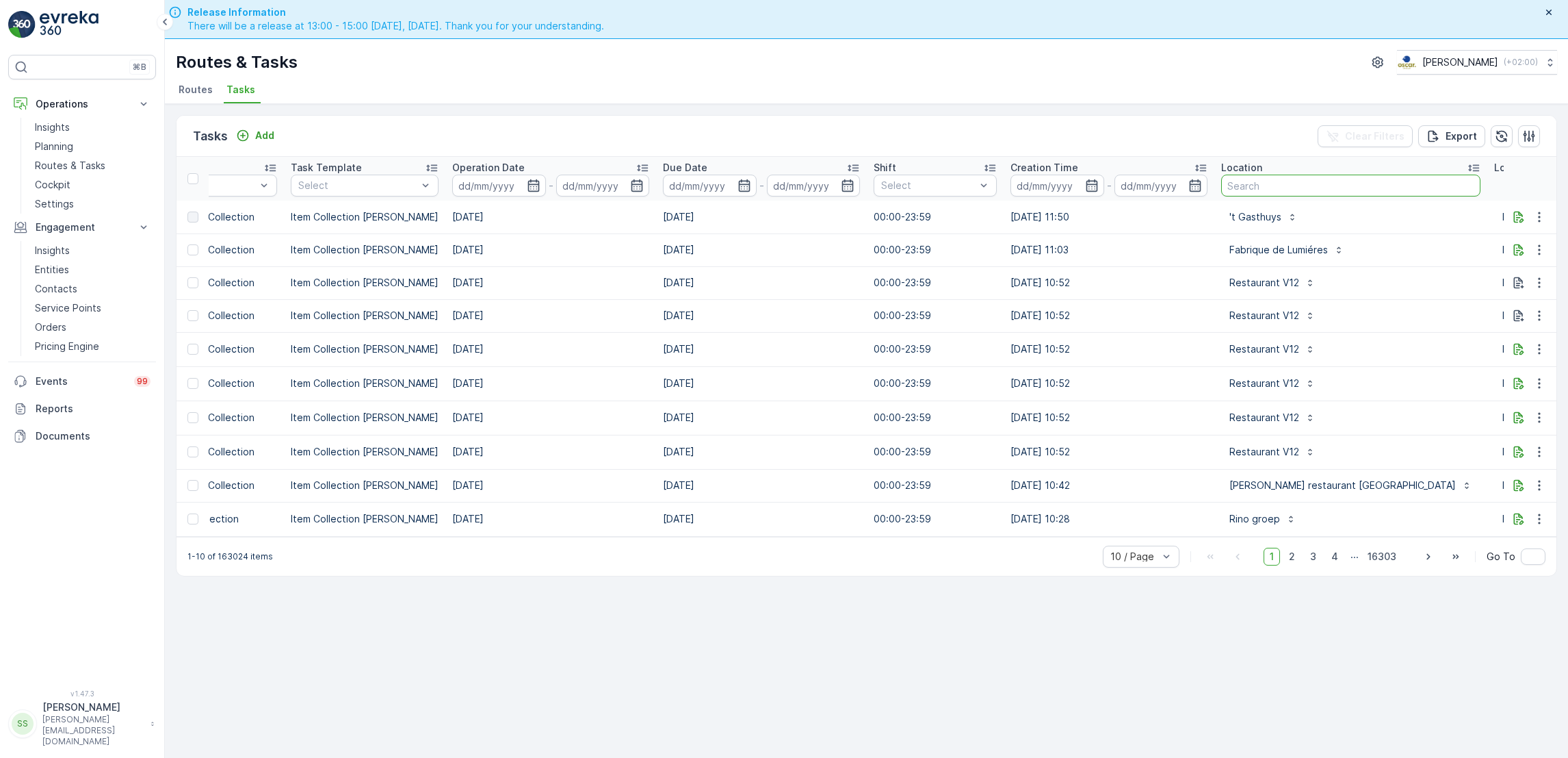
click at [1279, 186] on input "text" at bounding box center [1350, 185] width 259 height 22
type input "doelen"
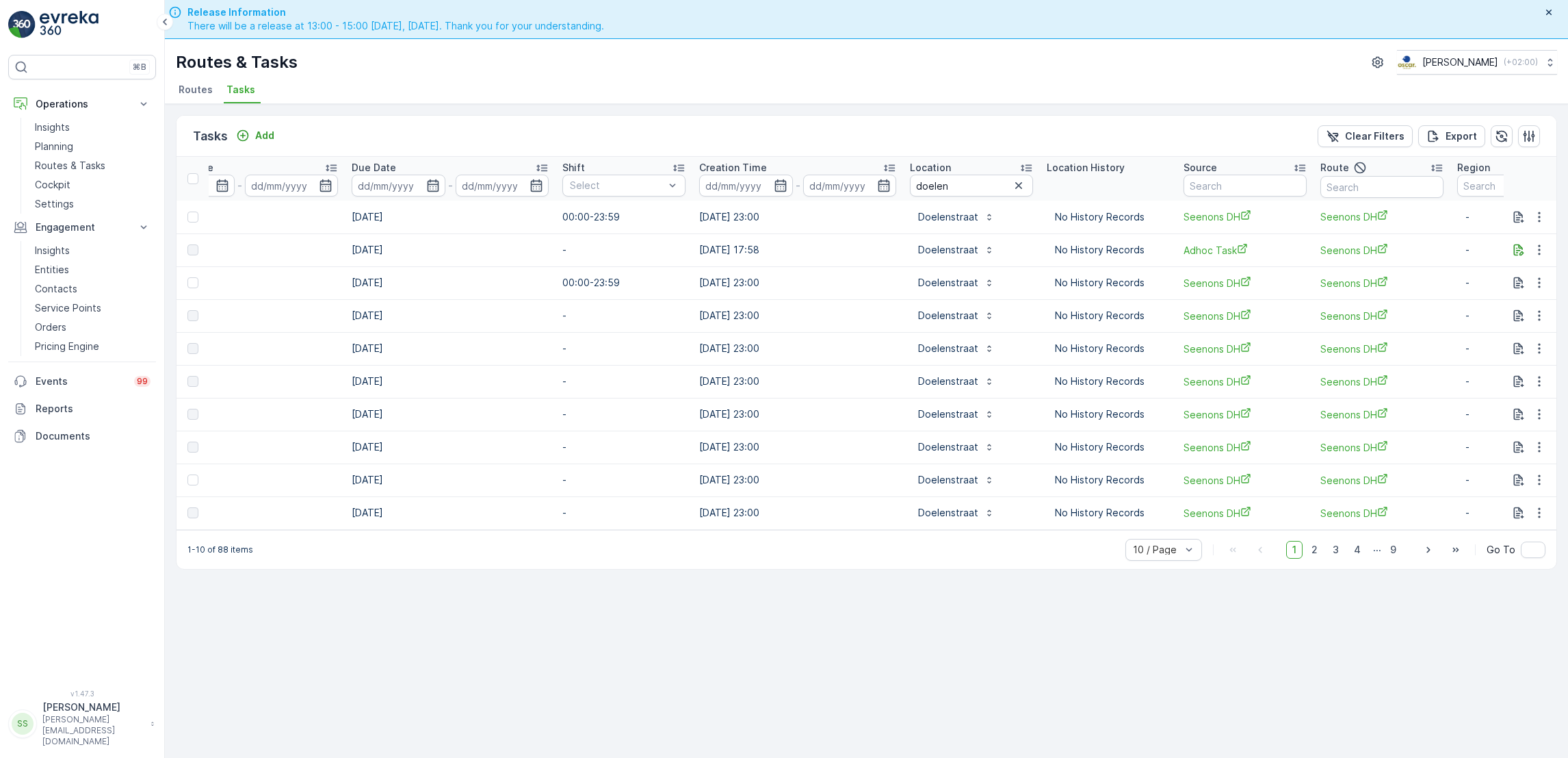
scroll to position [0, 719]
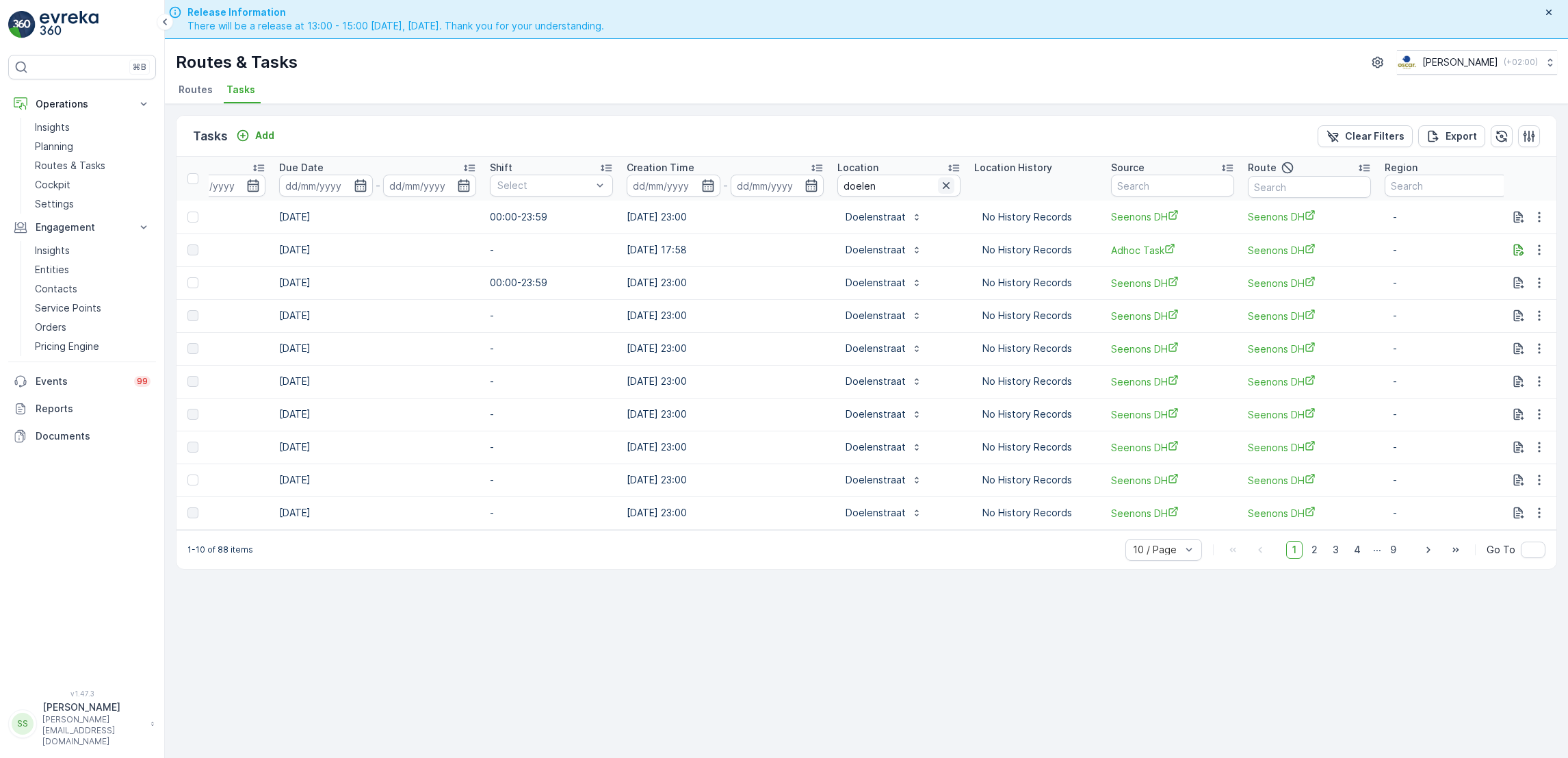
click at [939, 188] on icon "button" at bounding box center [945, 185] width 14 height 14
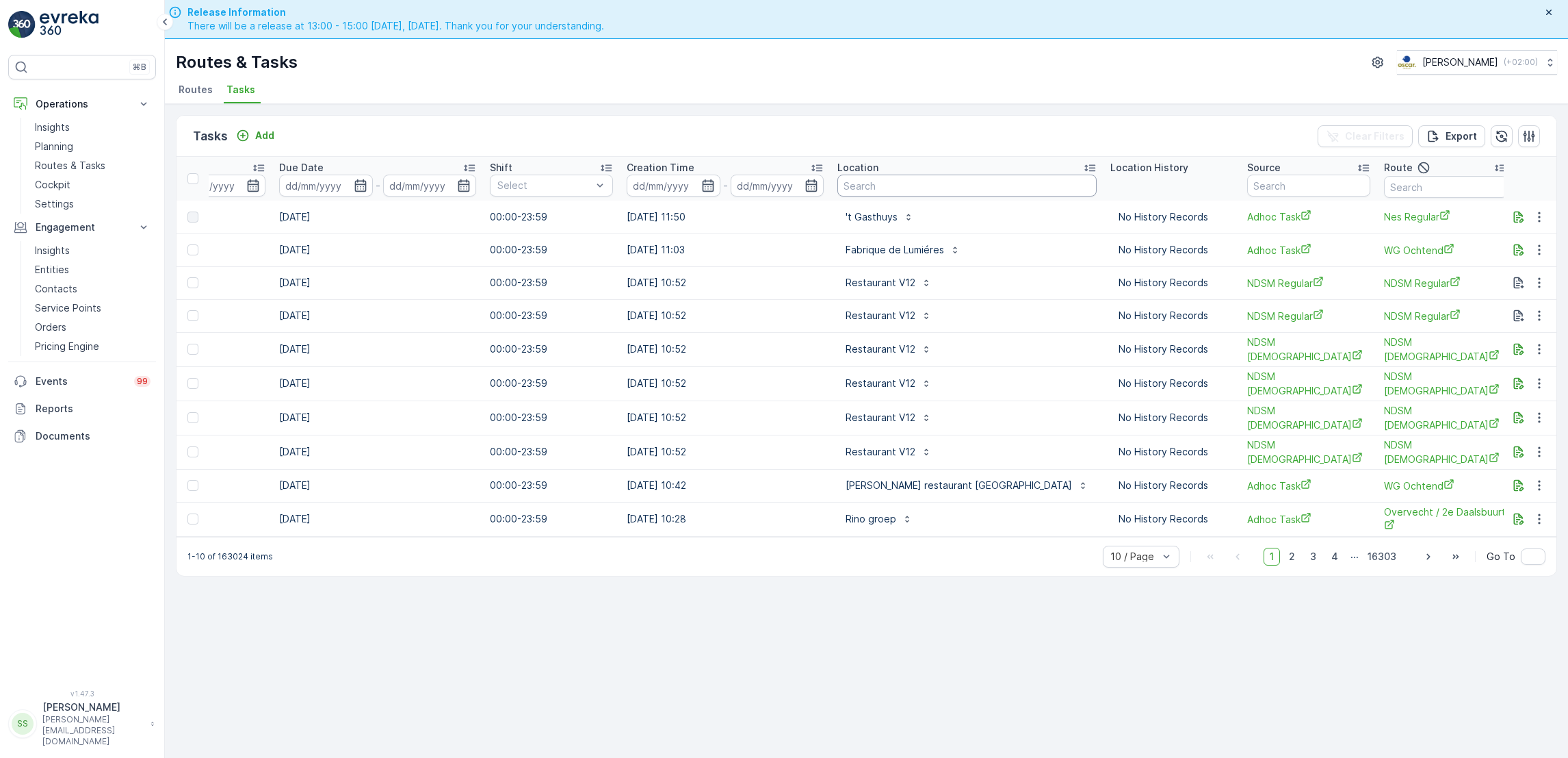
click at [896, 188] on input "text" at bounding box center [966, 185] width 259 height 22
type input "s"
type input "ub ven"
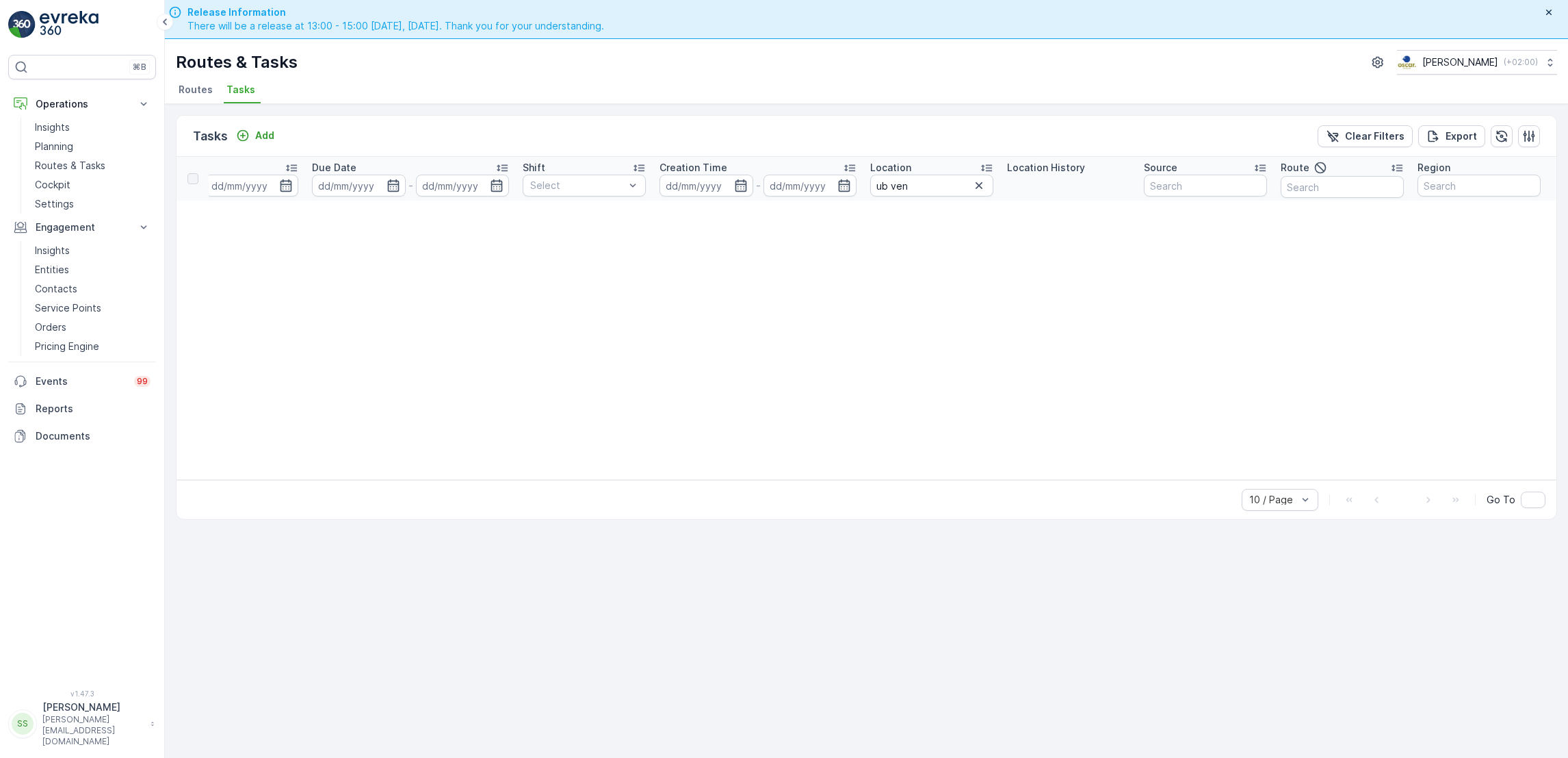
scroll to position [0, 668]
click at [971, 188] on icon "button" at bounding box center [972, 185] width 14 height 14
type input "doelenstraat"
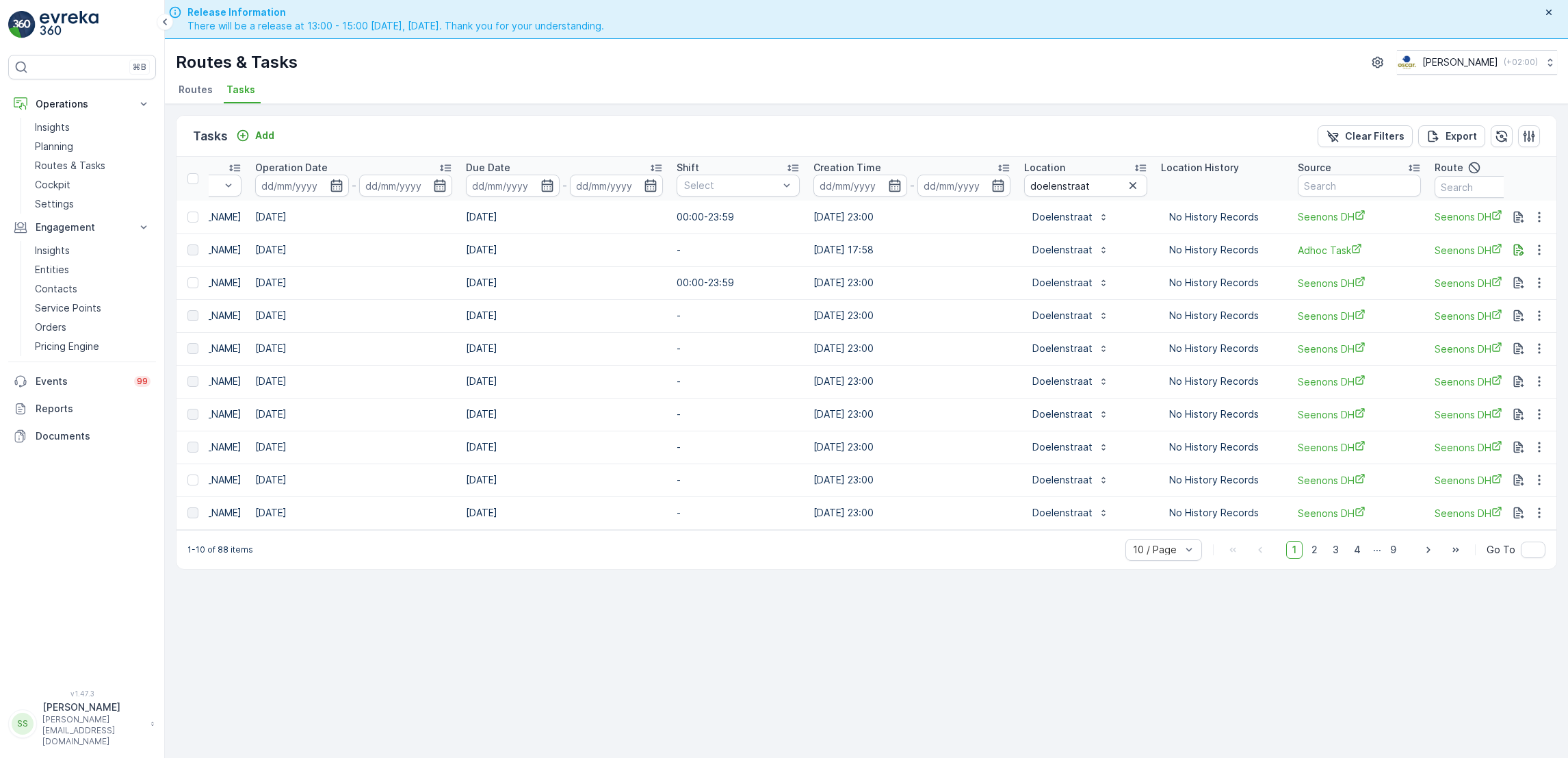
scroll to position [0, 719]
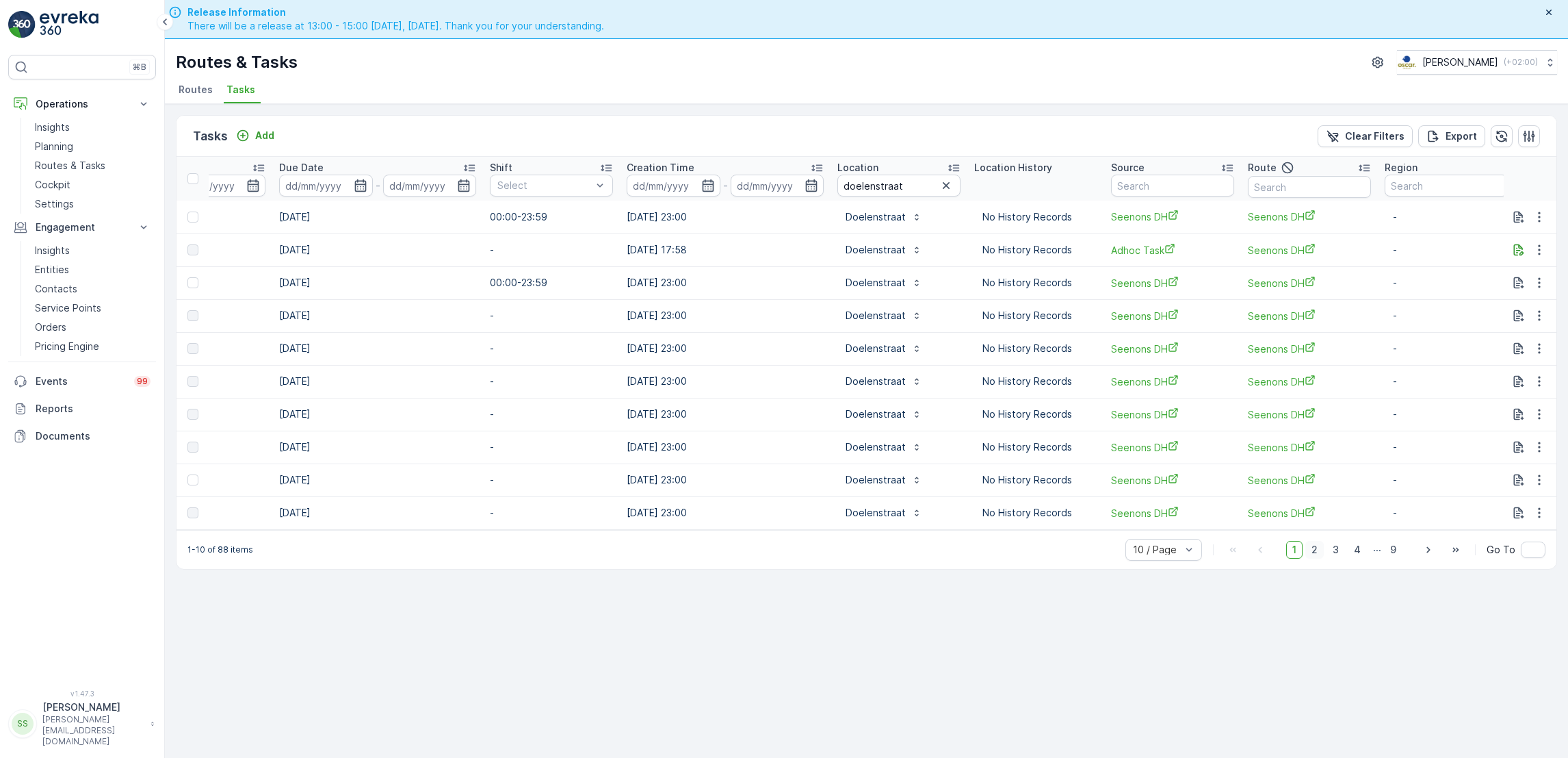
click at [1318, 558] on span "2" at bounding box center [1315, 550] width 18 height 18
click at [1336, 555] on span "3" at bounding box center [1336, 550] width 18 height 18
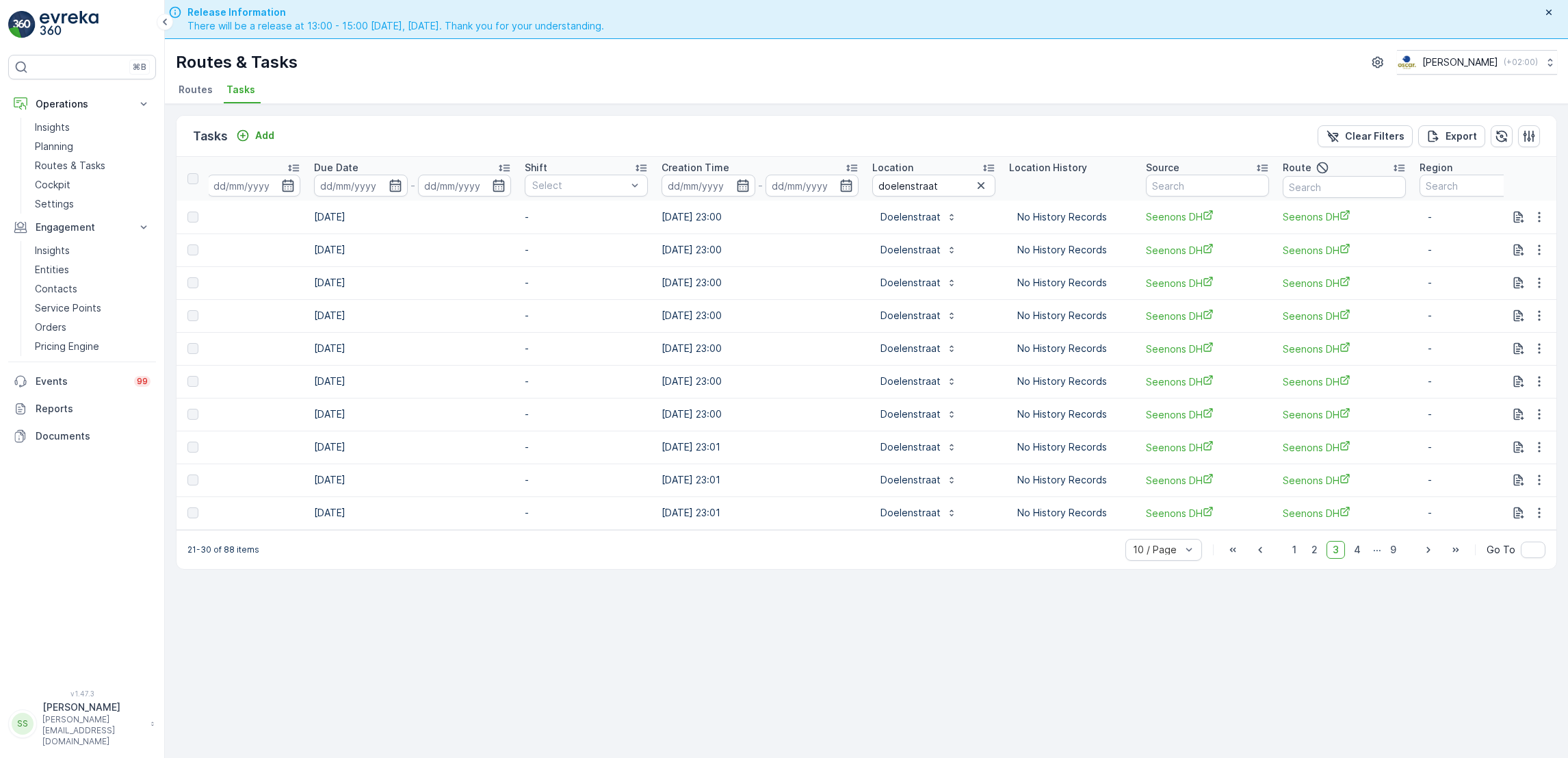
scroll to position [0, 685]
click at [1398, 553] on span "9" at bounding box center [1393, 550] width 18 height 18
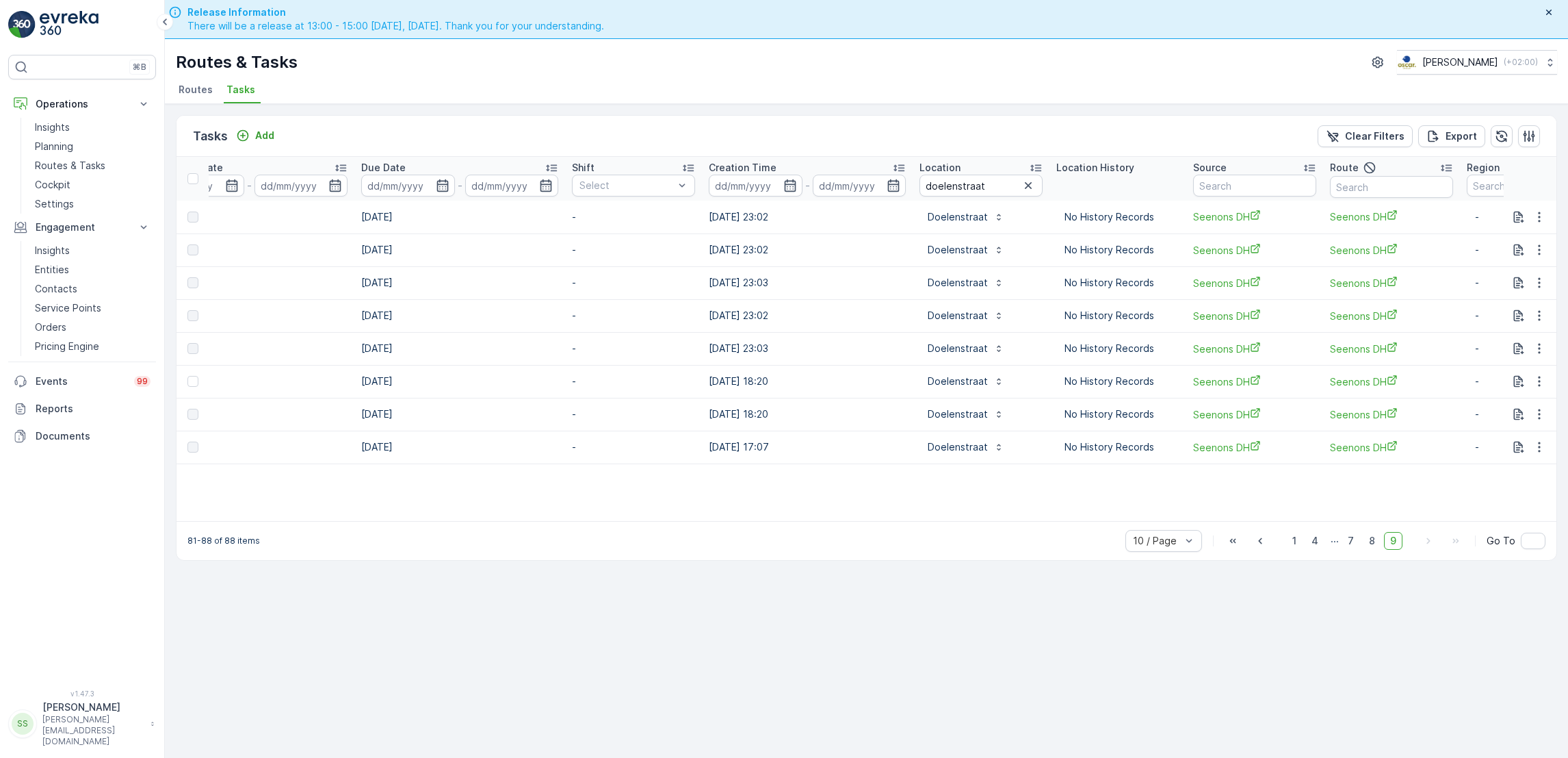
scroll to position [0, 640]
click at [1010, 176] on input "doelenstraat" at bounding box center [977, 185] width 123 height 22
click at [1018, 181] on icon "button" at bounding box center [1025, 185] width 14 height 14
type input "universi"
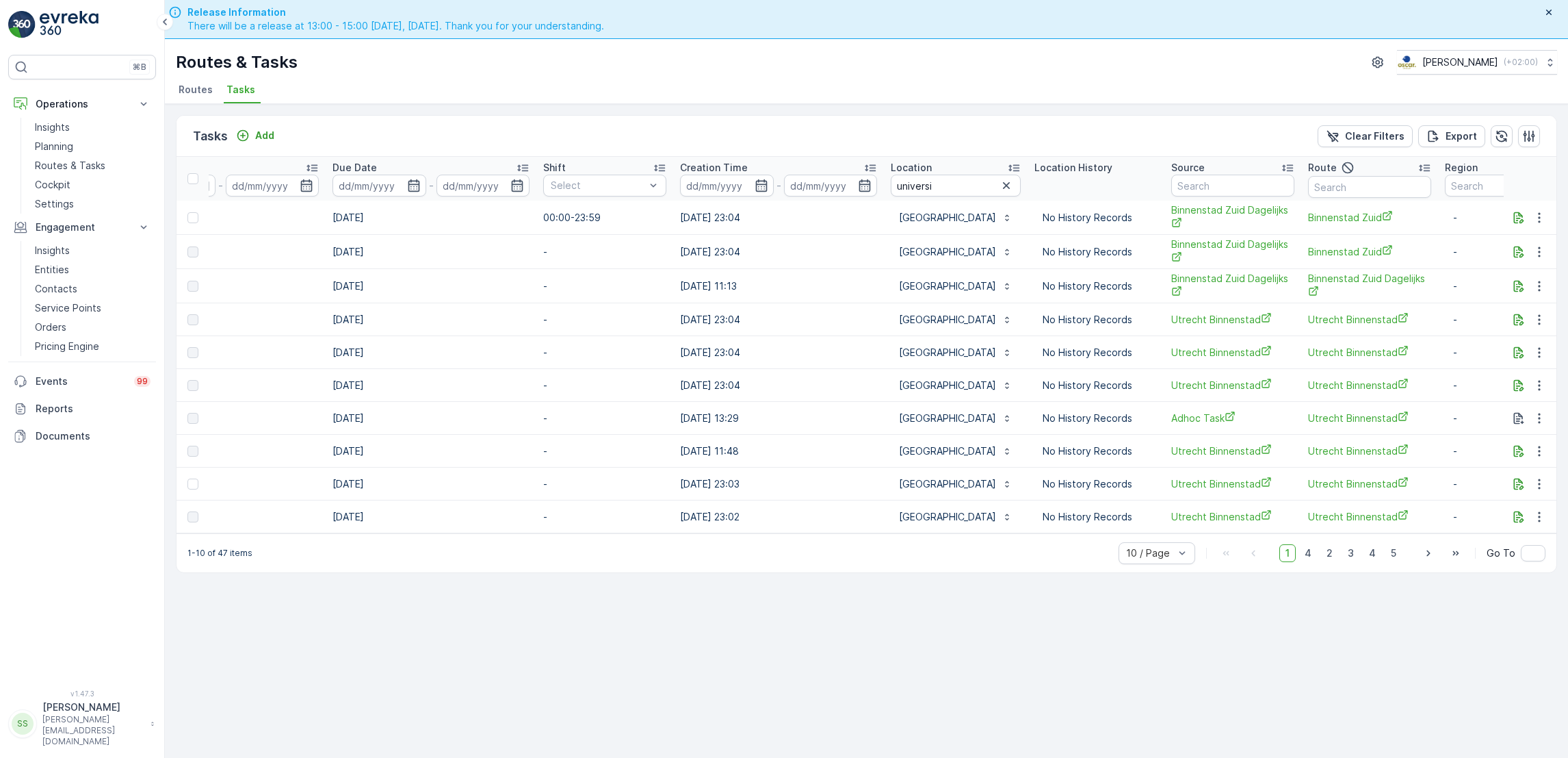
scroll to position [0, 667]
click at [941, 193] on input "universi" at bounding box center [954, 185] width 130 height 22
type input "universiteitsb"
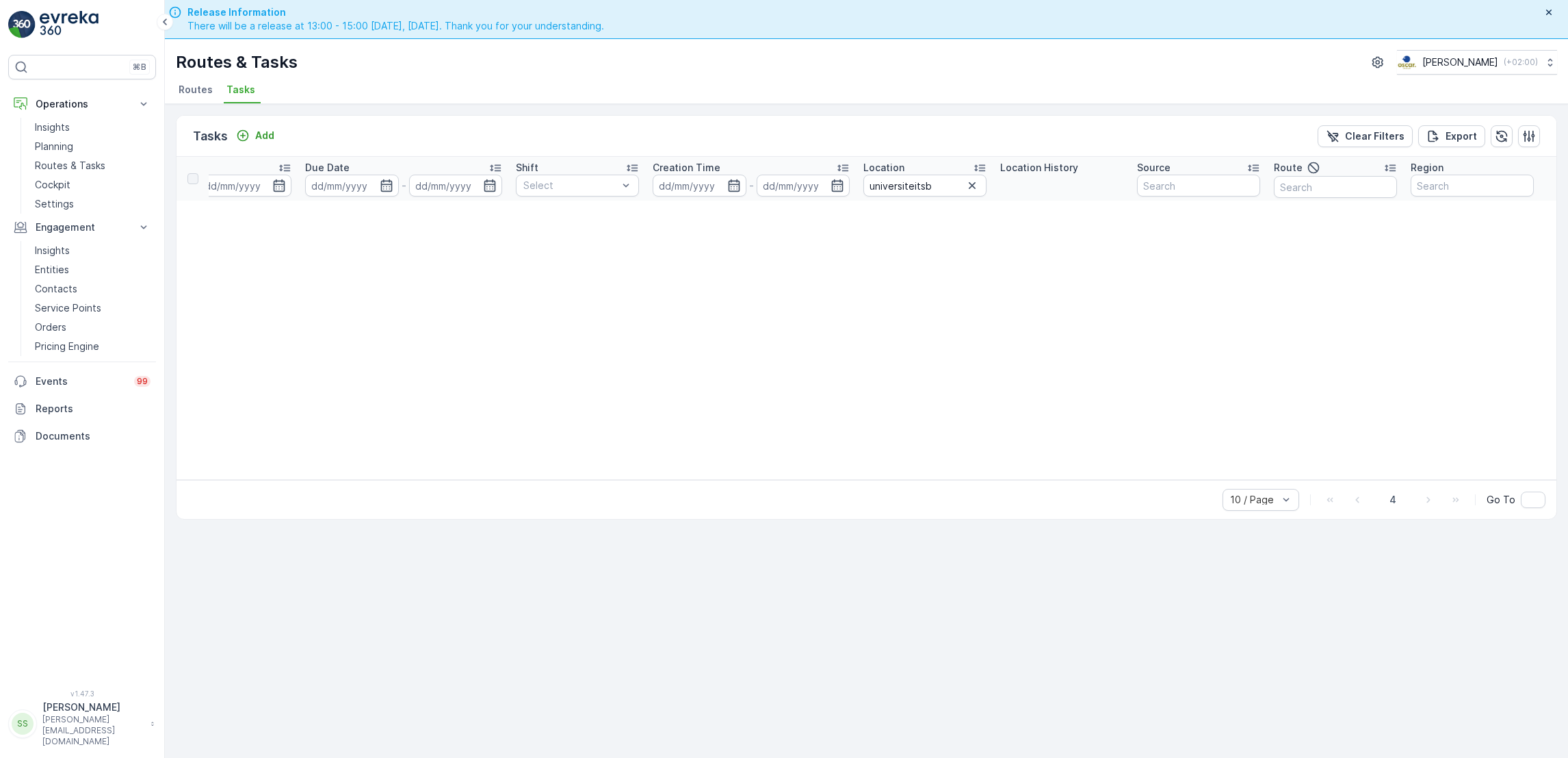
scroll to position [0, 667]
click at [962, 192] on input "universiteitsb" at bounding box center [925, 185] width 123 height 22
type input "universitei"
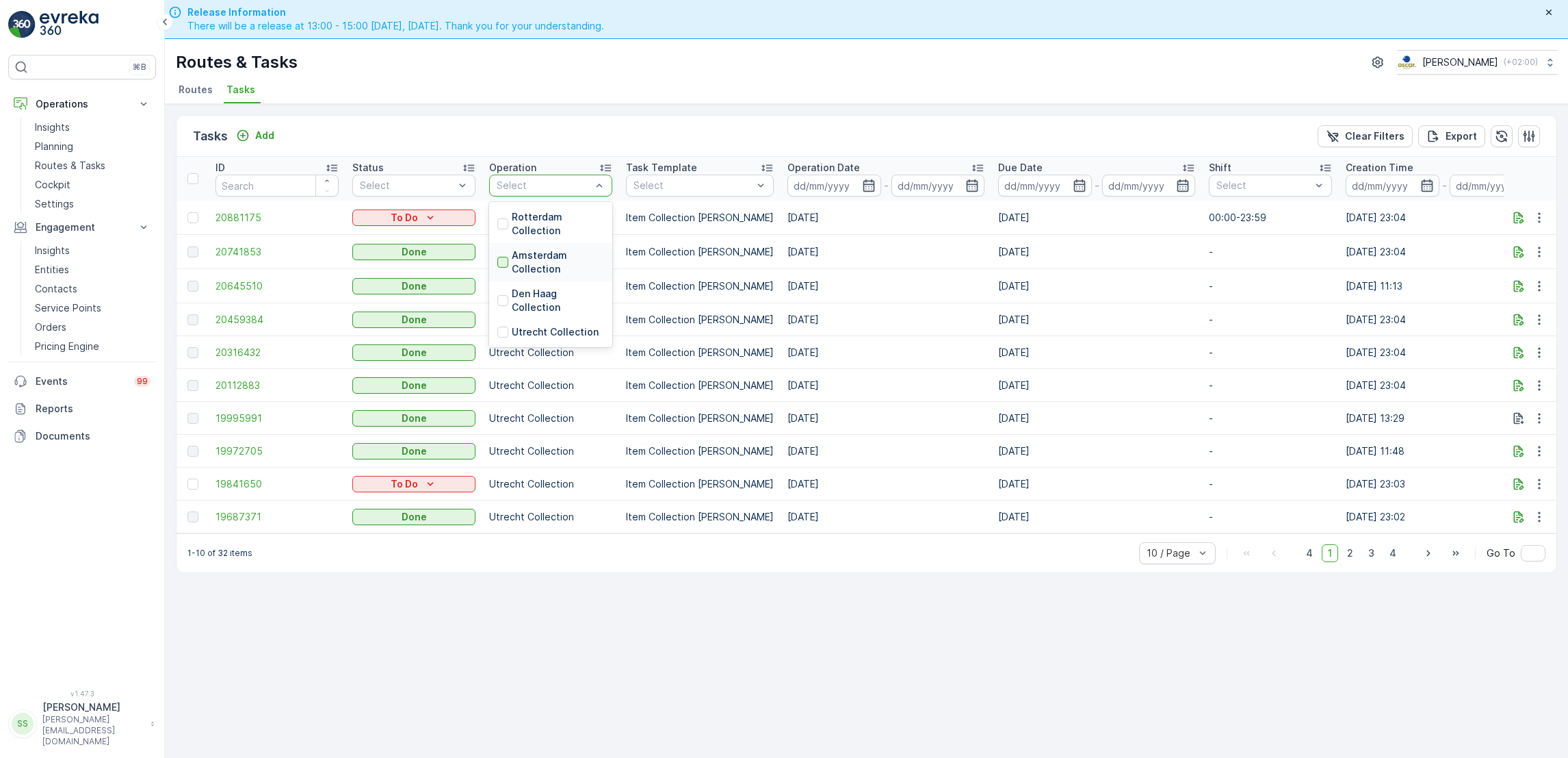
click at [502, 262] on div at bounding box center [502, 262] width 11 height 11
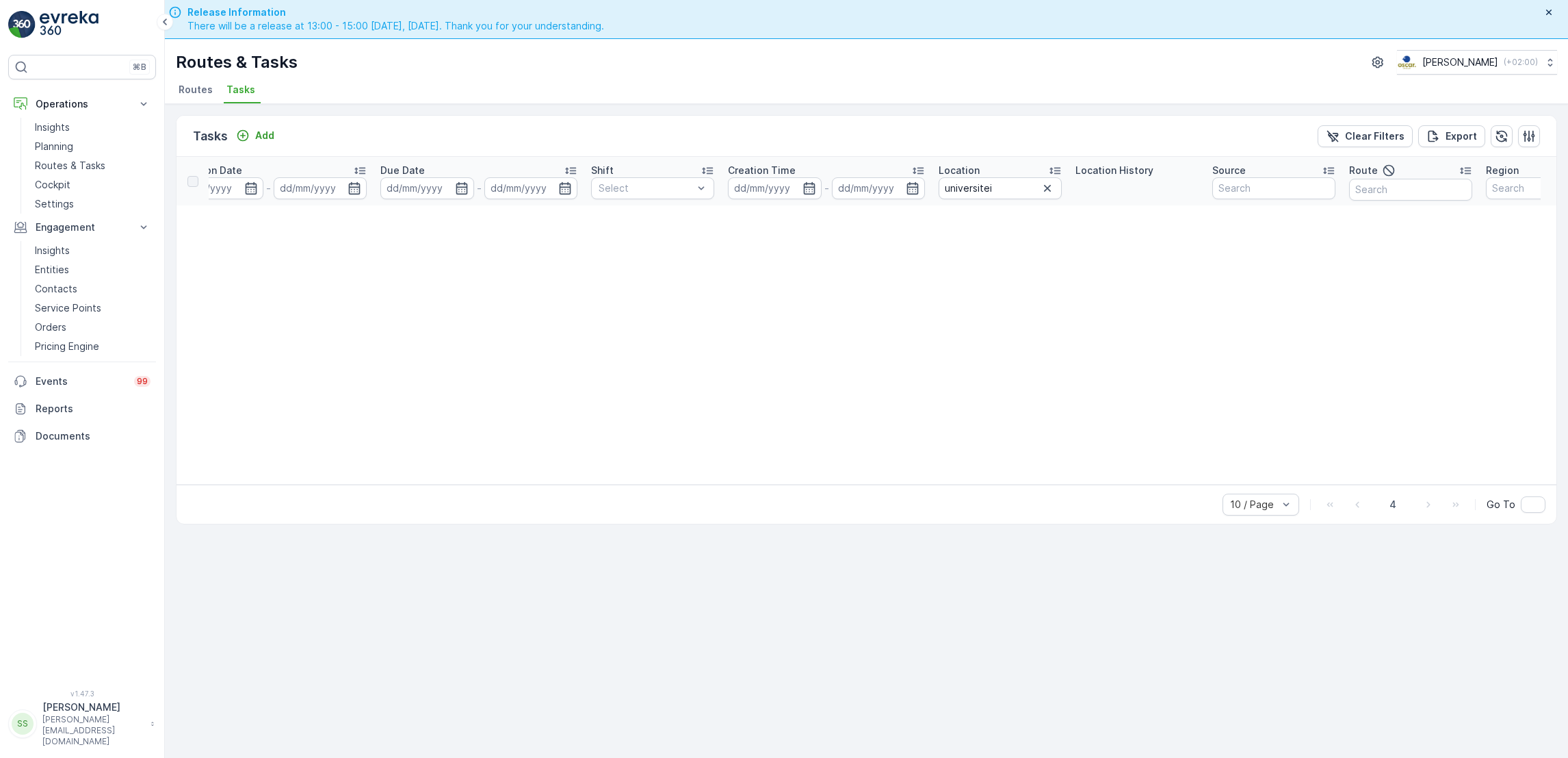
scroll to position [0, 626]
click at [988, 191] on input "universitei" at bounding box center [974, 188] width 123 height 22
type input "uni"
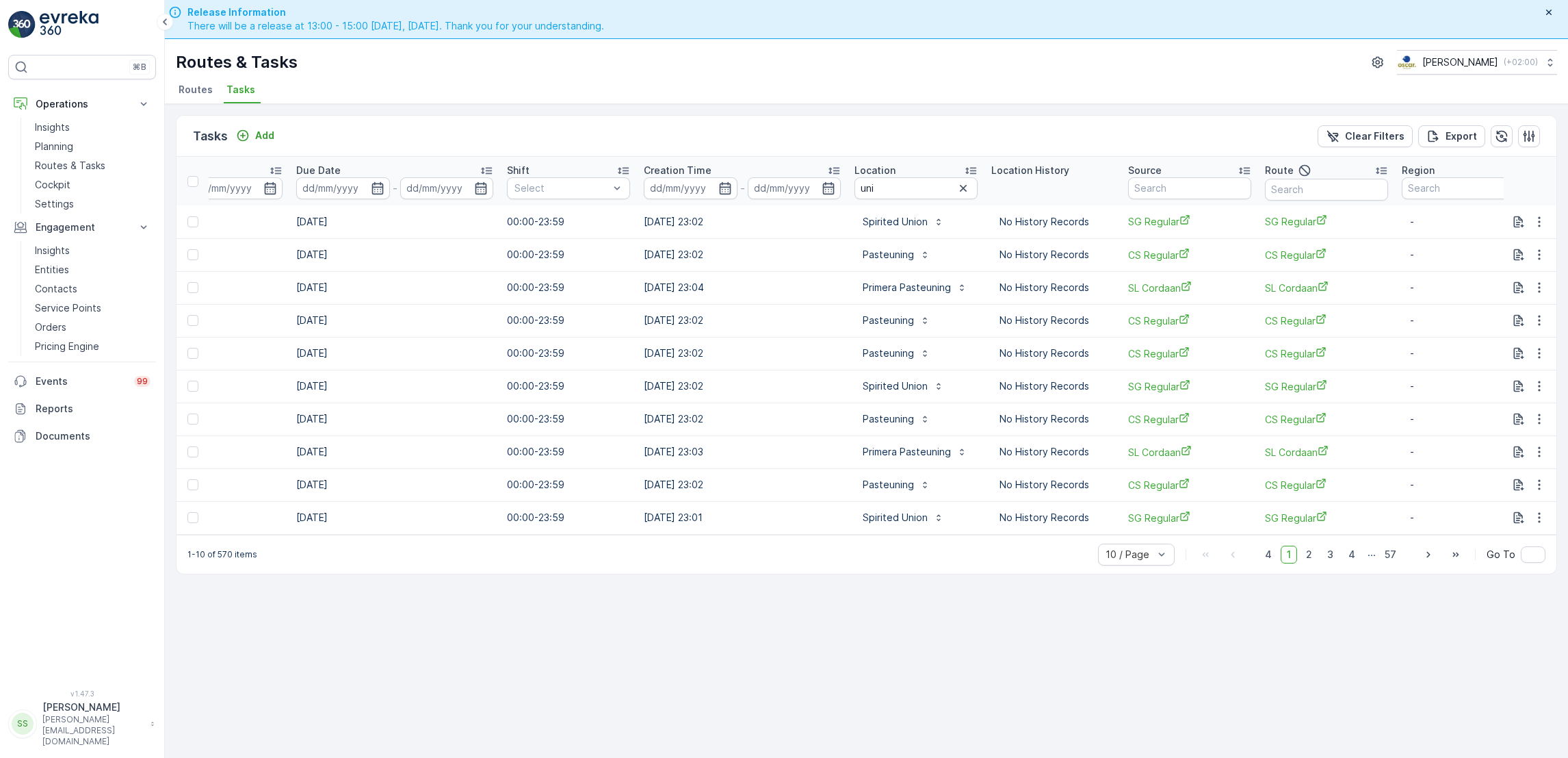
scroll to position [0, 717]
click at [947, 196] on button "button" at bounding box center [955, 188] width 16 height 16
type input "oudeman"
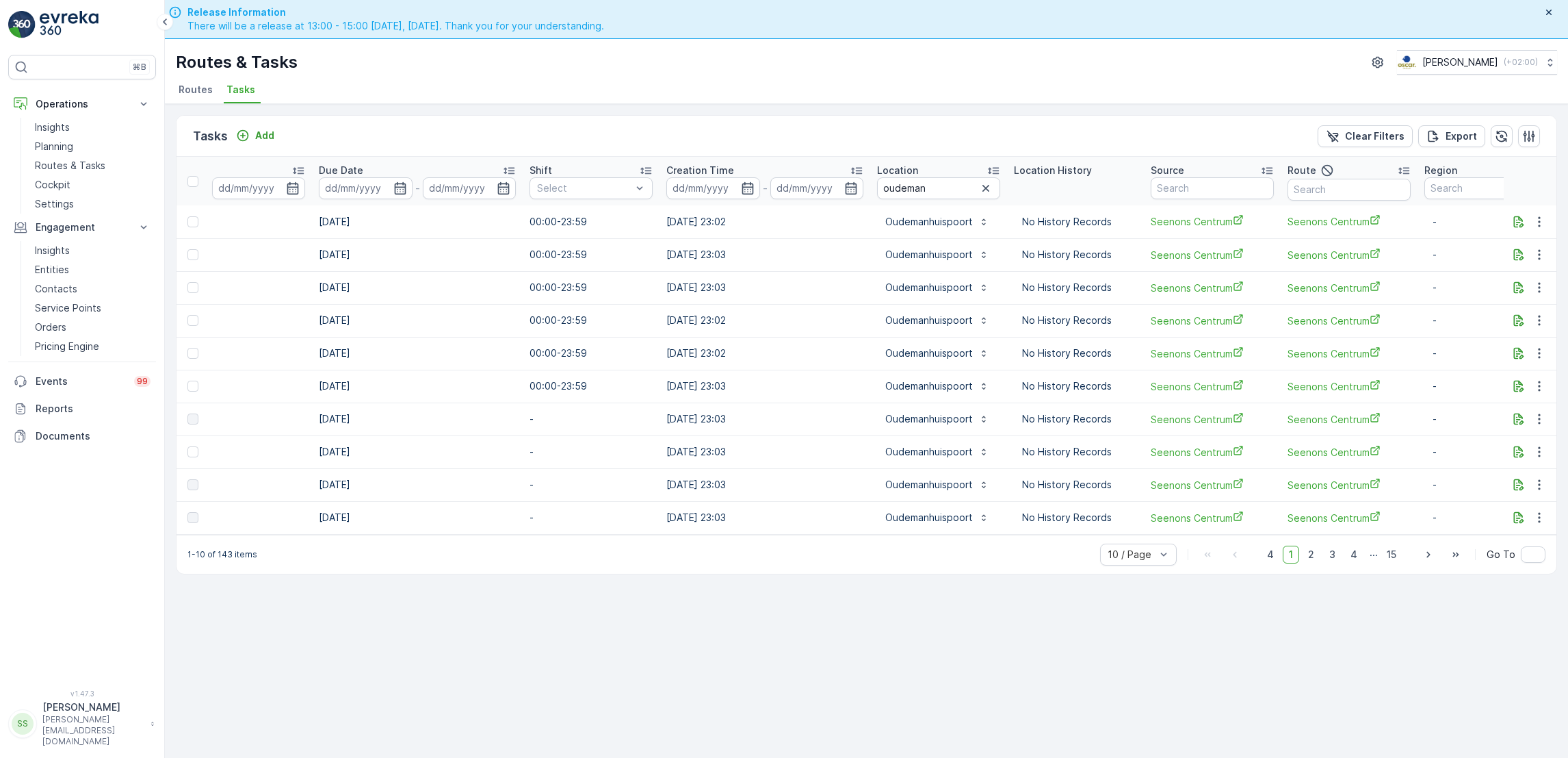
scroll to position [0, 720]
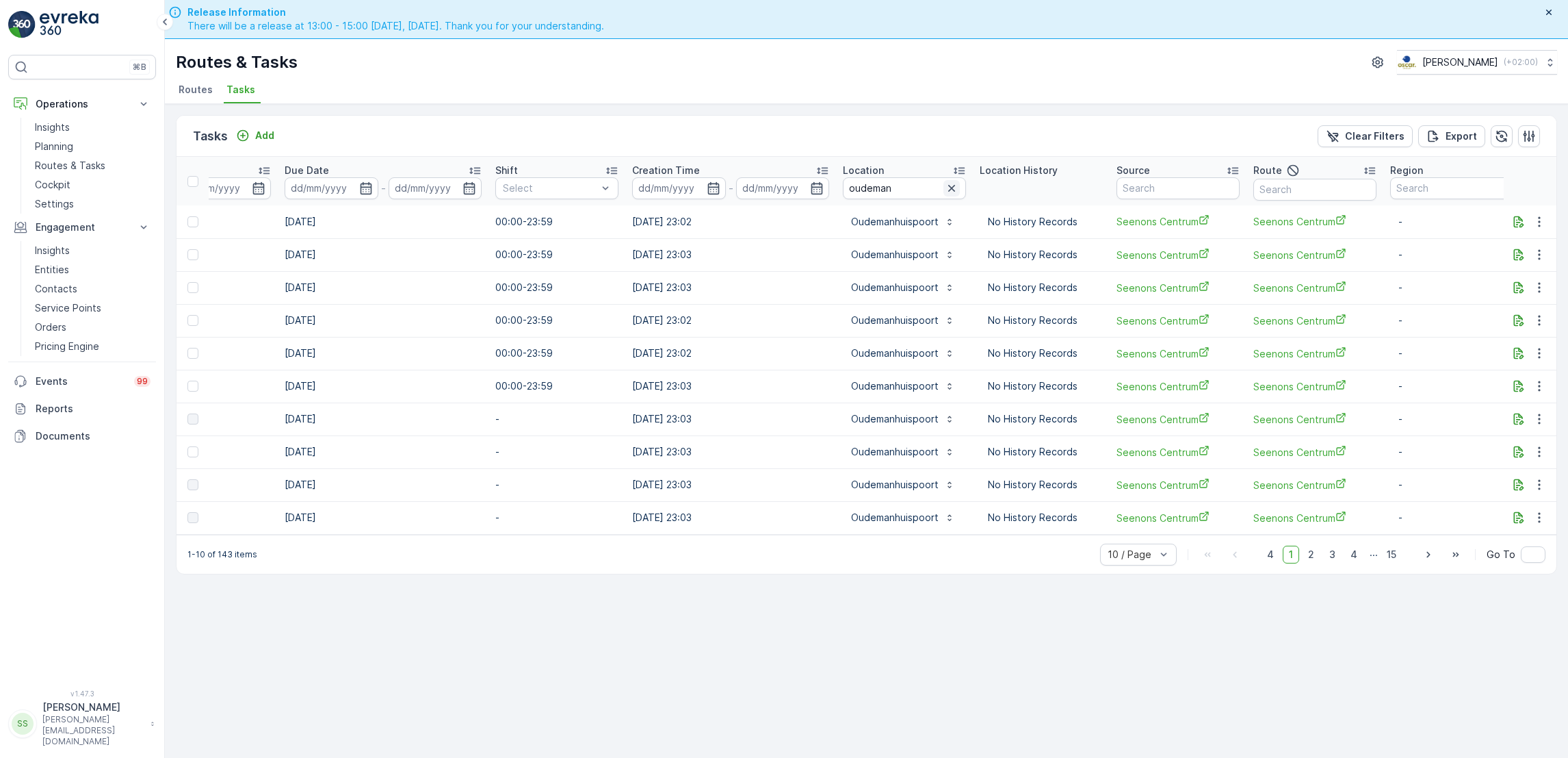
click at [944, 186] on icon "button" at bounding box center [951, 188] width 14 height 14
type input "vendel"
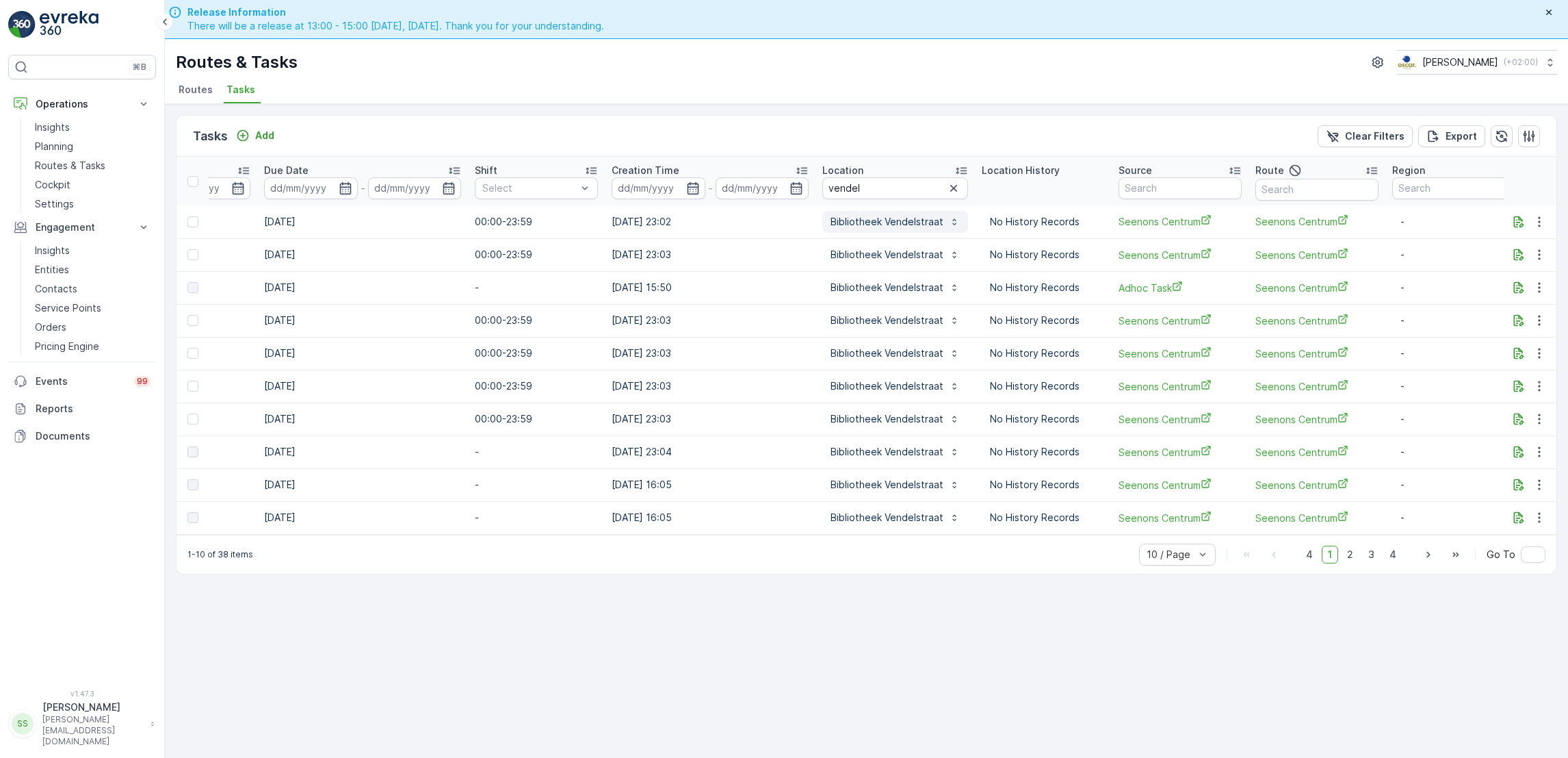
scroll to position [0, 741]
click at [251, 132] on div "Add" at bounding box center [255, 135] width 38 height 14
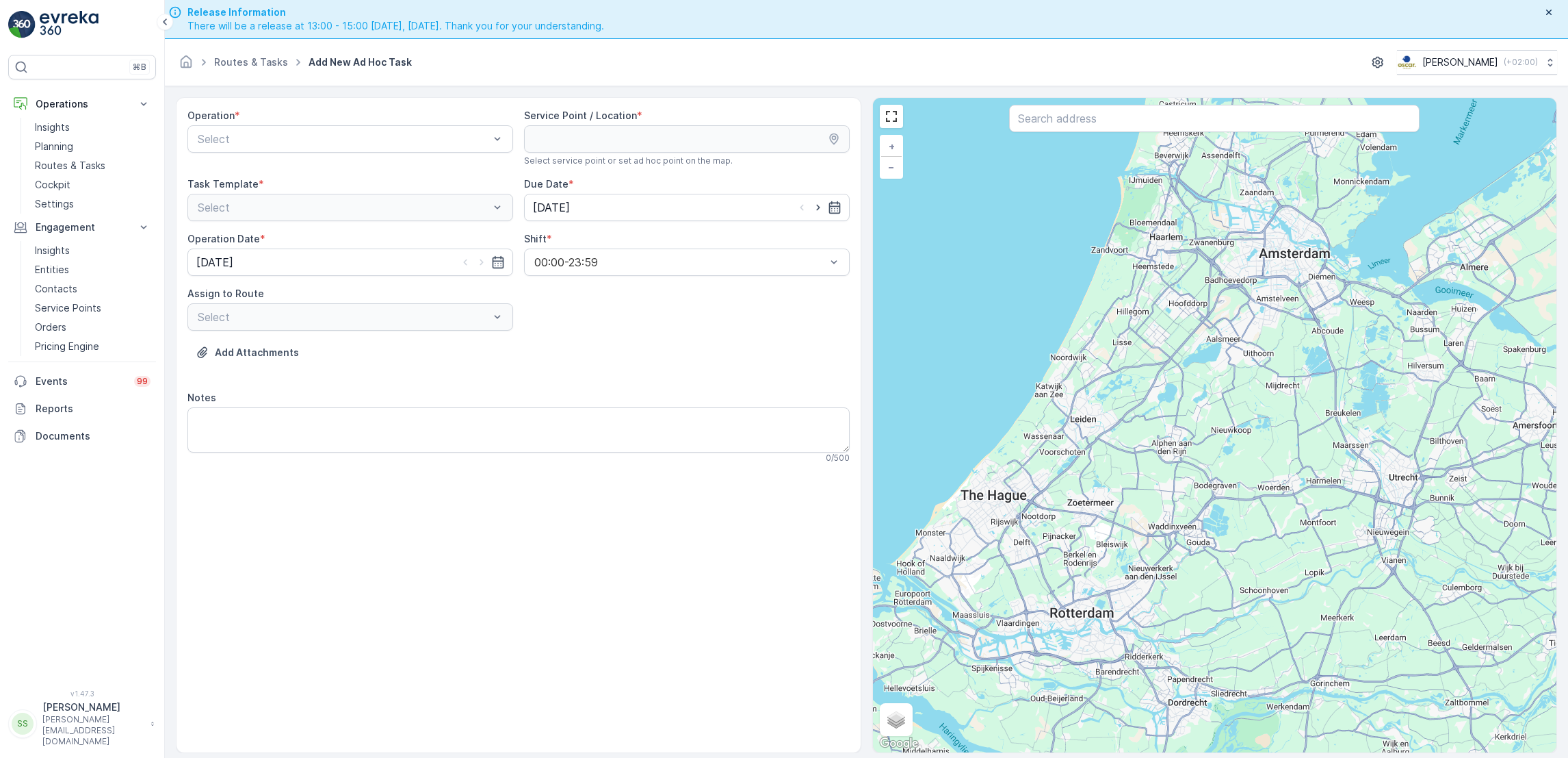
click at [327, 141] on div at bounding box center [343, 140] width 294 height 13
click at [319, 164] on div "Amsterdam Collection" at bounding box center [350, 172] width 325 height 24
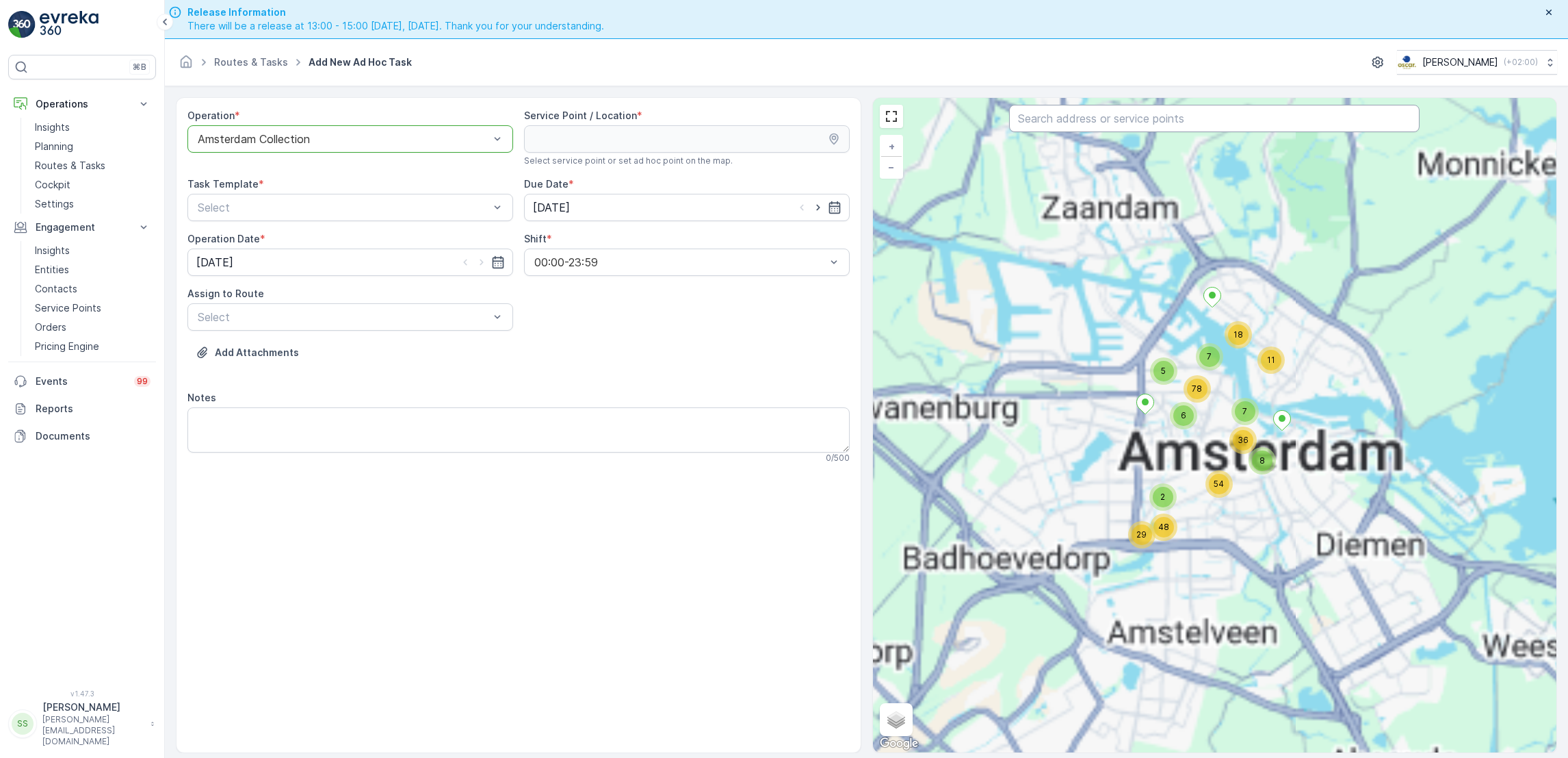
click at [1045, 131] on input "text" at bounding box center [1214, 119] width 410 height 27
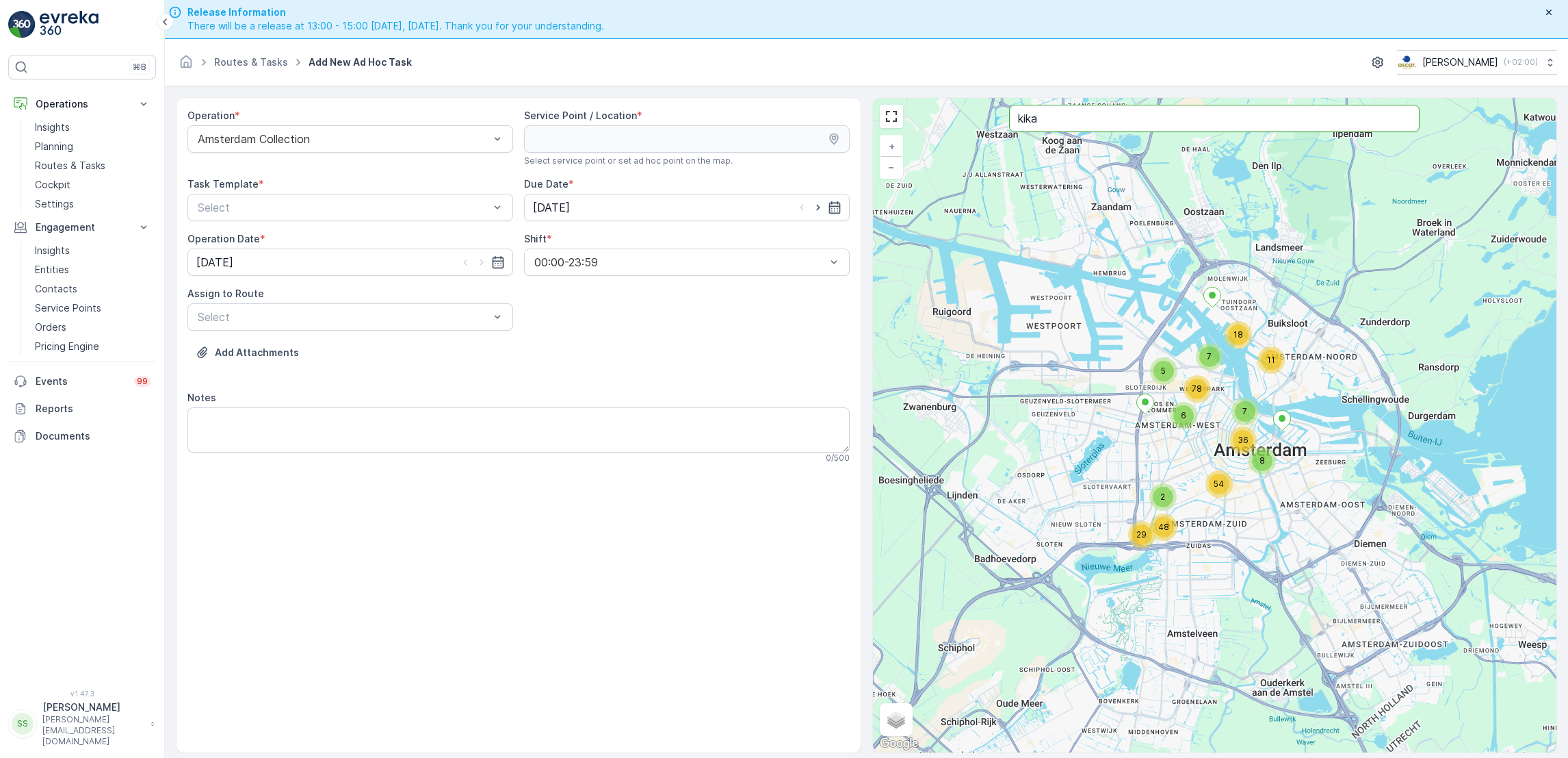
type input "kika"
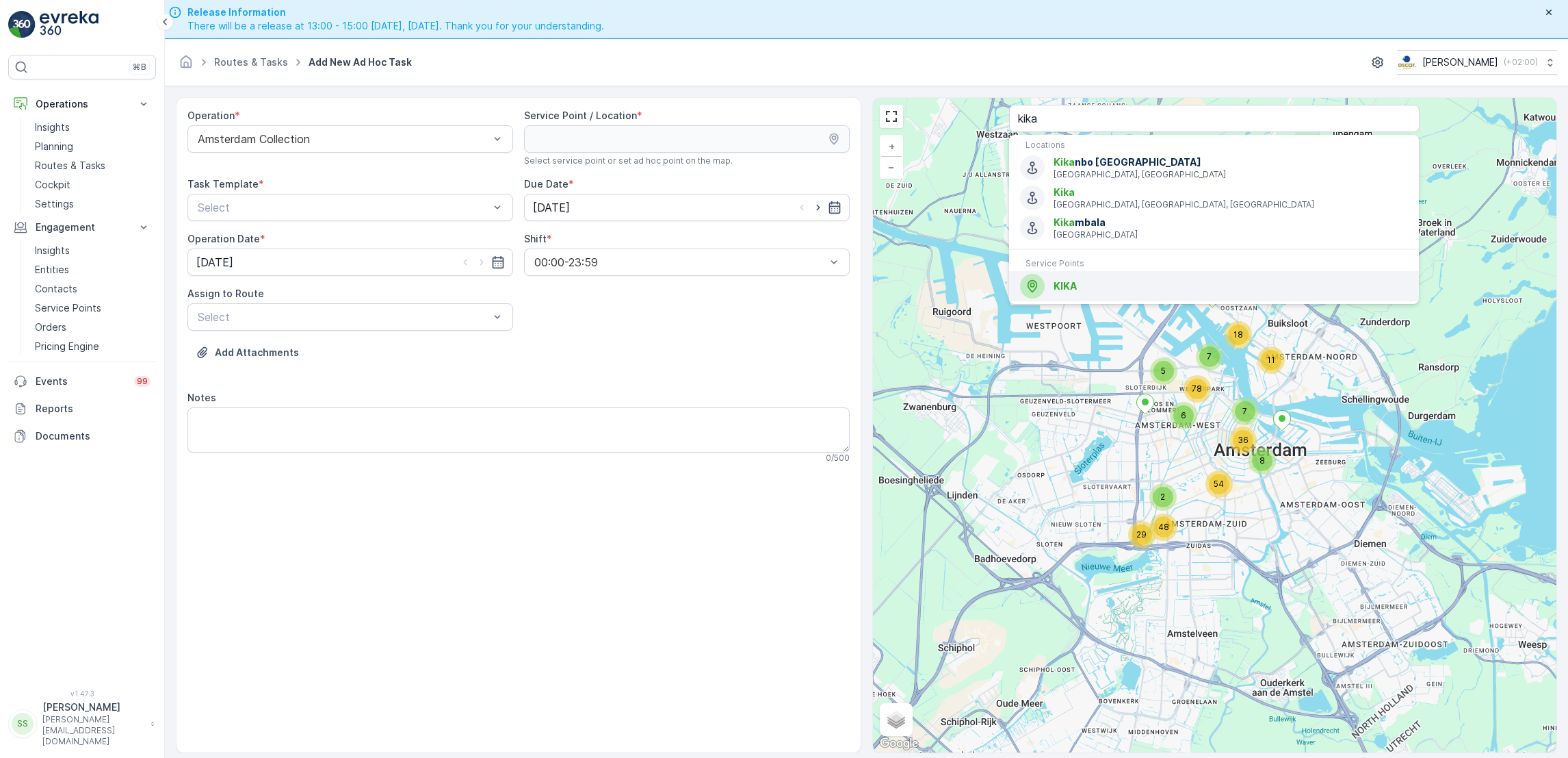
click at [1061, 284] on span "KIKA" at bounding box center [1065, 286] width 24 height 12
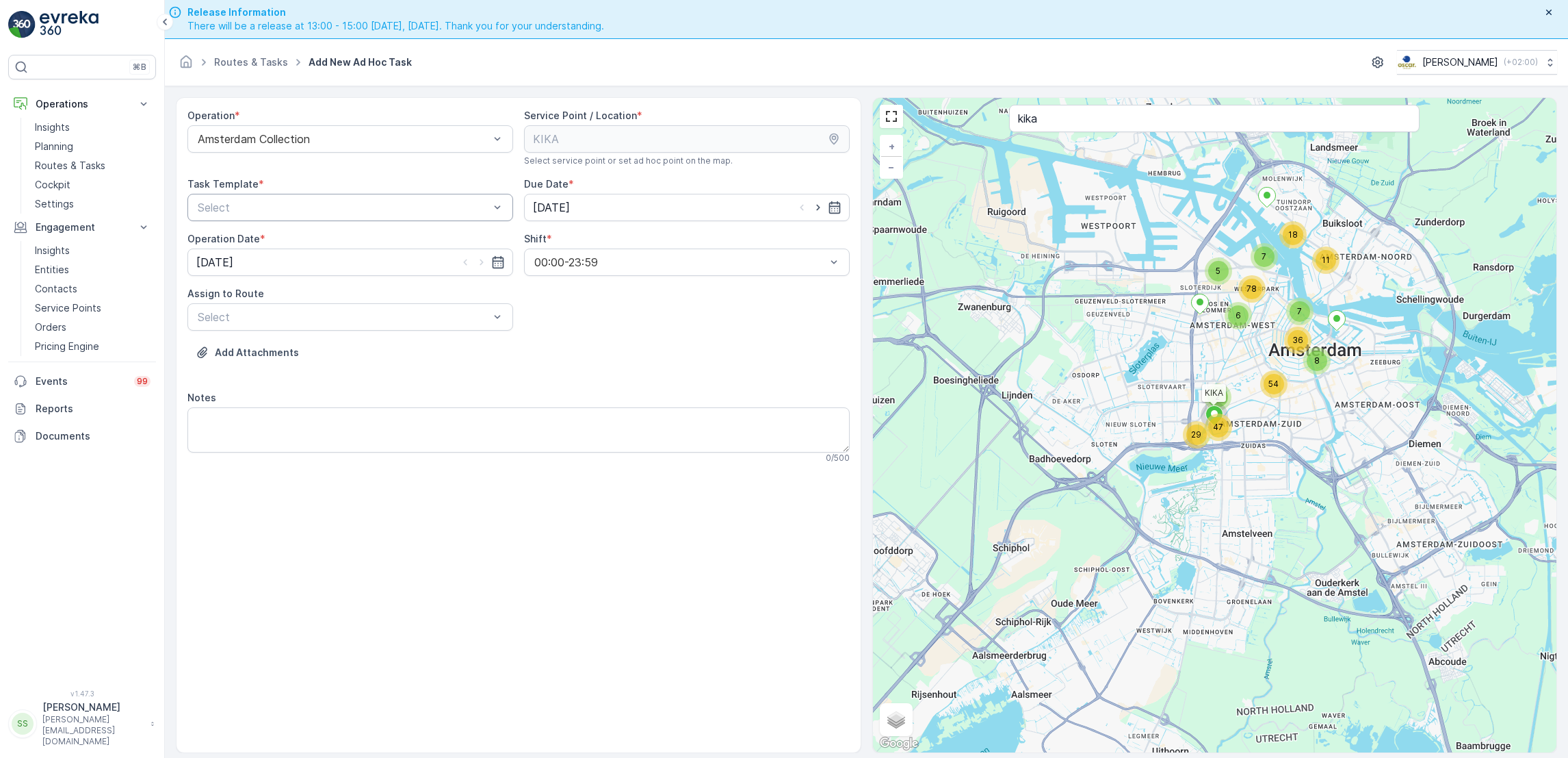
click at [383, 210] on div at bounding box center [343, 208] width 294 height 13
click at [346, 235] on span "Item Collection [PERSON_NAME]" at bounding box center [282, 241] width 172 height 13
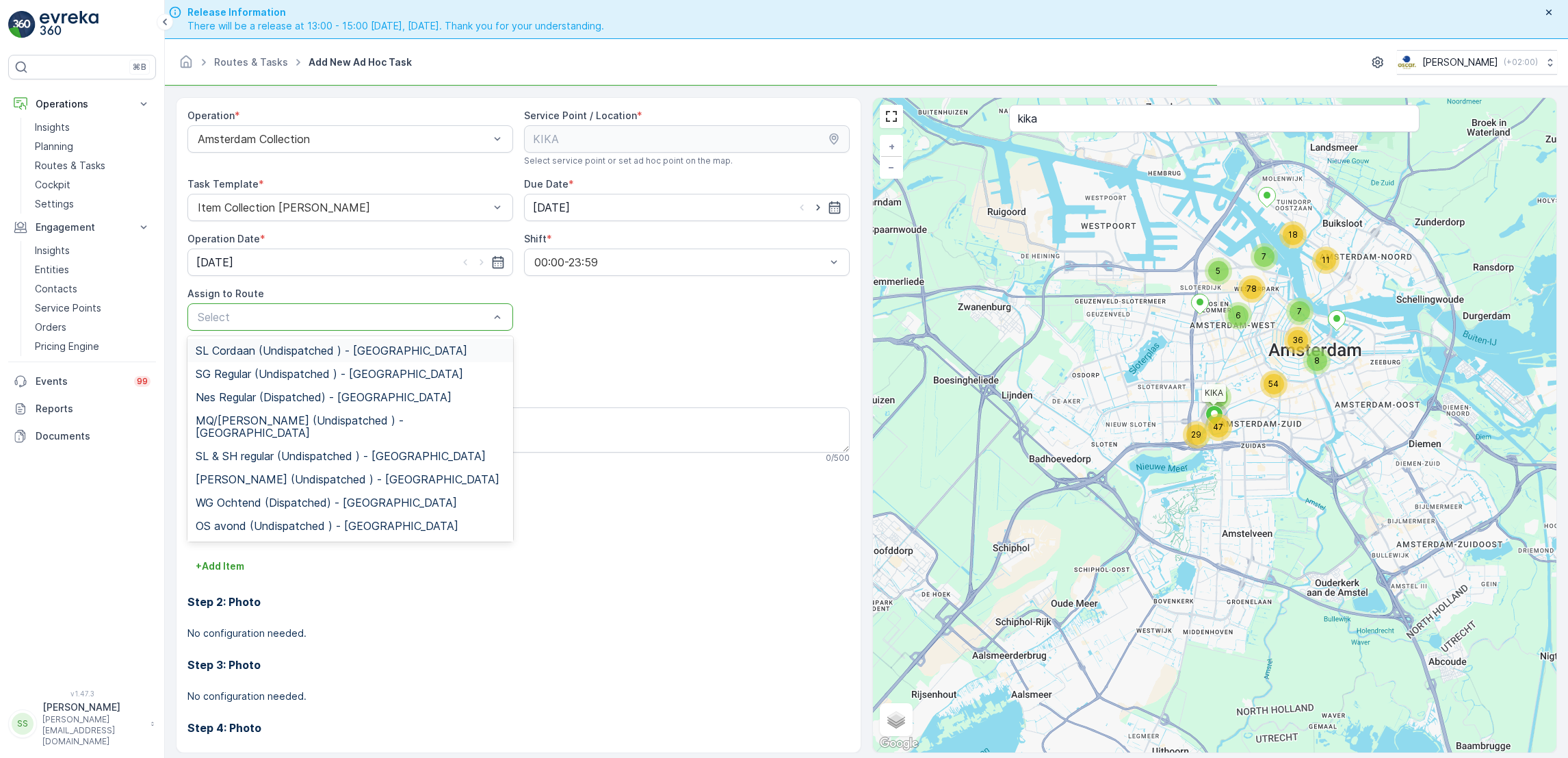
click at [417, 319] on div at bounding box center [343, 317] width 294 height 13
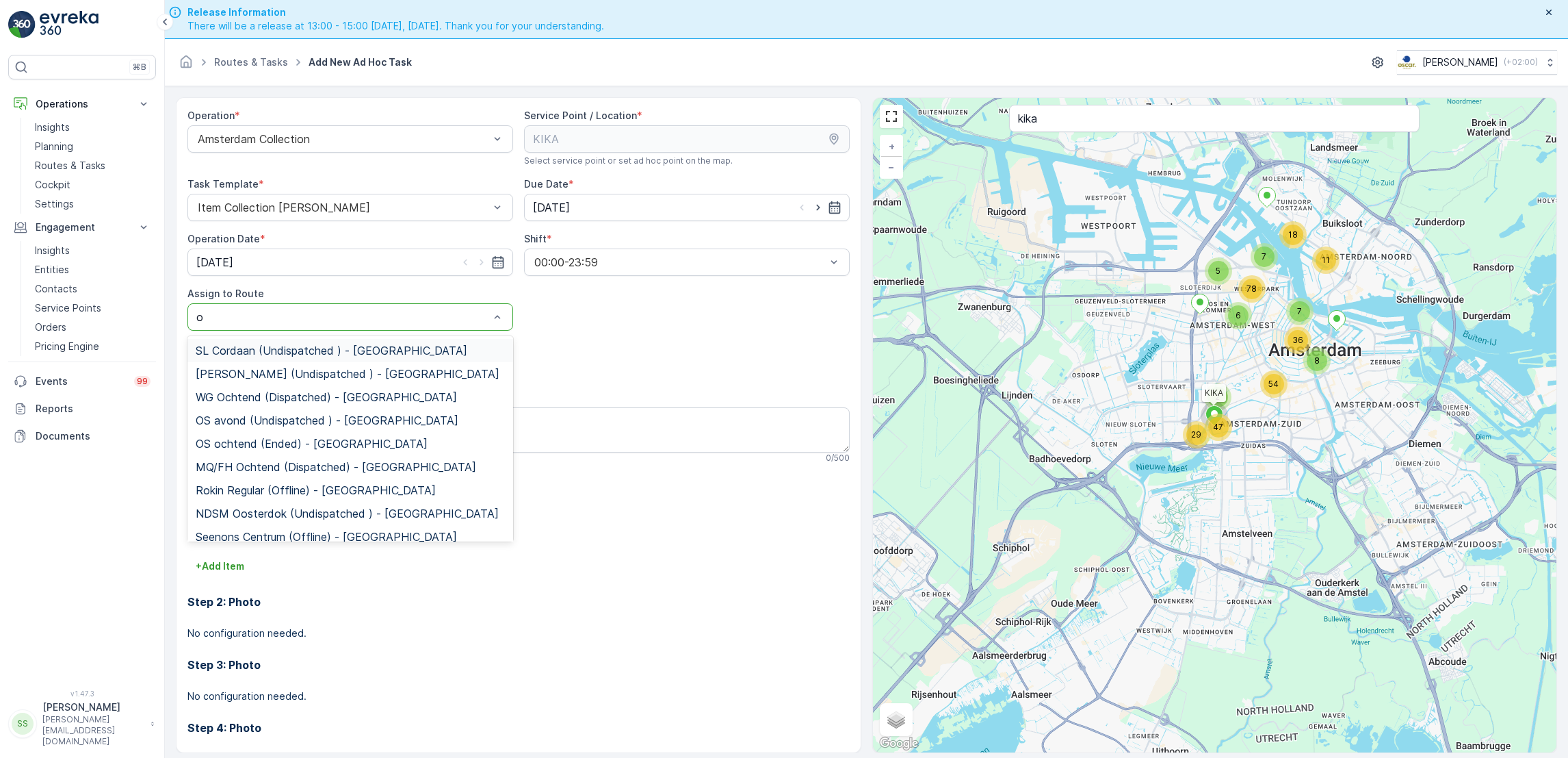
type input "os"
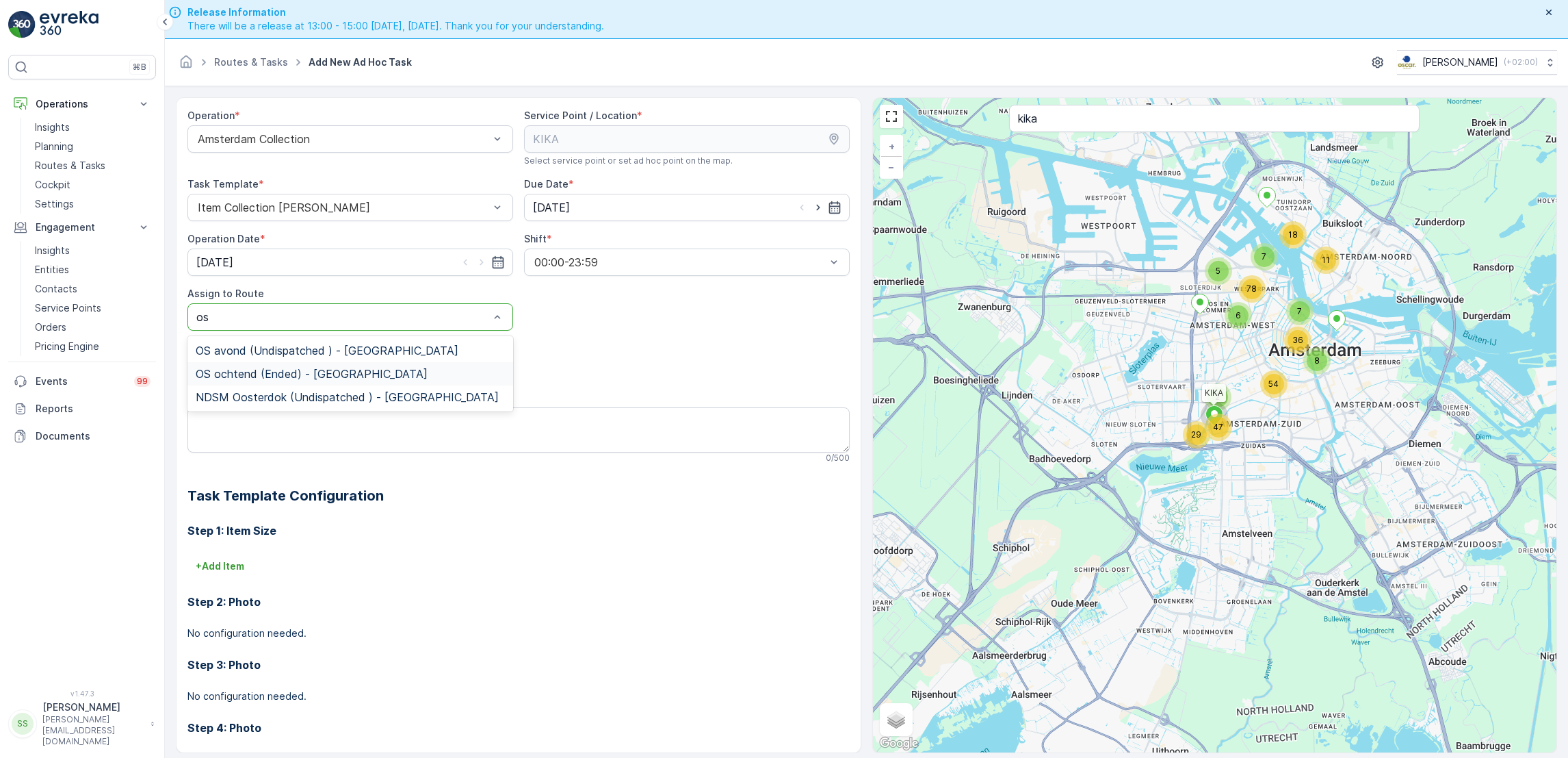
click at [359, 378] on span "OS ochtend (Ended) - [GEOGRAPHIC_DATA]" at bounding box center [312, 374] width 232 height 13
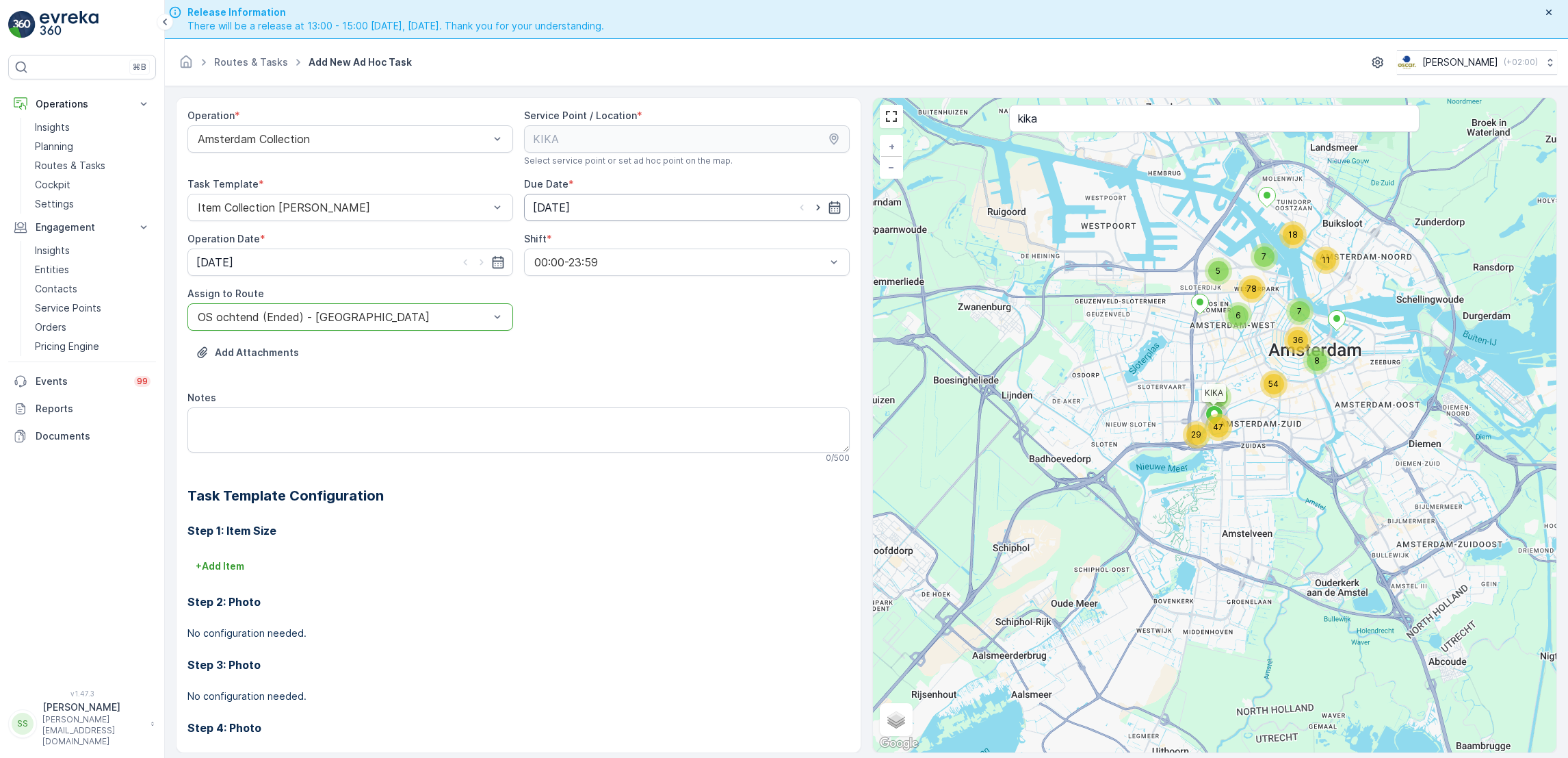
click at [654, 213] on input "[DATE]" at bounding box center [686, 207] width 325 height 27
click at [593, 354] on div "12" at bounding box center [594, 349] width 22 height 22
type input "[DATE]"
click at [480, 260] on icon "button" at bounding box center [481, 262] width 4 height 6
type input "[DATE]"
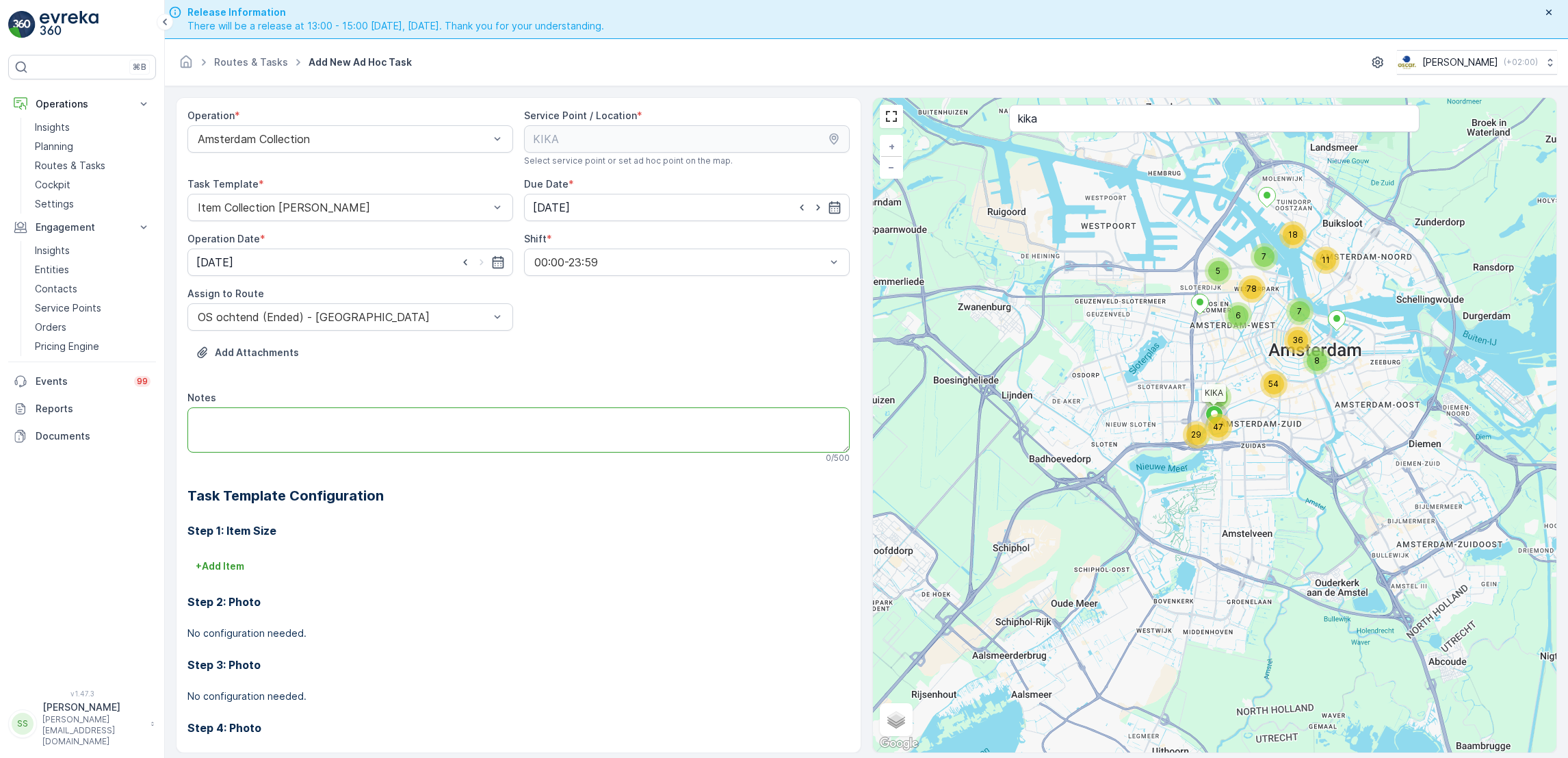
click at [403, 411] on textarea "Notes" at bounding box center [519, 430] width 662 height 46
paste textarea "3 x rest en 3 x plastic."
click at [245, 418] on textarea "3 x rest en 3 x plastic" at bounding box center [519, 430] width 662 height 46
click at [307, 418] on textarea "3 x rest. 3 x plastic" at bounding box center [519, 430] width 662 height 46
click at [232, 418] on textarea "3 x rest. 3 x p" at bounding box center [519, 430] width 662 height 46
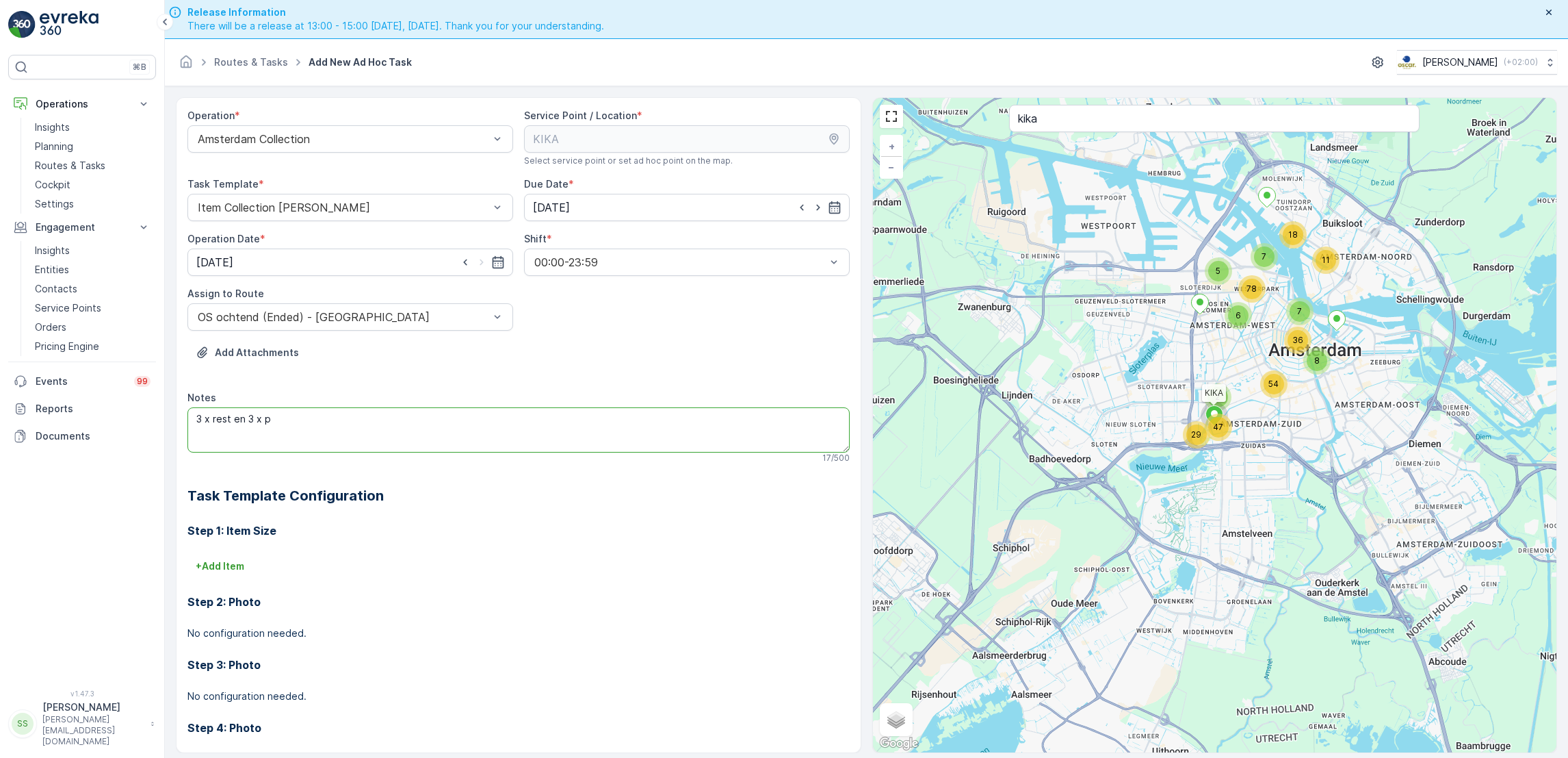
click at [298, 422] on textarea "3 x rest en 3 x p" at bounding box center [519, 430] width 662 height 46
click at [280, 418] on textarea "3 x rest en 3 x pd zakken brengen" at bounding box center [519, 430] width 662 height 46
click at [499, 412] on textarea "3 x rest en 3 x pd rolllen zakken brengen" at bounding box center [519, 430] width 662 height 46
click at [292, 419] on textarea "3 x rest en 3 x pd rolllen zakken brengen" at bounding box center [519, 430] width 662 height 46
click at [397, 436] on textarea "3 x rest en 3 x [PERSON_NAME] zakken brengen" at bounding box center [519, 430] width 662 height 46
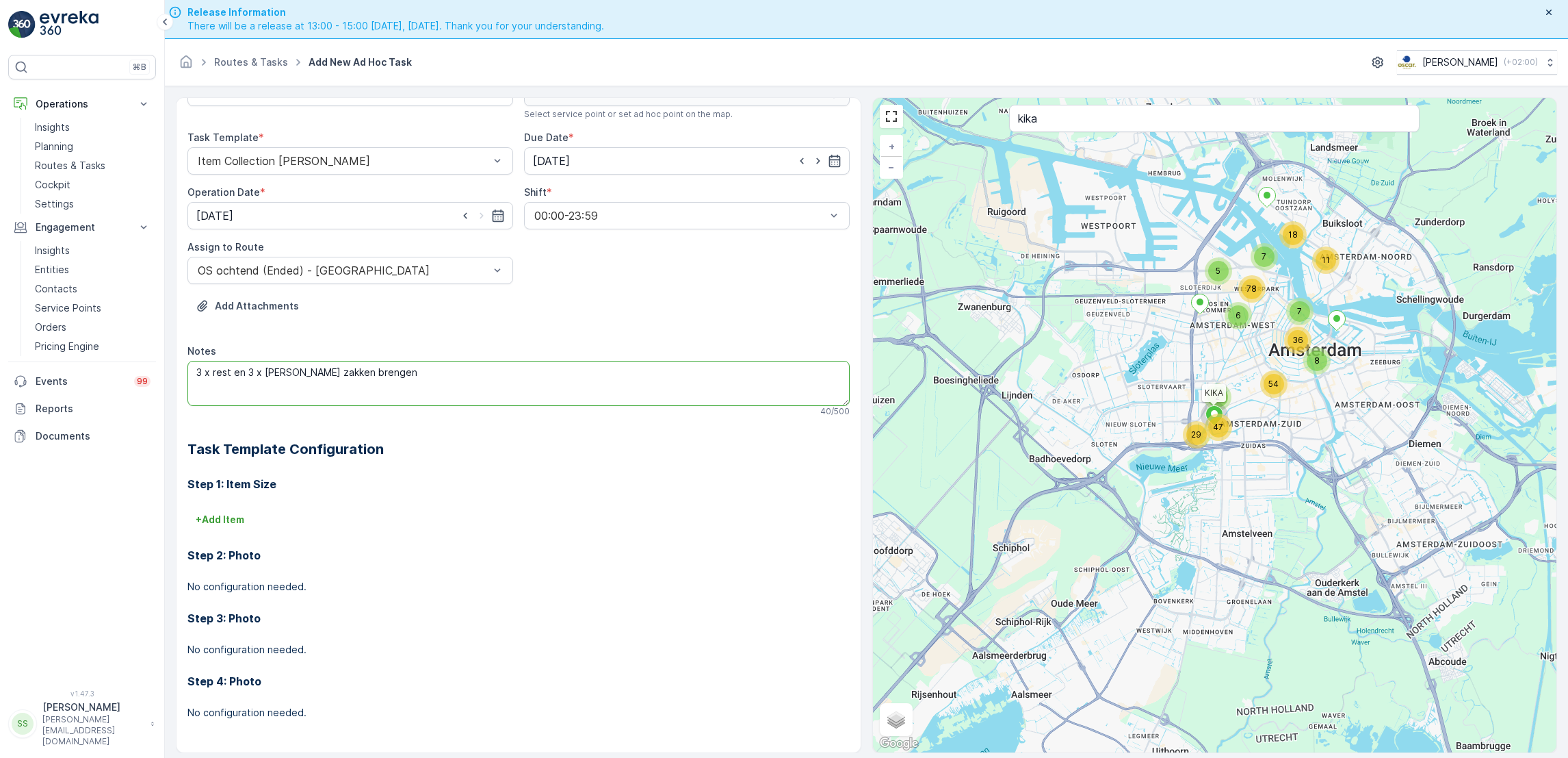
scroll to position [39, 0]
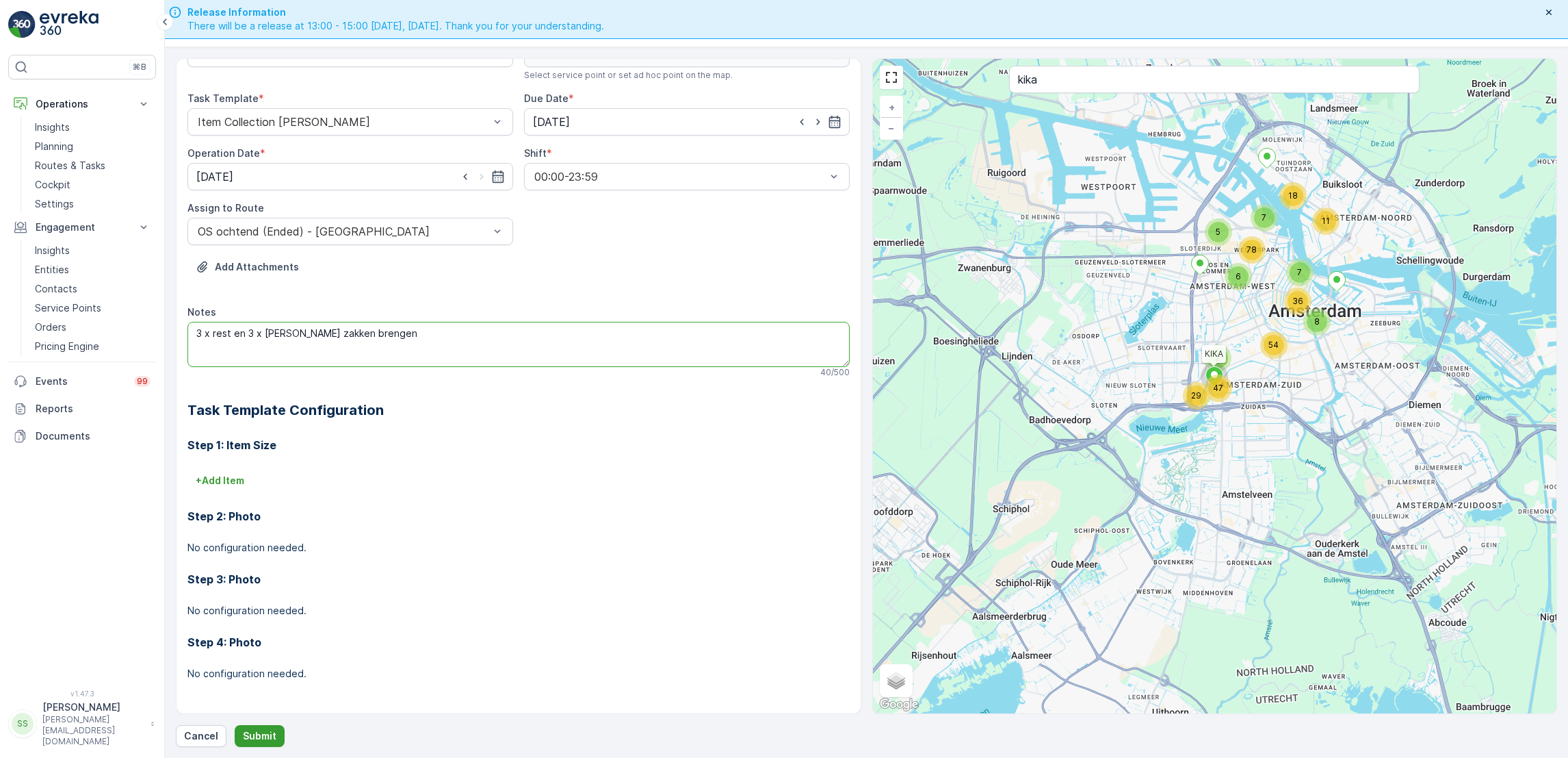
type textarea "3 x rest en 3 x [PERSON_NAME] zakken brengen"
click at [248, 739] on p "Submit" at bounding box center [259, 735] width 34 height 14
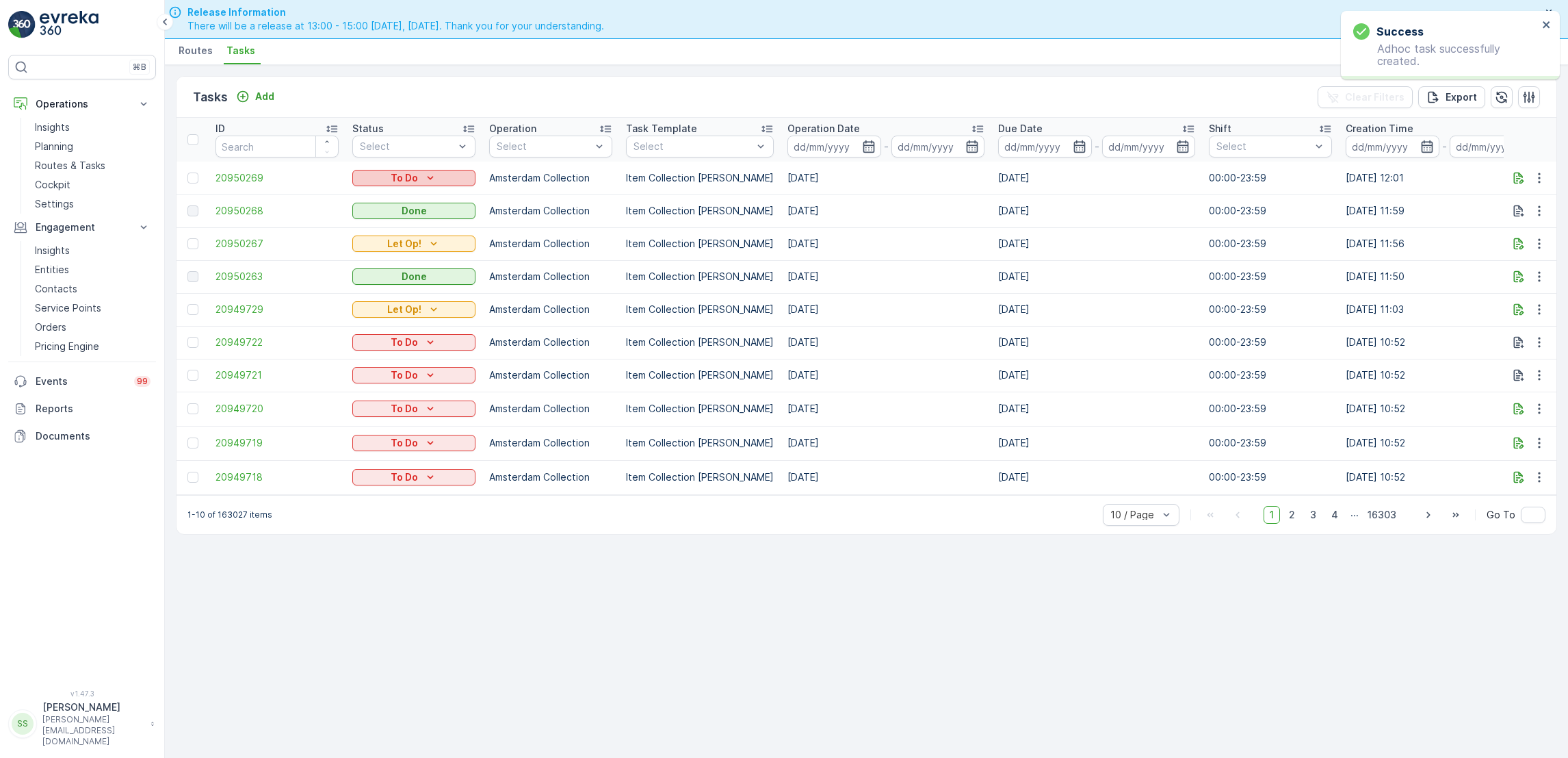
click at [438, 180] on div "To Do" at bounding box center [413, 178] width 112 height 14
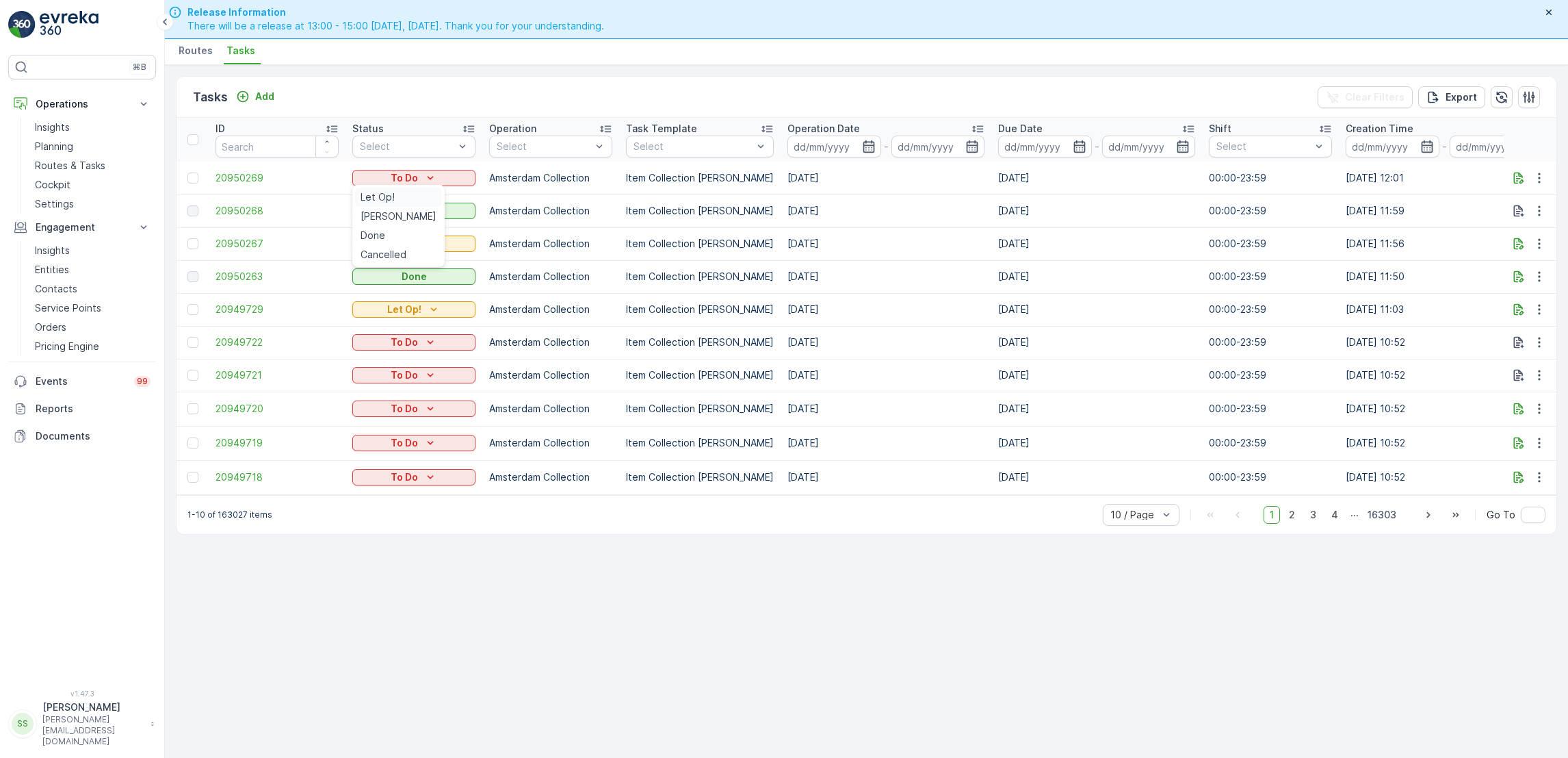
click at [390, 199] on span "Let Op!" at bounding box center [377, 197] width 35 height 14
